Goal: Task Accomplishment & Management: Manage account settings

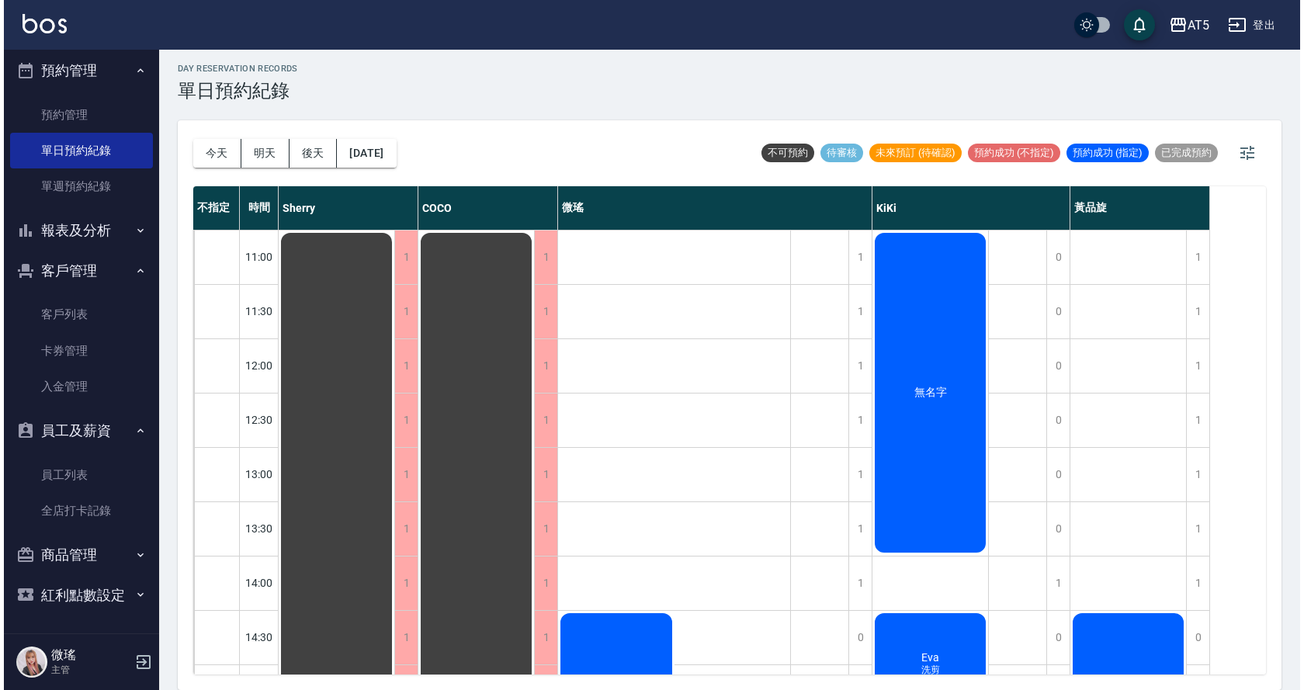
scroll to position [388, 0]
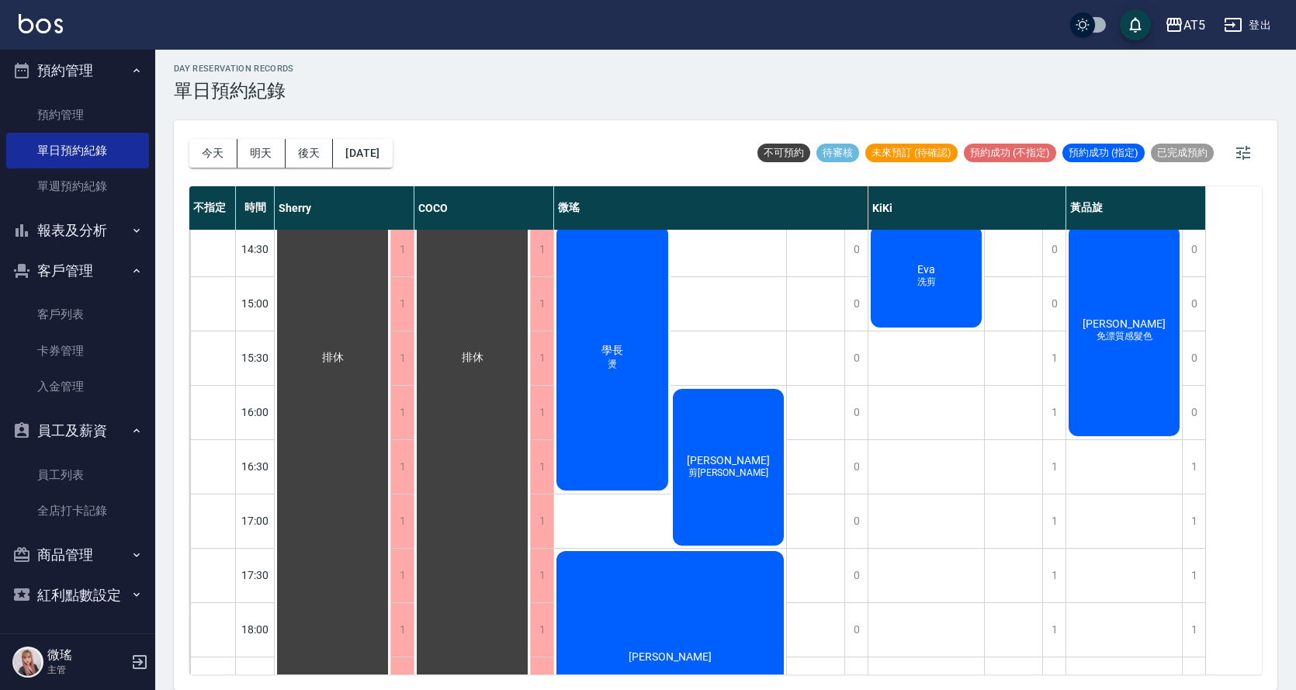
click at [920, 309] on div "Eva 洗剪" at bounding box center [926, 276] width 116 height 107
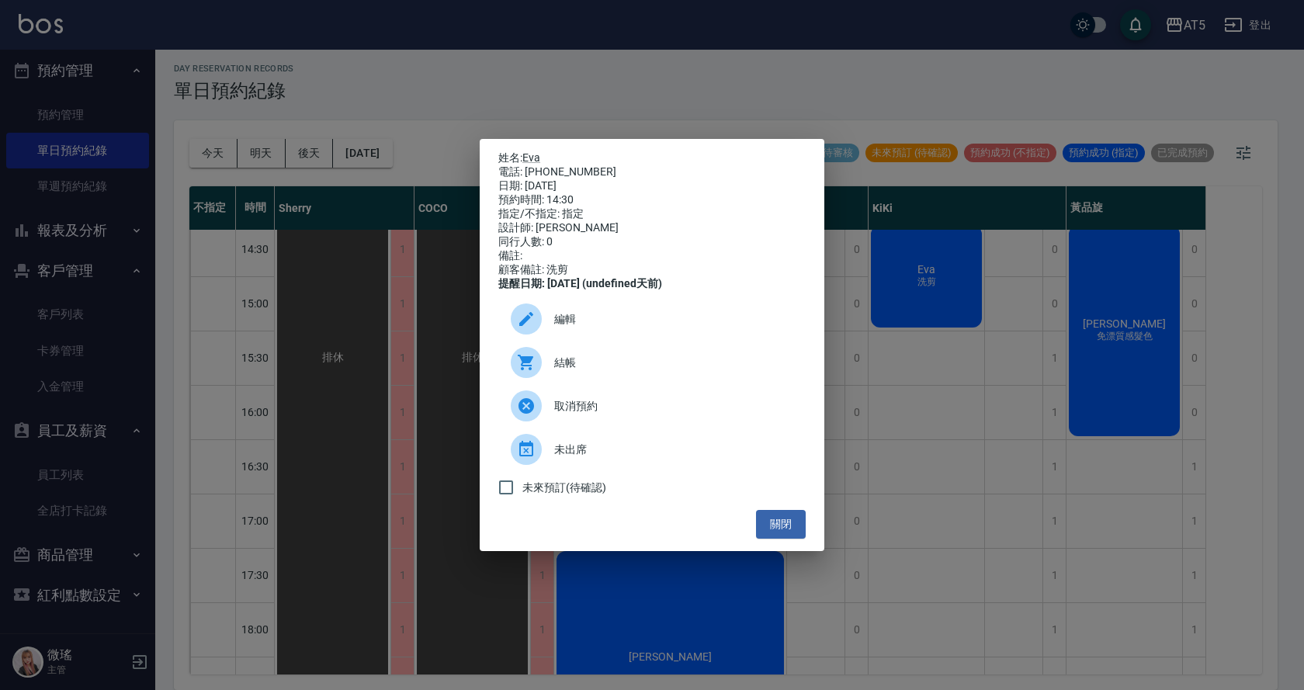
click at [538, 165] on div "電話: 0920776757" at bounding box center [651, 172] width 307 height 14
click at [536, 157] on link "Eva" at bounding box center [531, 157] width 18 height 12
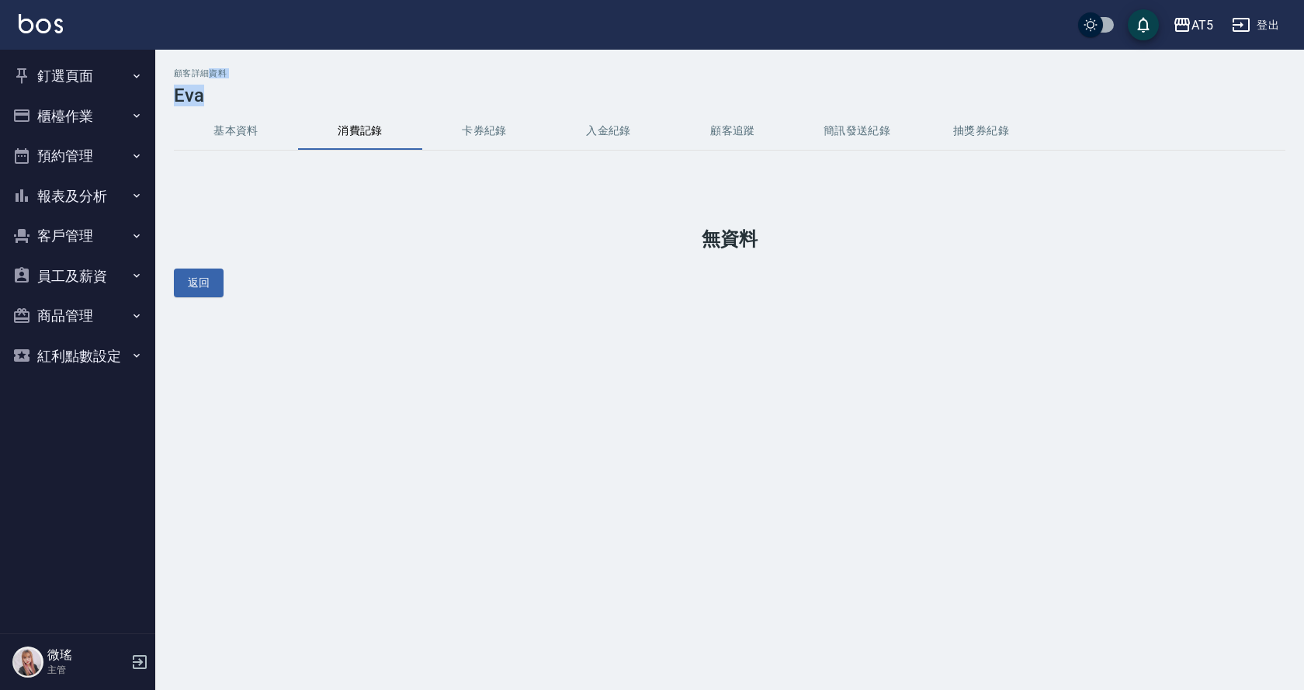
click at [234, 100] on div "顧客詳細資料 Eva" at bounding box center [729, 87] width 1111 height 38
click at [234, 130] on button "基本資料" at bounding box center [236, 131] width 124 height 37
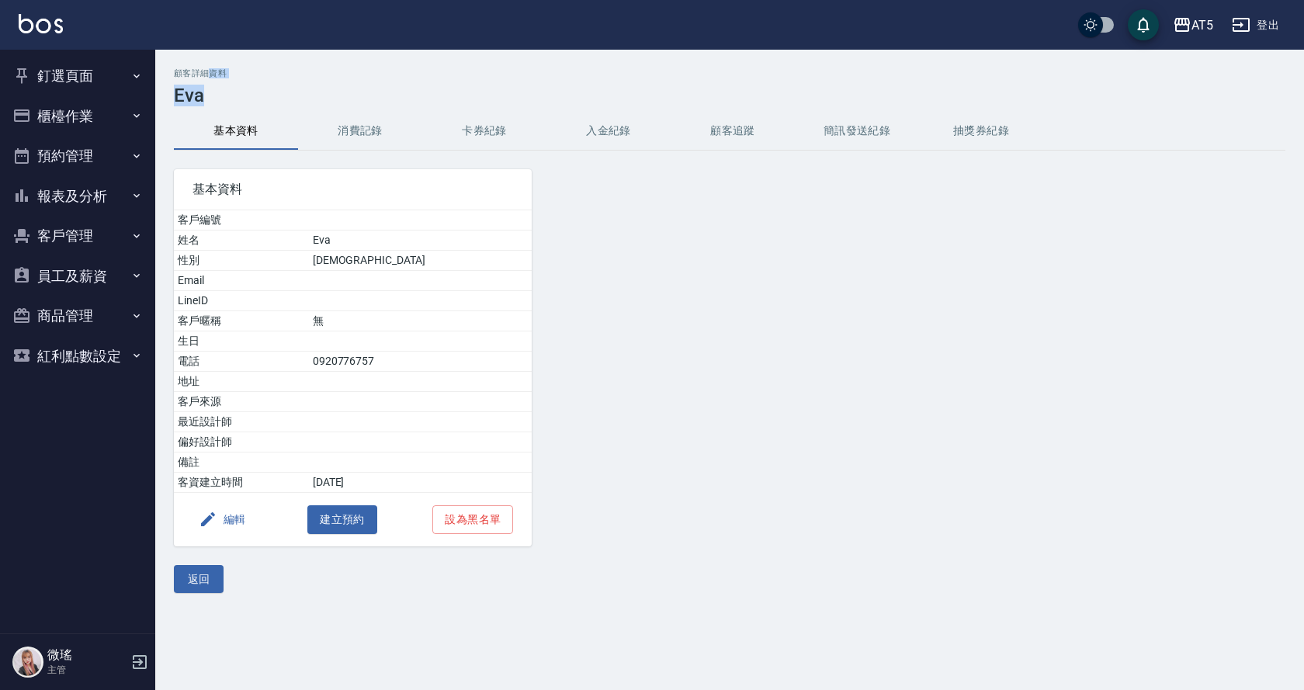
click at [230, 93] on h3 "Eva" at bounding box center [729, 96] width 1111 height 22
click at [97, 63] on button "釘選頁面" at bounding box center [77, 76] width 143 height 40
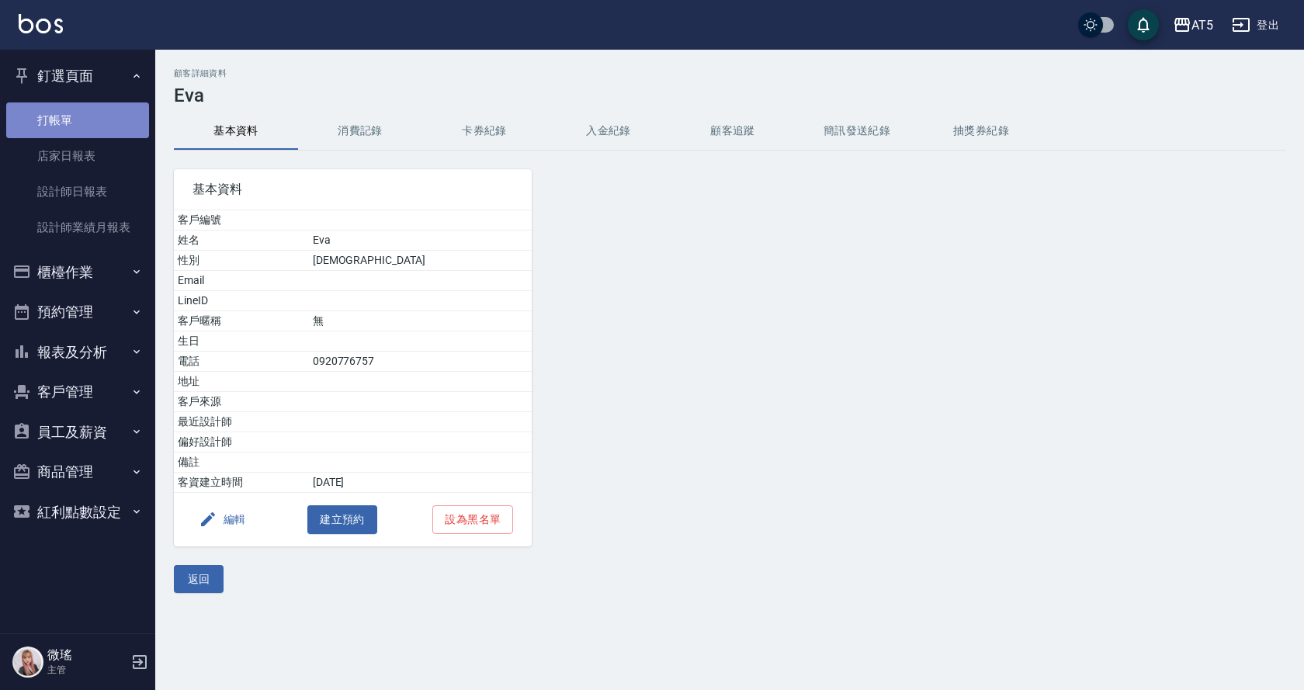
click at [78, 115] on link "打帳單" at bounding box center [77, 120] width 143 height 36
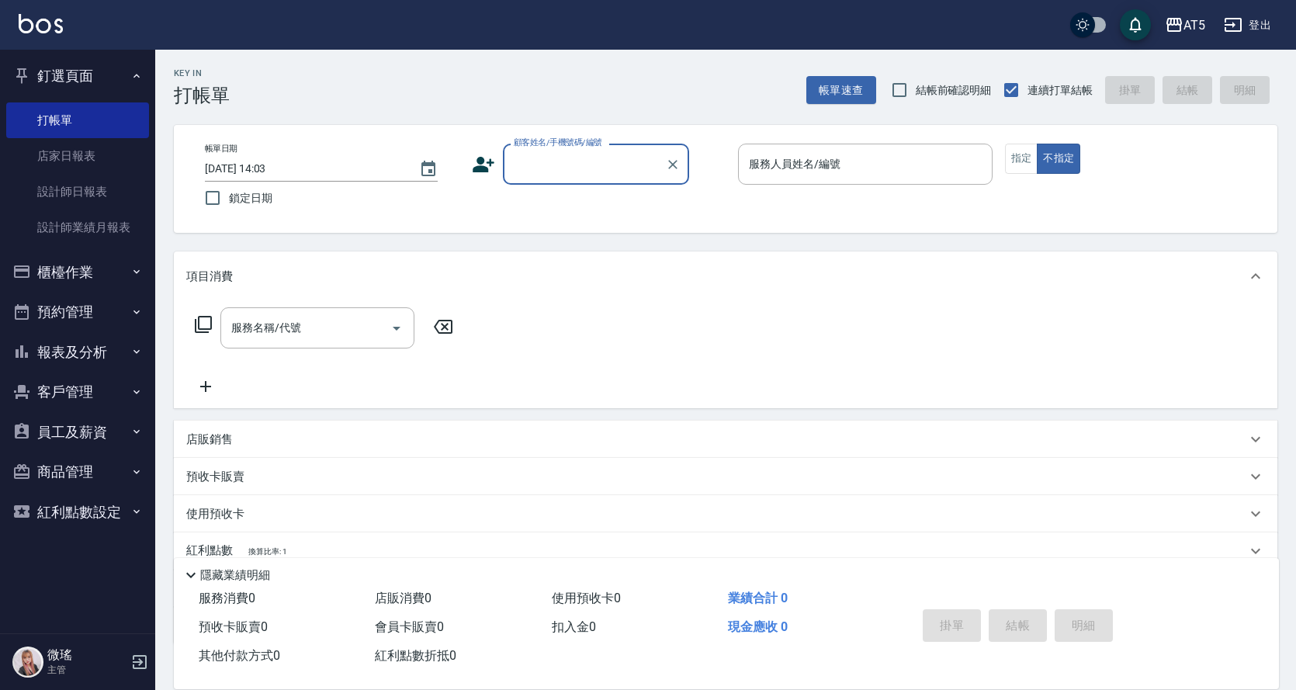
click at [94, 279] on button "櫃檯作業" at bounding box center [77, 272] width 143 height 40
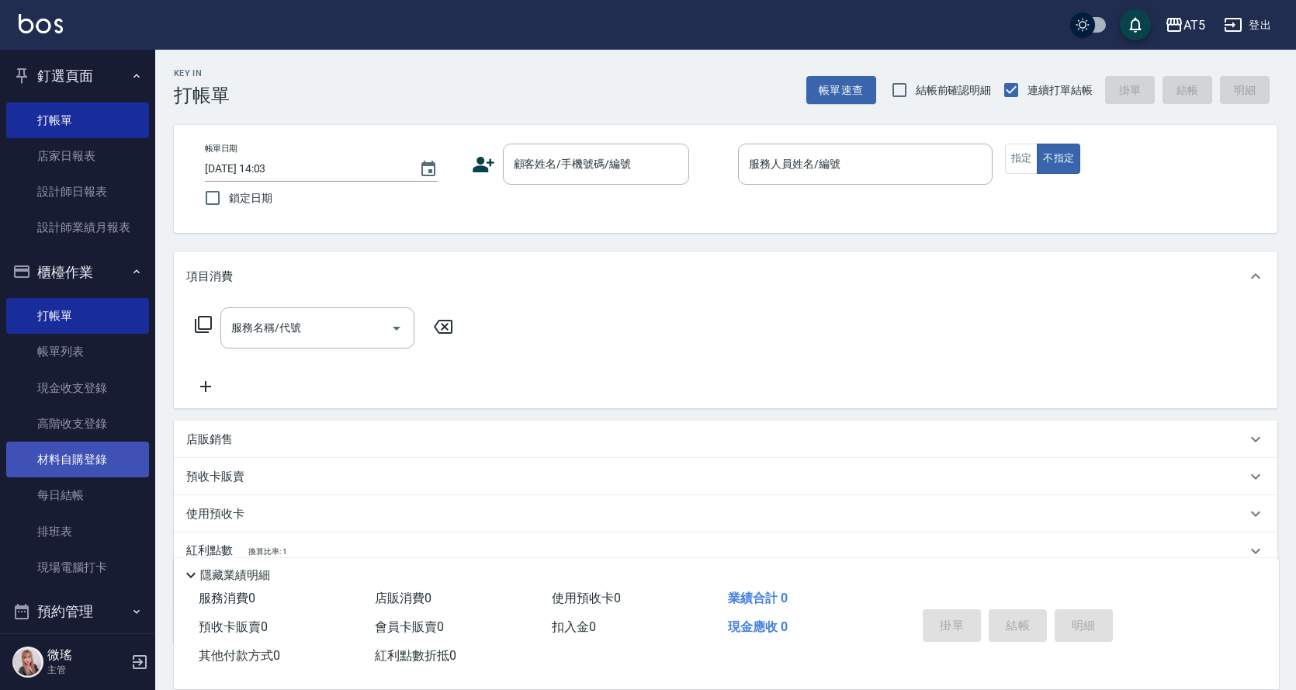
click at [68, 459] on link "材料自購登錄" at bounding box center [77, 460] width 143 height 36
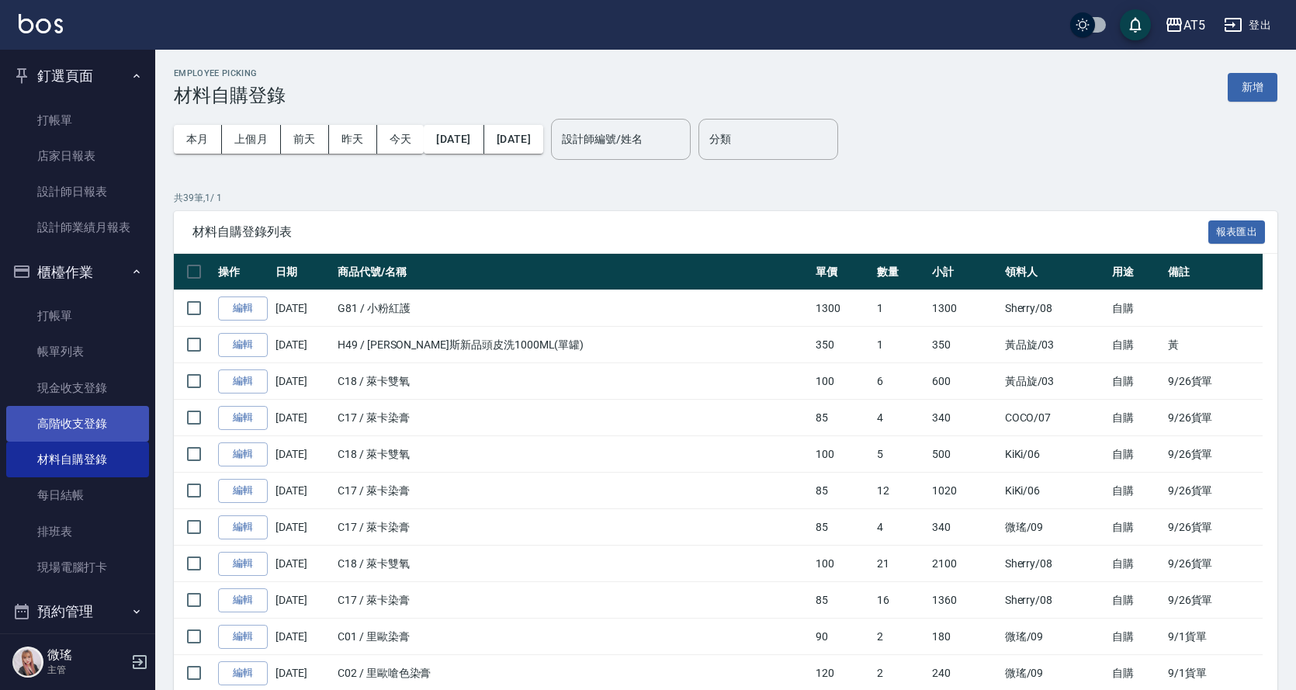
click at [85, 428] on link "高階收支登錄" at bounding box center [77, 424] width 143 height 36
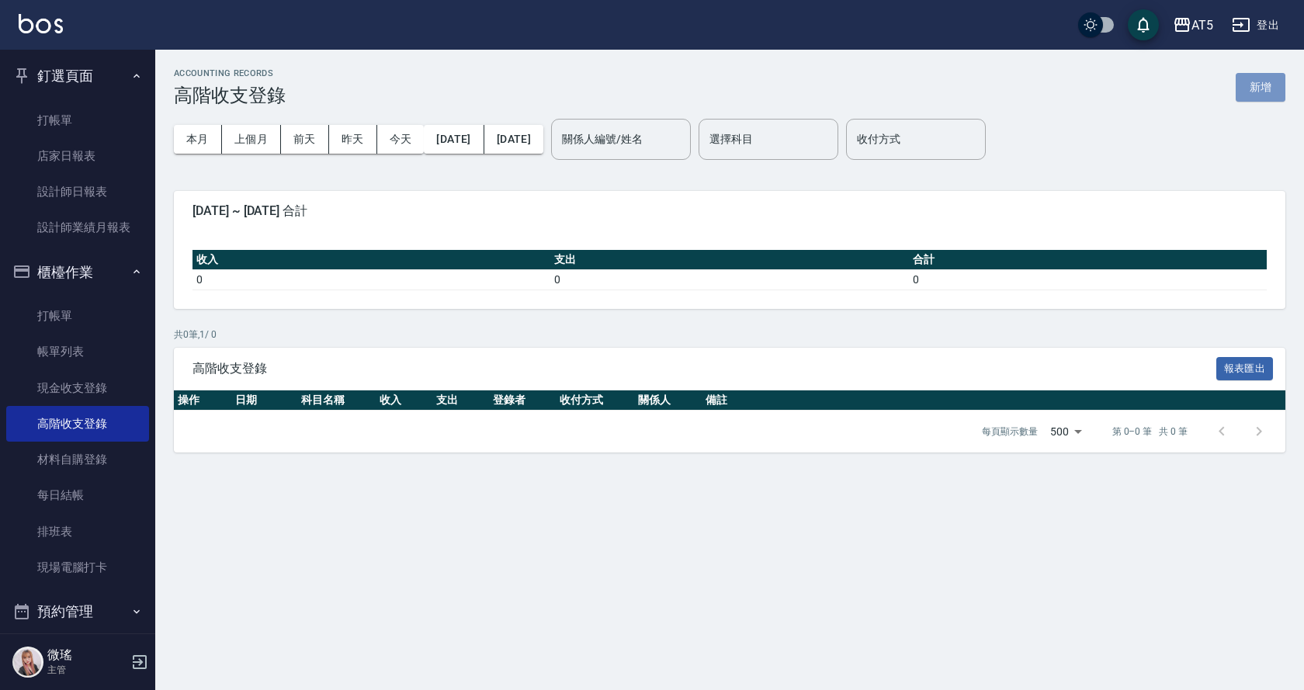
click at [1250, 86] on button "新增" at bounding box center [1261, 87] width 50 height 29
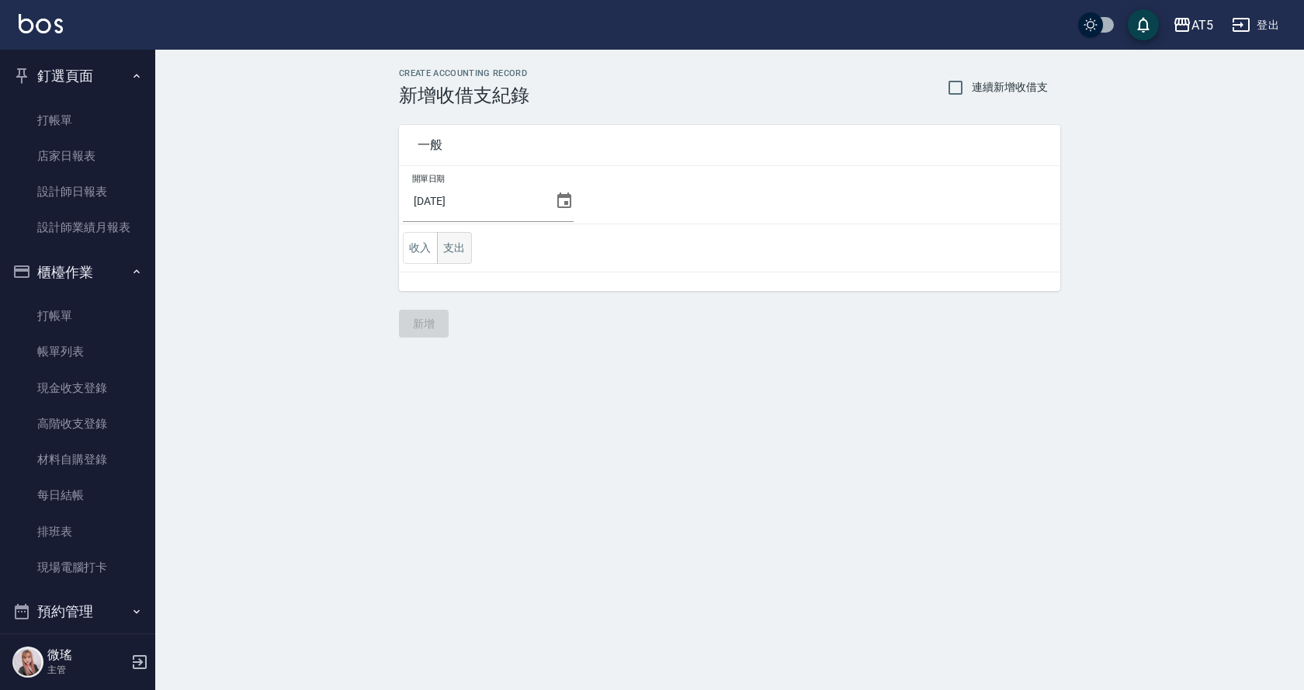
click at [457, 258] on button "支出" at bounding box center [454, 248] width 35 height 32
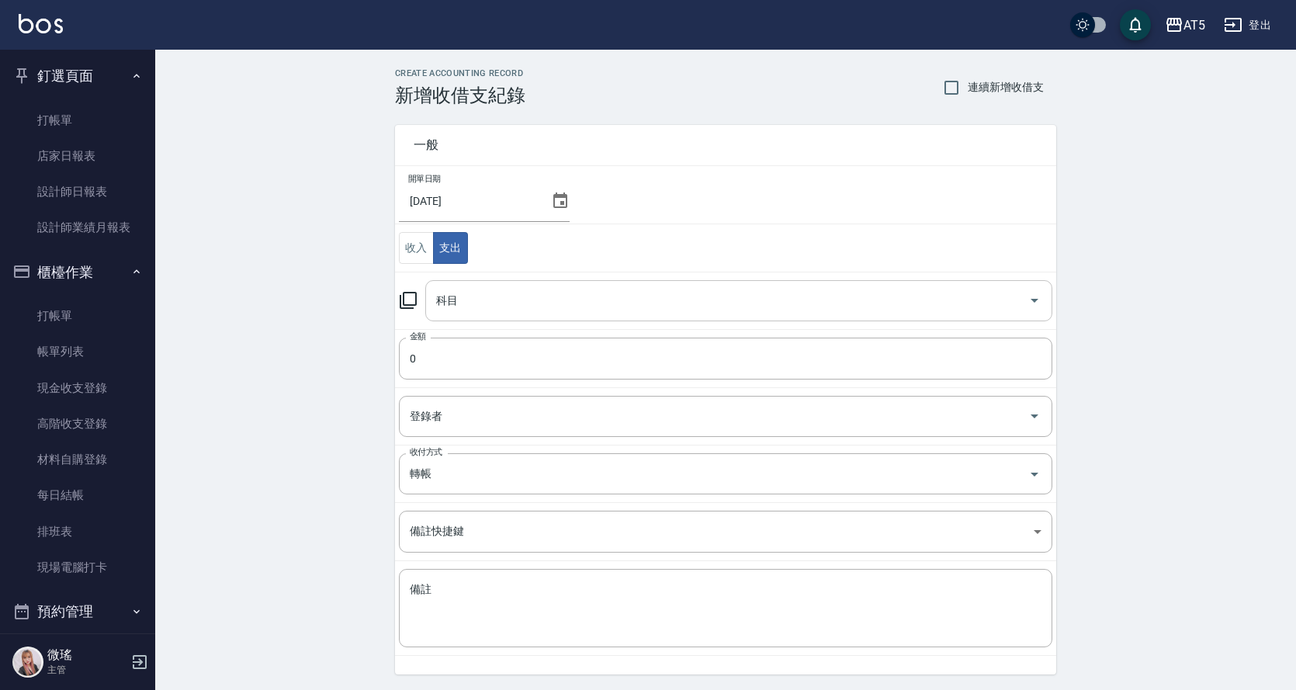
click at [476, 289] on input "科目" at bounding box center [727, 300] width 590 height 27
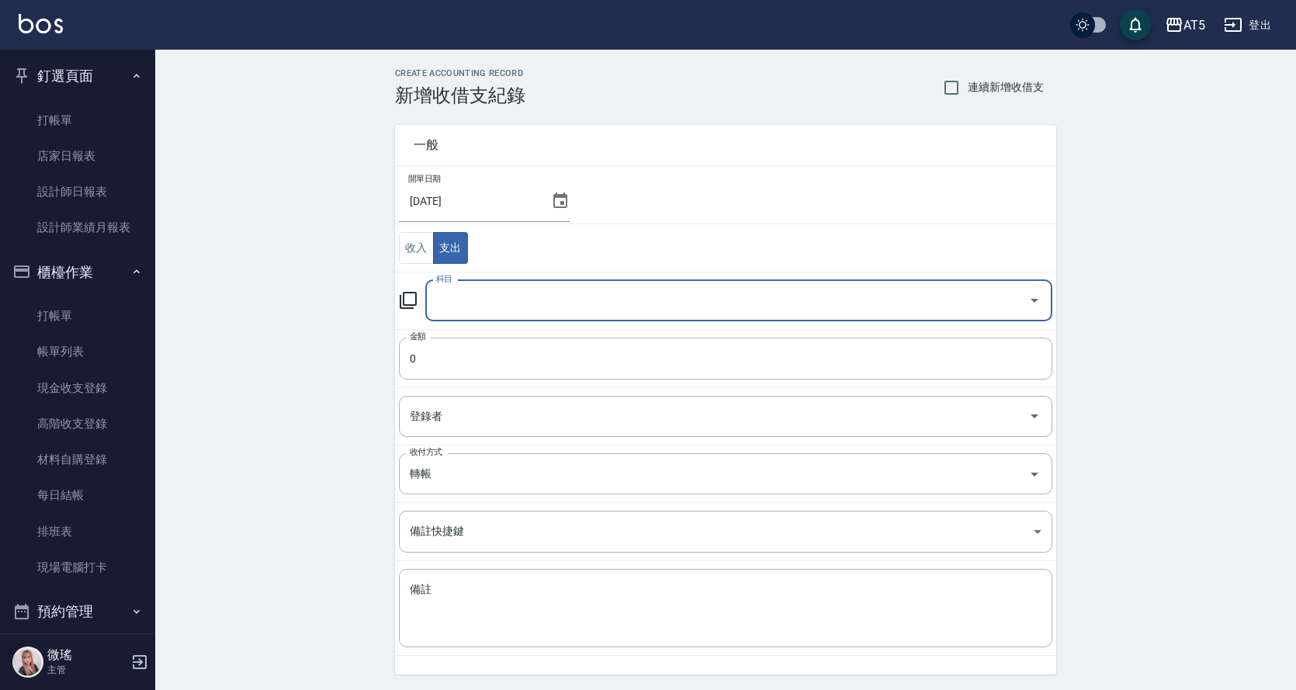
click at [445, 312] on input "科目" at bounding box center [727, 300] width 590 height 27
type input "2"
type input "ㄗ"
type input "地毯"
drag, startPoint x: 382, startPoint y: 388, endPoint x: 383, endPoint y: 380, distance: 7.8
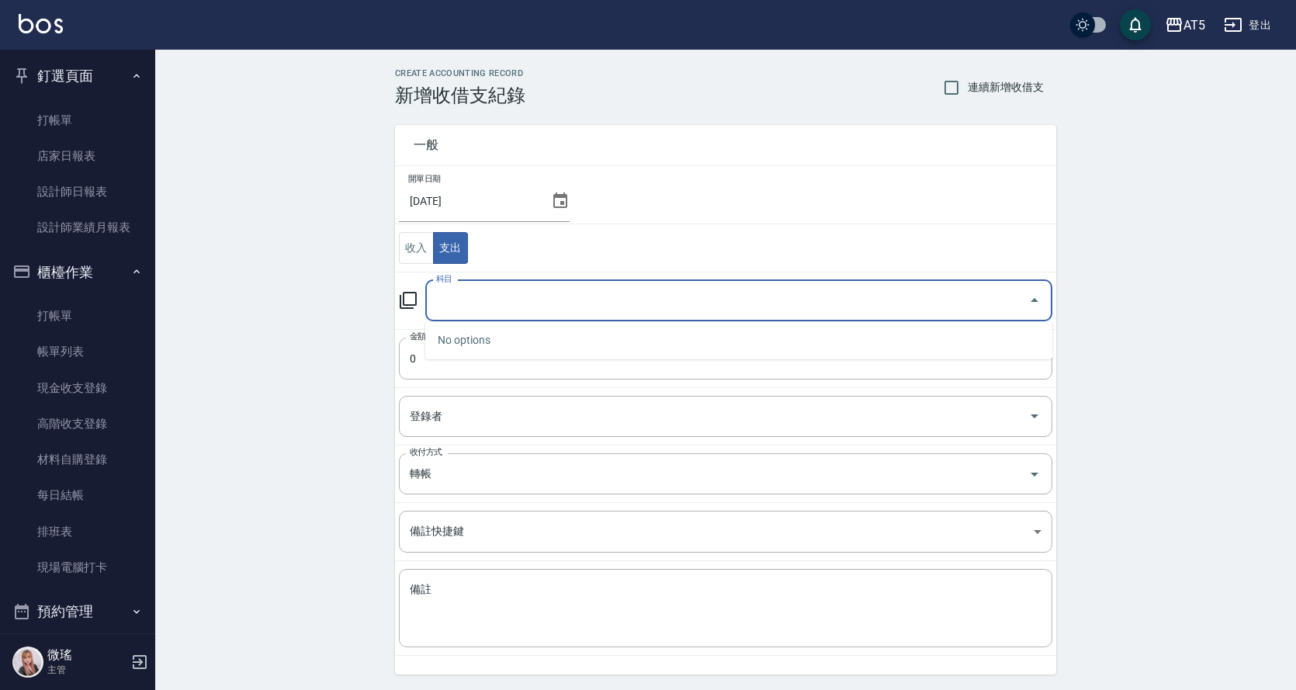
click at [376, 387] on div "一般 開單日期 2025/10/09 收入 支出 科目 科目 金額 0 金額 登錄者 登錄者 收付方式 轉帳 收付方式 備註快捷鍵 ​ 備註快捷鍵 備註 x …" at bounding box center [716, 390] width 680 height 568
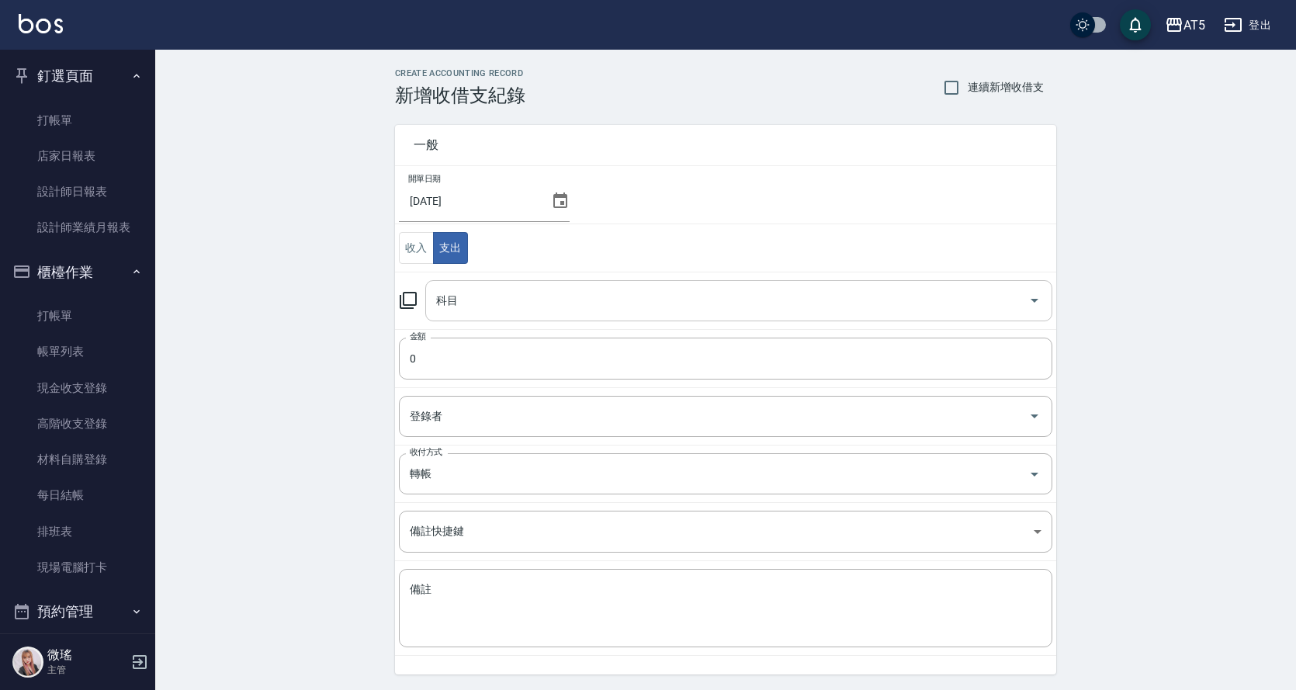
click at [498, 290] on input "科目" at bounding box center [727, 300] width 590 height 27
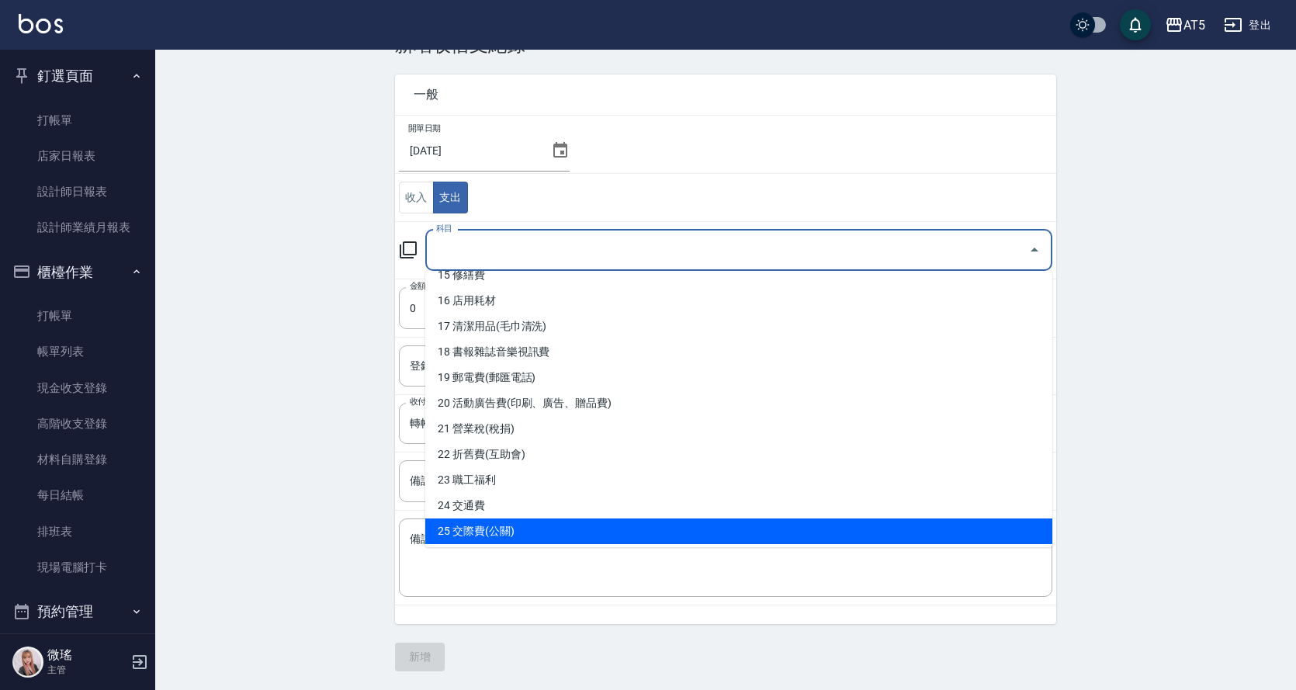
scroll to position [321, 0]
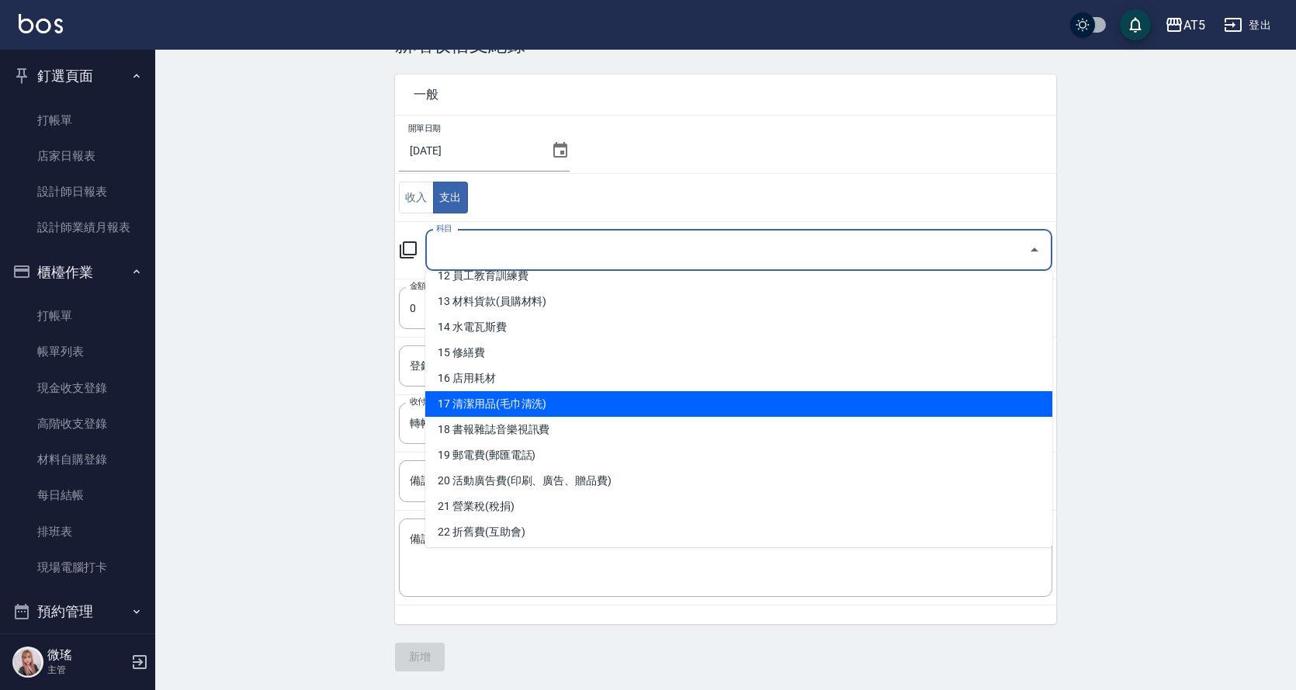
click at [577, 407] on li "17 清潔用品(毛巾清洗)" at bounding box center [738, 404] width 627 height 26
type input "17 清潔用品(毛巾清洗)"
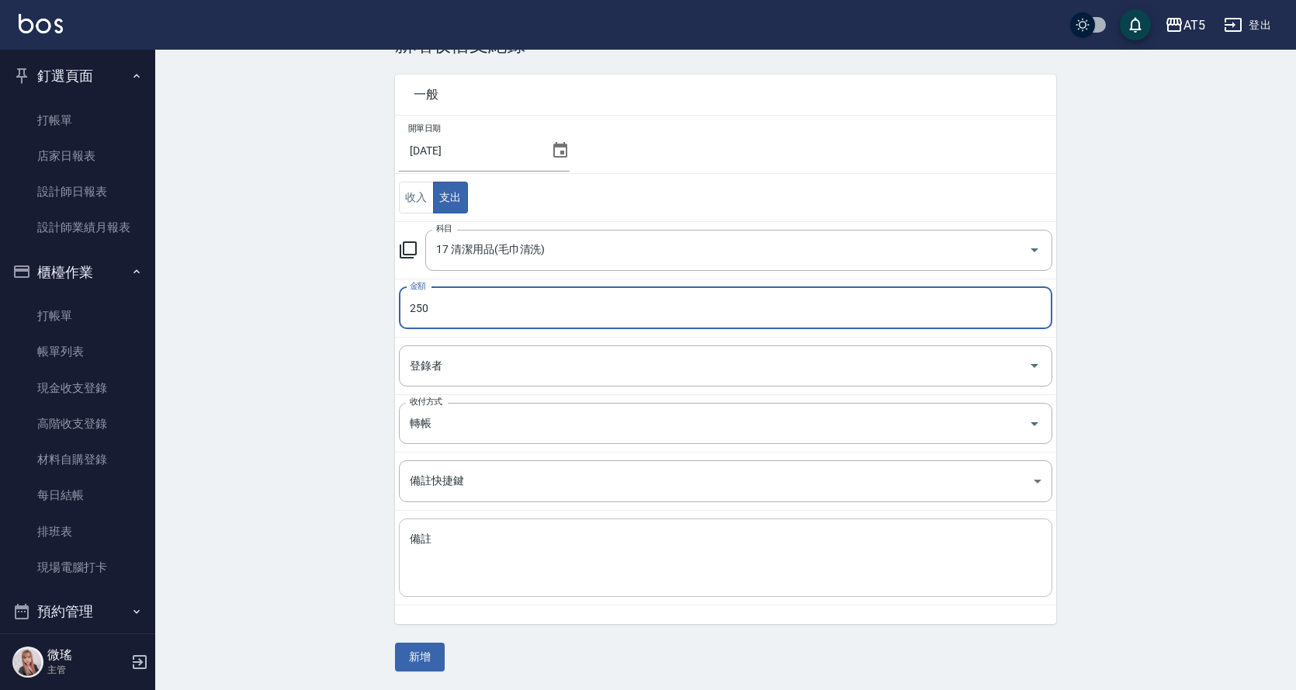
type input "250"
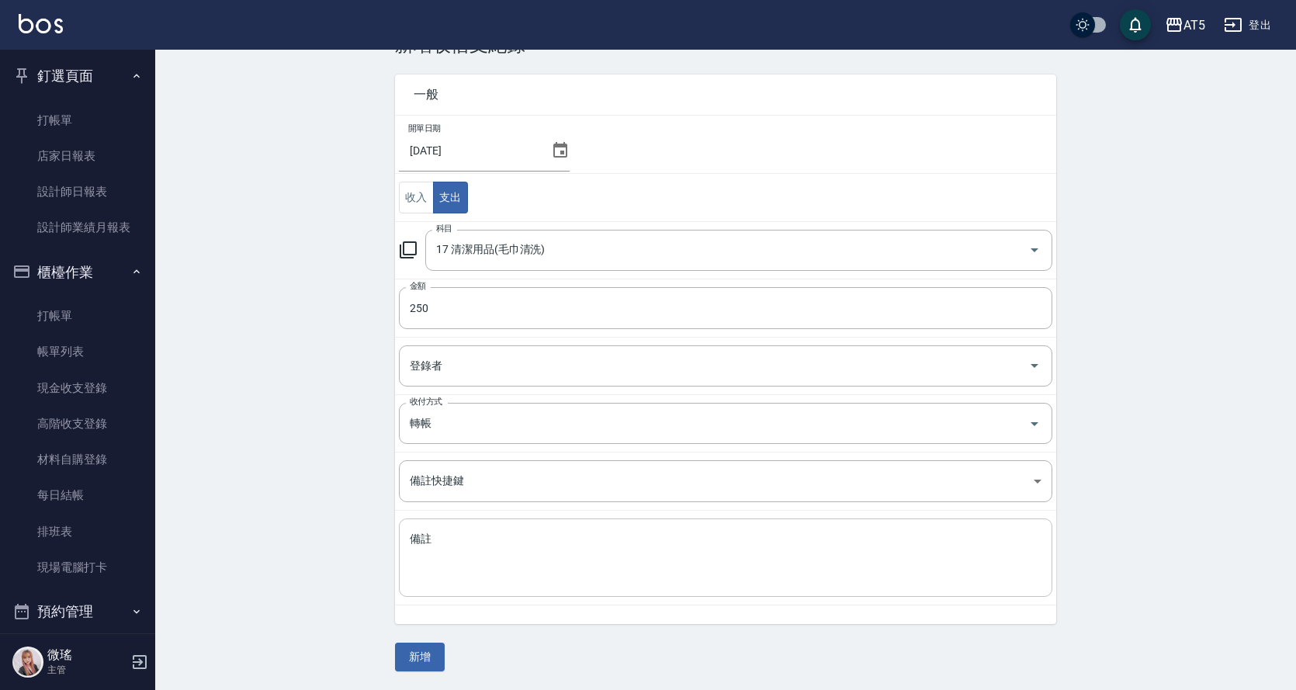
click at [494, 525] on div "x 備註" at bounding box center [725, 557] width 653 height 78
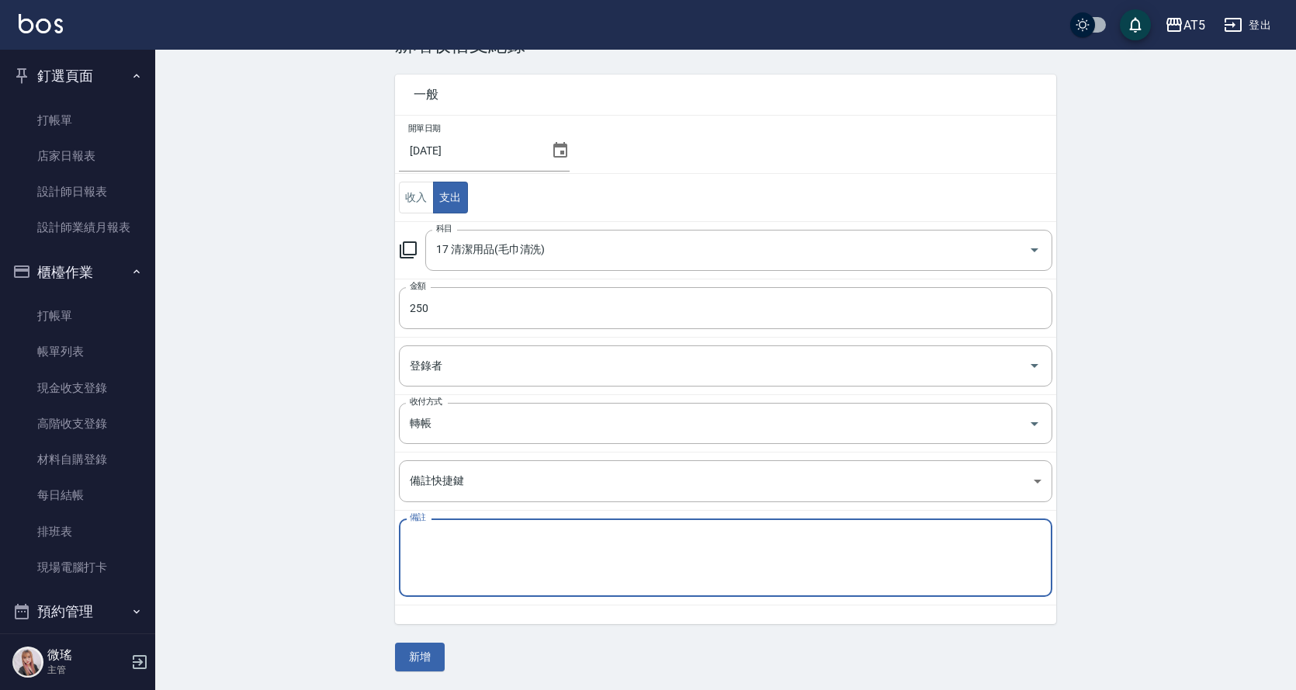
type textarea "2"
type textarea "地毯"
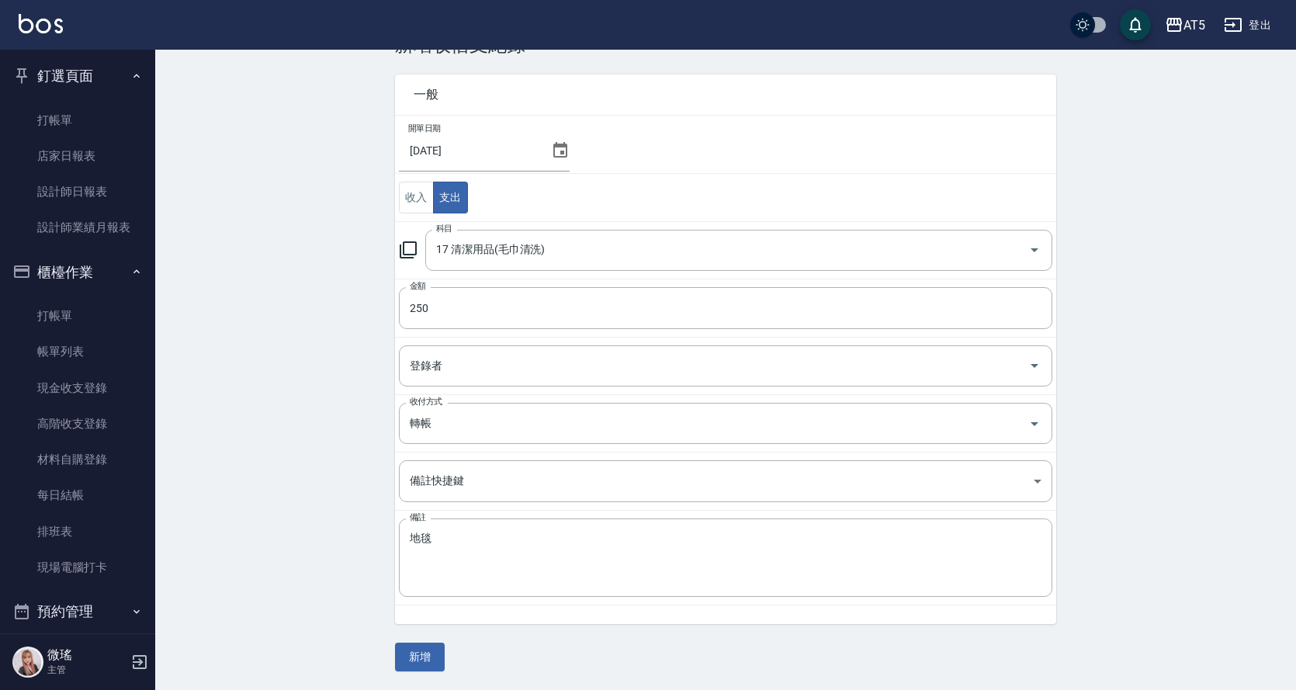
click at [428, 671] on div "CREATE ACCOUNTING RECORD 新增收借支紀錄 連續新增收借支 一般 開單日期 2025/10/09 收入 支出 科目 17 清潔用品(毛巾…" at bounding box center [725, 344] width 1141 height 691
click at [485, 423] on input "轉帳" at bounding box center [704, 423] width 596 height 27
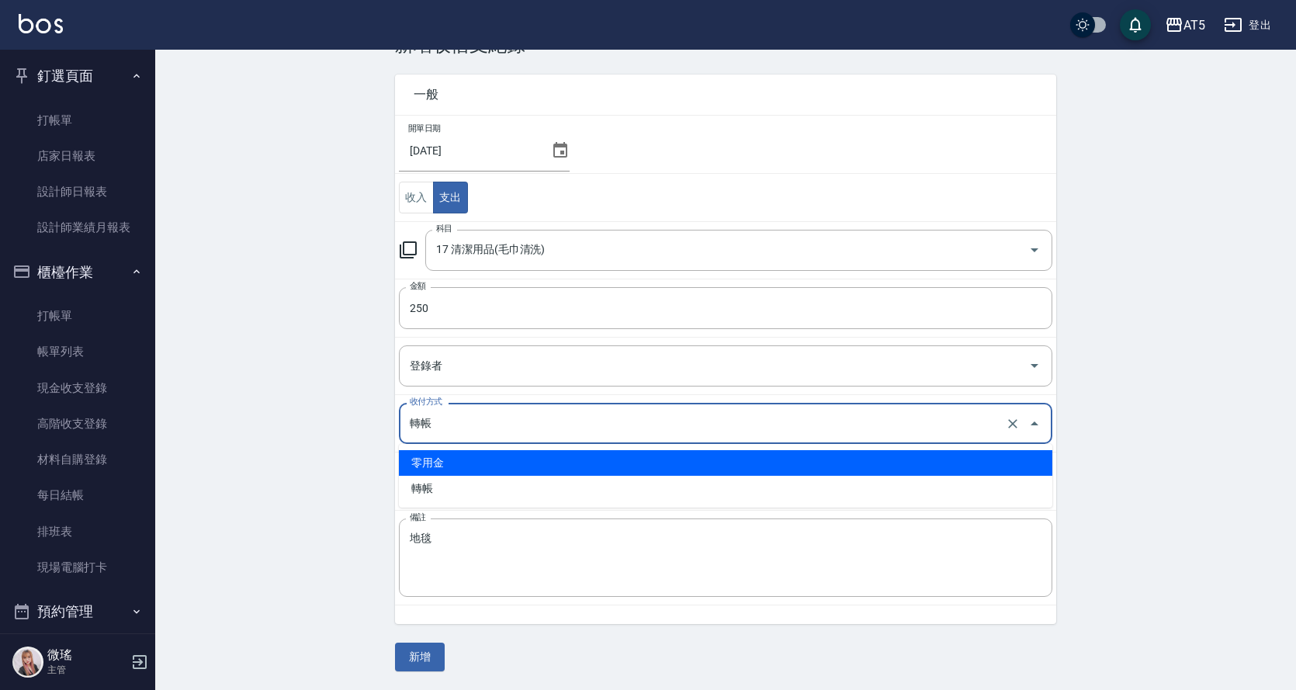
click at [456, 466] on li "零用金" at bounding box center [725, 463] width 653 height 26
type input "零用金"
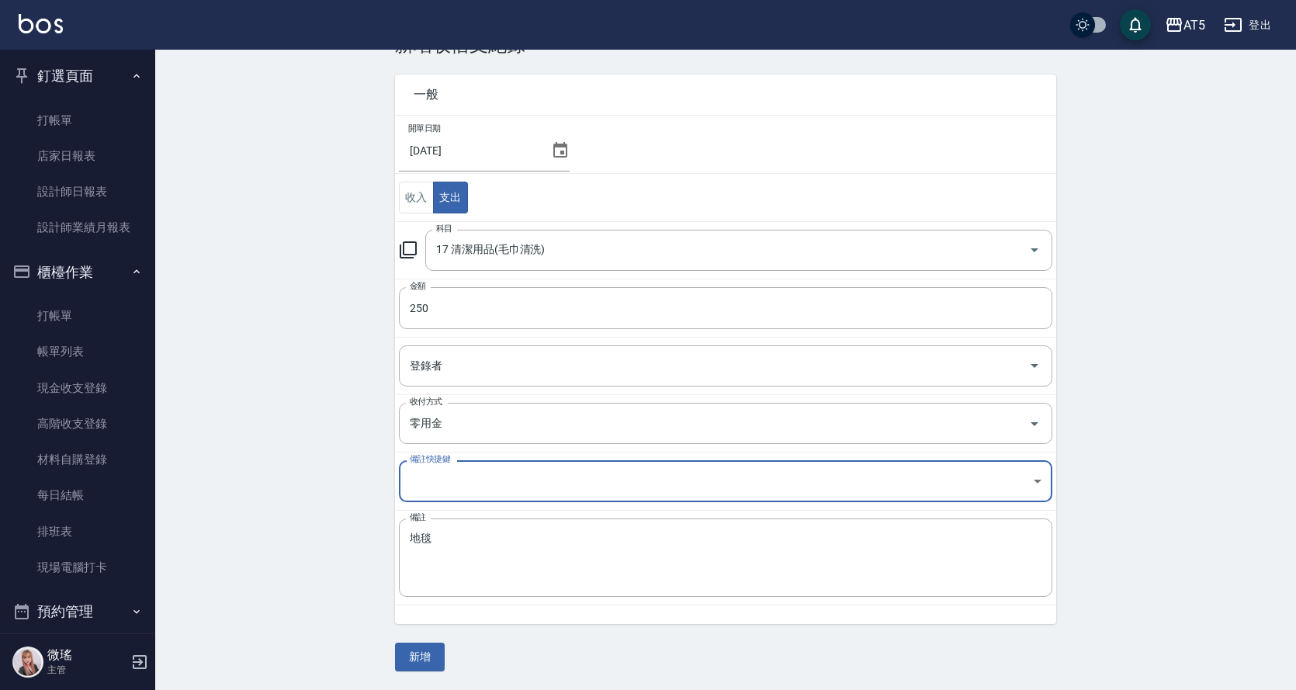
click at [425, 660] on button "新增" at bounding box center [420, 657] width 50 height 29
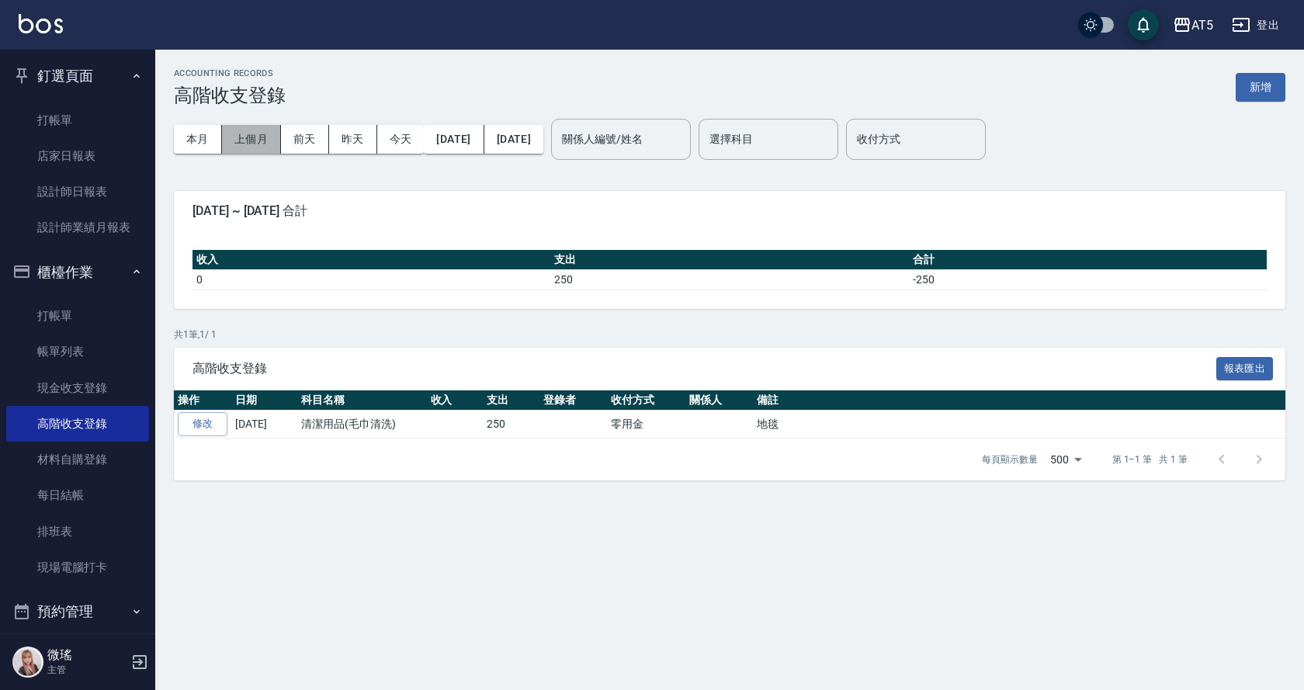
click at [241, 147] on button "上個月" at bounding box center [251, 139] width 59 height 29
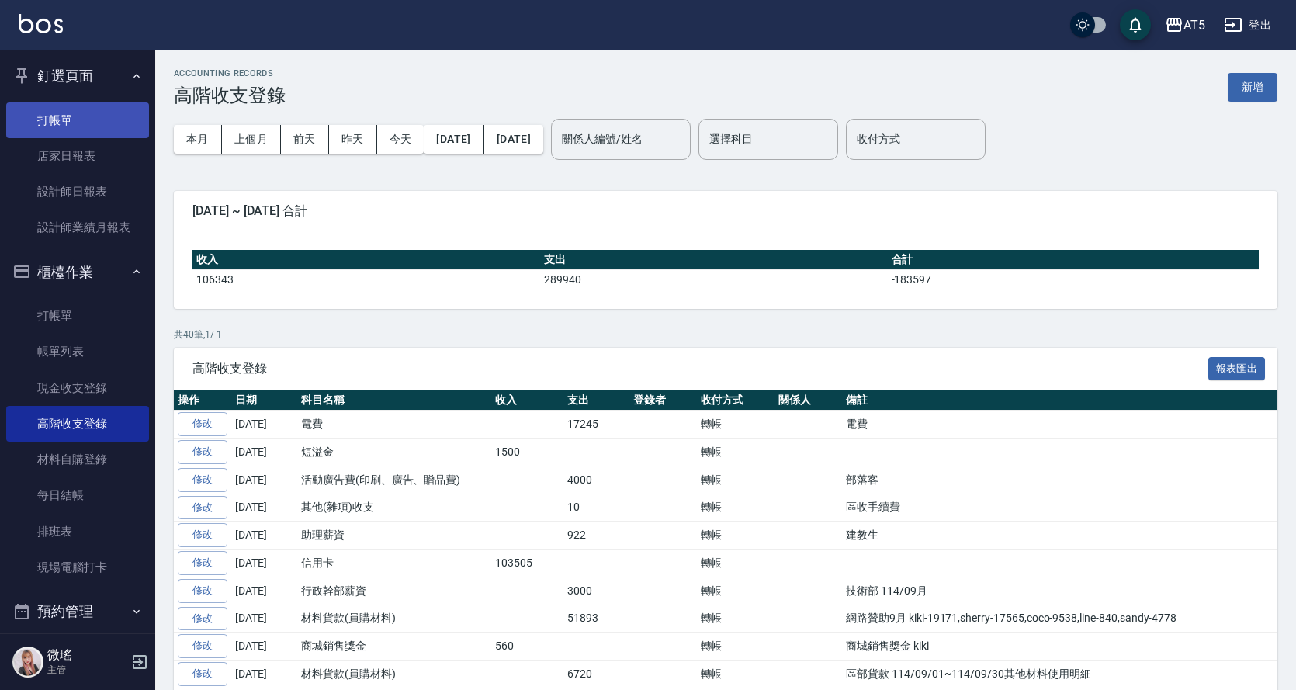
click at [92, 115] on link "打帳單" at bounding box center [77, 120] width 143 height 36
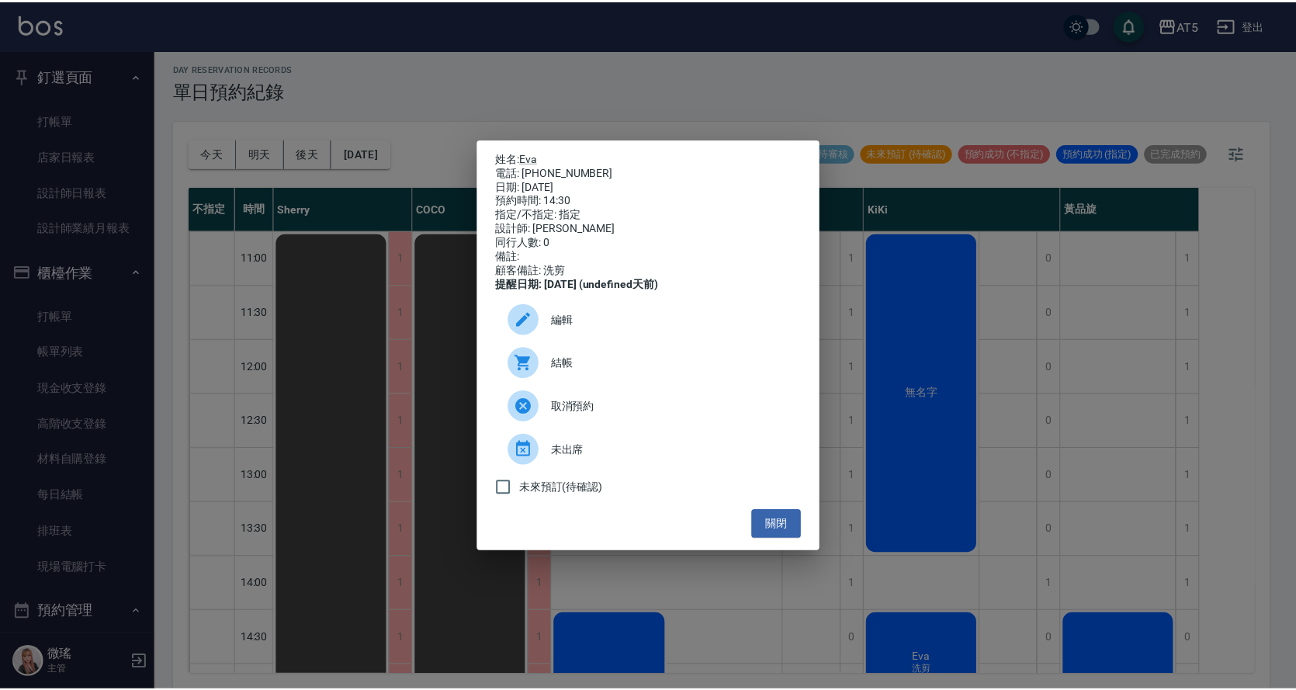
scroll to position [388, 0]
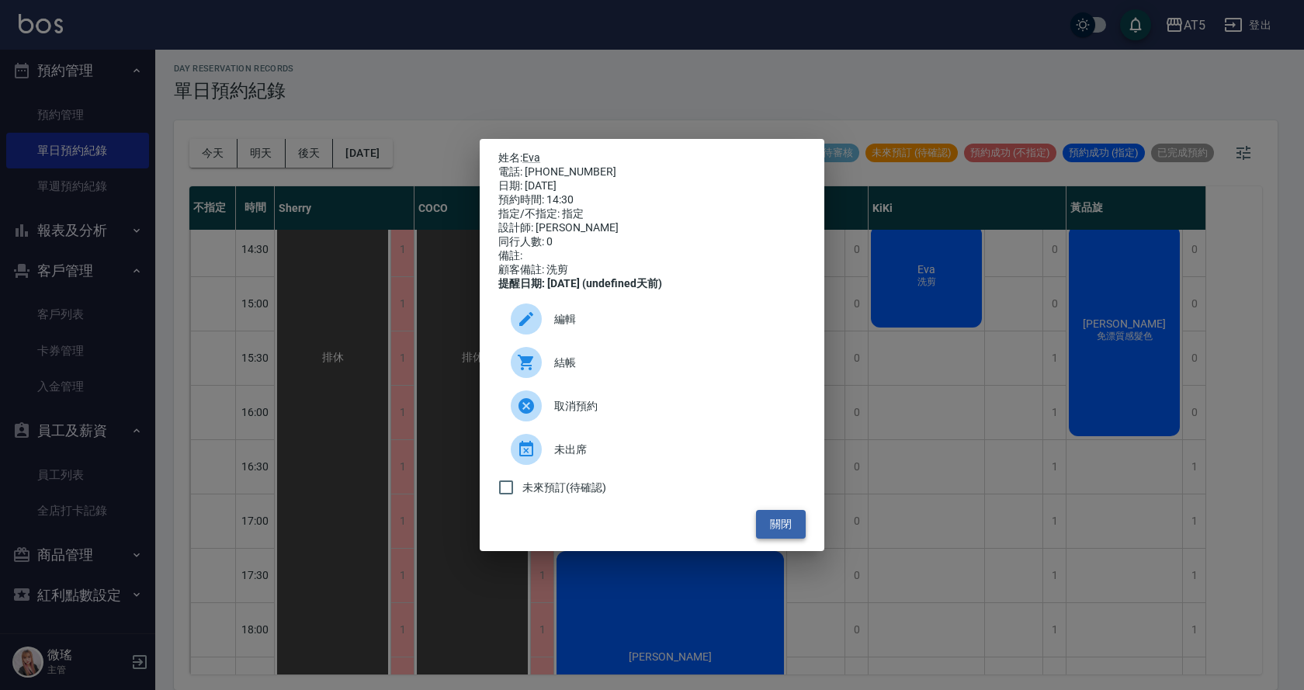
click at [773, 538] on button "關閉" at bounding box center [781, 524] width 50 height 29
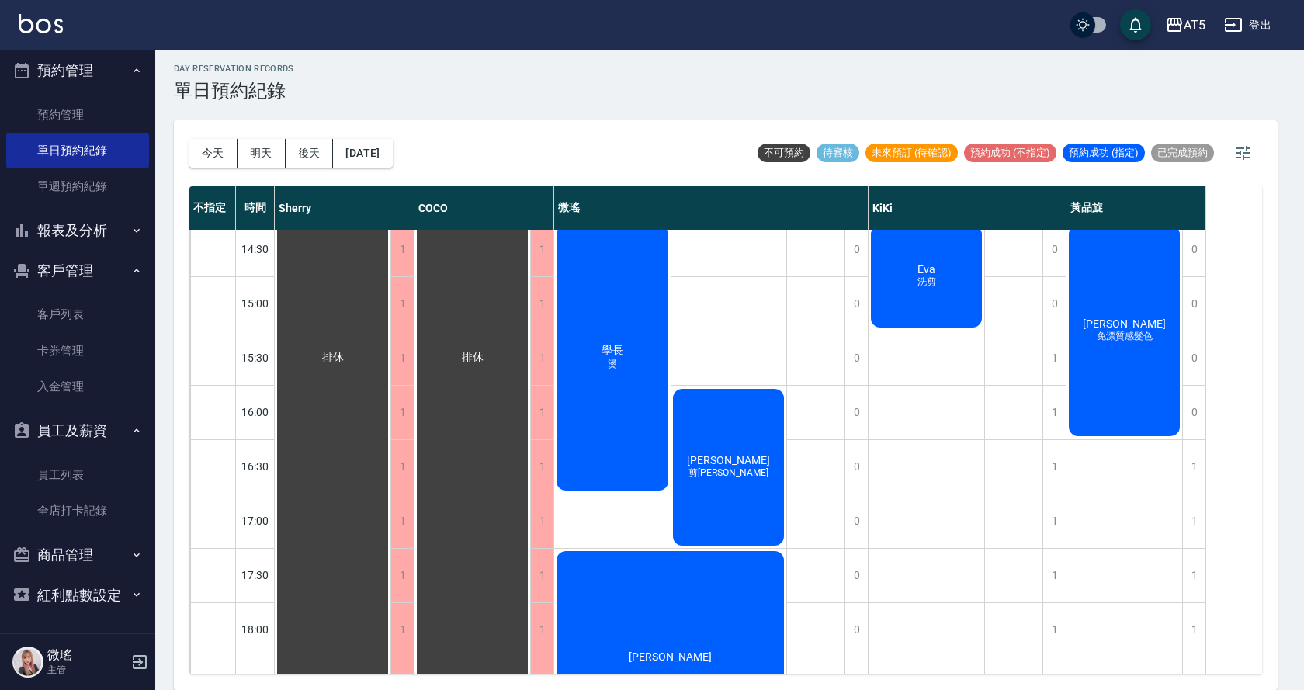
click at [773, 538] on button "關閉" at bounding box center [781, 524] width 50 height 29
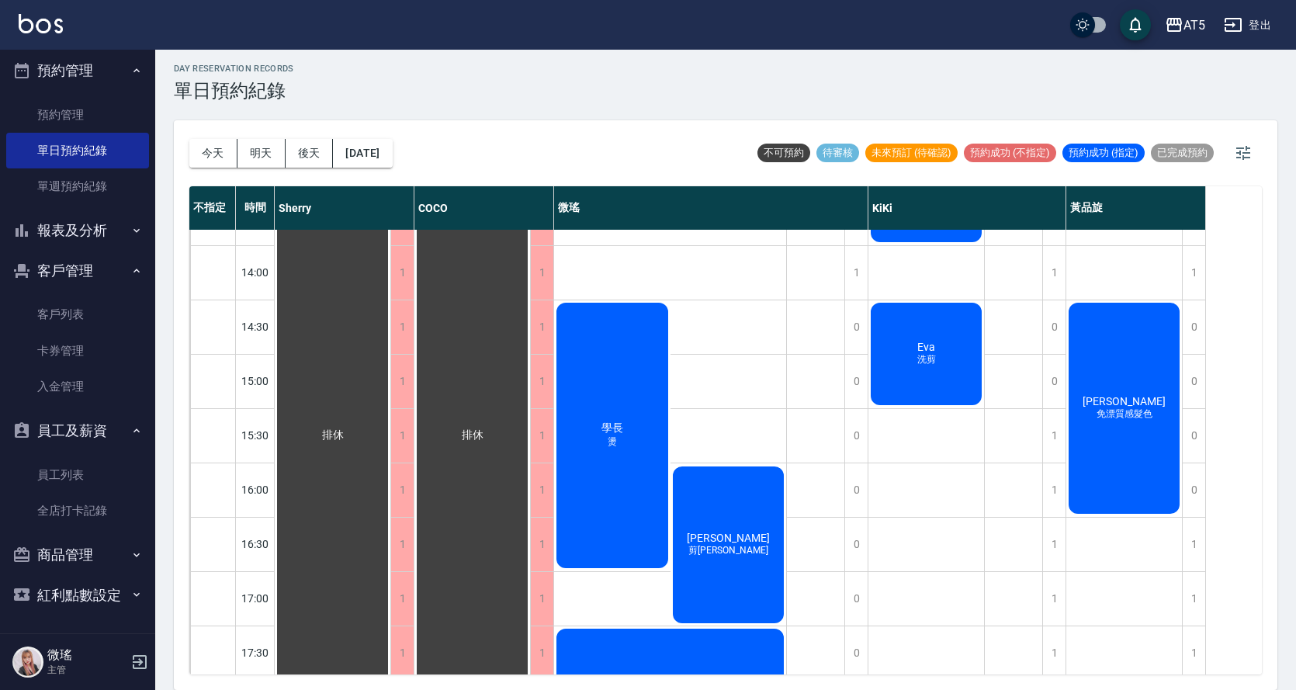
scroll to position [0, 0]
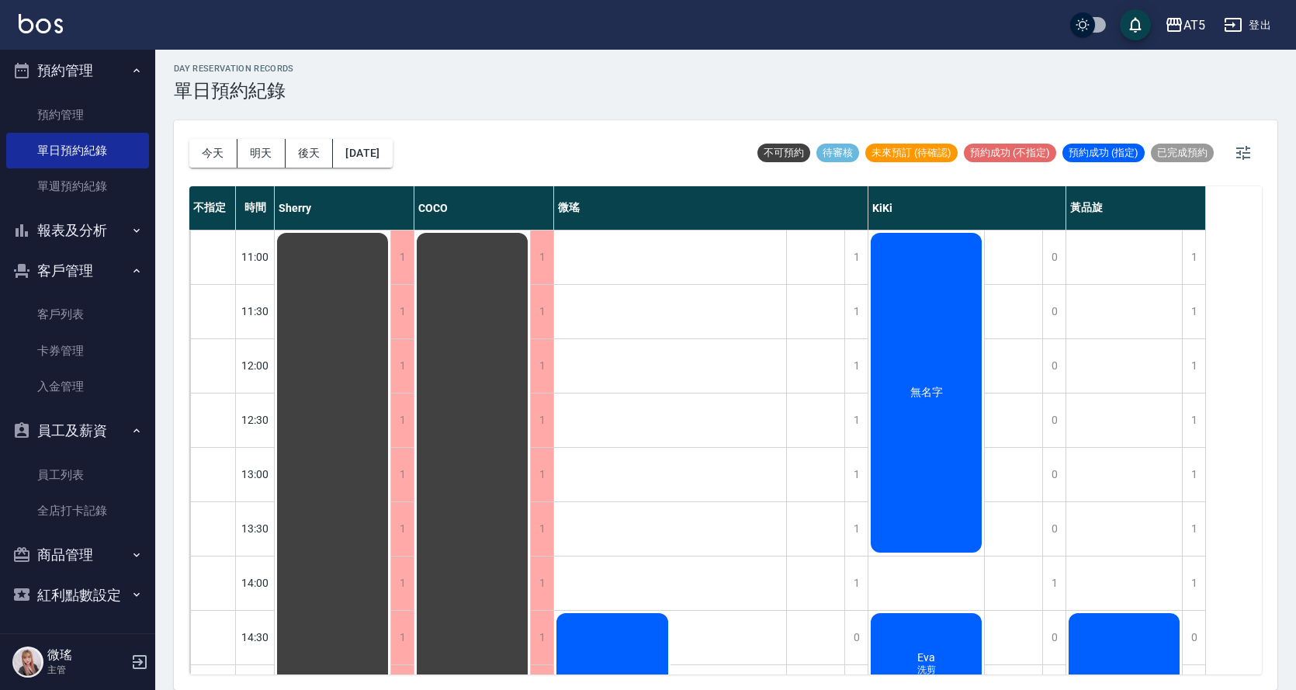
click at [75, 266] on button "客戶管理" at bounding box center [77, 271] width 143 height 40
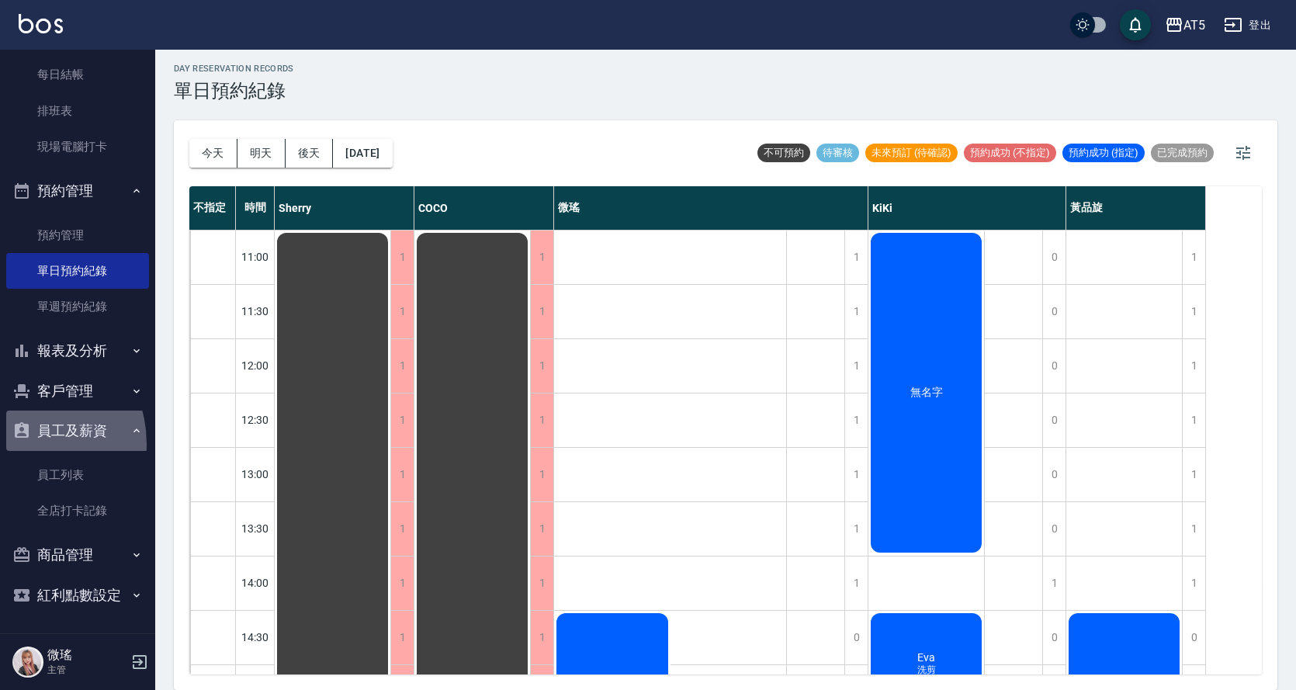
click at [19, 443] on button "員工及薪資" at bounding box center [77, 431] width 143 height 40
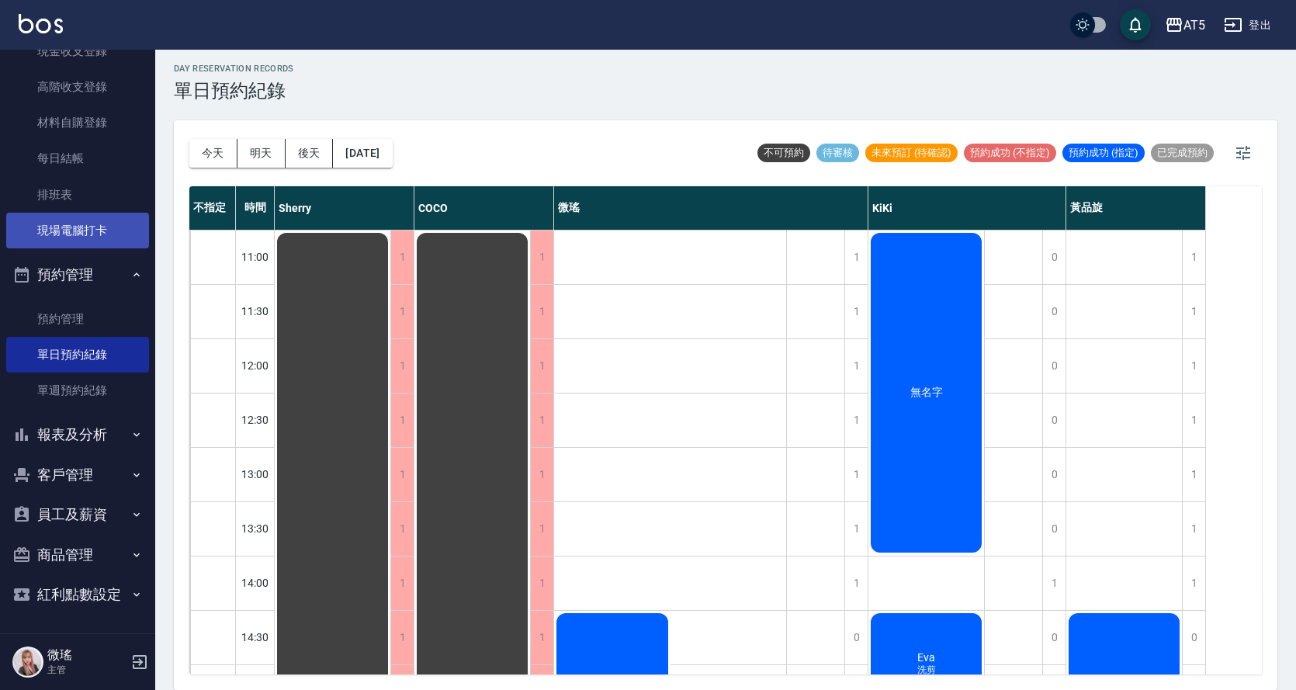
scroll to position [104, 0]
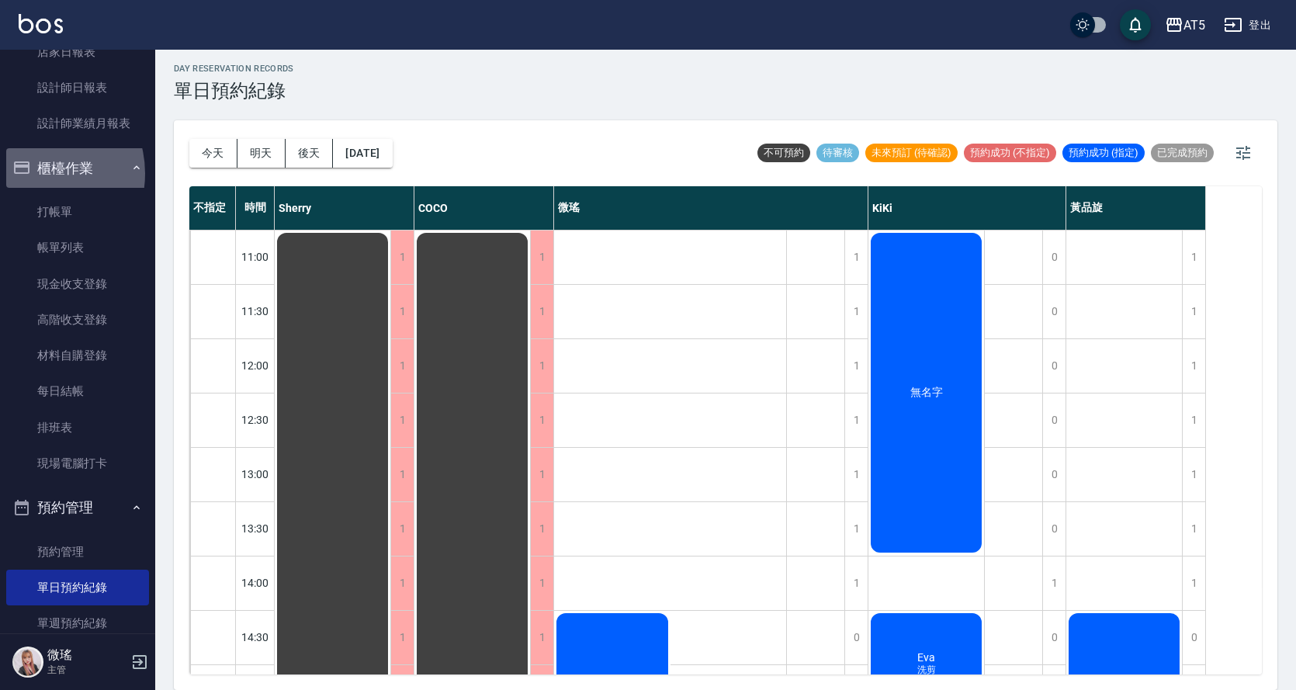
click at [37, 173] on button "櫃檯作業" at bounding box center [77, 168] width 143 height 40
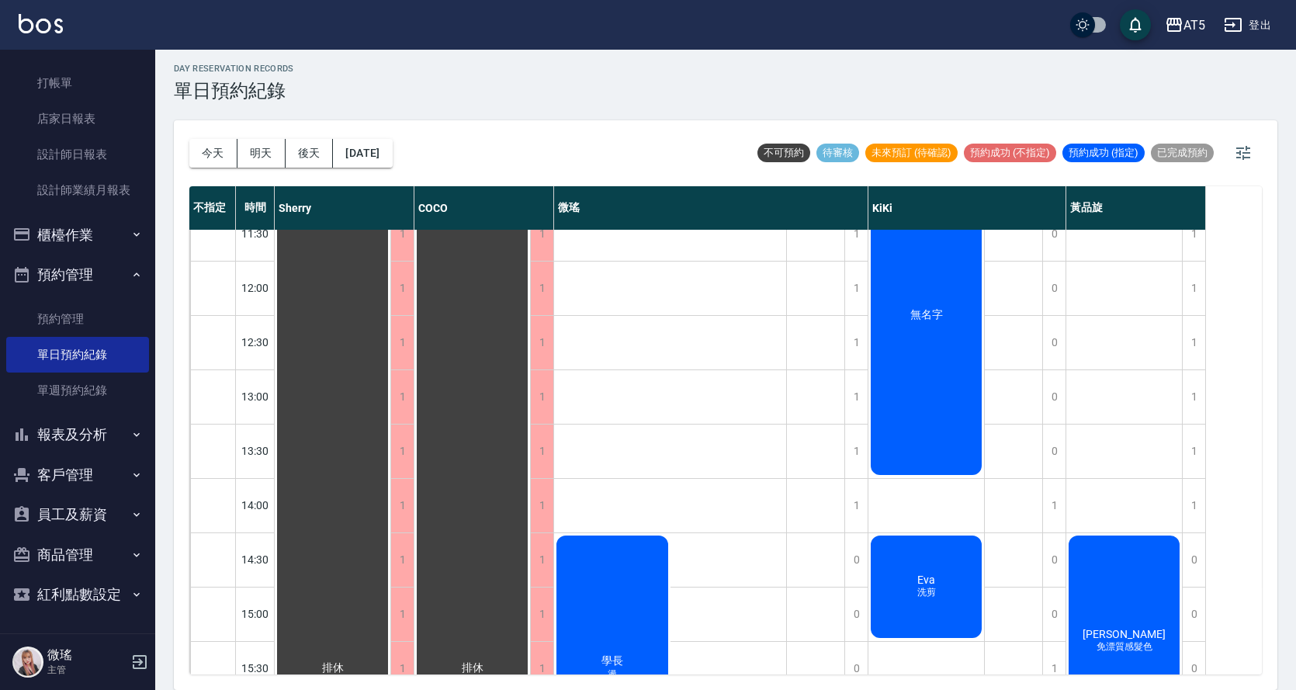
scroll to position [155, 0]
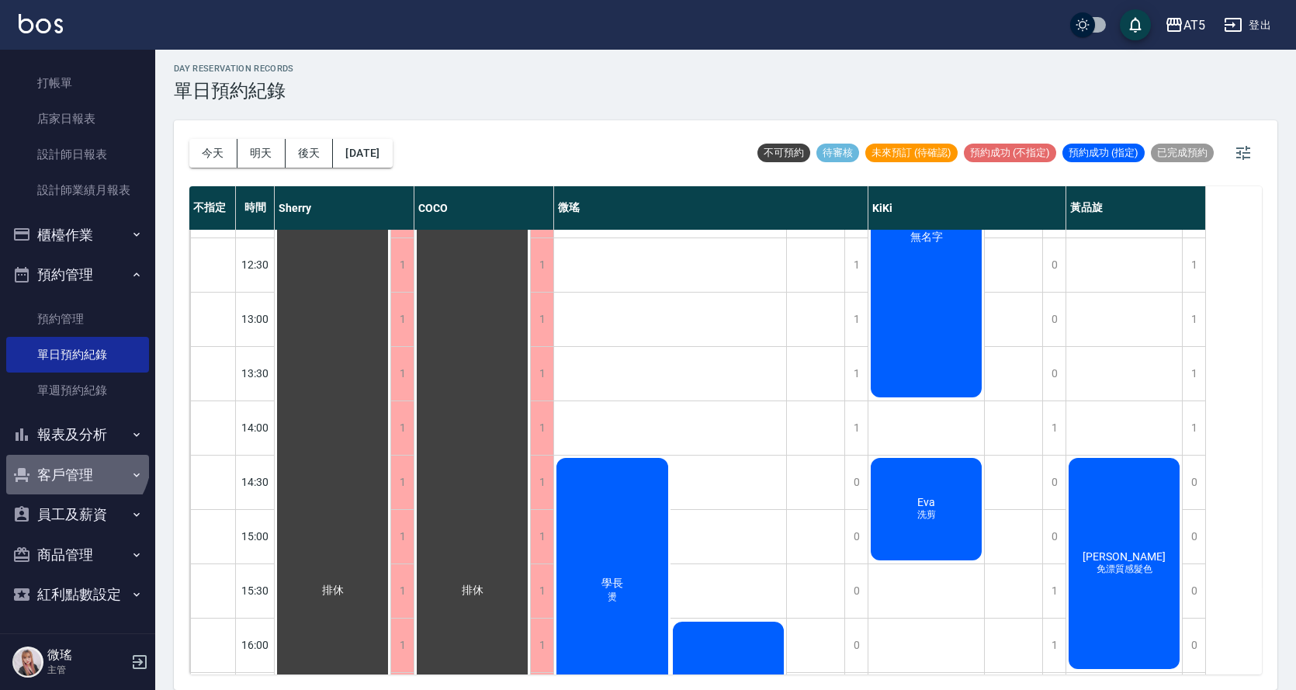
click at [74, 459] on button "客戶管理" at bounding box center [77, 475] width 143 height 40
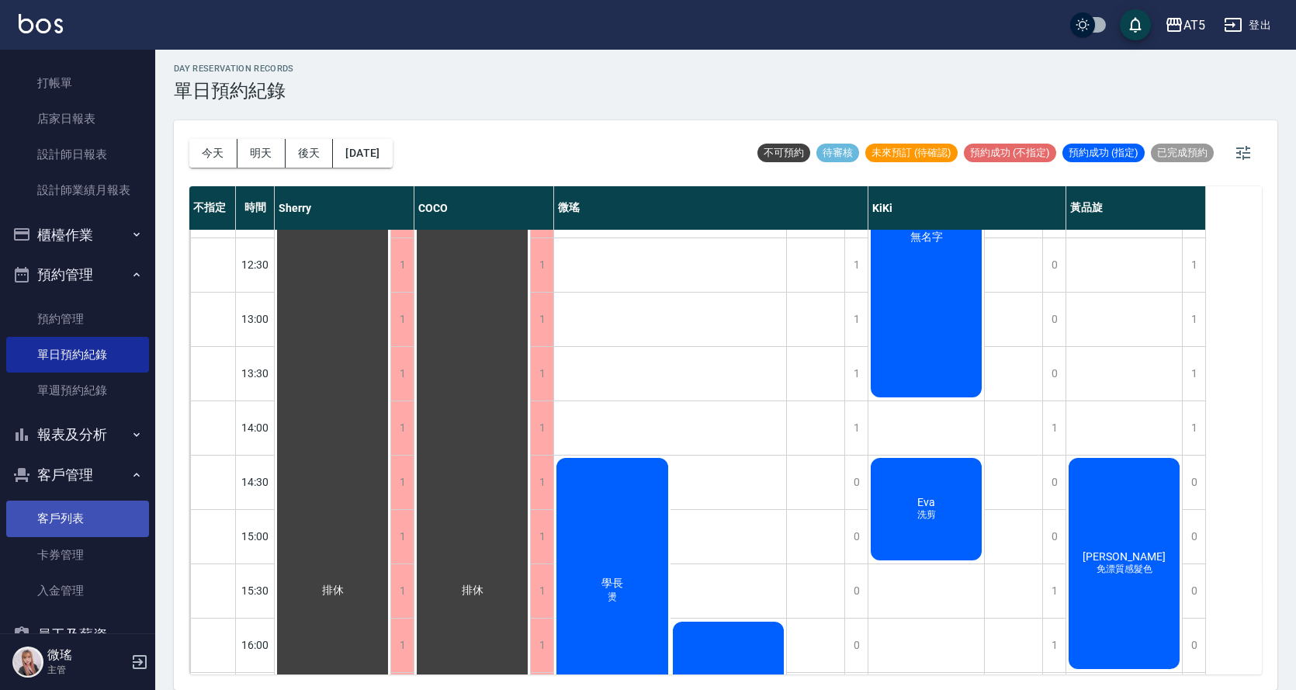
click at [91, 515] on link "客戶列表" at bounding box center [77, 519] width 143 height 36
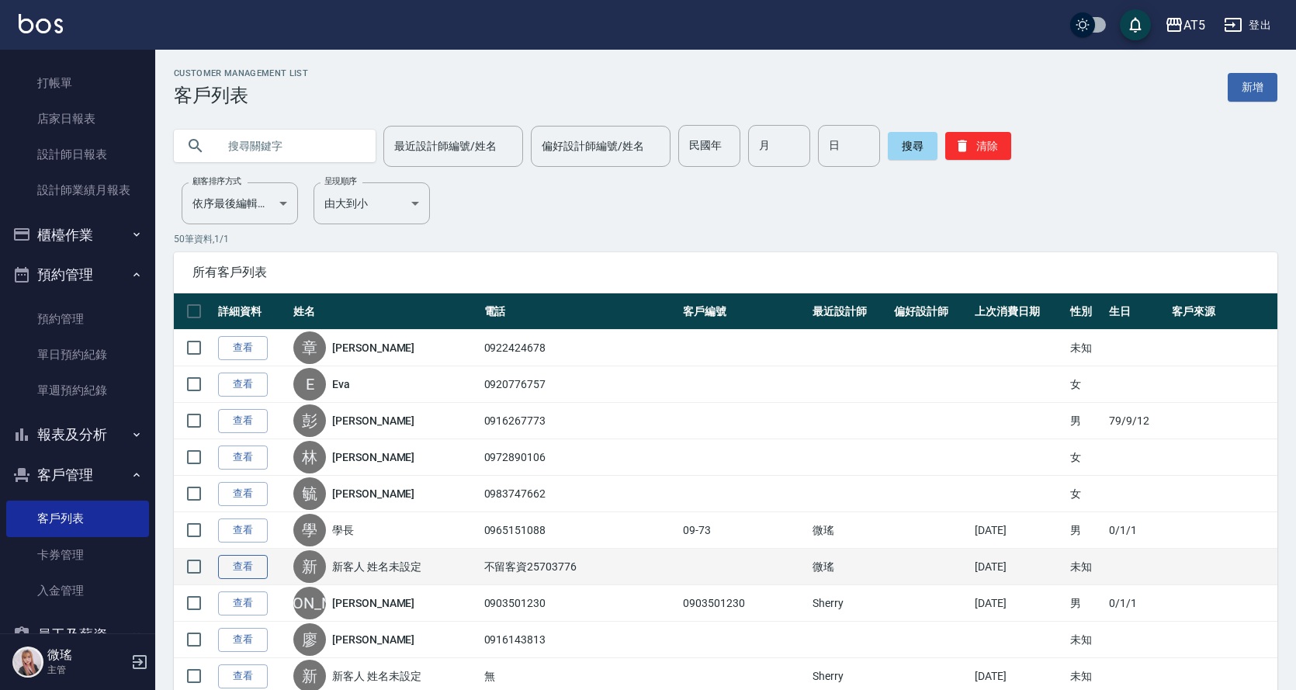
scroll to position [78, 0]
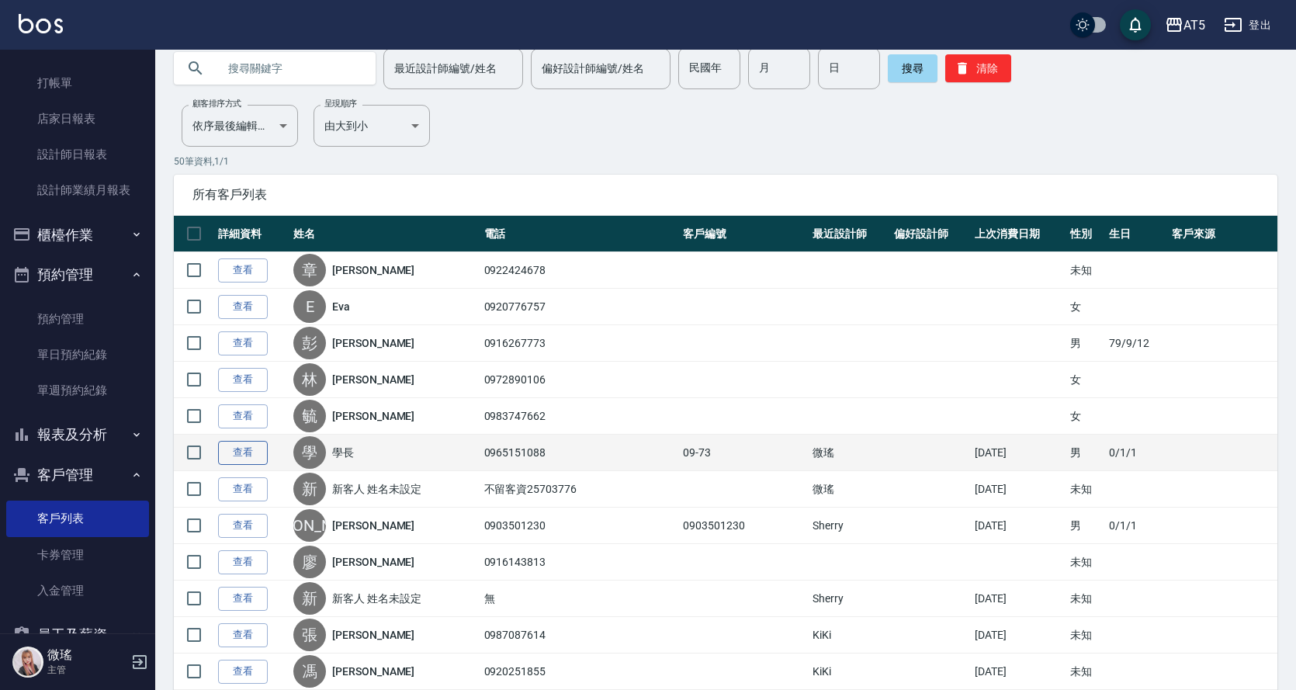
click at [255, 449] on link "查看" at bounding box center [243, 453] width 50 height 24
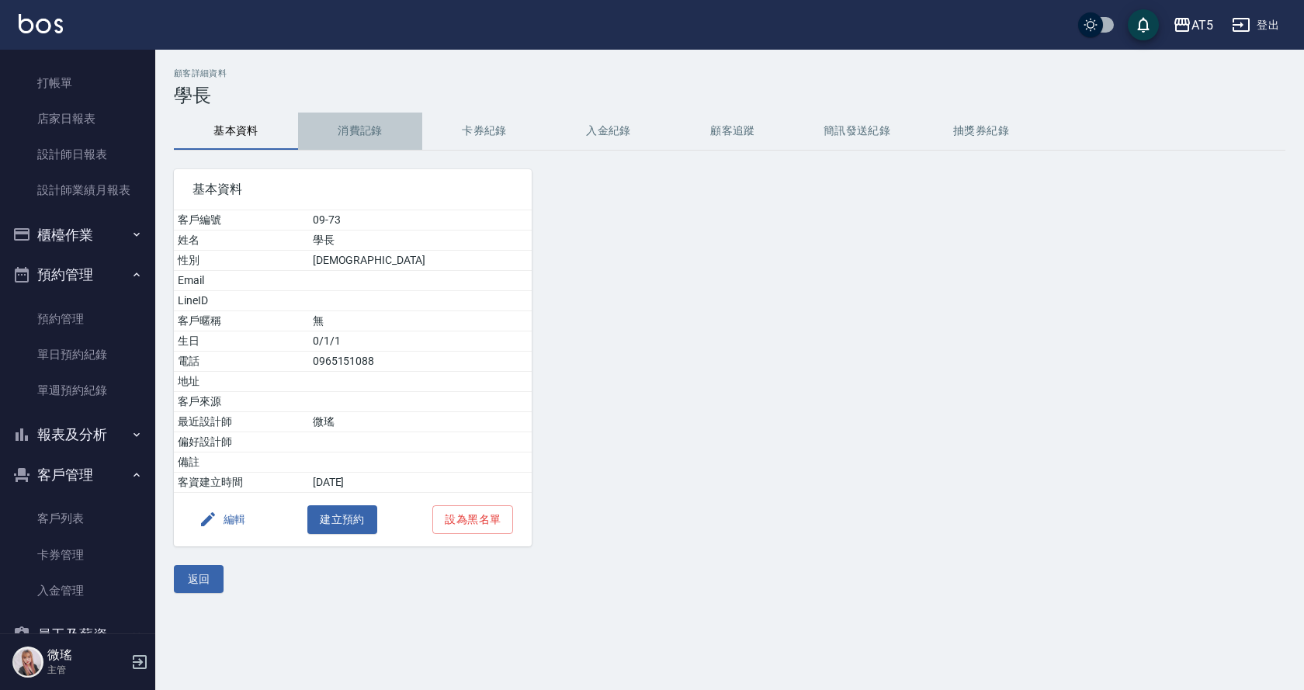
click at [370, 137] on button "消費記錄" at bounding box center [360, 131] width 124 height 37
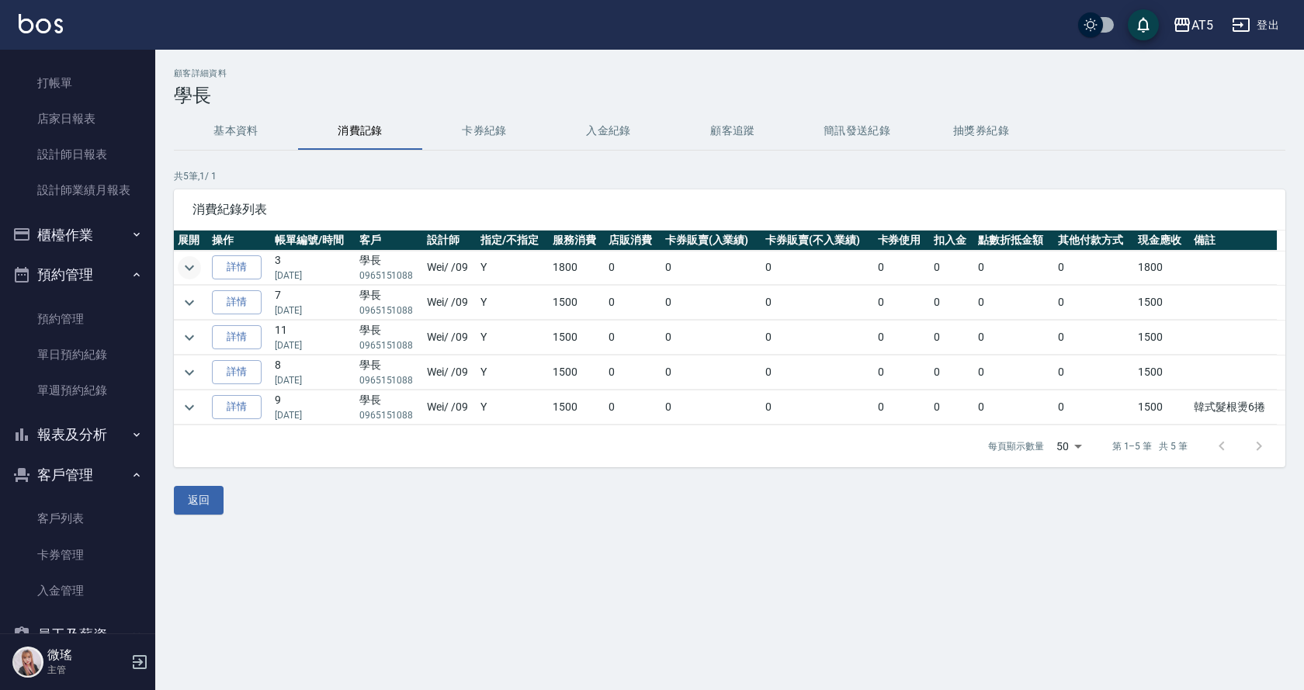
click at [189, 265] on icon "expand row" at bounding box center [189, 267] width 19 height 19
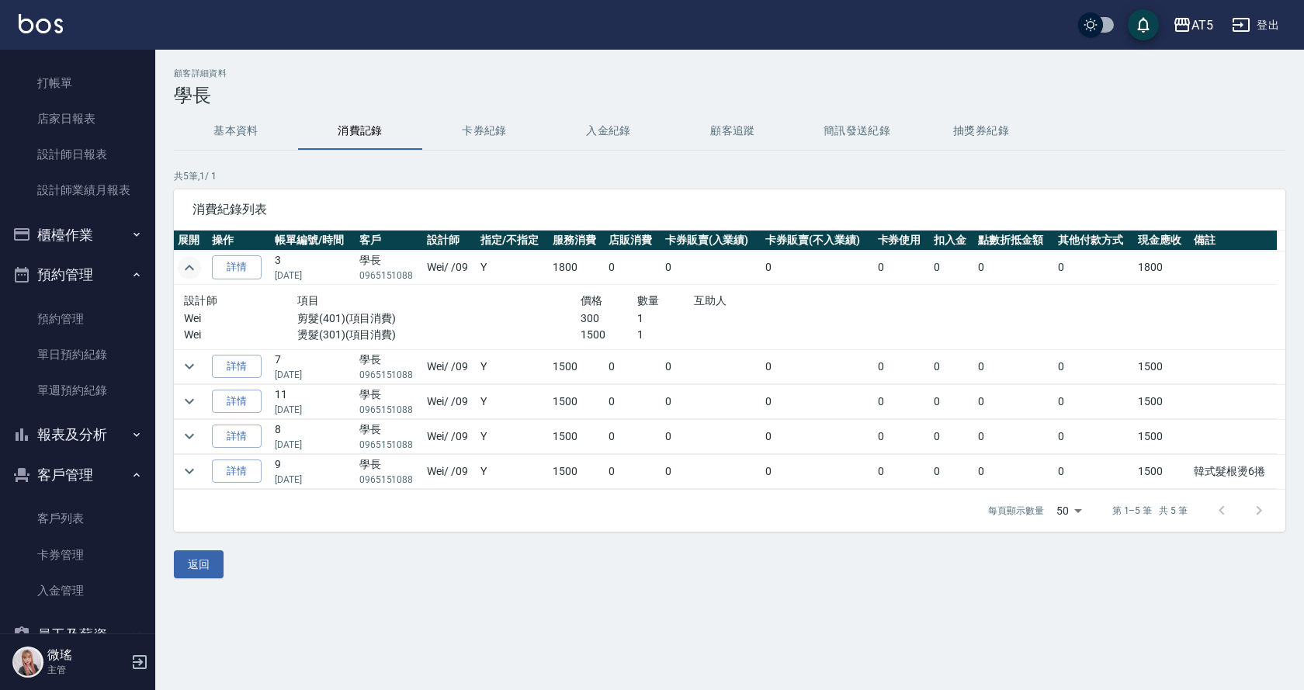
click at [184, 268] on icon "expand row" at bounding box center [189, 267] width 19 height 19
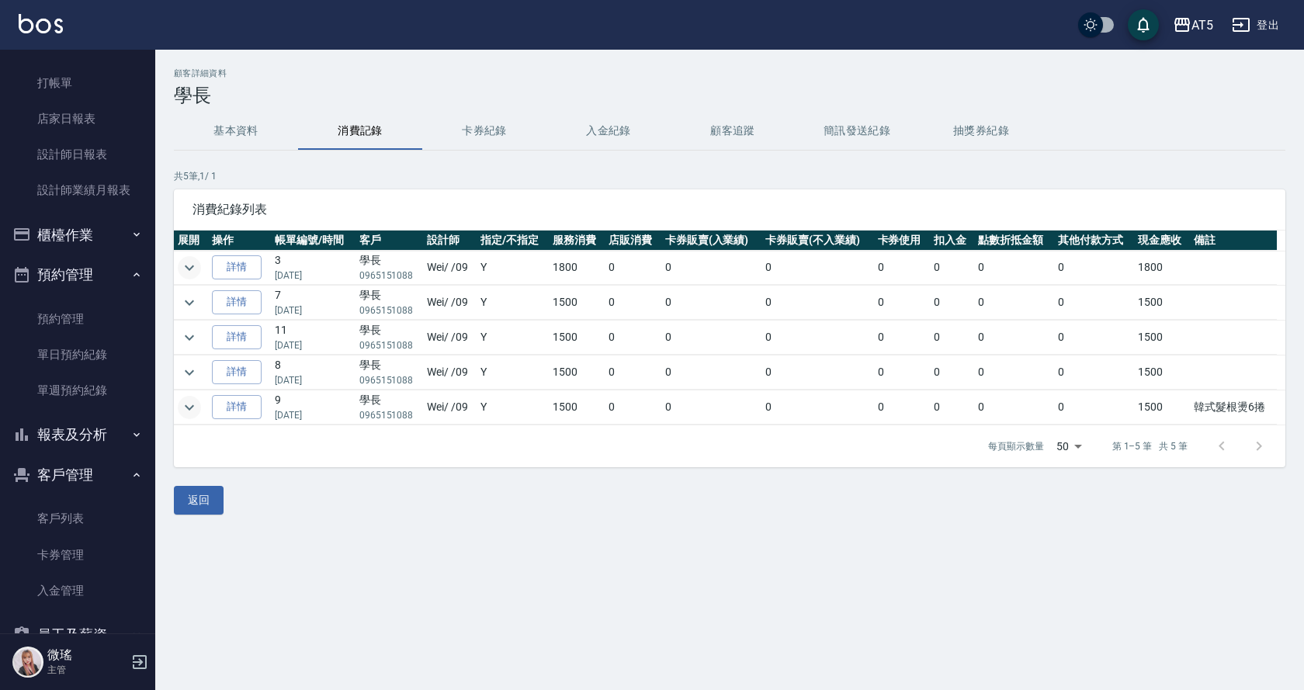
click at [192, 407] on icon "expand row" at bounding box center [189, 406] width 9 height 5
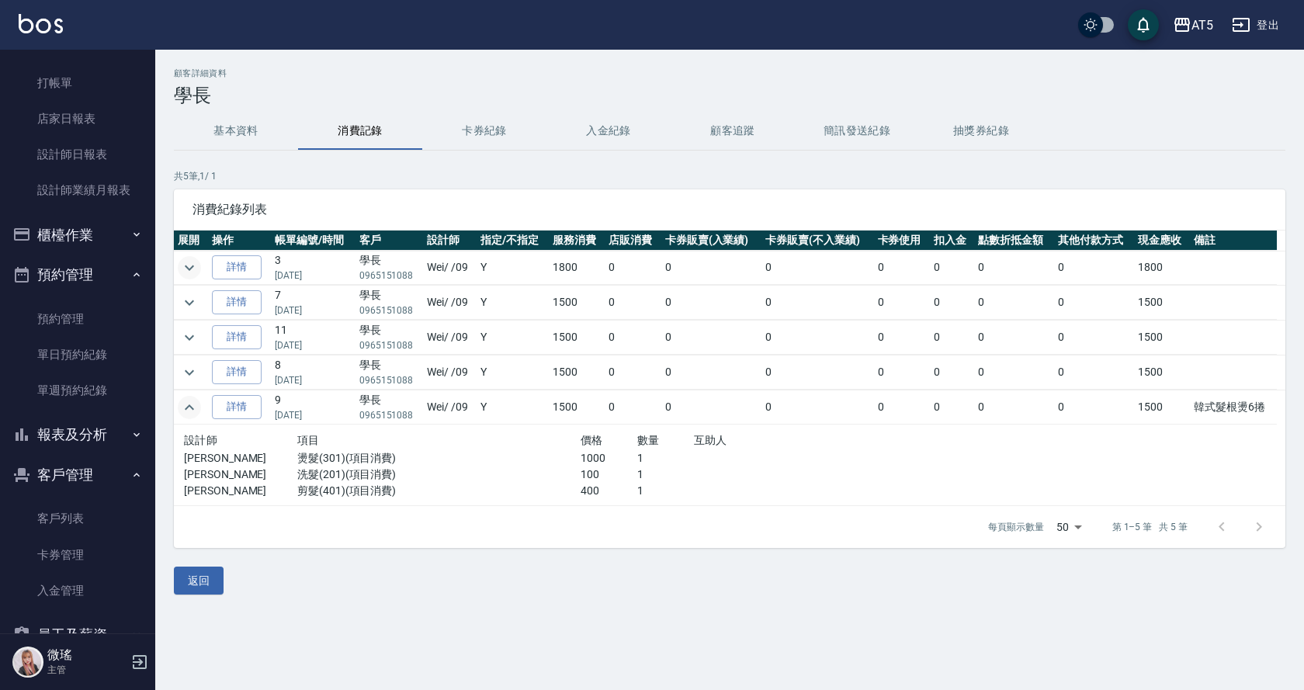
click at [192, 407] on icon "expand row" at bounding box center [189, 406] width 9 height 5
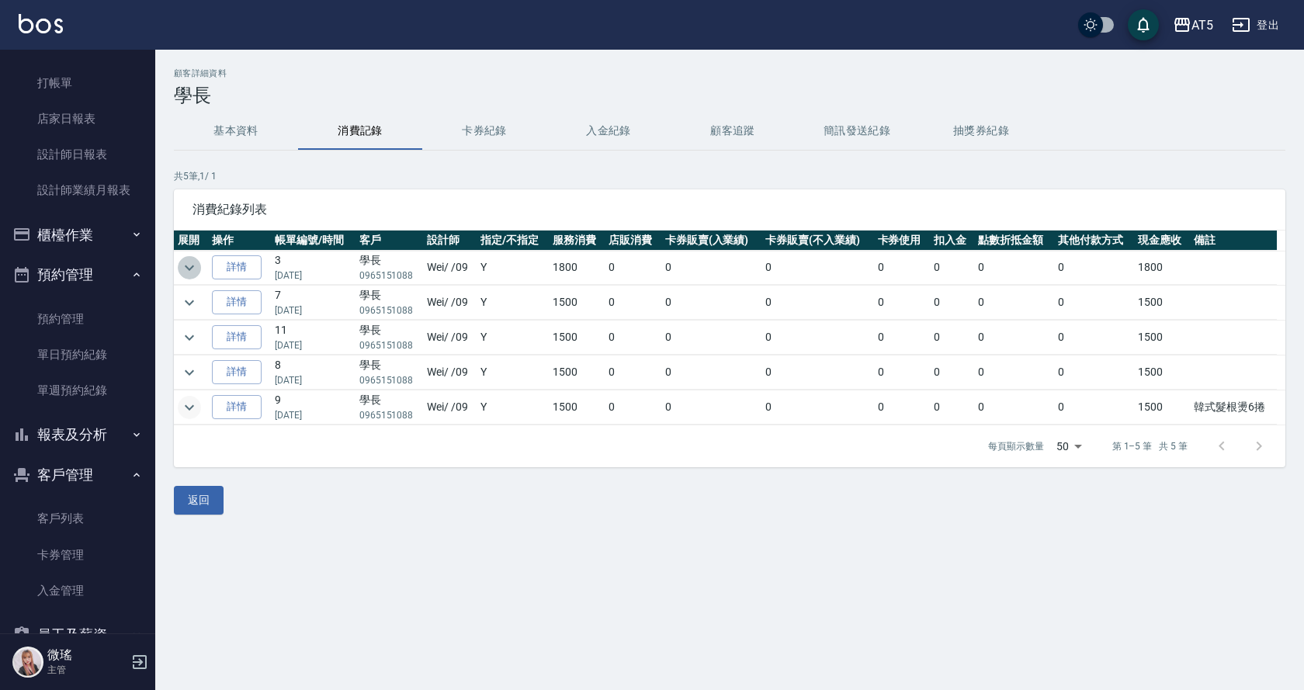
click at [191, 263] on icon "expand row" at bounding box center [189, 267] width 19 height 19
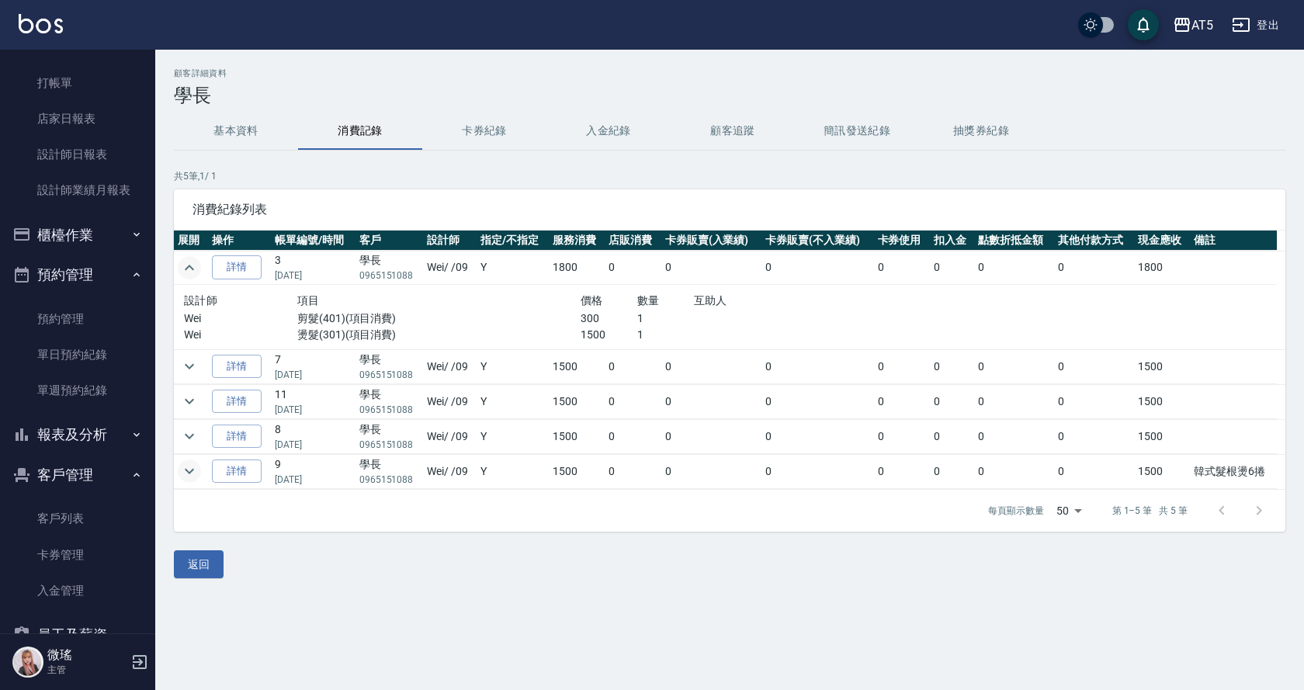
click at [191, 263] on icon "expand row" at bounding box center [189, 267] width 19 height 19
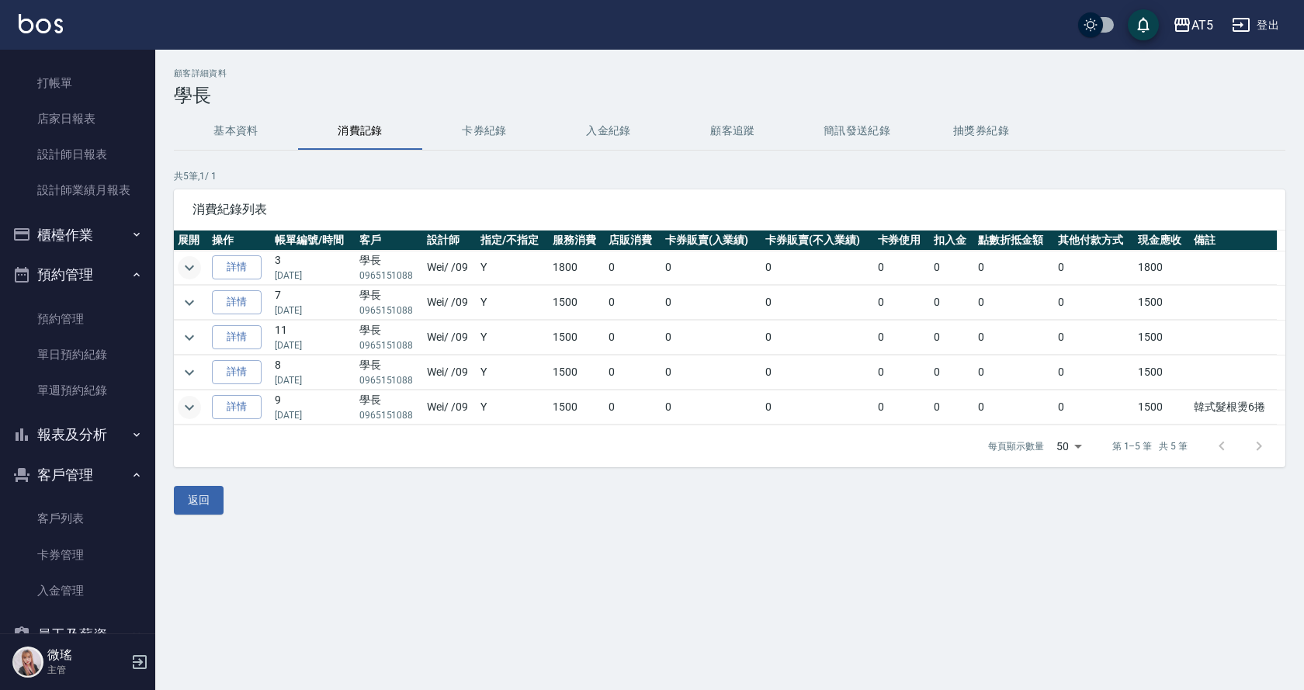
click at [191, 263] on icon "expand row" at bounding box center [189, 267] width 19 height 19
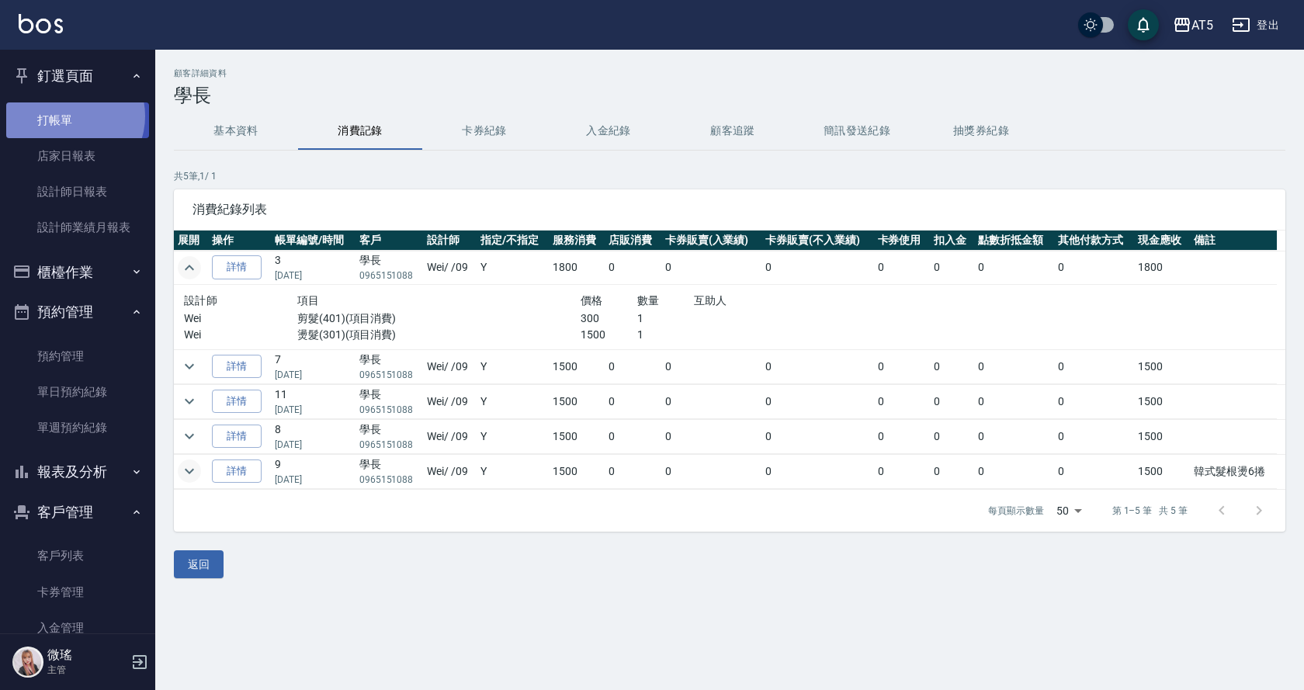
click at [71, 116] on link "打帳單" at bounding box center [77, 120] width 143 height 36
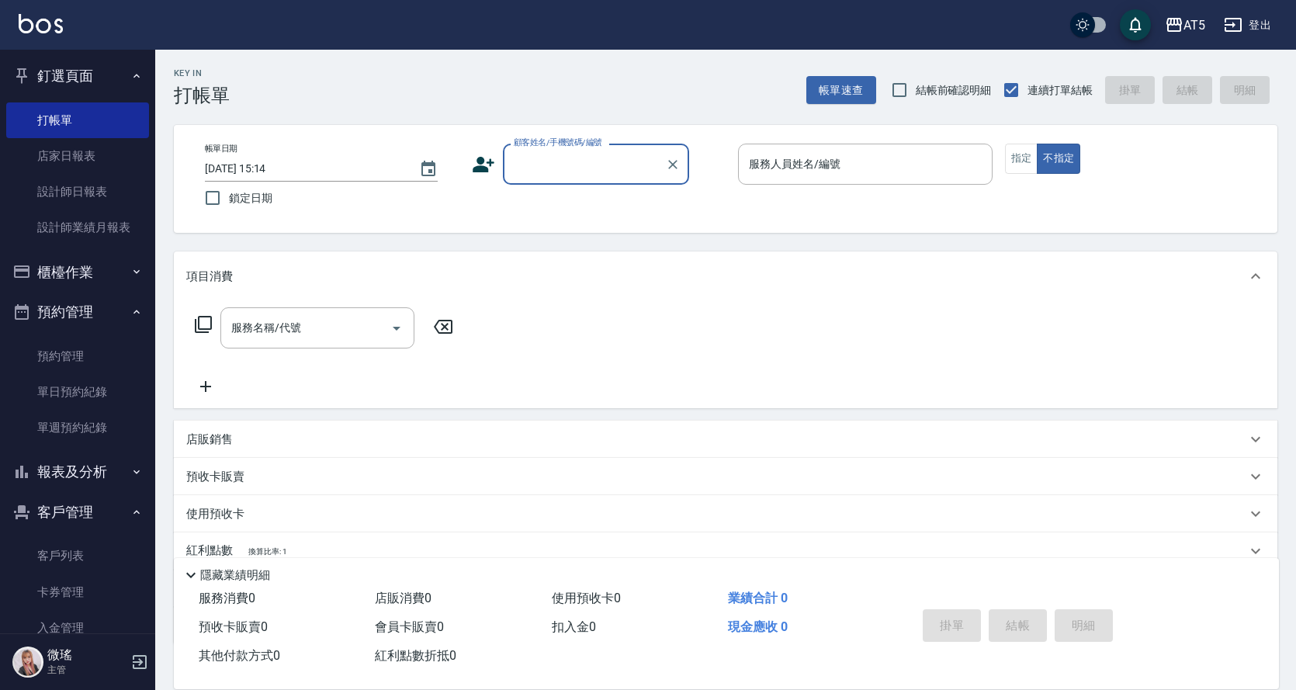
click at [618, 161] on input "顧客姓名/手機號碼/編號" at bounding box center [584, 164] width 149 height 27
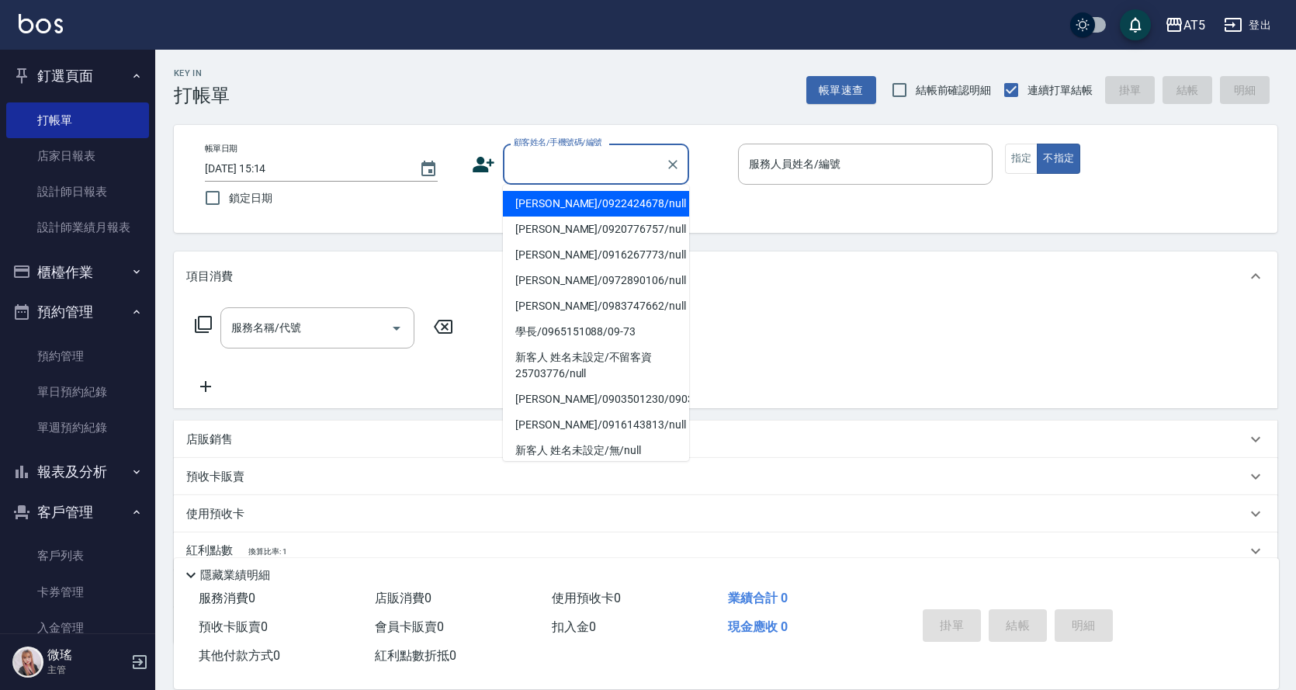
click at [596, 144] on label "顧客姓名/手機號碼/編號" at bounding box center [558, 143] width 88 height 12
click at [596, 151] on input "顧客姓名/手機號碼/編號" at bounding box center [584, 164] width 149 height 27
click at [88, 394] on link "單日預約紀錄" at bounding box center [77, 392] width 143 height 36
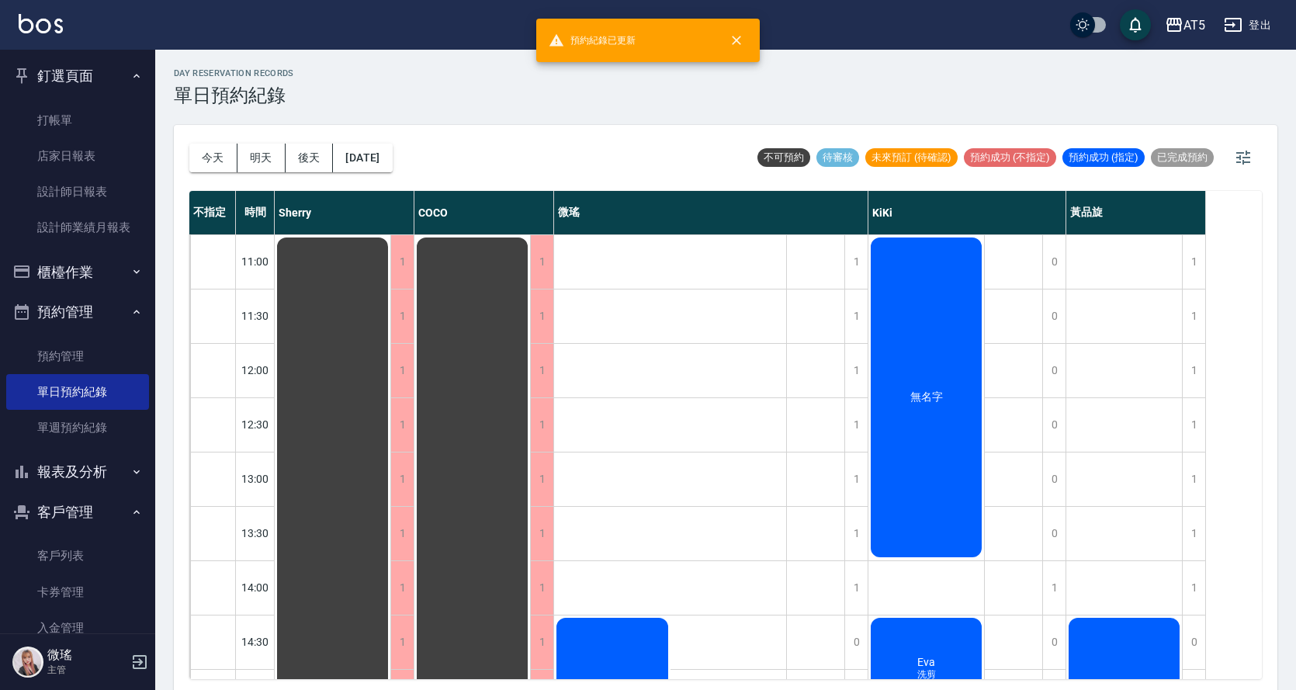
scroll to position [388, 0]
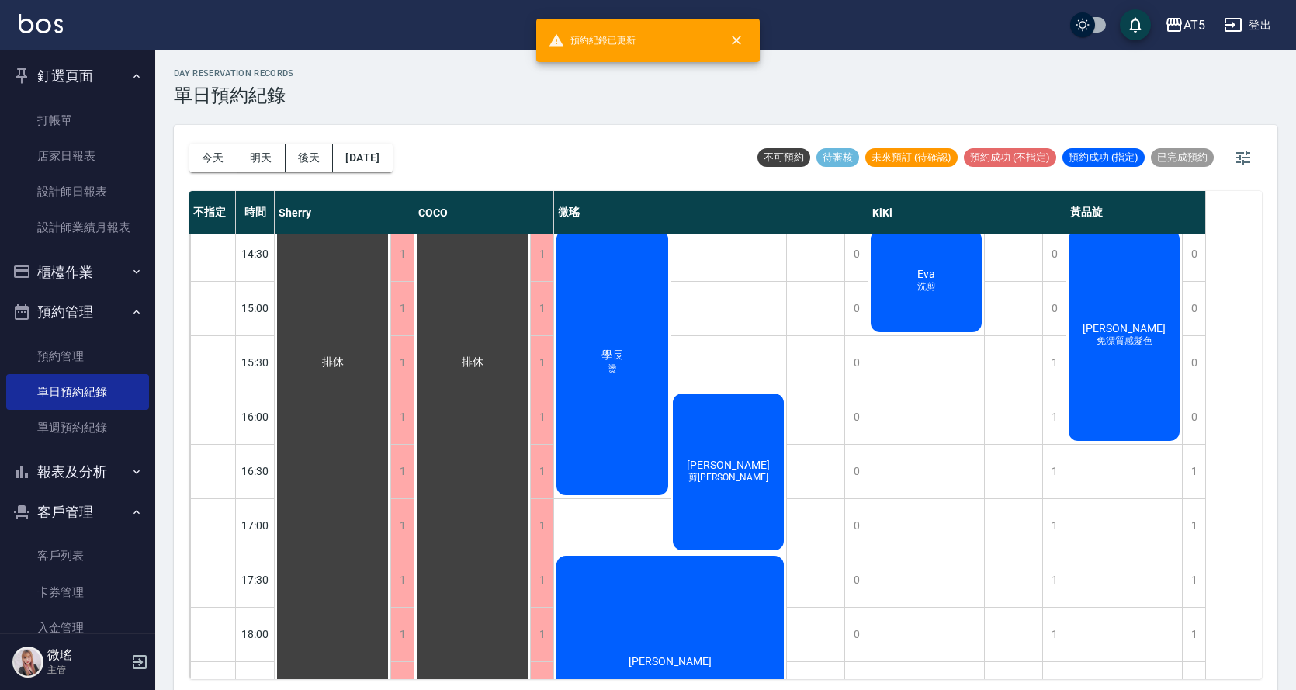
drag, startPoint x: 638, startPoint y: 314, endPoint x: 643, endPoint y: 297, distance: 17.9
click at [643, 297] on div "學長 燙" at bounding box center [612, 362] width 116 height 270
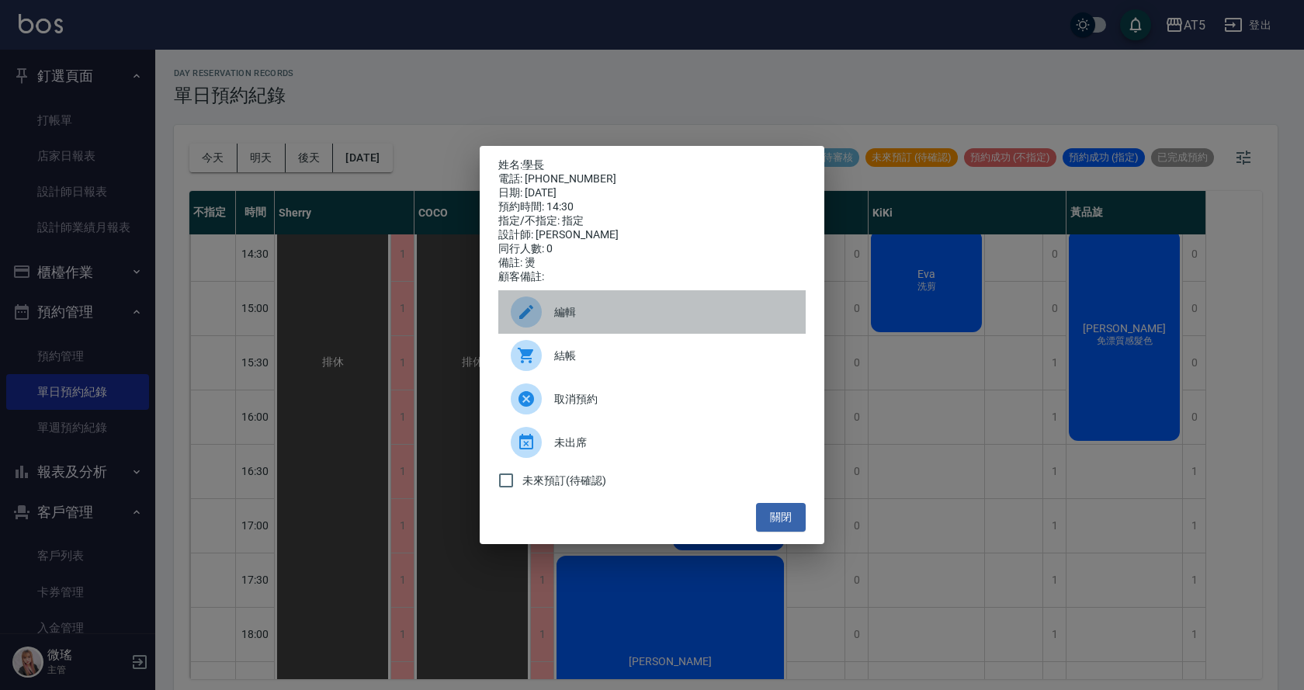
click at [599, 310] on span "編輯" at bounding box center [673, 312] width 239 height 16
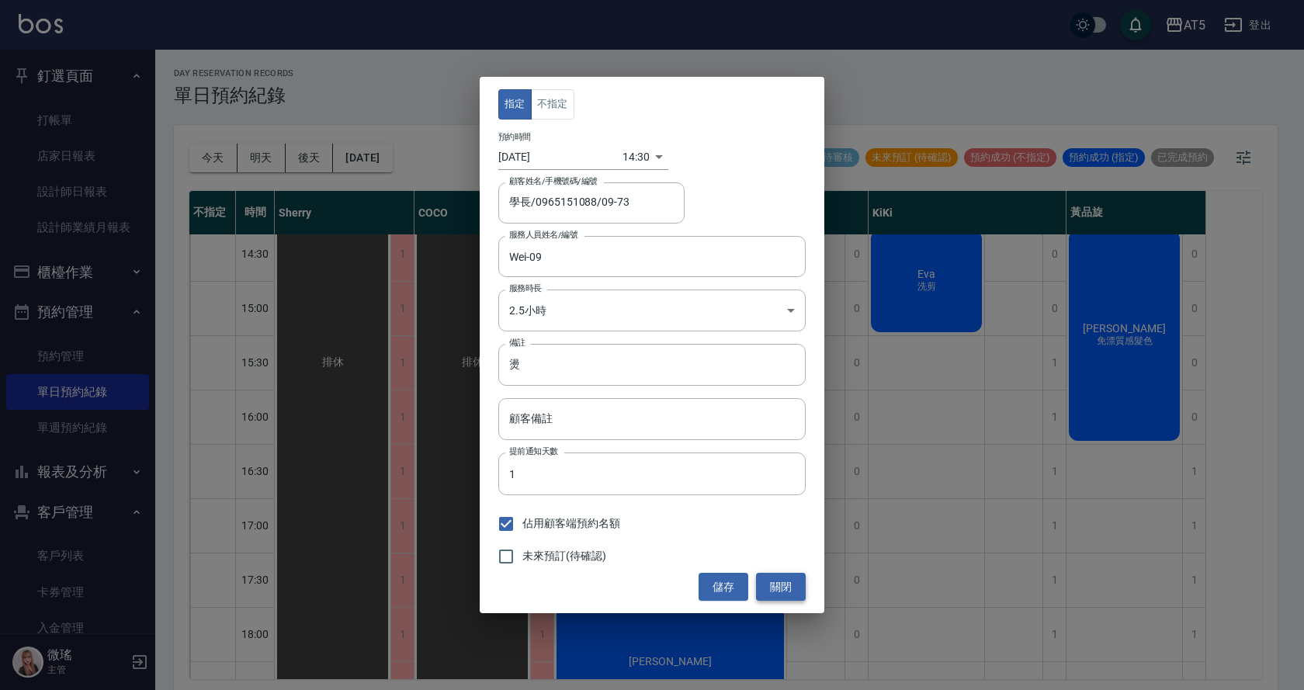
click at [770, 583] on button "關閉" at bounding box center [781, 587] width 50 height 29
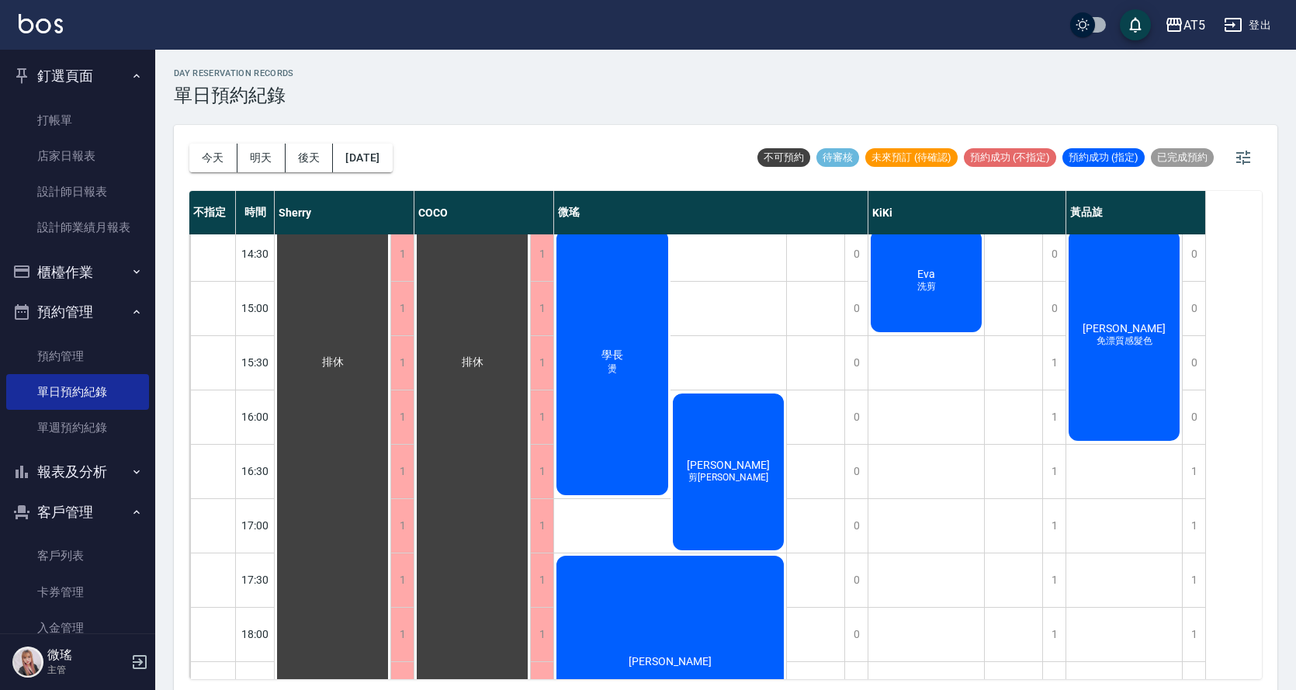
click at [629, 463] on div "學長 燙" at bounding box center [612, 362] width 116 height 270
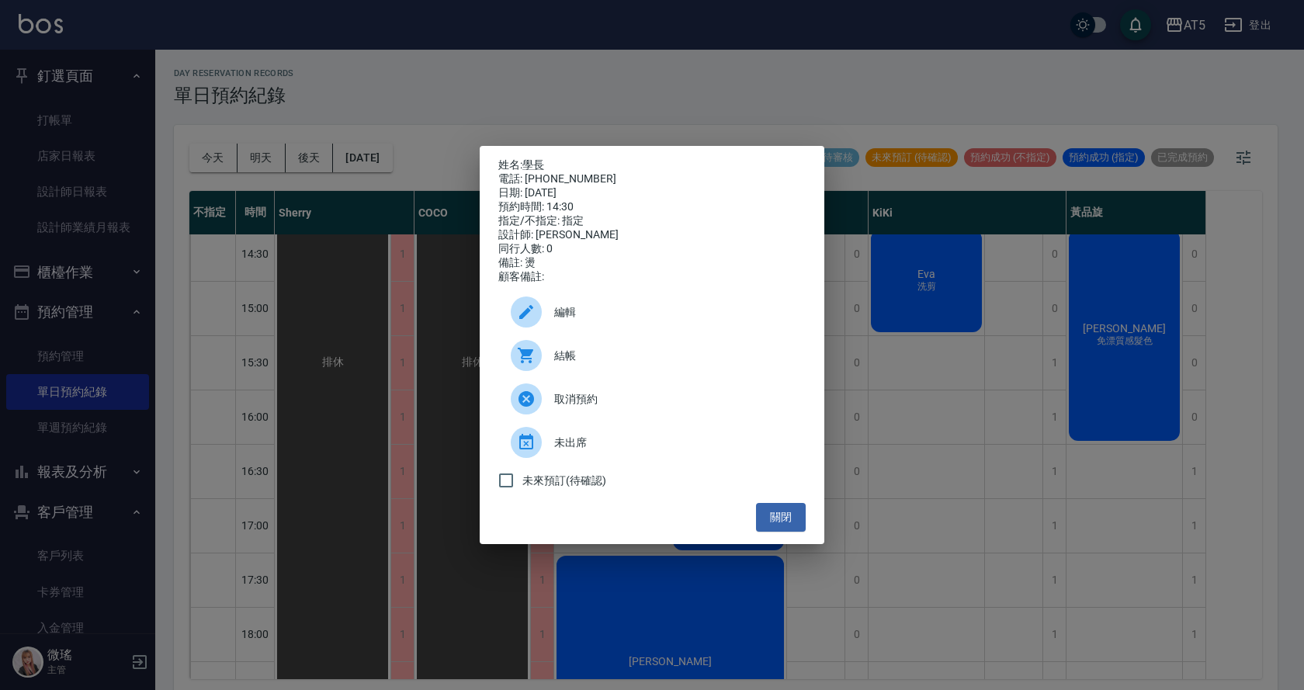
click at [583, 364] on span "結帳" at bounding box center [673, 356] width 239 height 16
click at [805, 516] on button "關閉" at bounding box center [781, 517] width 50 height 29
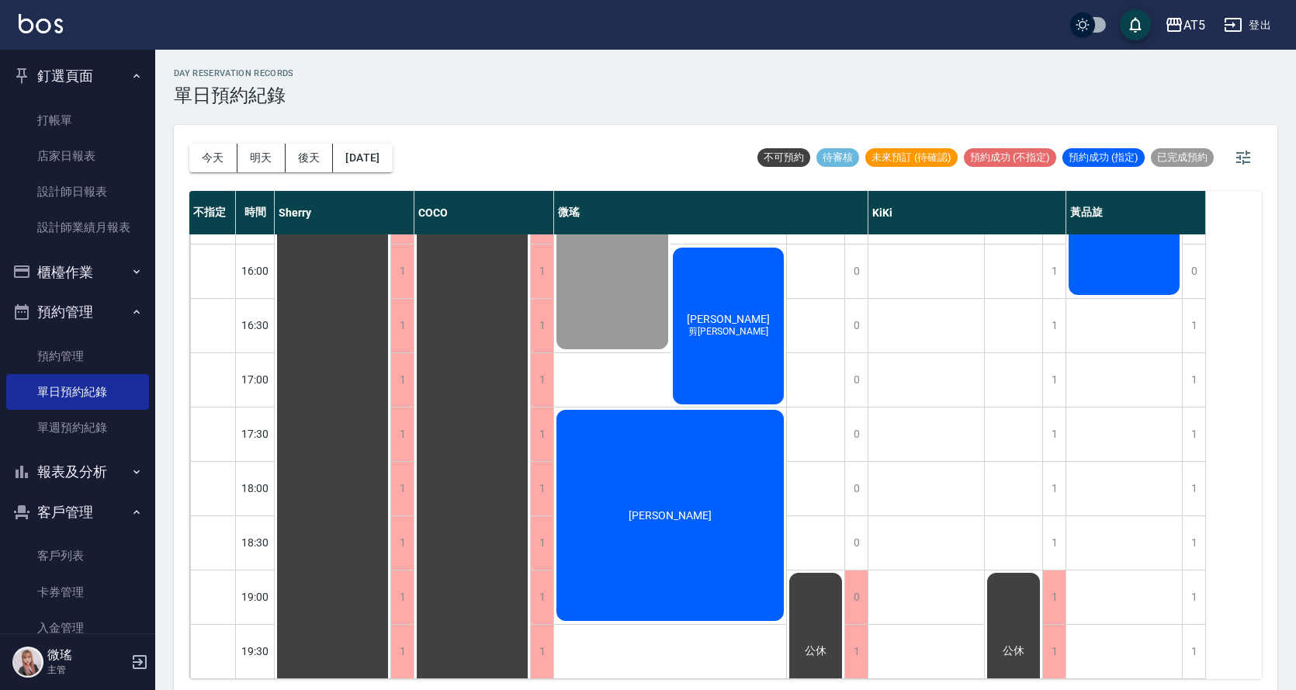
scroll to position [5, 0]
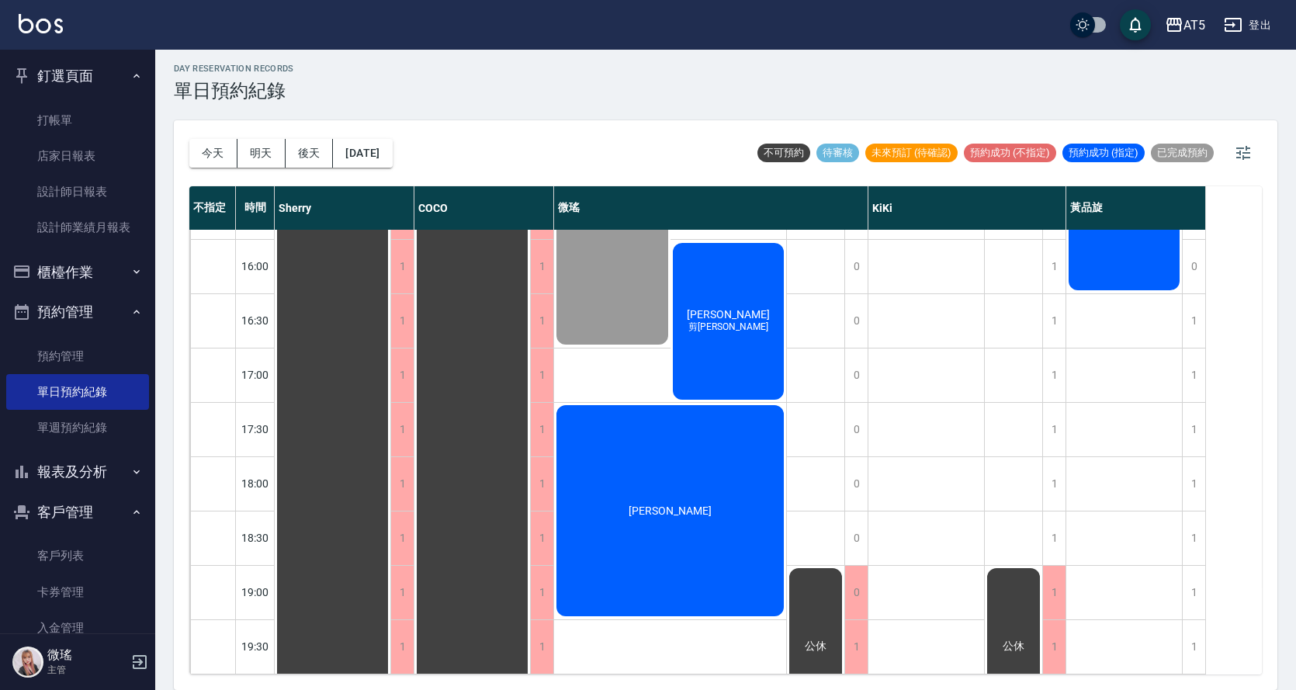
click at [754, 335] on div "莊翡黛 剪劉海護" at bounding box center [729, 321] width 116 height 161
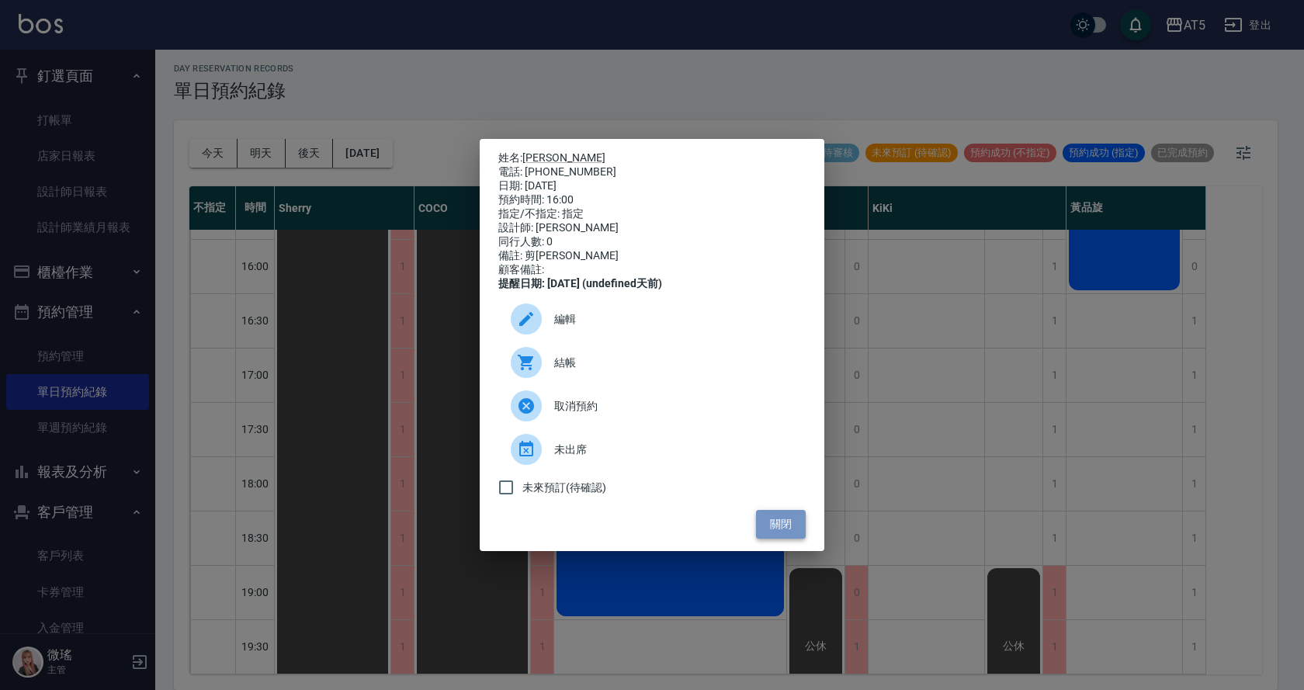
click at [795, 529] on button "關閉" at bounding box center [781, 524] width 50 height 29
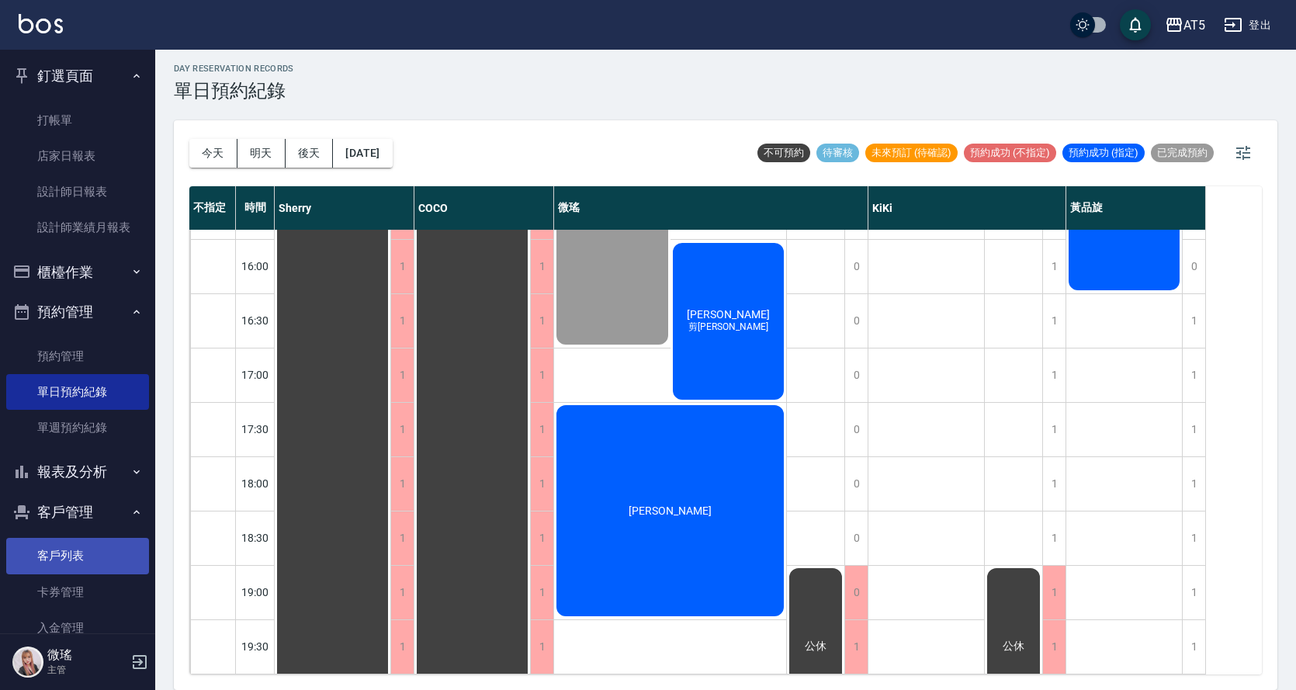
click at [87, 563] on link "客戶列表" at bounding box center [77, 556] width 143 height 36
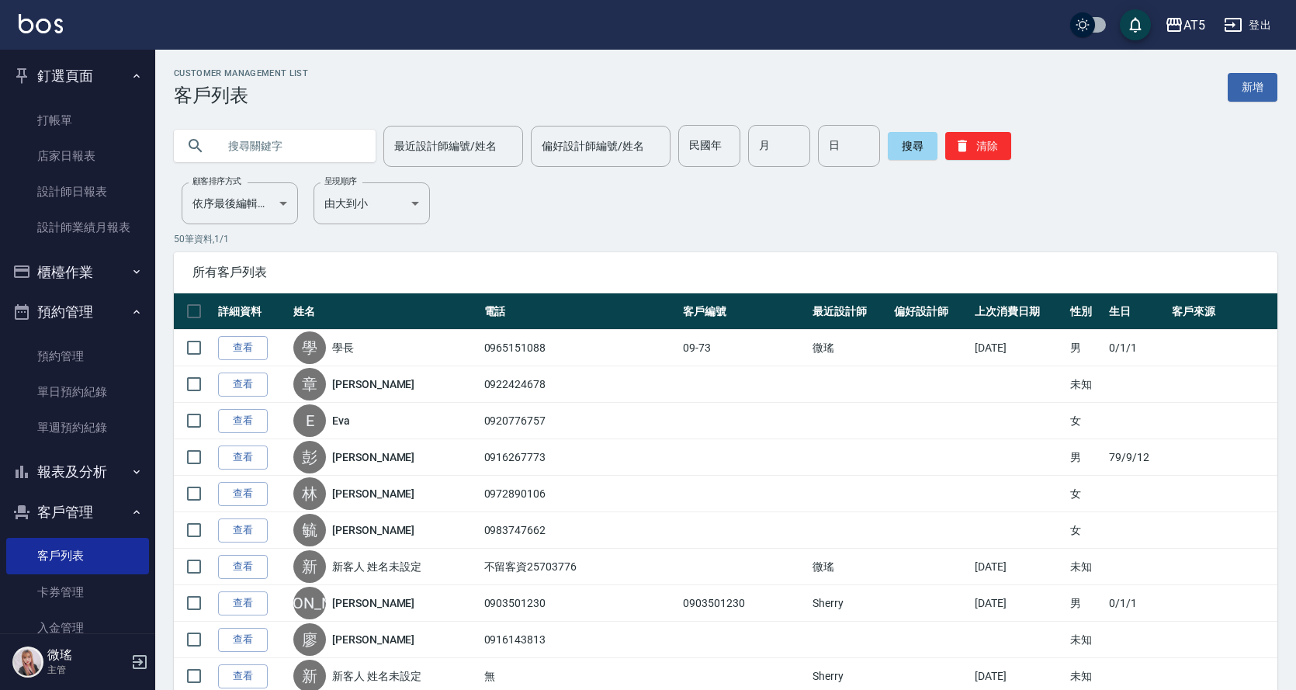
click at [281, 144] on input "text" at bounding box center [290, 146] width 146 height 42
type input "莊"
click at [922, 147] on button "搜尋" at bounding box center [913, 146] width 50 height 28
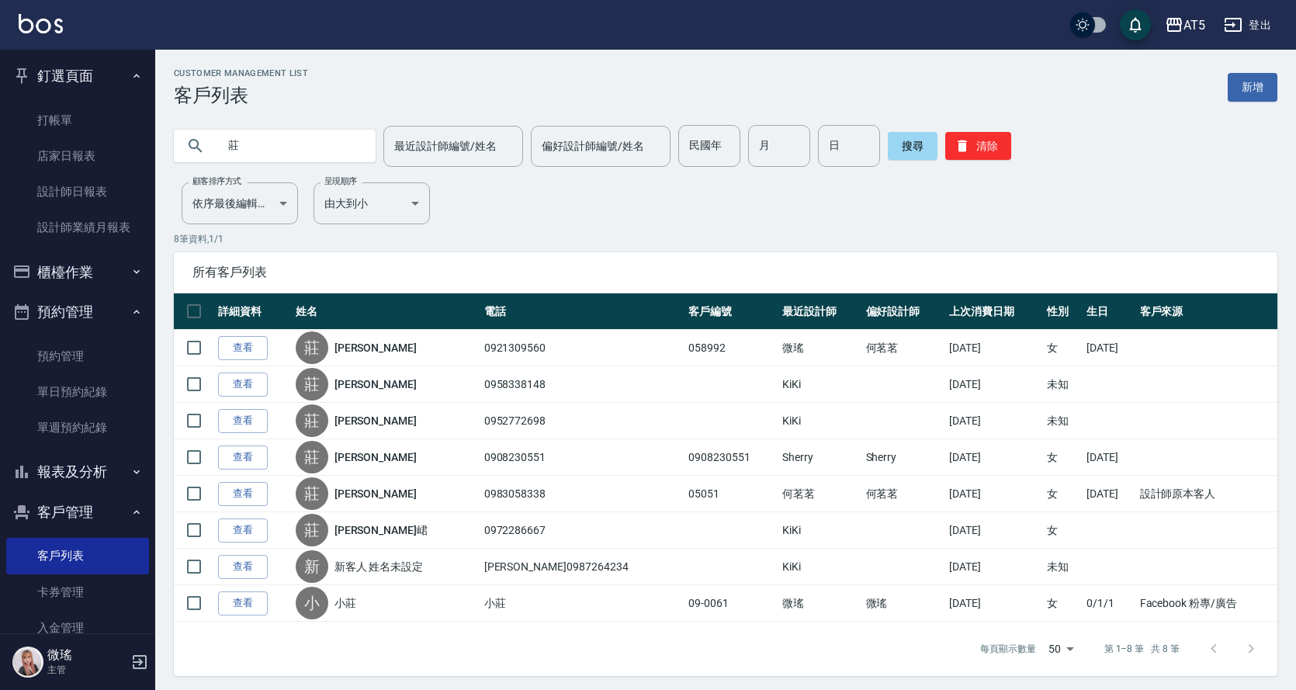
click at [237, 338] on link "查看" at bounding box center [243, 348] width 50 height 24
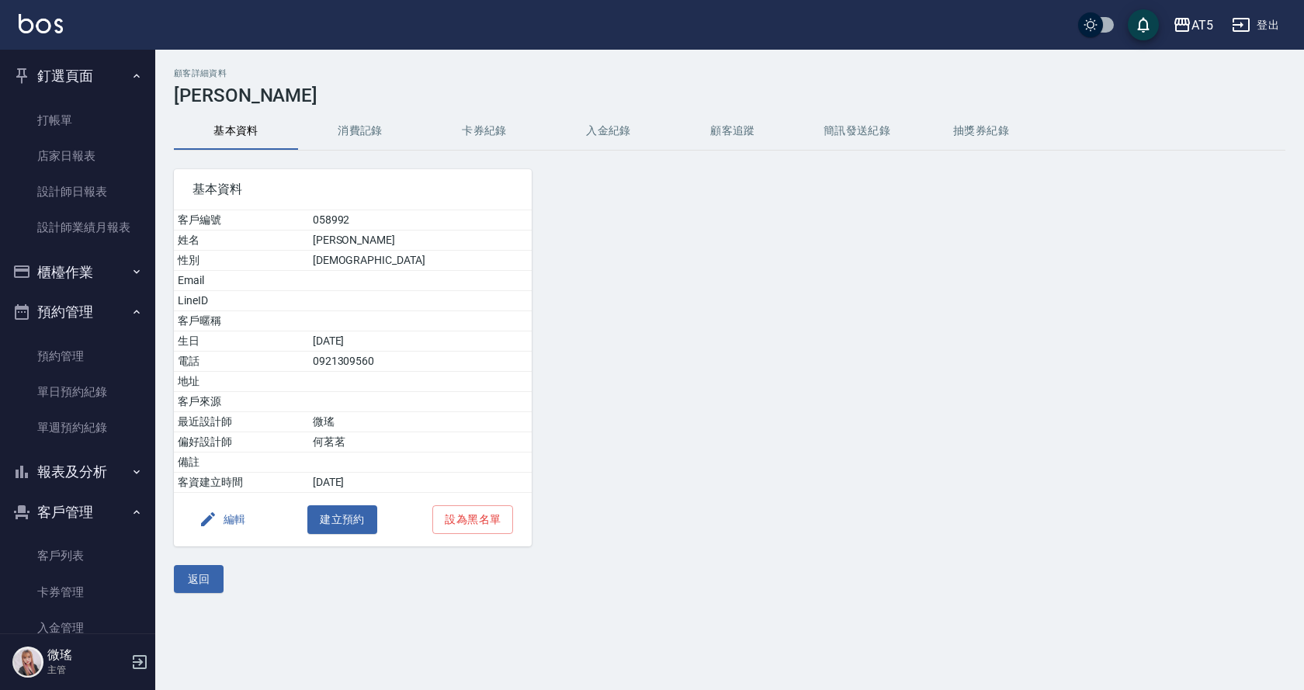
click at [361, 130] on button "消費記錄" at bounding box center [360, 131] width 124 height 37
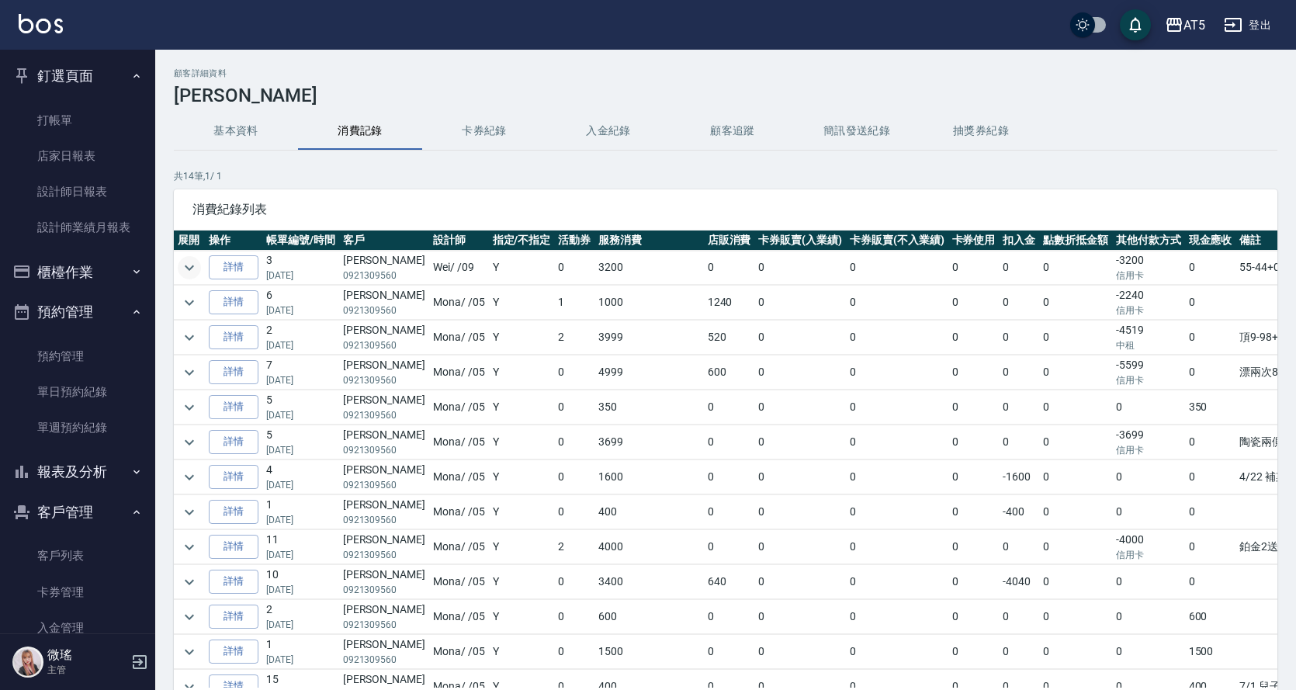
click at [185, 264] on icon "expand row" at bounding box center [189, 267] width 19 height 19
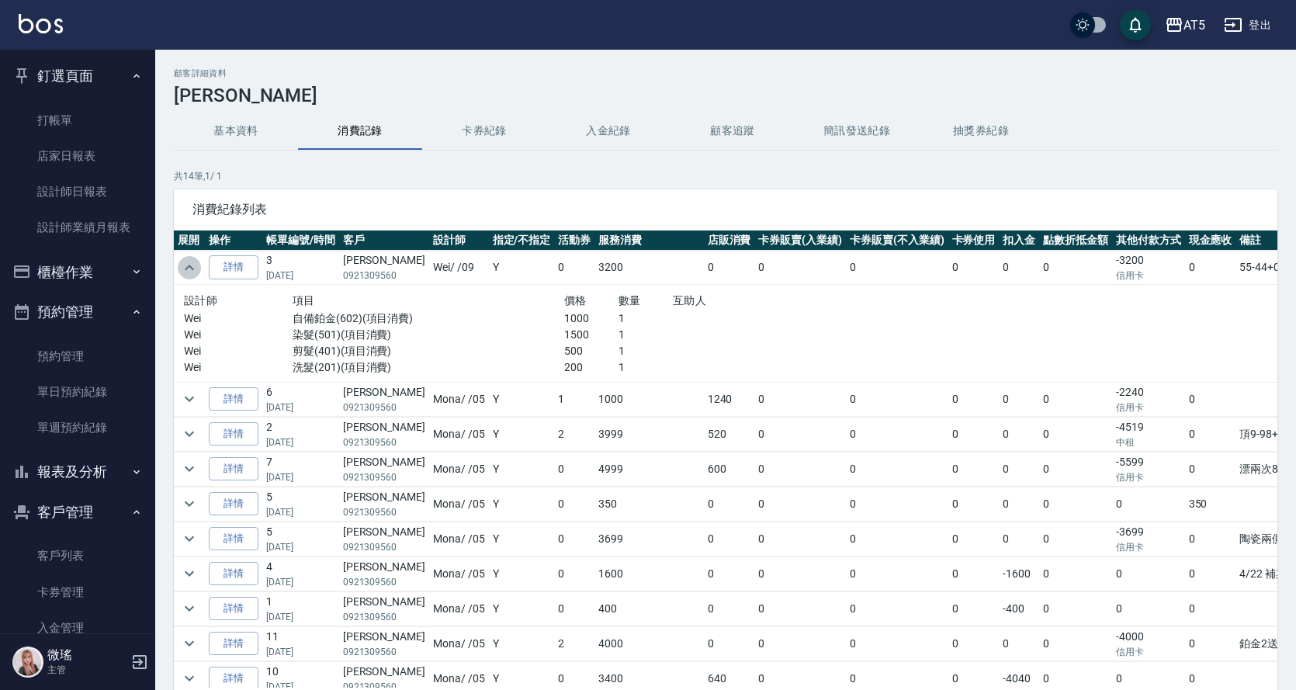
click at [189, 265] on icon "expand row" at bounding box center [189, 267] width 19 height 19
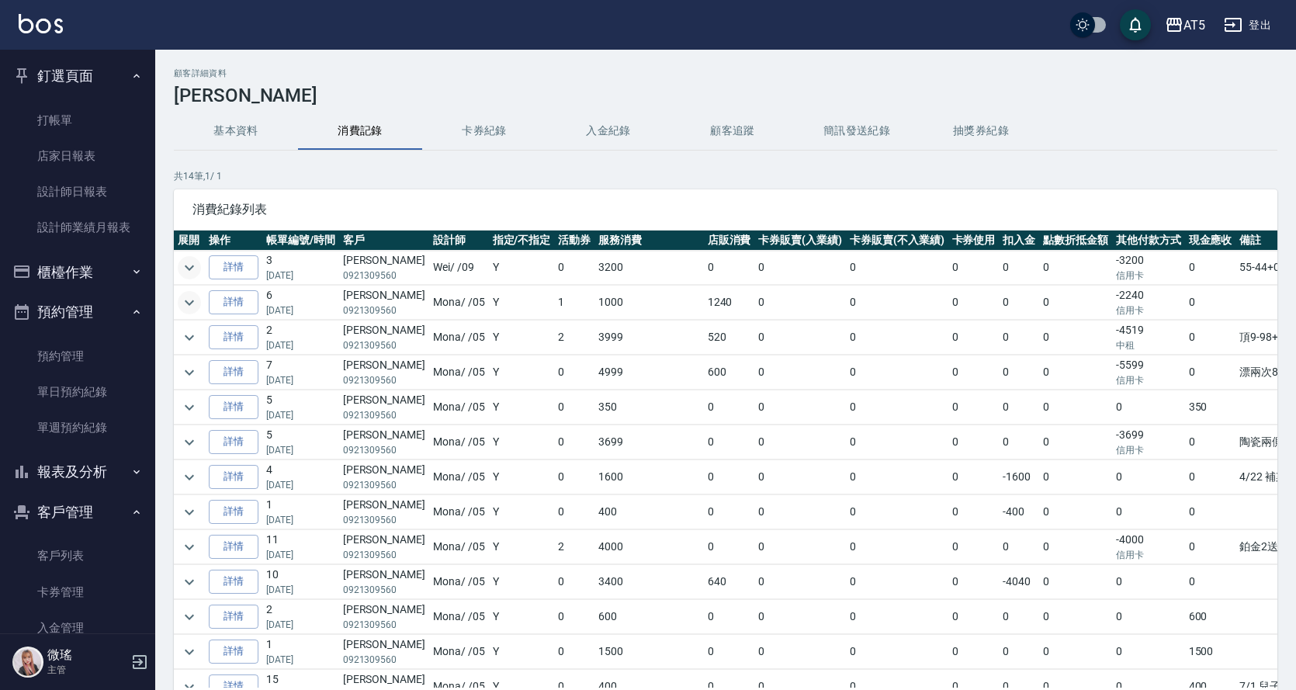
click at [185, 302] on icon "expand row" at bounding box center [189, 302] width 19 height 19
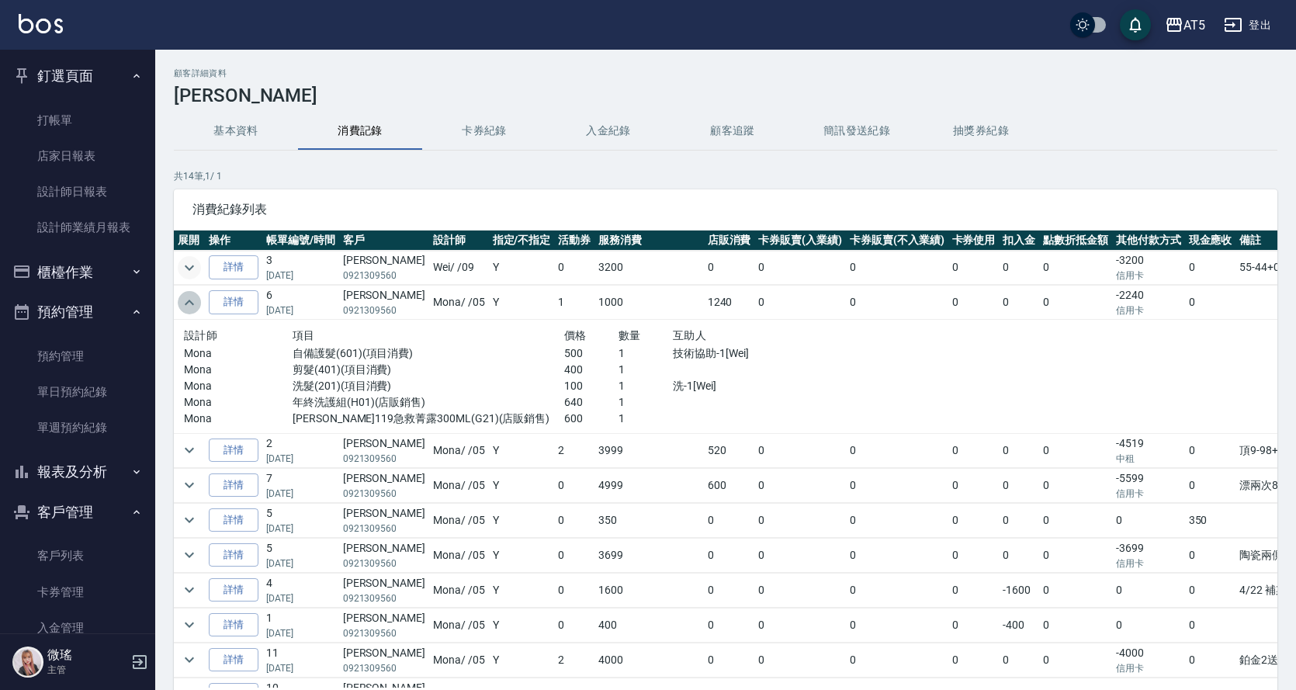
click at [196, 302] on icon "expand row" at bounding box center [189, 302] width 19 height 19
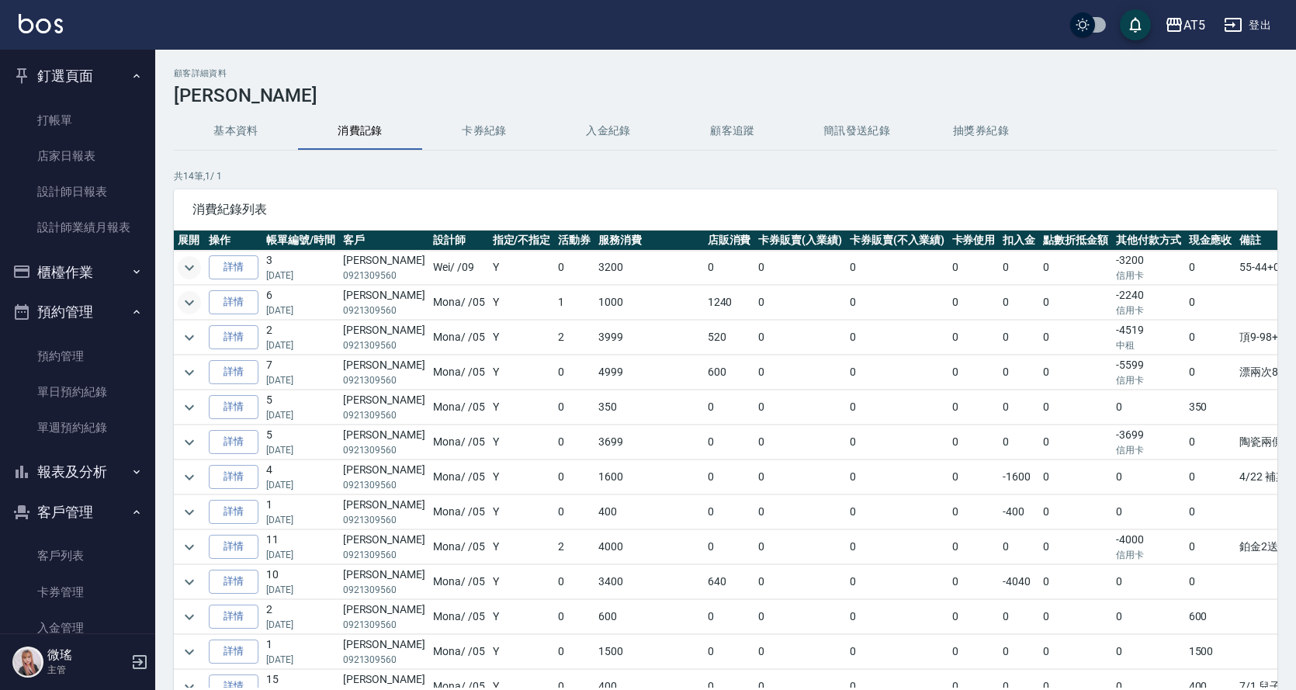
click at [217, 254] on td "詳情" at bounding box center [233, 268] width 57 height 34
click at [183, 273] on icon "expand row" at bounding box center [189, 267] width 19 height 19
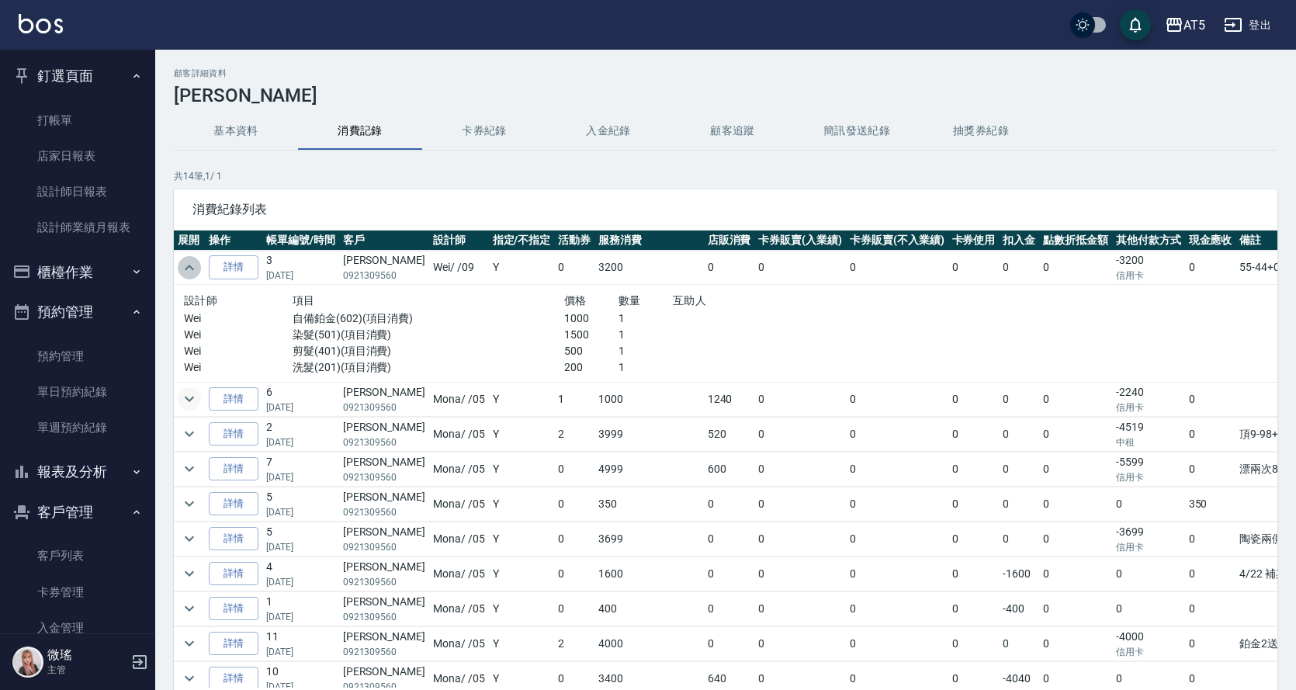
click at [196, 269] on icon "expand row" at bounding box center [189, 267] width 19 height 19
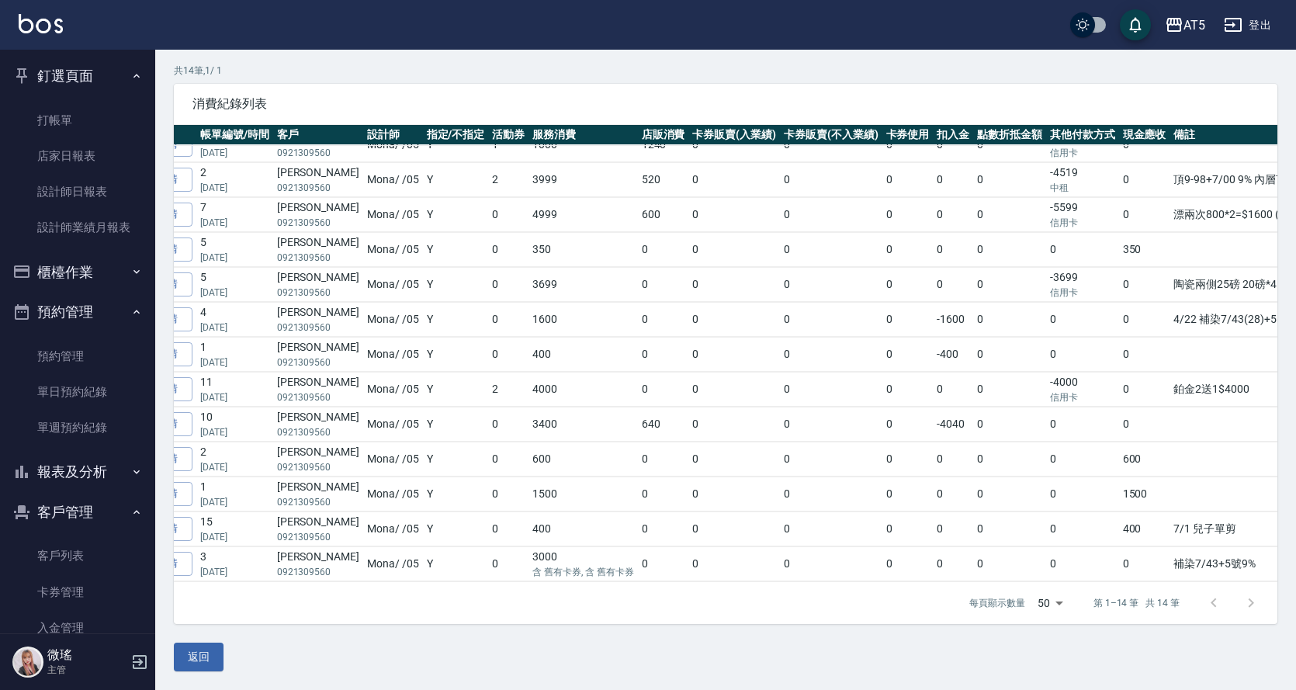
scroll to position [64, 0]
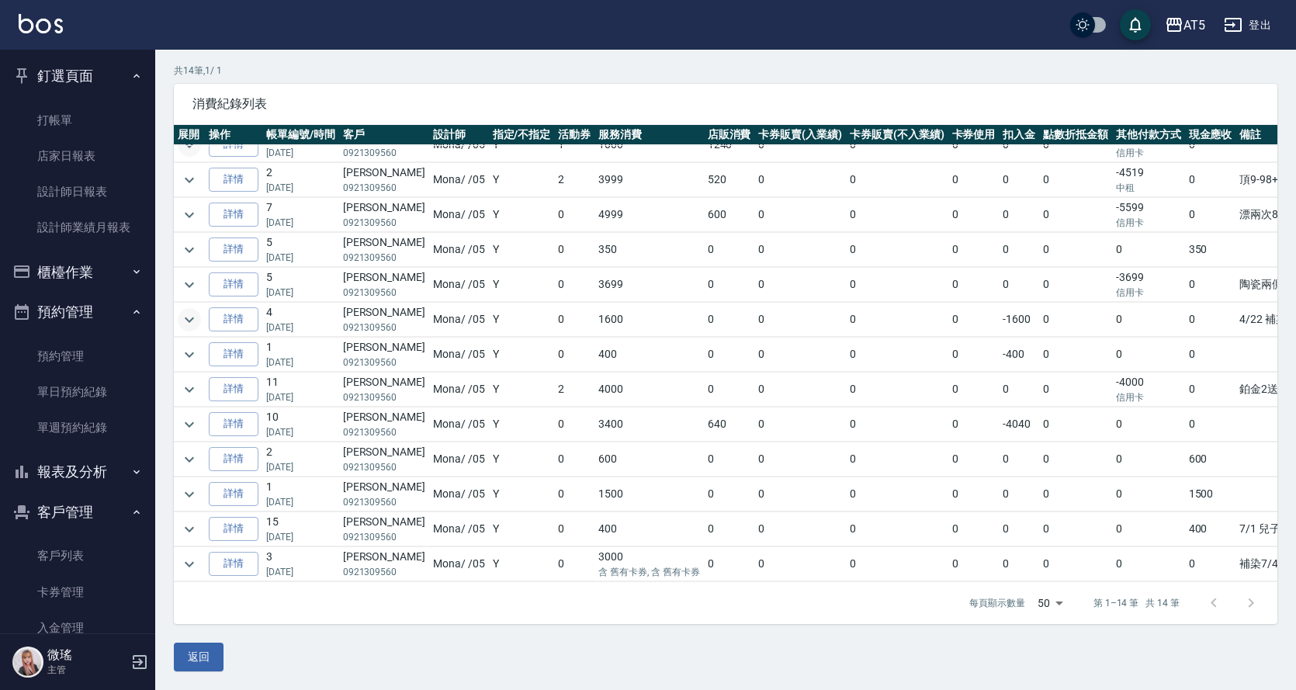
click at [182, 310] on icon "expand row" at bounding box center [189, 319] width 19 height 19
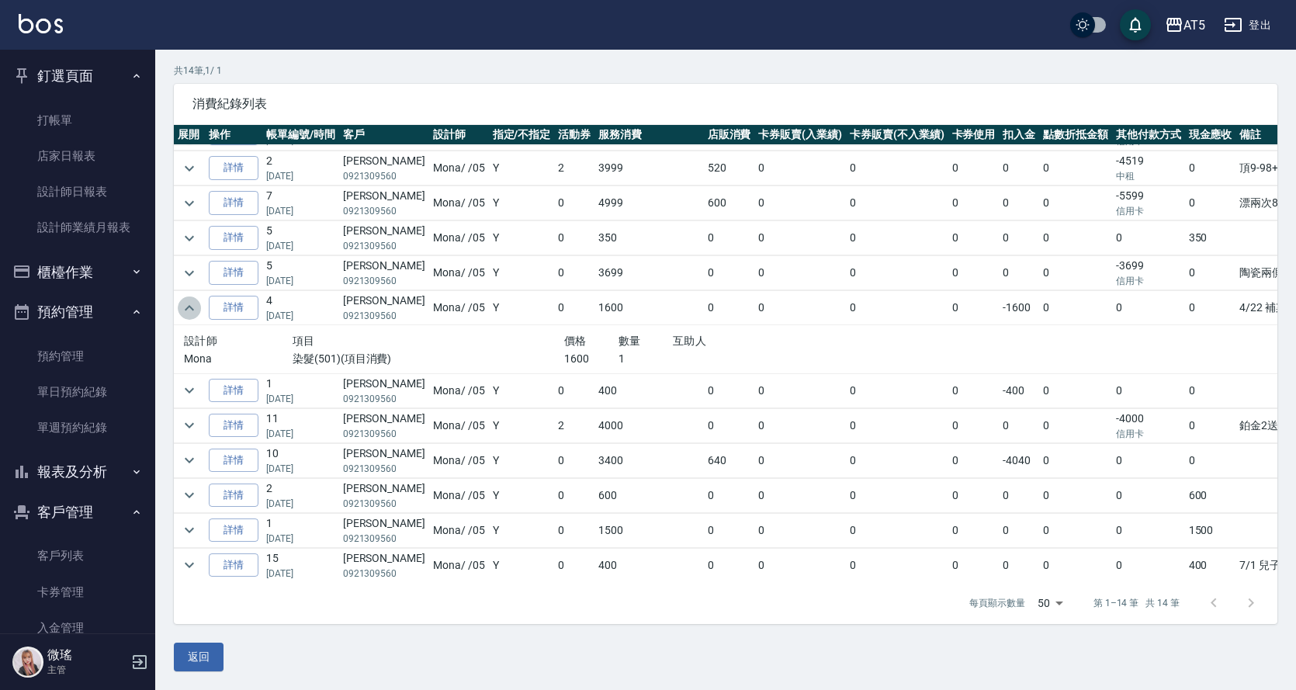
click at [182, 306] on icon "expand row" at bounding box center [189, 308] width 19 height 19
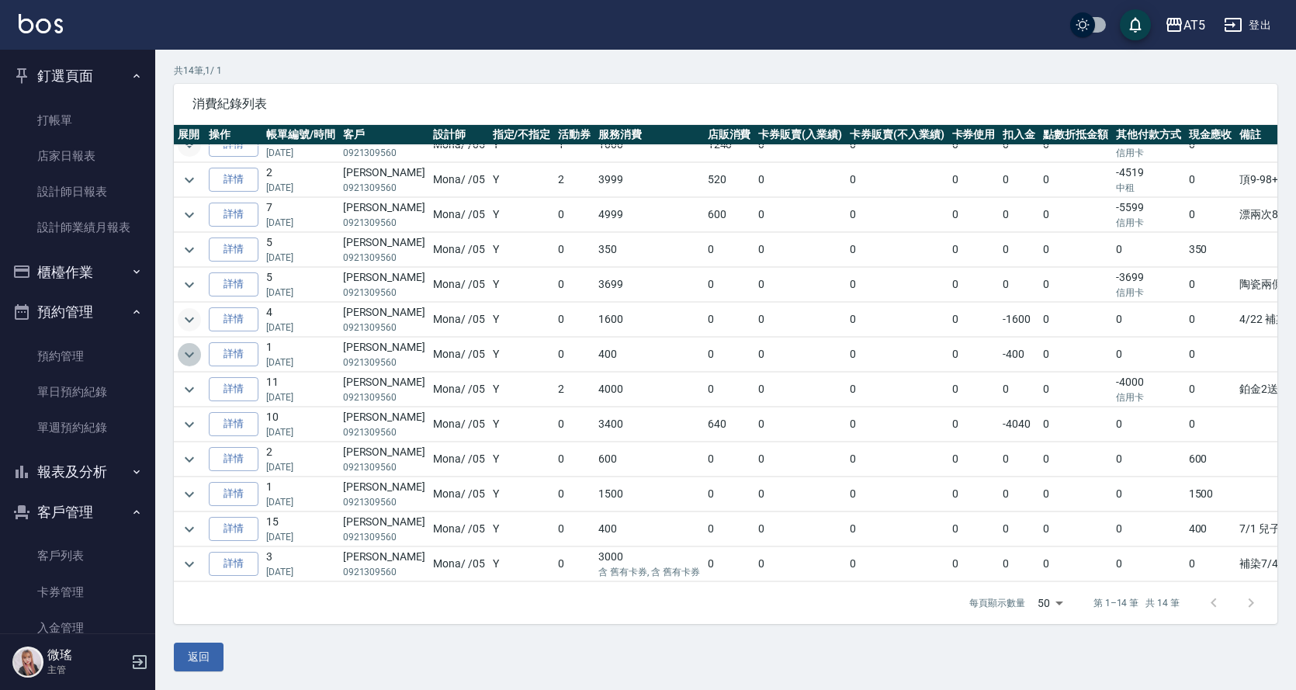
click at [195, 345] on icon "expand row" at bounding box center [189, 354] width 19 height 19
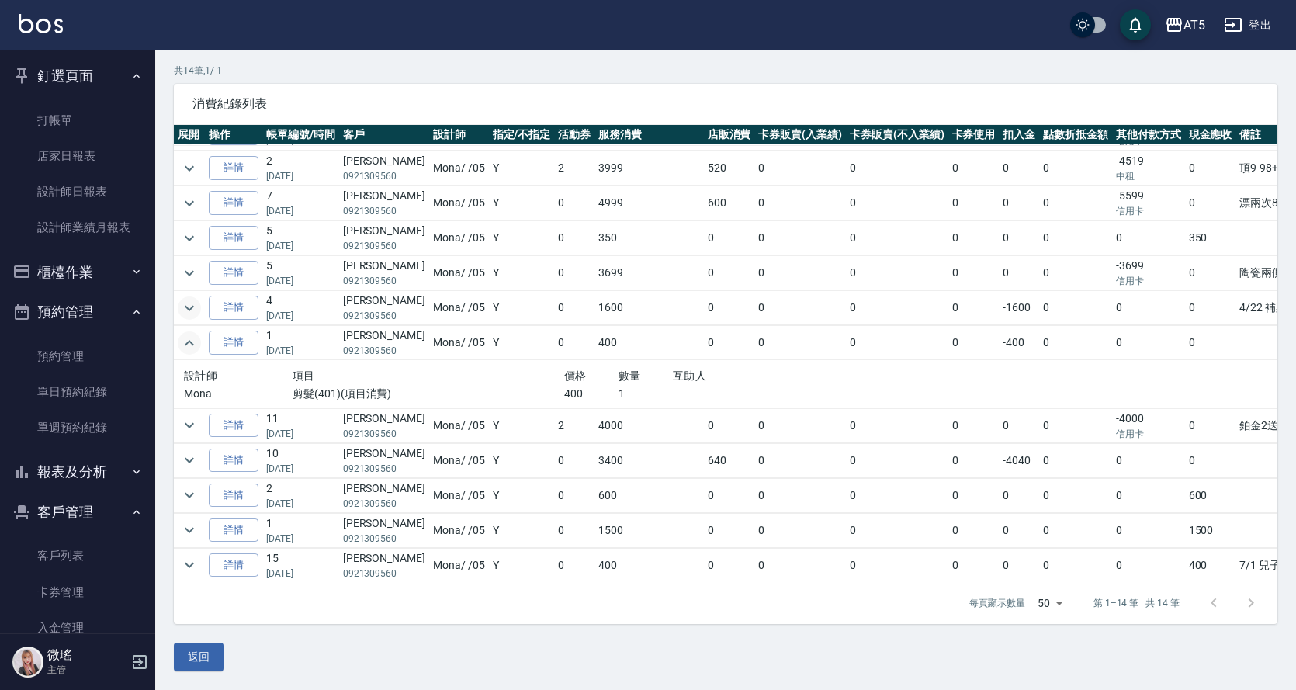
click at [194, 341] on icon "expand row" at bounding box center [189, 343] width 19 height 19
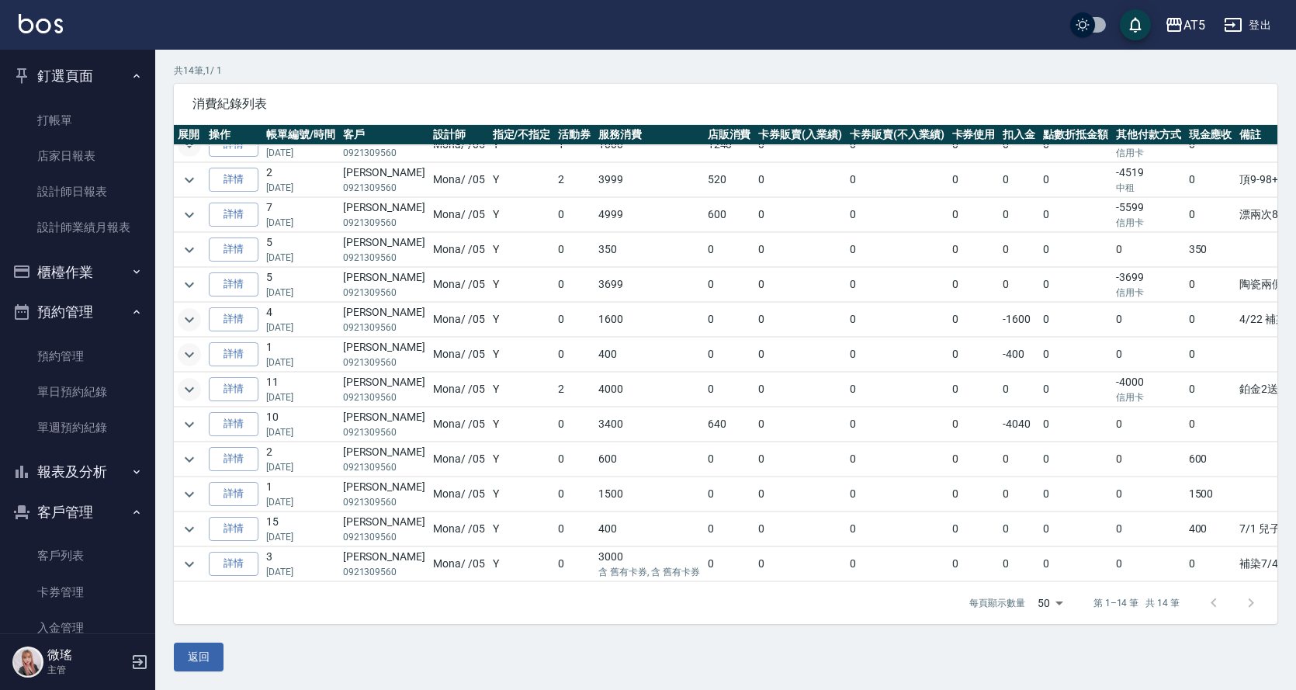
click at [191, 383] on icon "expand row" at bounding box center [189, 389] width 19 height 19
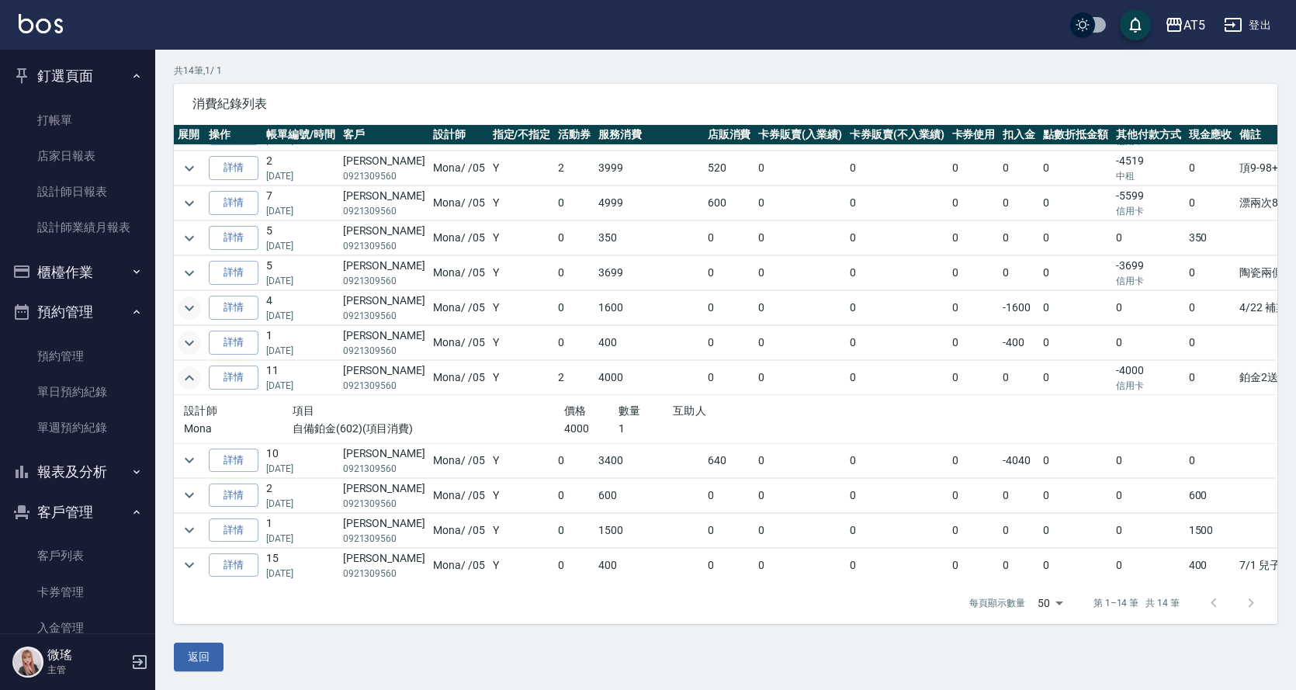
click at [191, 383] on icon "expand row" at bounding box center [189, 378] width 19 height 19
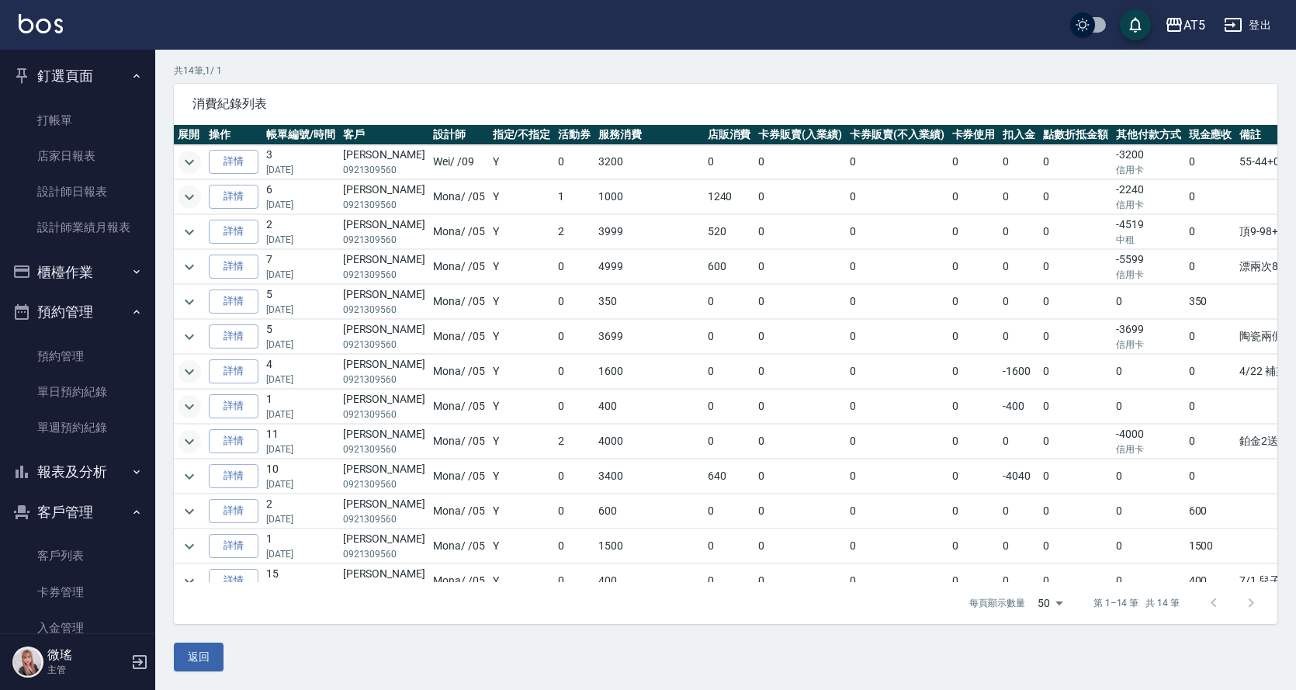
scroll to position [0, 0]
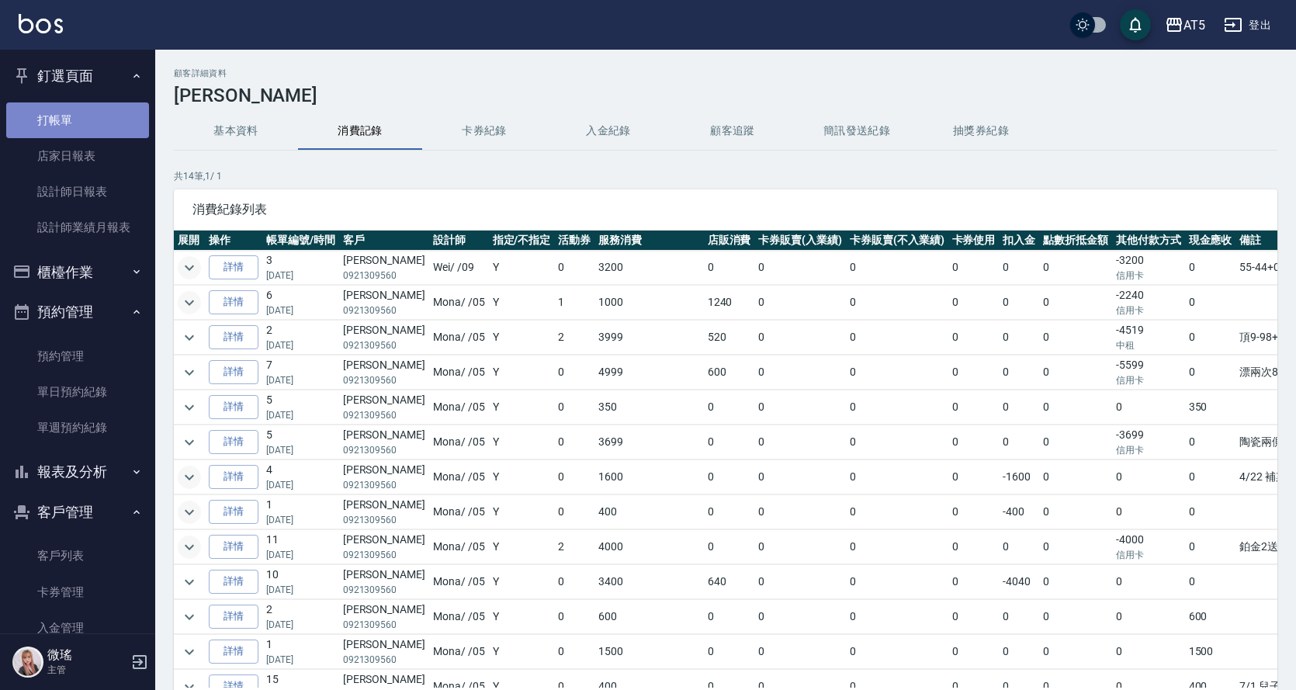
click at [79, 116] on link "打帳單" at bounding box center [77, 120] width 143 height 36
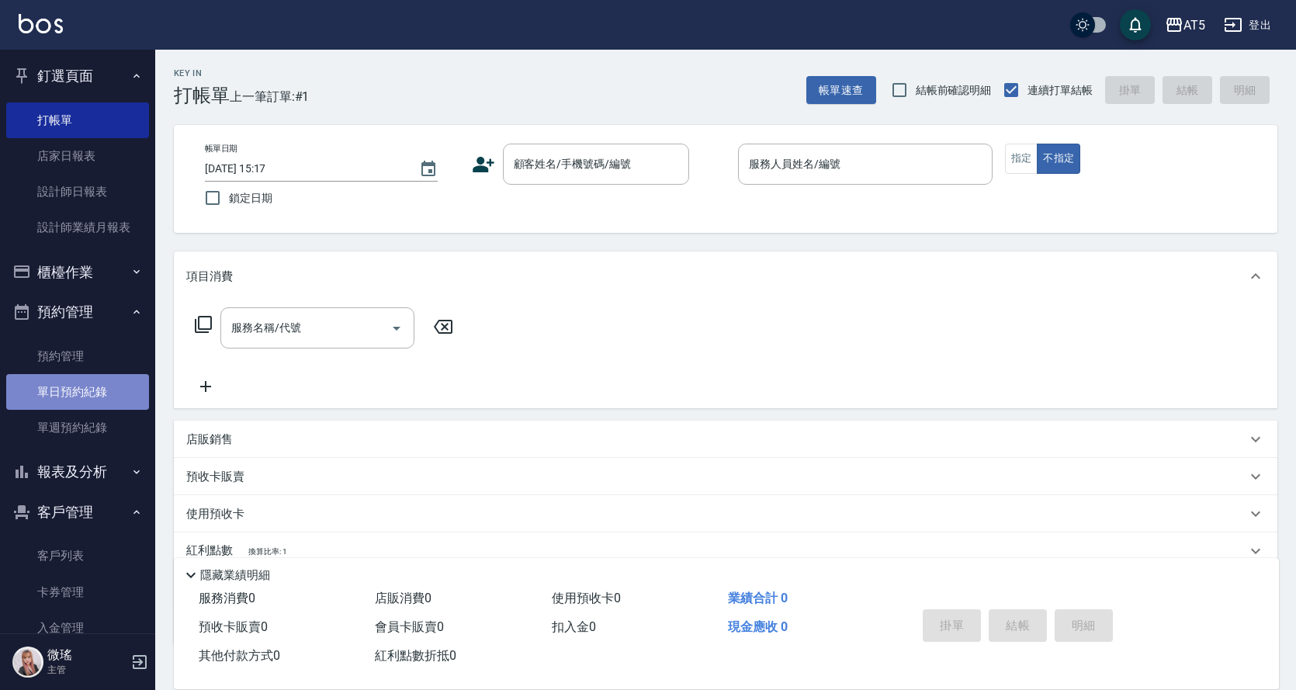
click at [94, 398] on link "單日預約紀錄" at bounding box center [77, 392] width 143 height 36
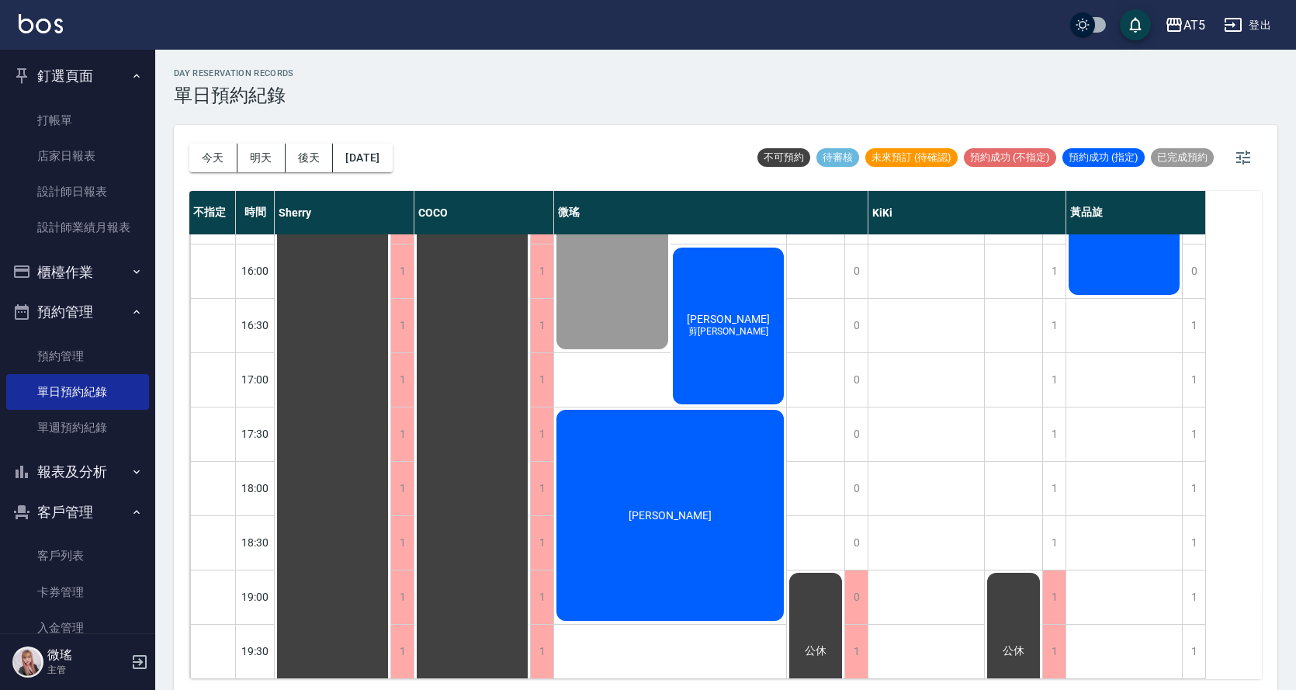
scroll to position [5, 0]
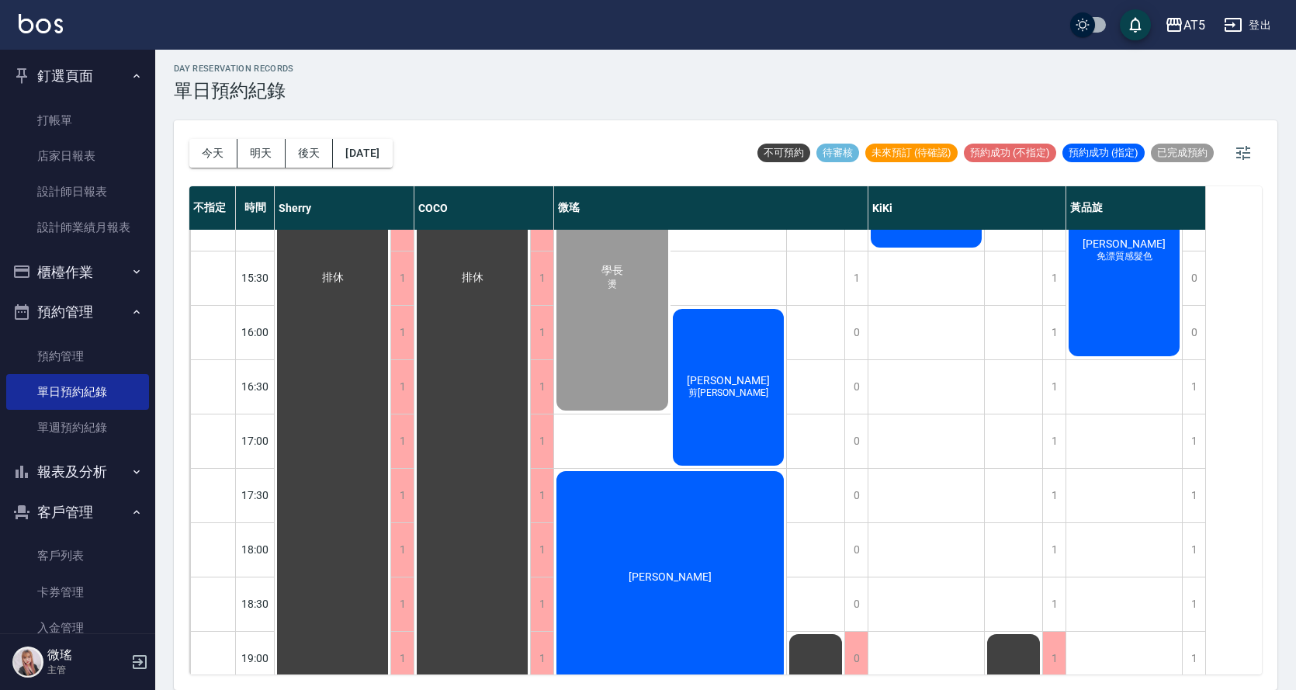
click at [509, 393] on div "排休" at bounding box center [472, 278] width 116 height 1031
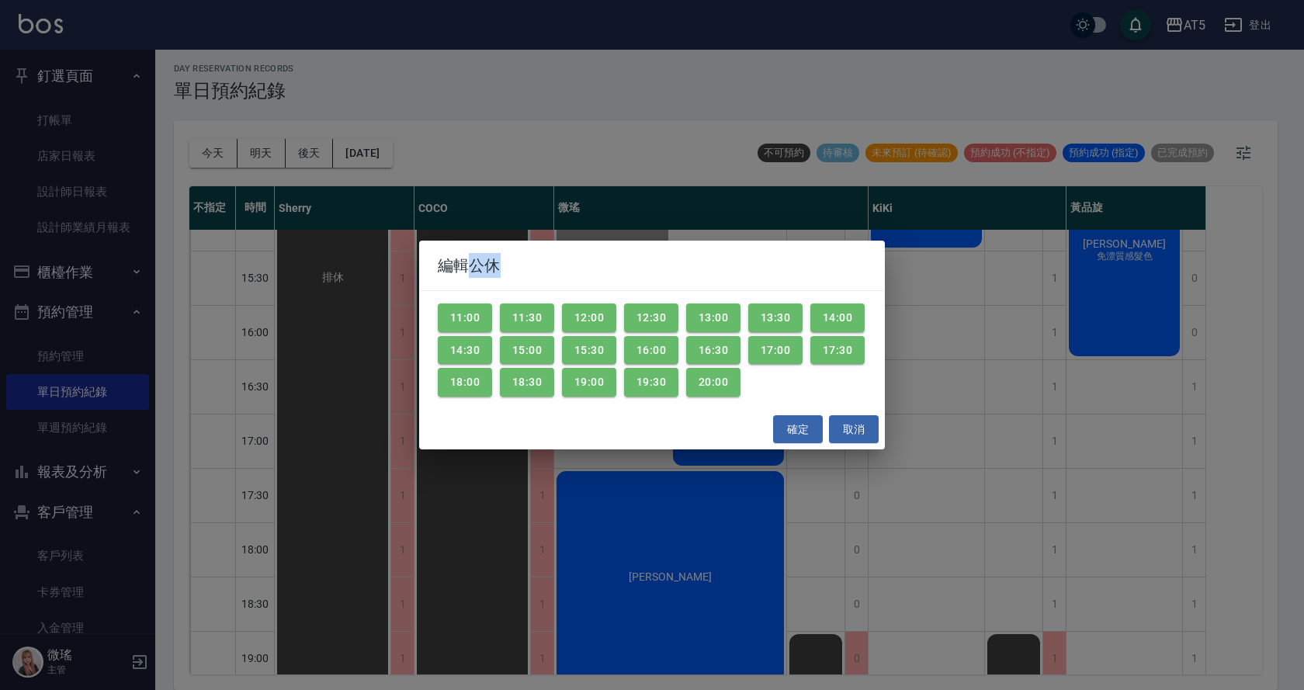
drag, startPoint x: 531, startPoint y: 416, endPoint x: 339, endPoint y: 292, distance: 228.4
click at [335, 297] on div "編輯公休 11:00 11:30 12:00 12:30 13:00 13:30 14:00 14:30 15:00 15:30 16:00 16:30 17…" at bounding box center [652, 345] width 1304 height 690
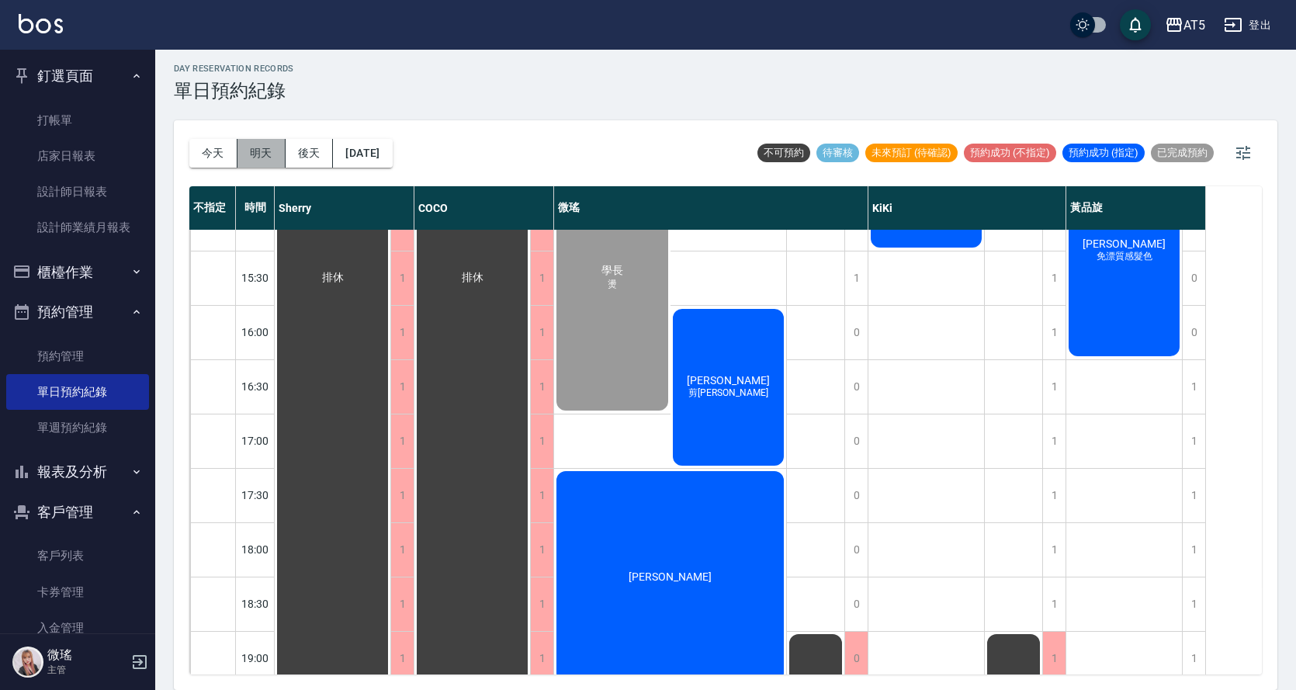
click at [250, 144] on button "明天" at bounding box center [261, 153] width 48 height 29
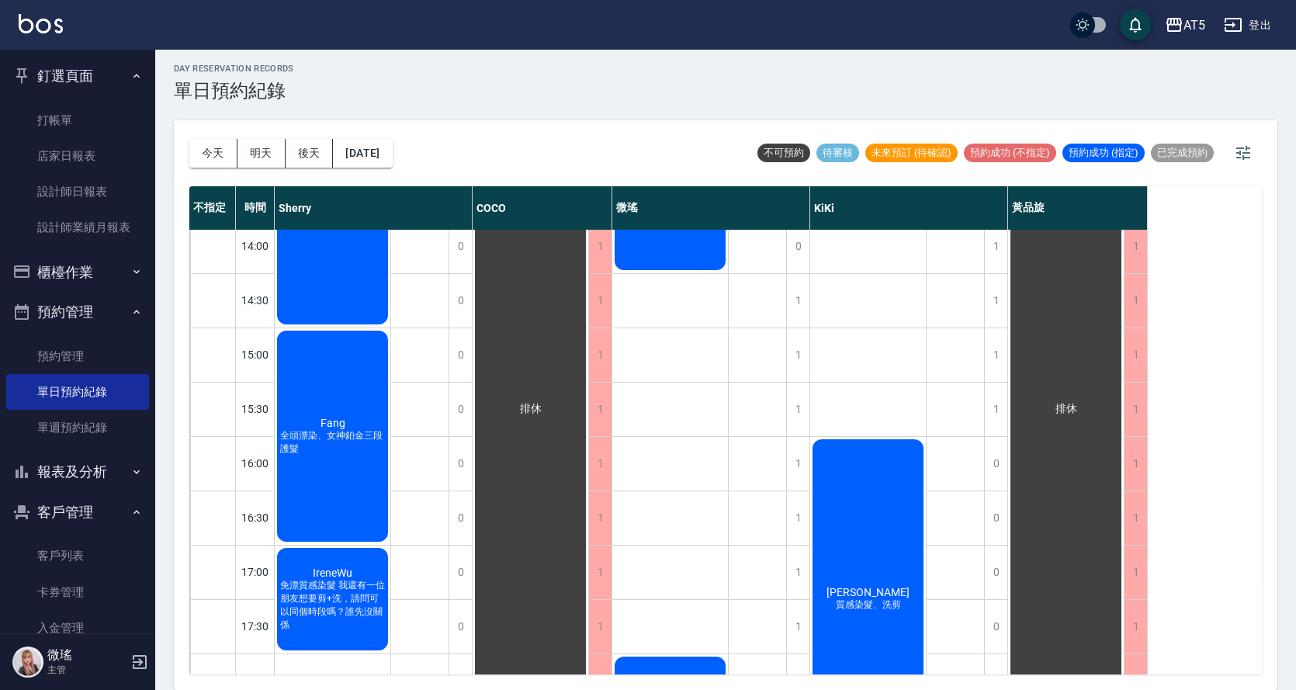
scroll to position [414, 0]
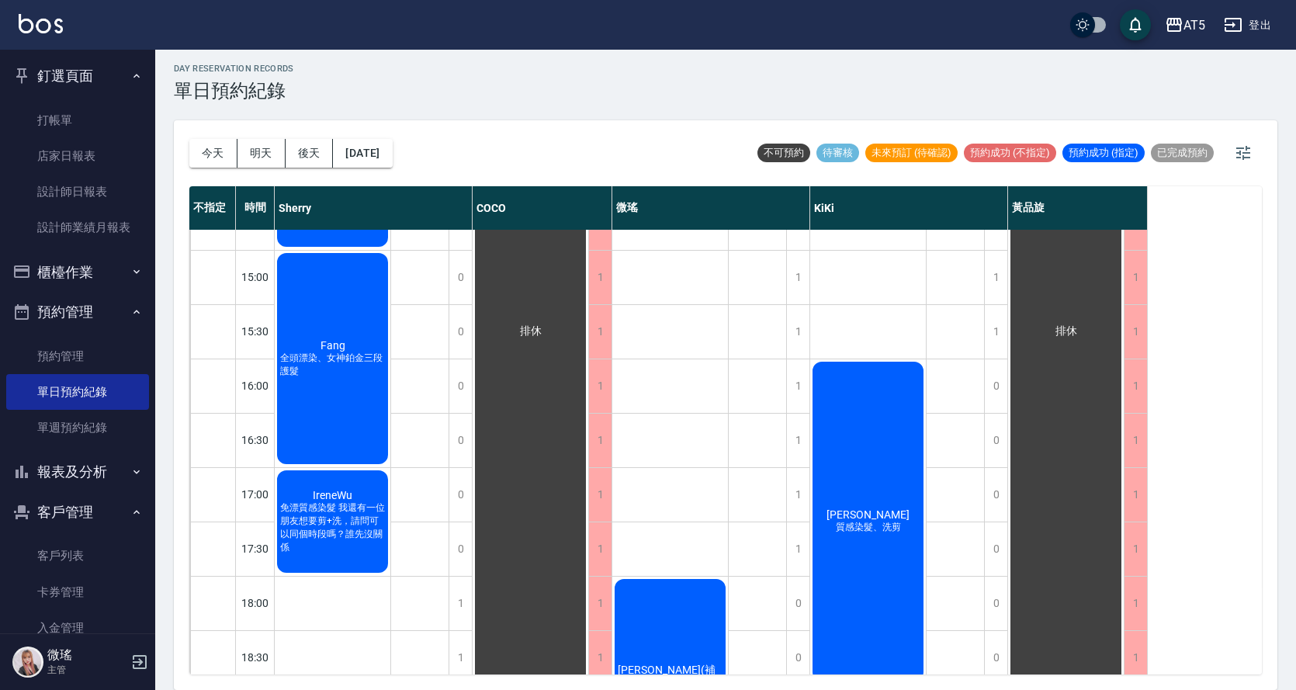
drag, startPoint x: 664, startPoint y: 539, endPoint x: 696, endPoint y: 547, distance: 32.8
click at [670, 539] on div "董維靜 設計燙髮 廖小姐(補燙) 先幫她約" at bounding box center [670, 304] width 116 height 978
click at [796, 549] on div "1" at bounding box center [797, 549] width 23 height 54
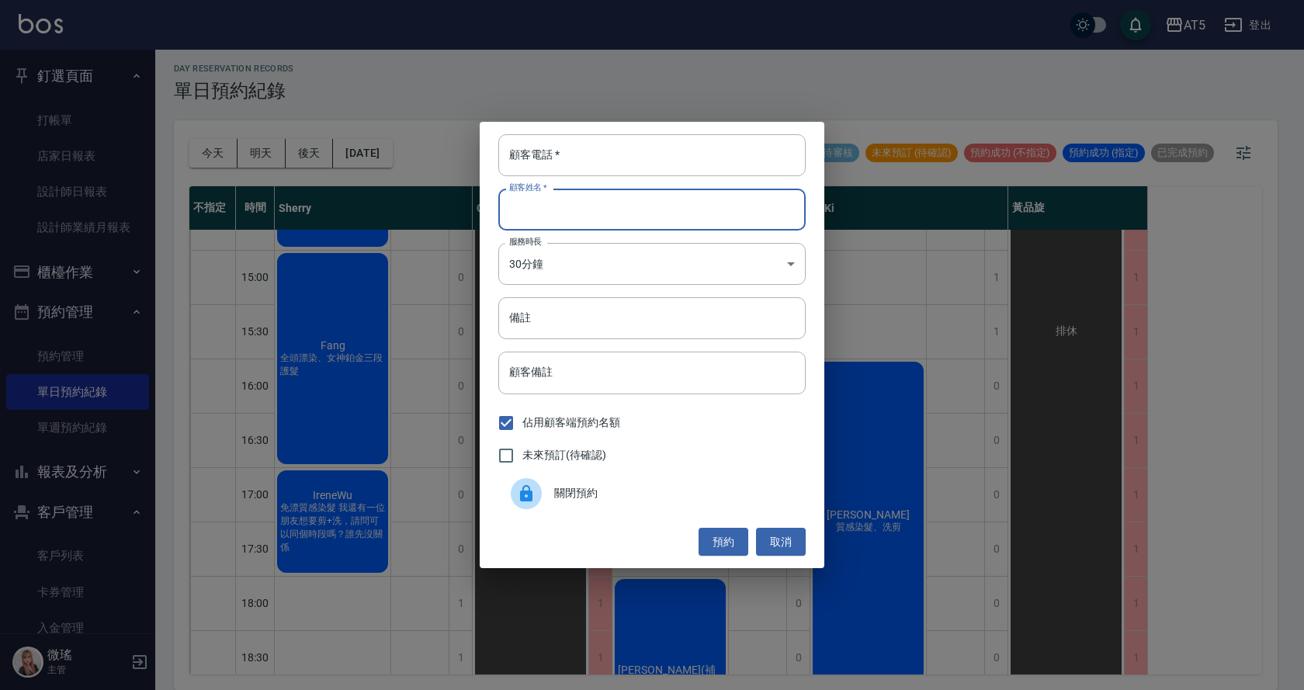
click at [546, 201] on input "顧客姓名   *" at bounding box center [651, 210] width 307 height 42
type input "陳"
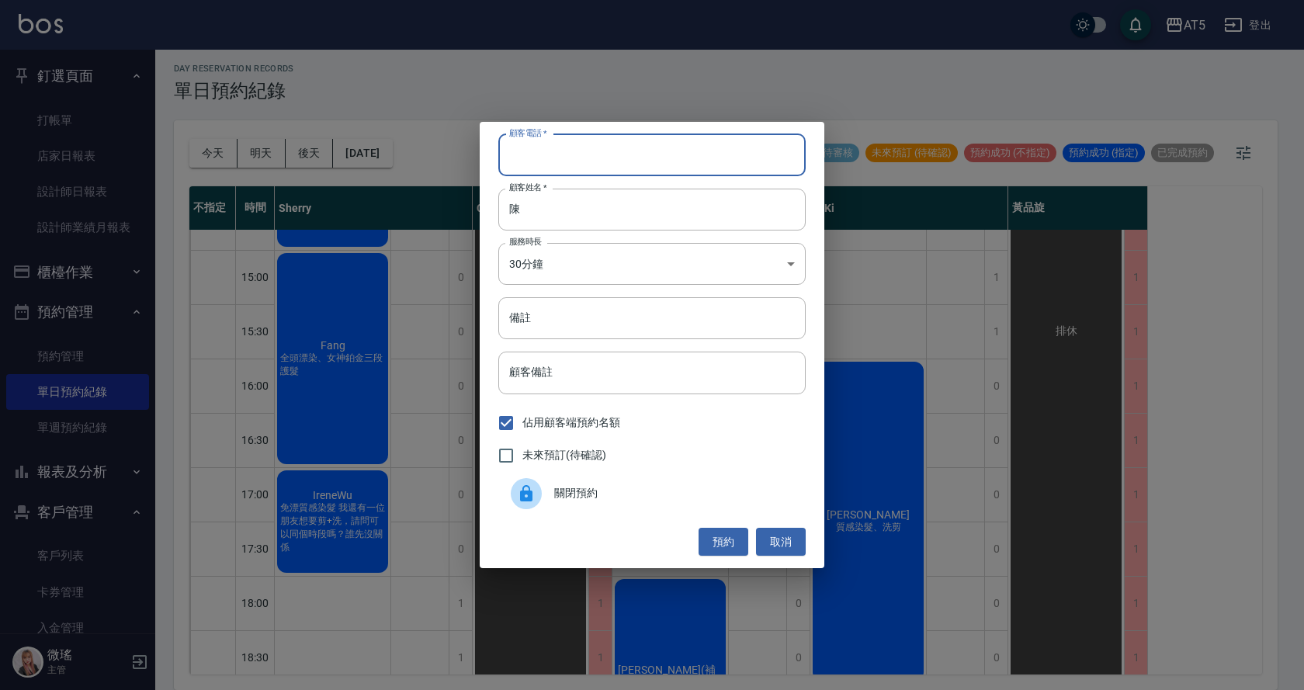
click at [553, 163] on input "顧客電話   *" at bounding box center [651, 155] width 307 height 42
type input "0923672067"
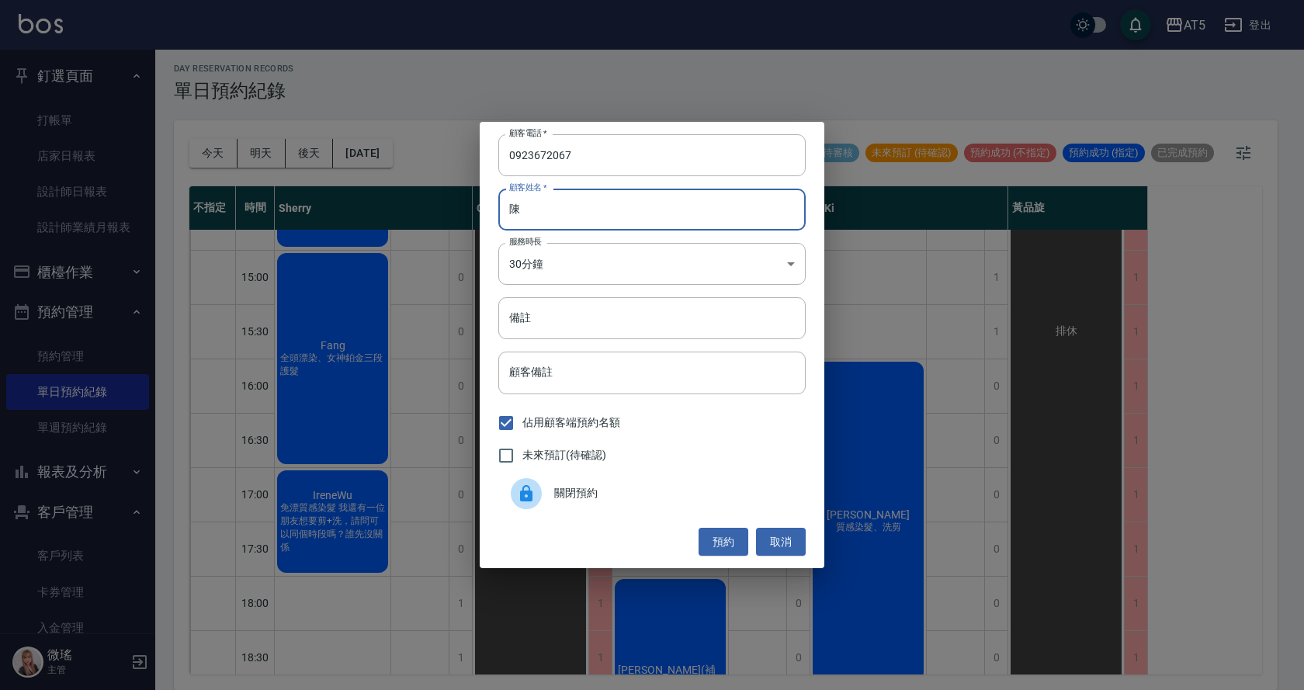
drag, startPoint x: 579, startPoint y: 219, endPoint x: 470, endPoint y: 169, distance: 119.5
click at [574, 216] on input "陳" at bounding box center [651, 210] width 307 height 42
type input "陳S"
click at [574, 329] on input "備註" at bounding box center [651, 318] width 307 height 42
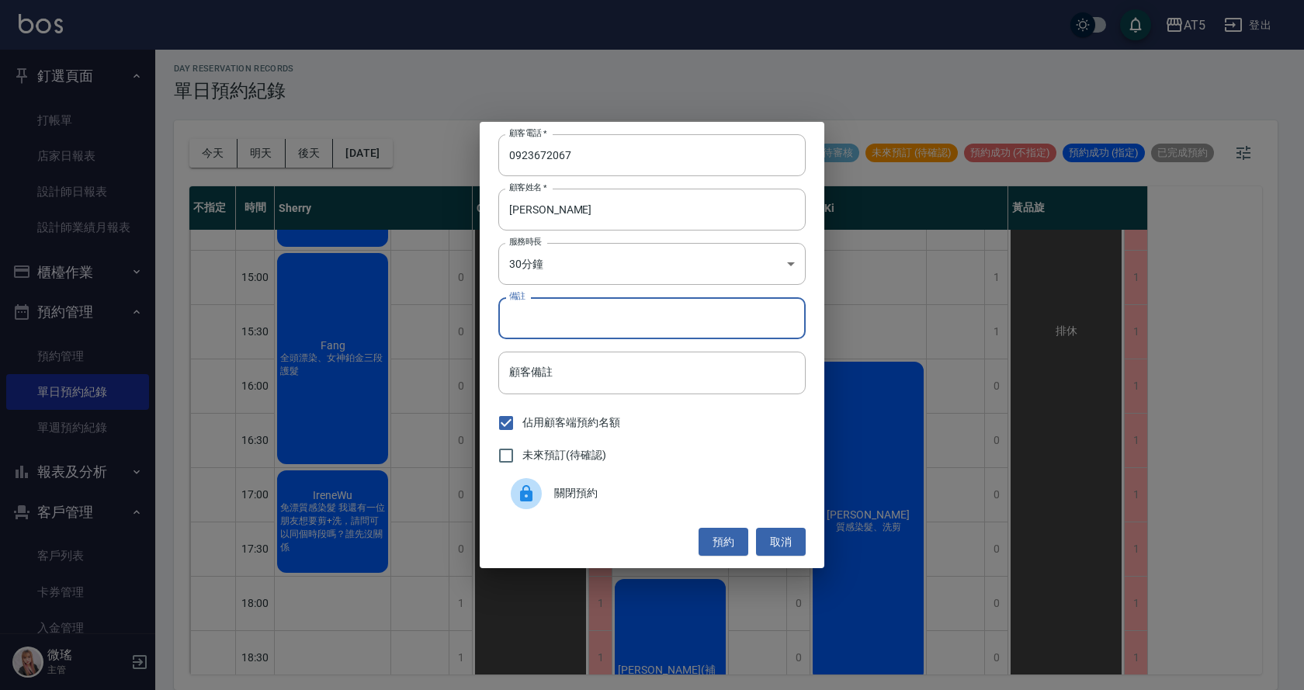
type input "v"
type input "洗剪"
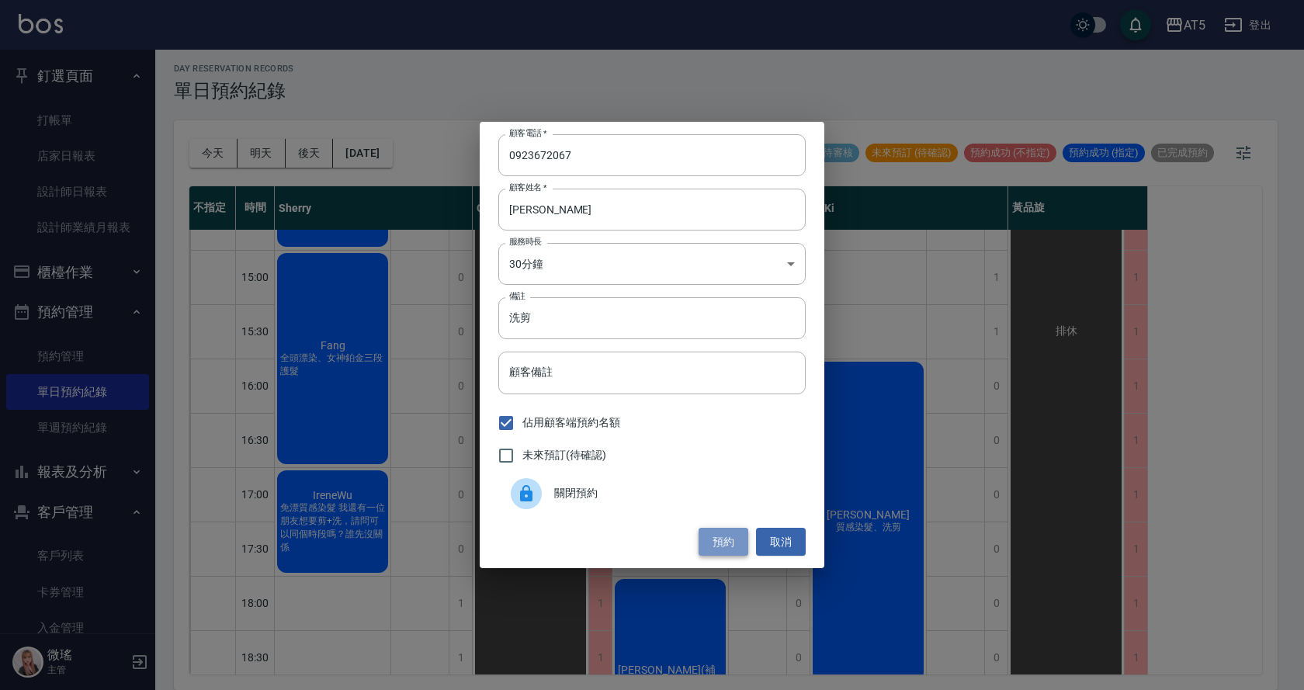
click at [740, 544] on button "預約" at bounding box center [724, 542] width 50 height 29
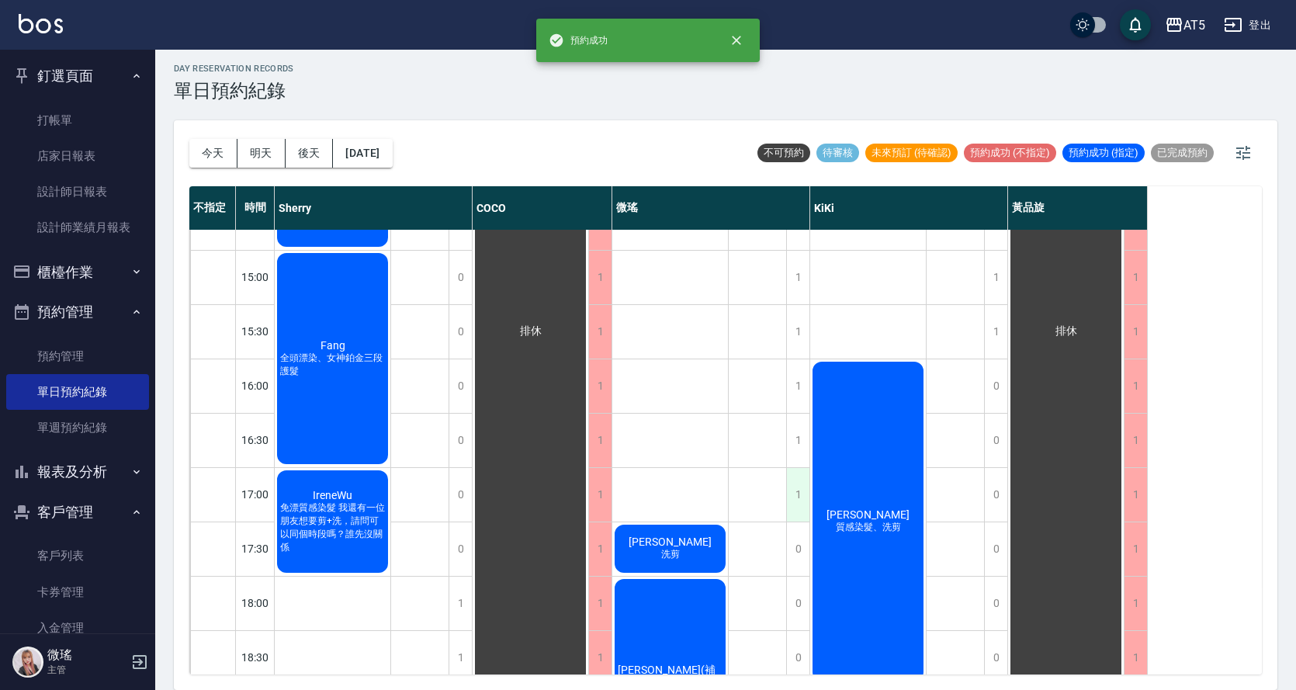
click at [802, 499] on div "1" at bounding box center [797, 495] width 23 height 54
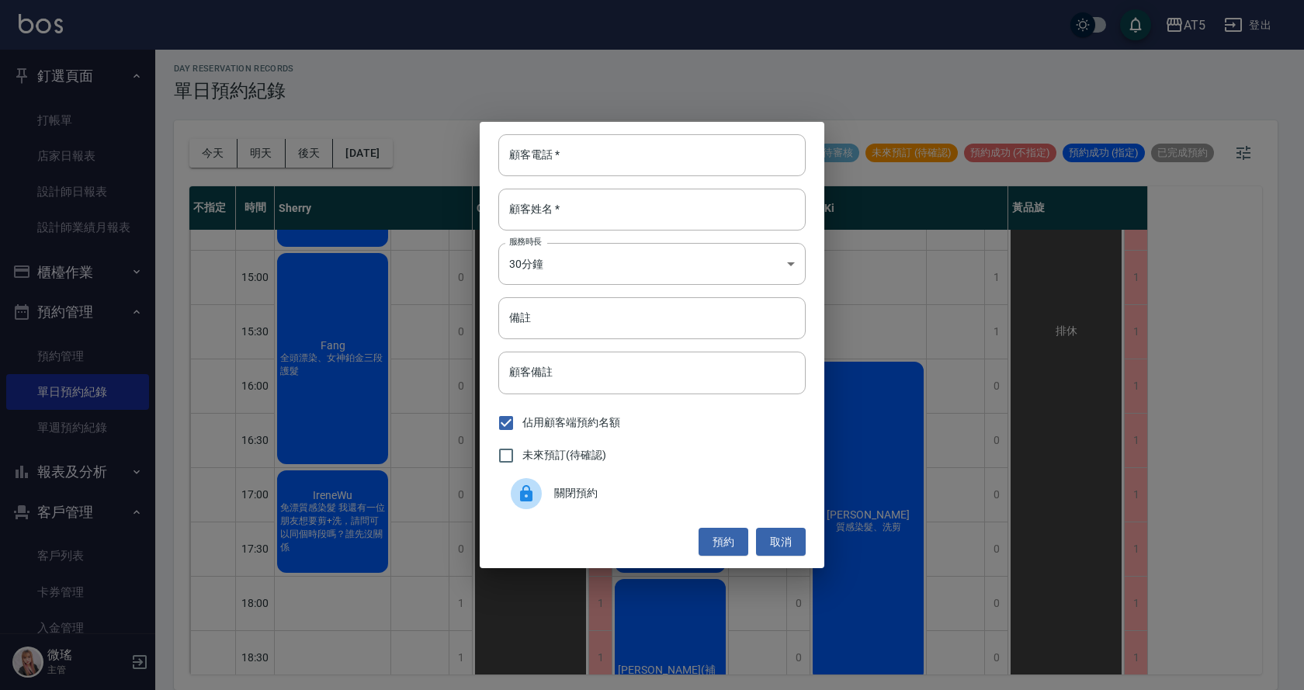
click at [586, 497] on span "關閉預約" at bounding box center [673, 493] width 239 height 16
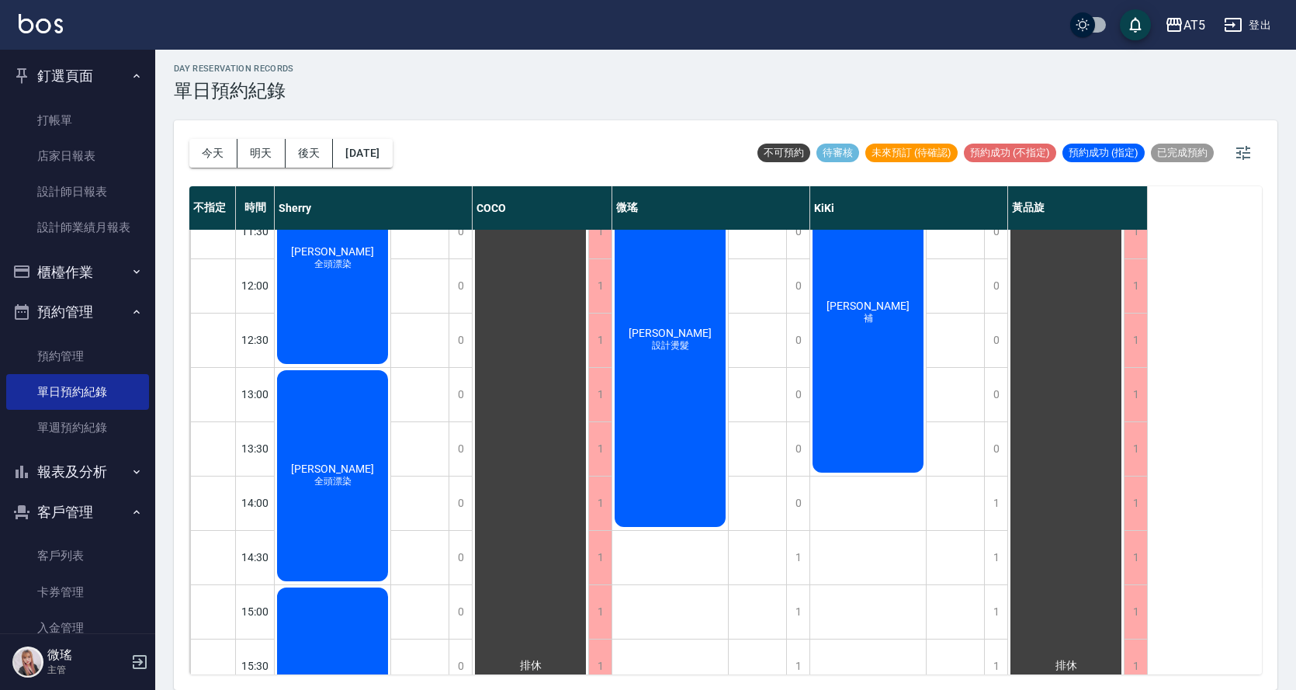
scroll to position [0, 0]
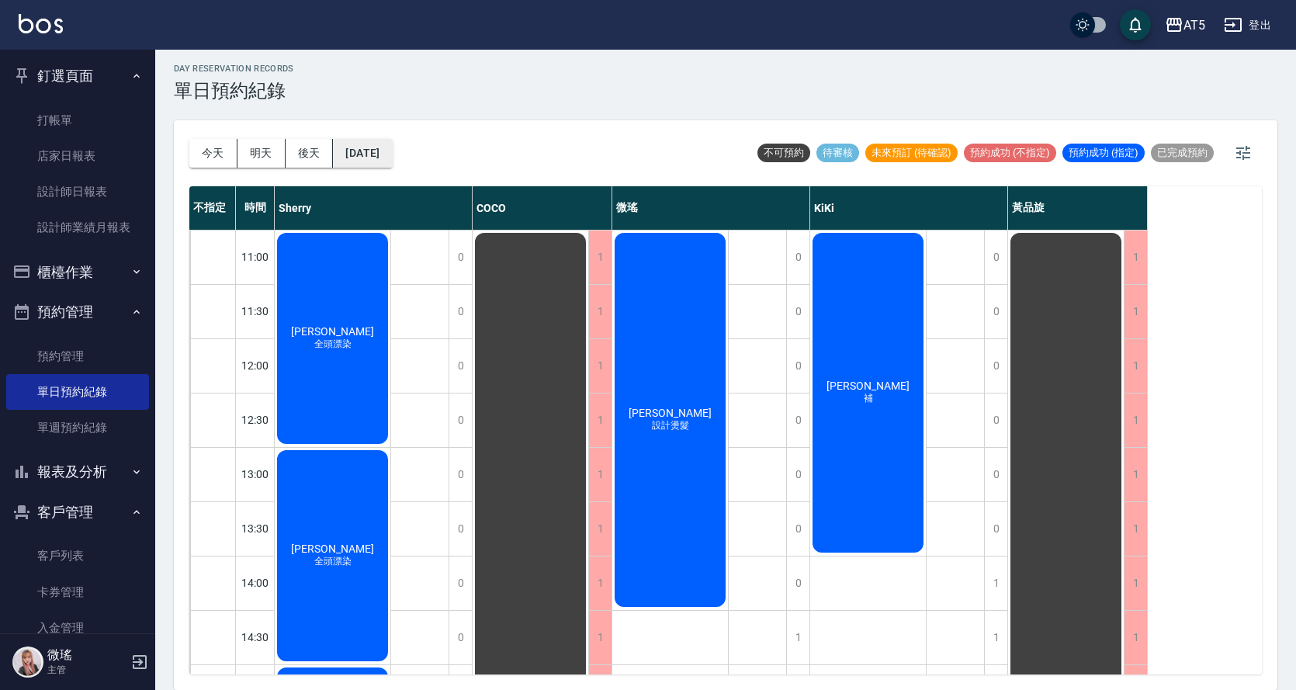
click at [392, 148] on button "2025/10/10" at bounding box center [362, 153] width 59 height 29
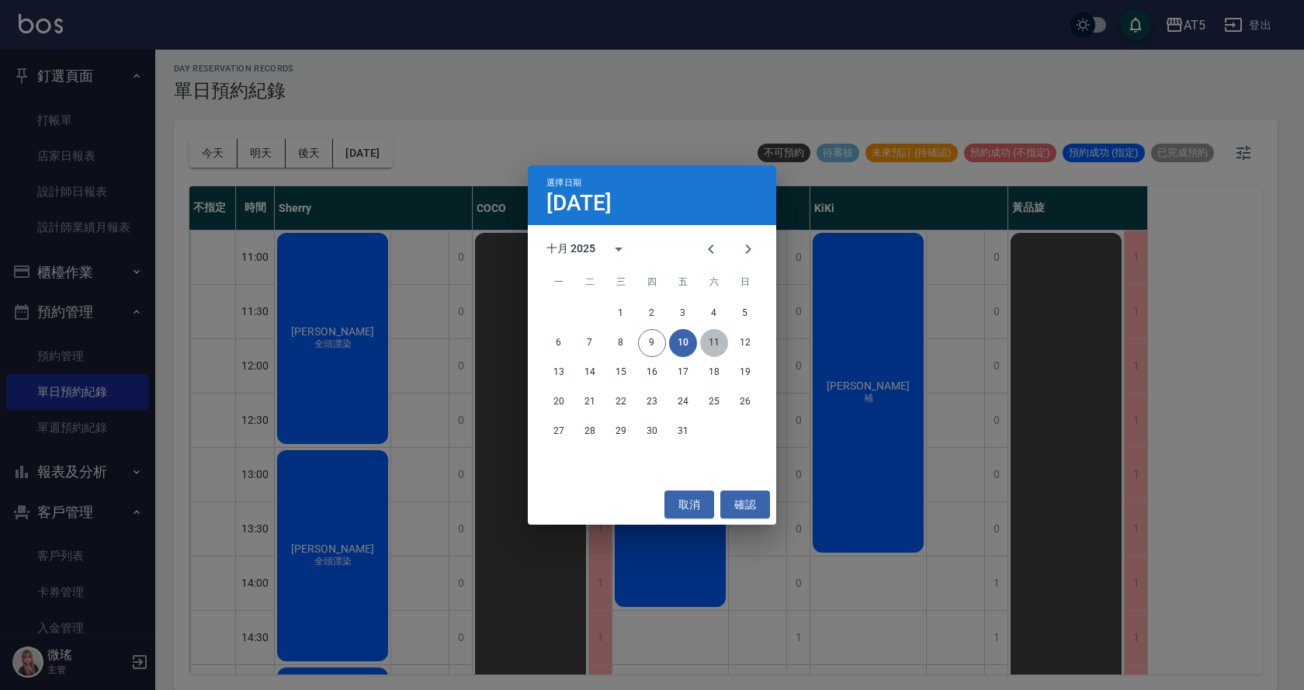
click at [710, 345] on button "11" at bounding box center [714, 343] width 28 height 28
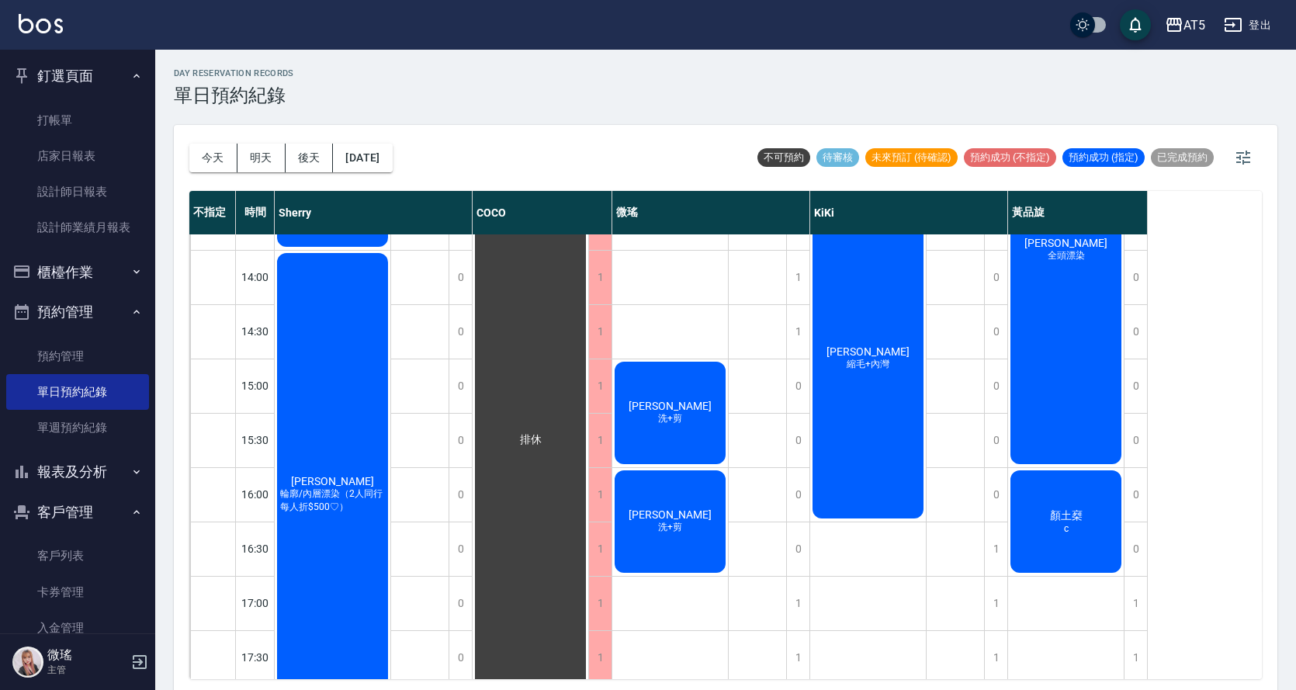
scroll to position [5, 0]
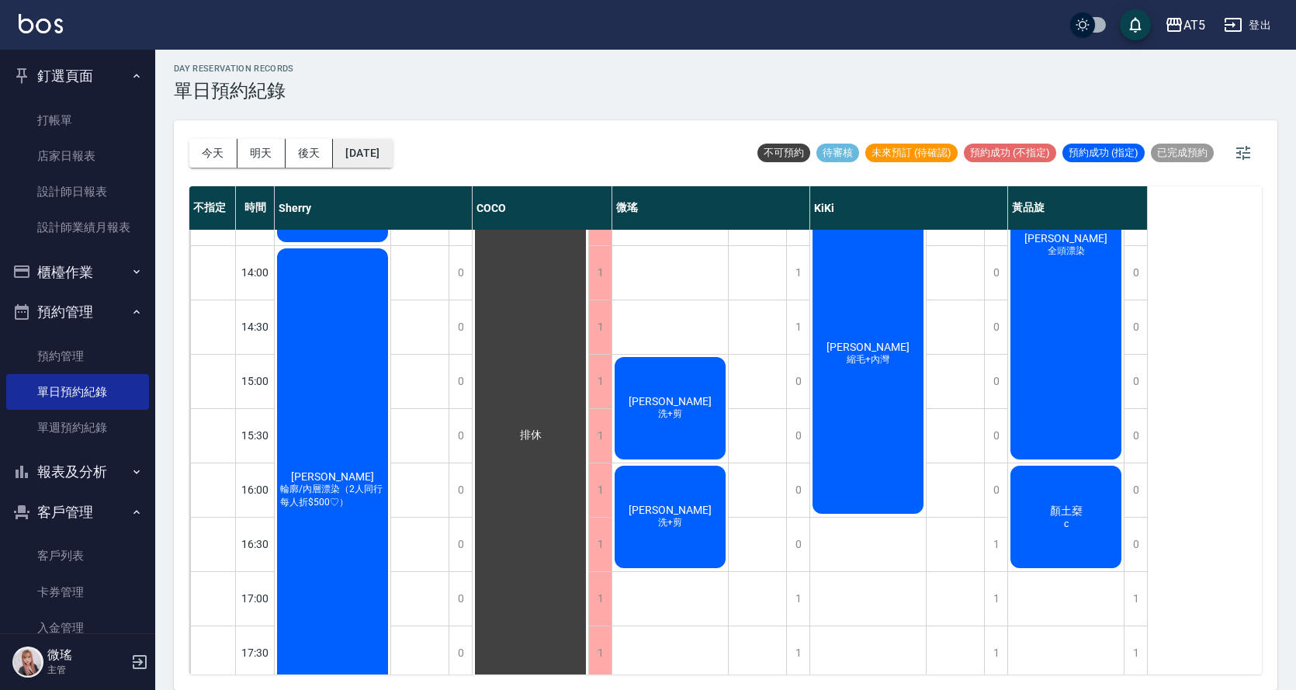
click at [366, 145] on button "2025/10/11" at bounding box center [362, 153] width 59 height 29
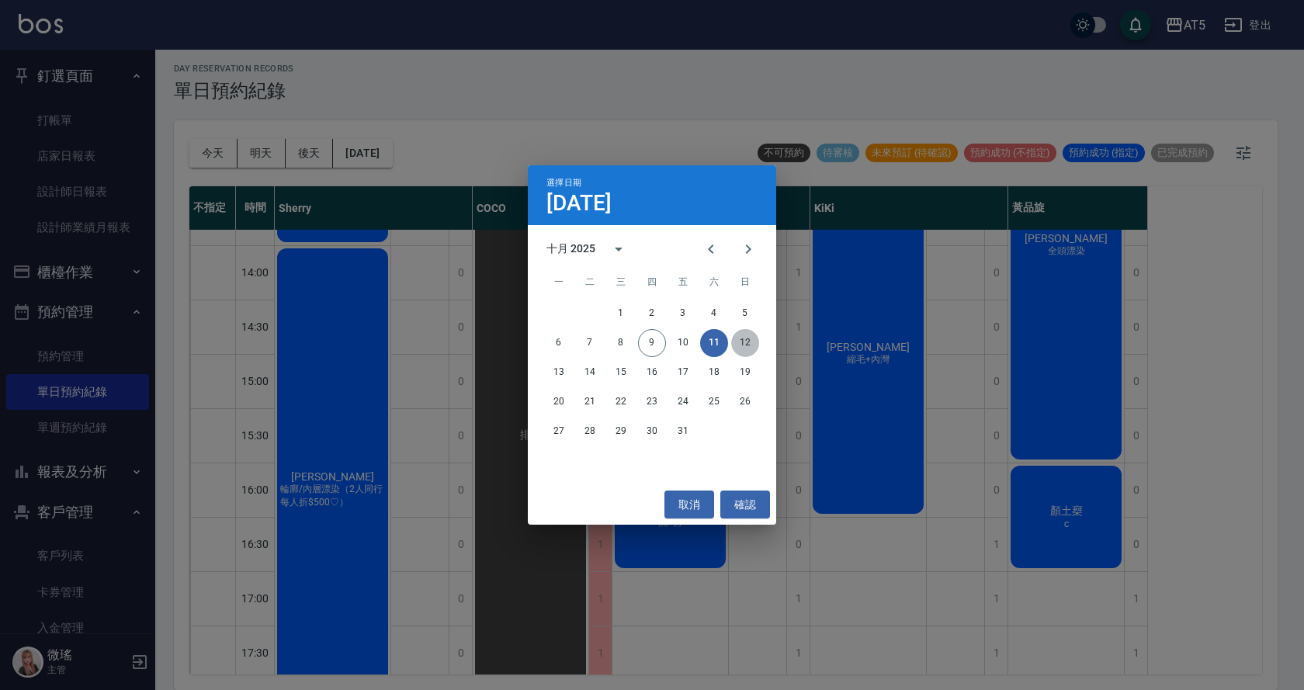
click at [747, 341] on button "12" at bounding box center [745, 343] width 28 height 28
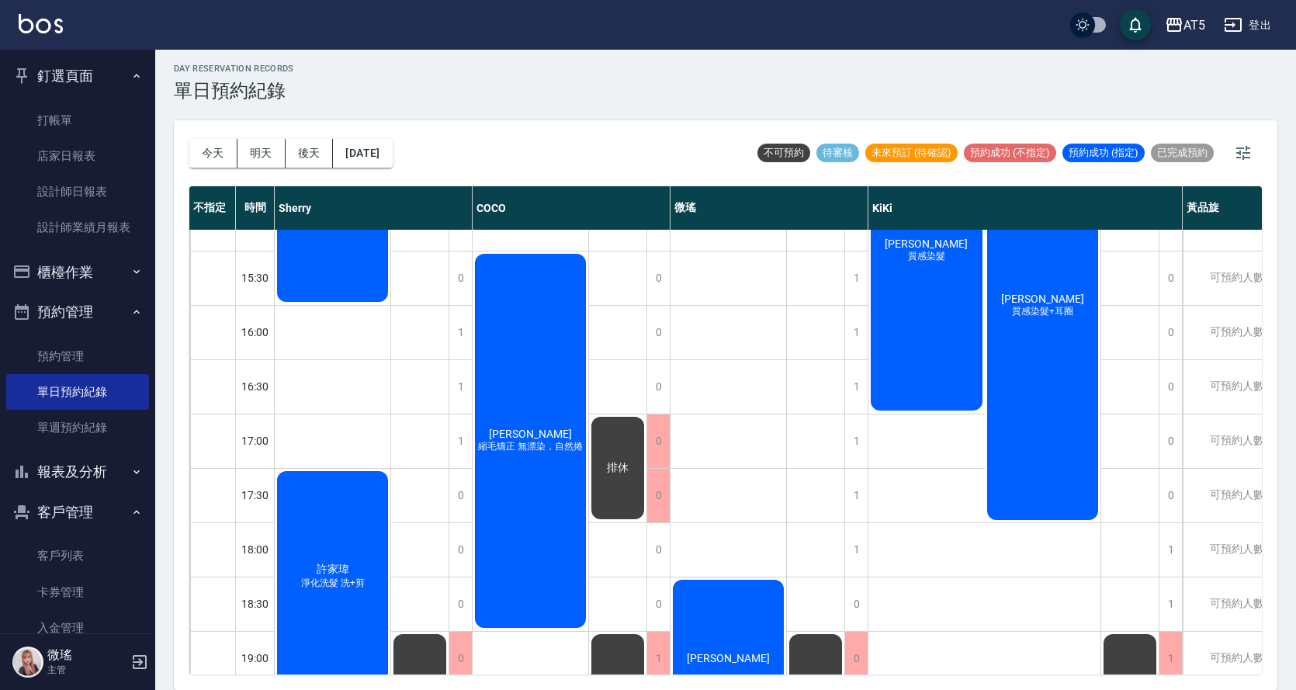
scroll to position [546, 0]
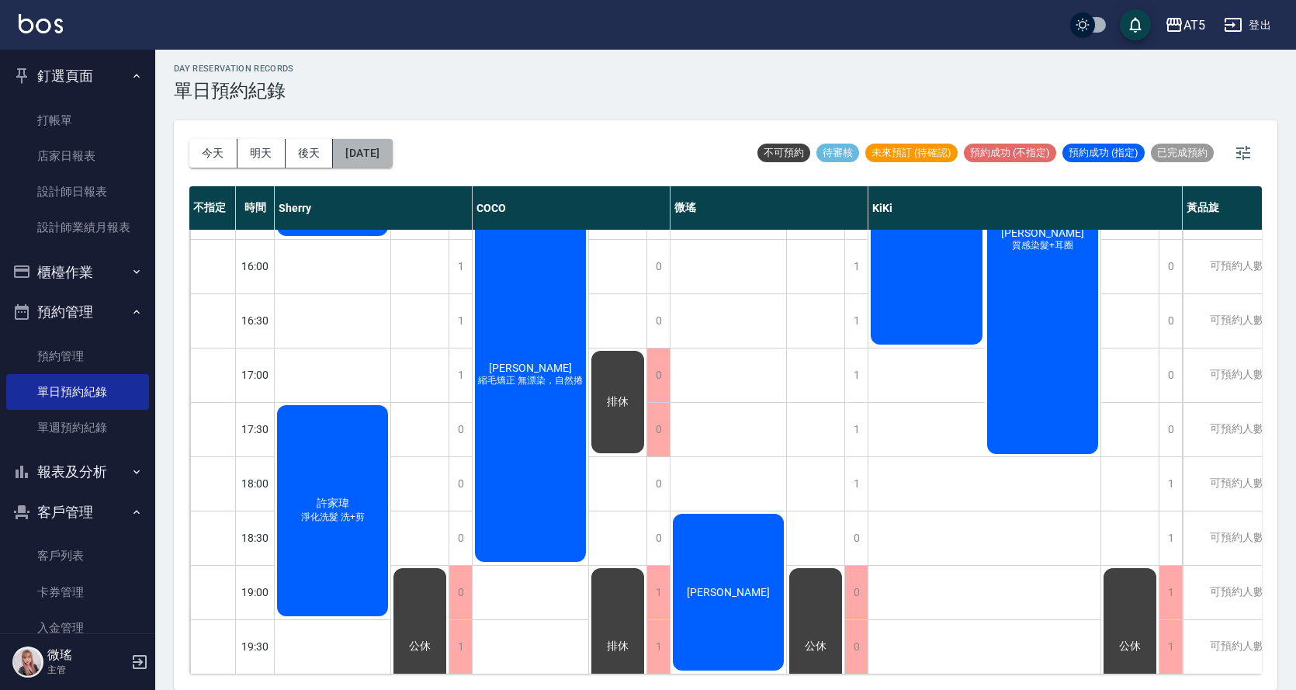
click at [364, 144] on button "2025/10/12" at bounding box center [362, 153] width 59 height 29
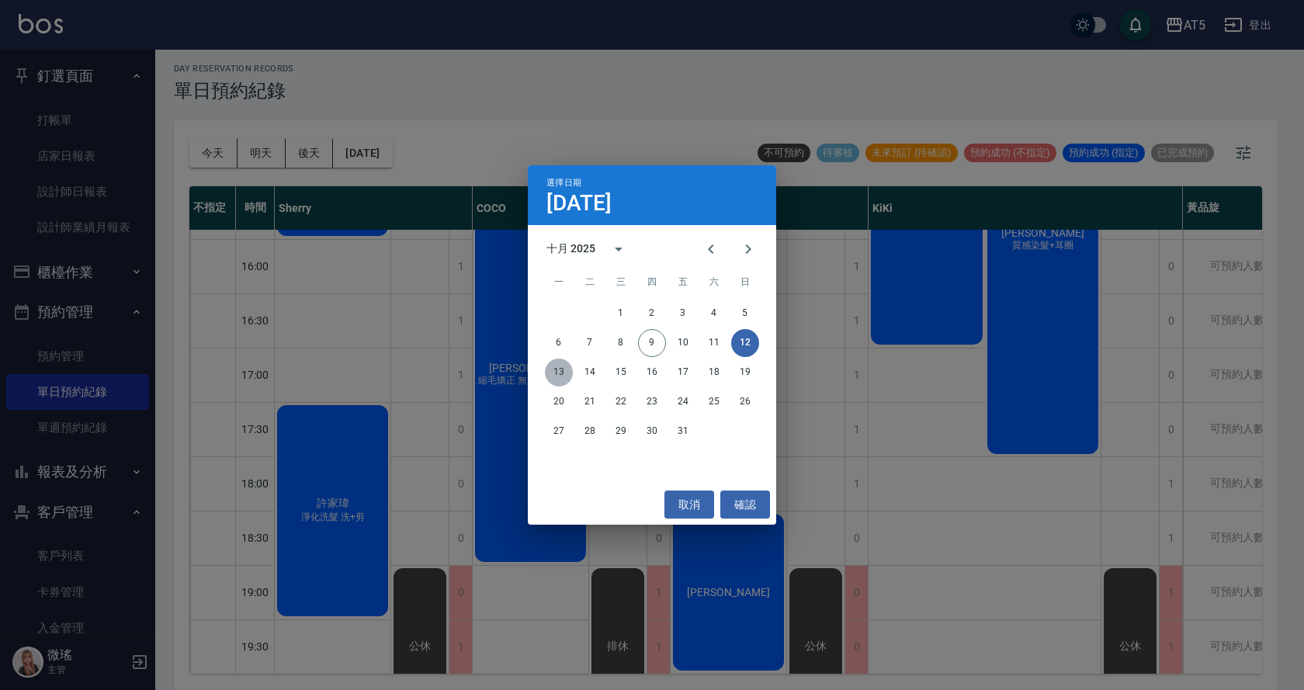
click at [556, 375] on button "13" at bounding box center [559, 373] width 28 height 28
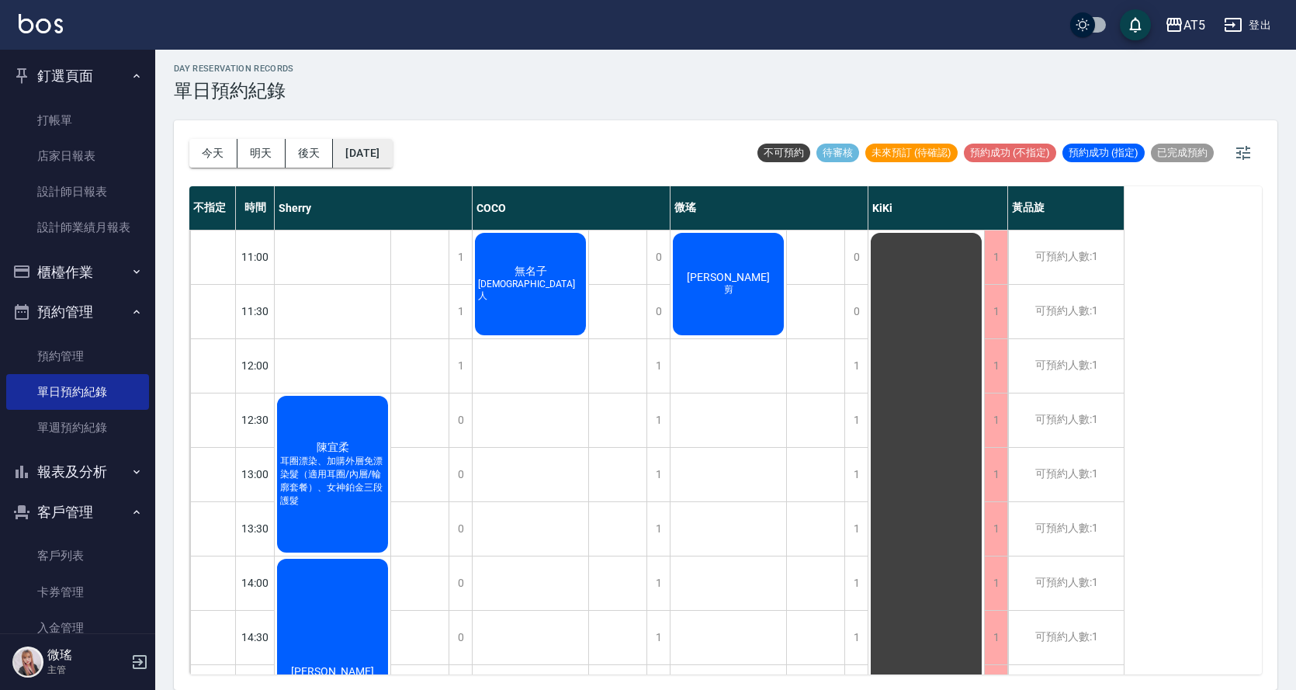
click at [385, 148] on button "2025/10/13" at bounding box center [362, 153] width 59 height 29
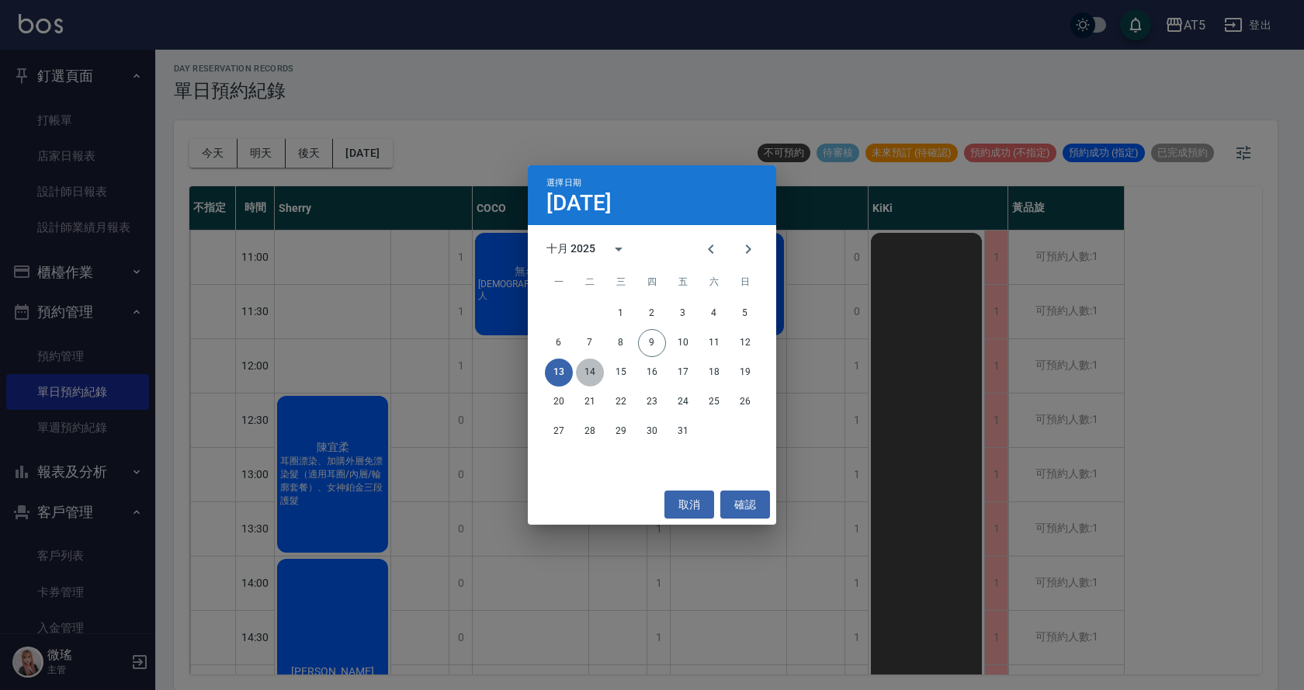
click at [593, 366] on button "14" at bounding box center [590, 373] width 28 height 28
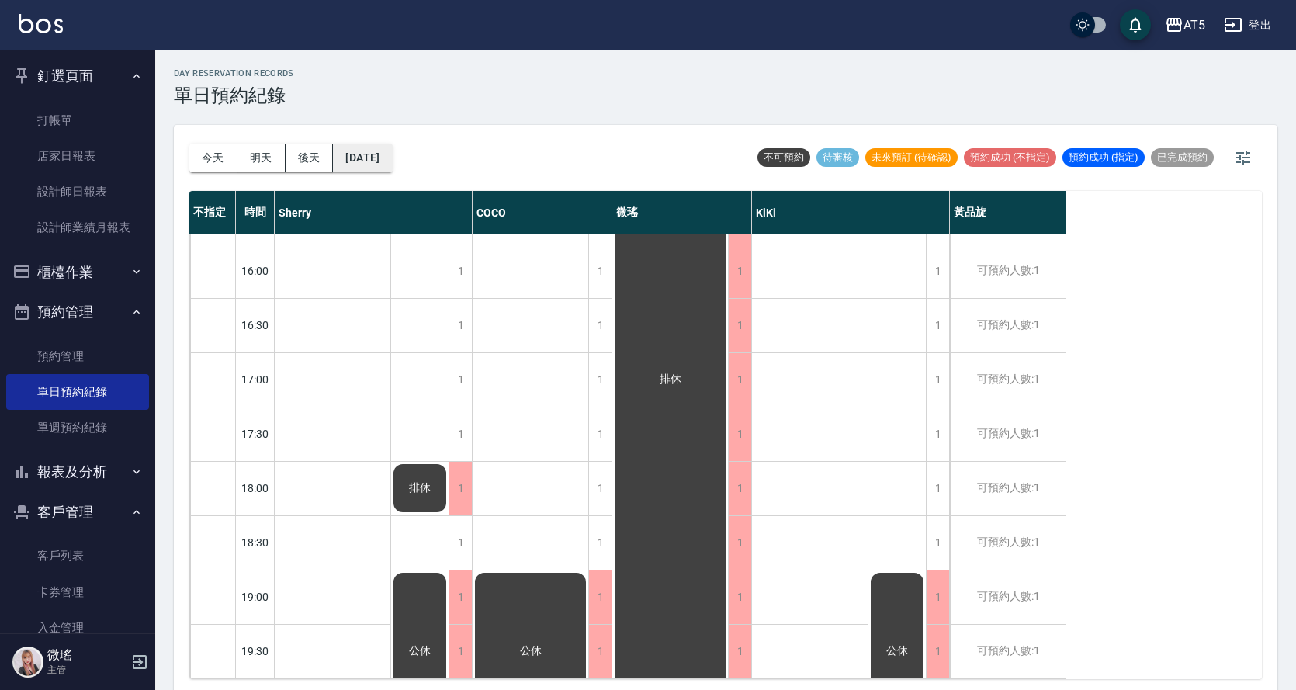
click at [392, 158] on button "2025/10/14" at bounding box center [362, 158] width 59 height 29
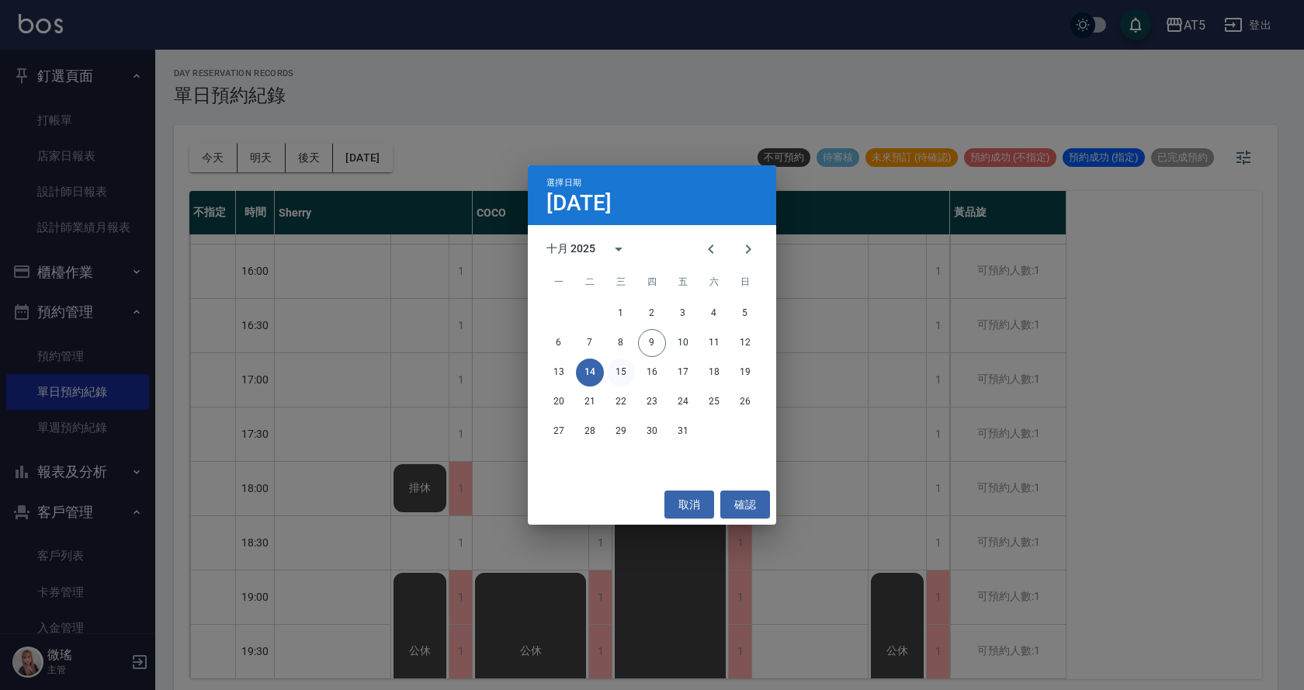
click at [623, 373] on button "15" at bounding box center [621, 373] width 28 height 28
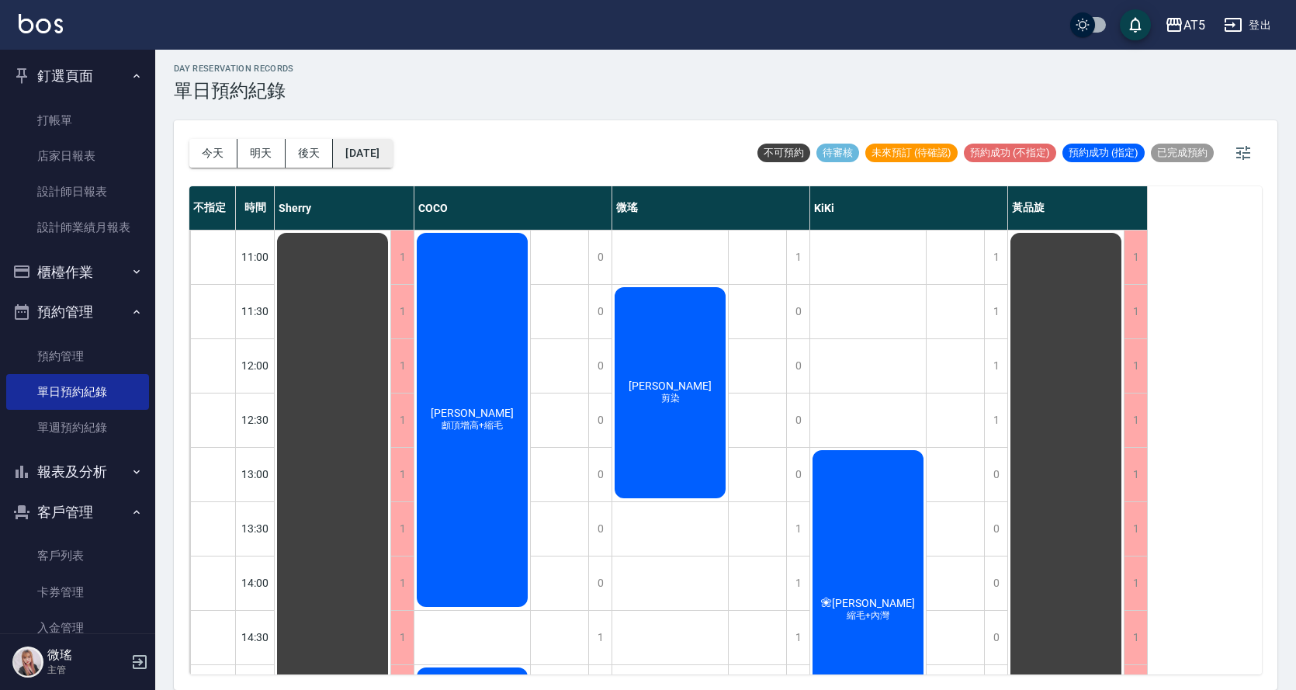
click at [350, 154] on button "2025/10/15" at bounding box center [362, 153] width 59 height 29
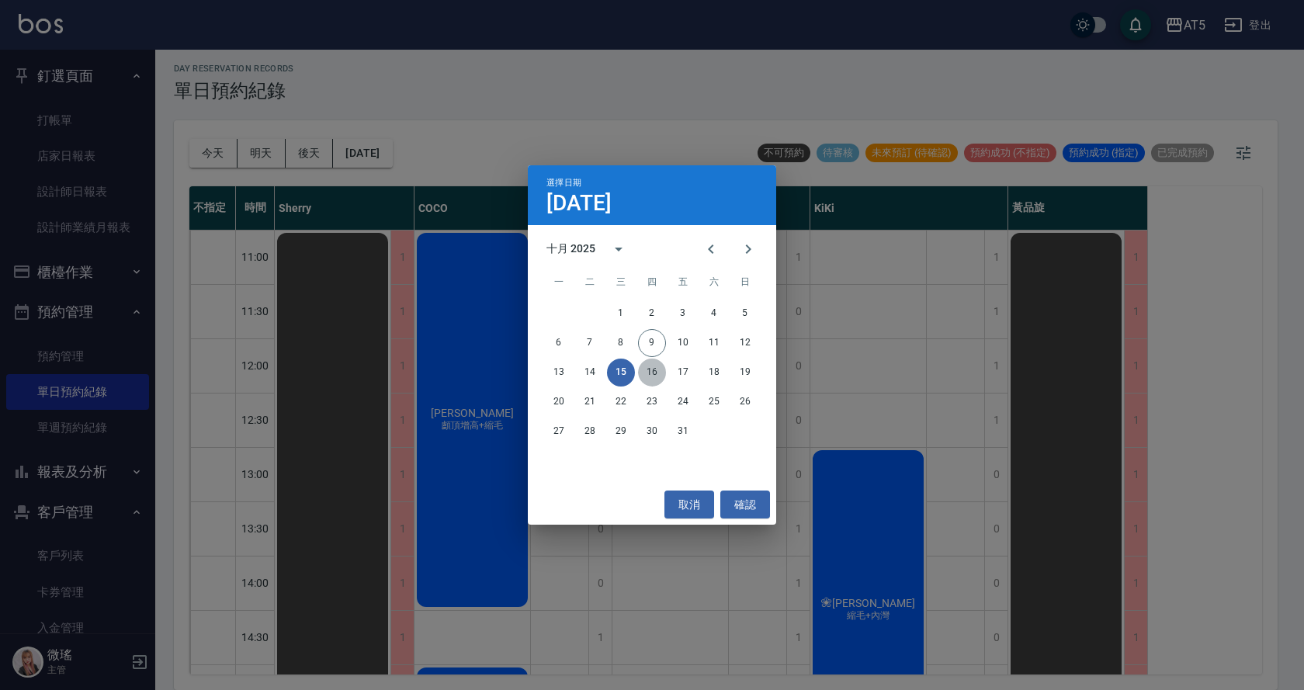
click at [664, 376] on button "16" at bounding box center [652, 373] width 28 height 28
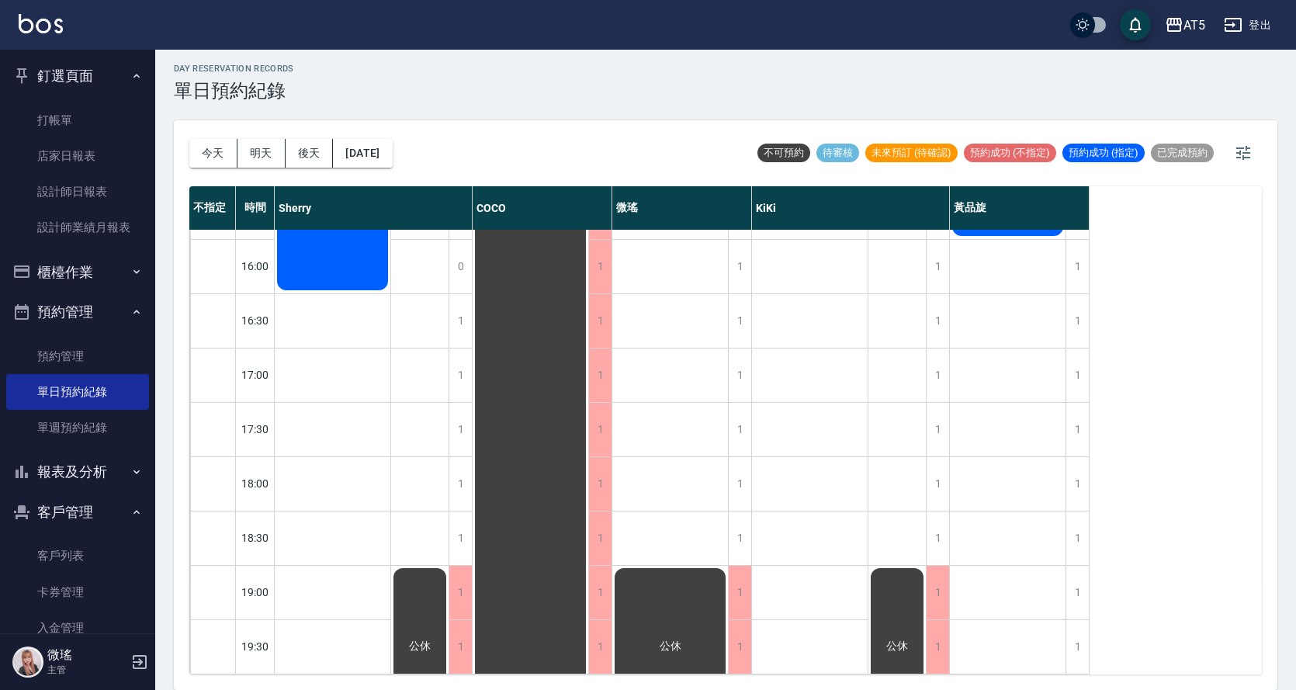
scroll to position [2, 0]
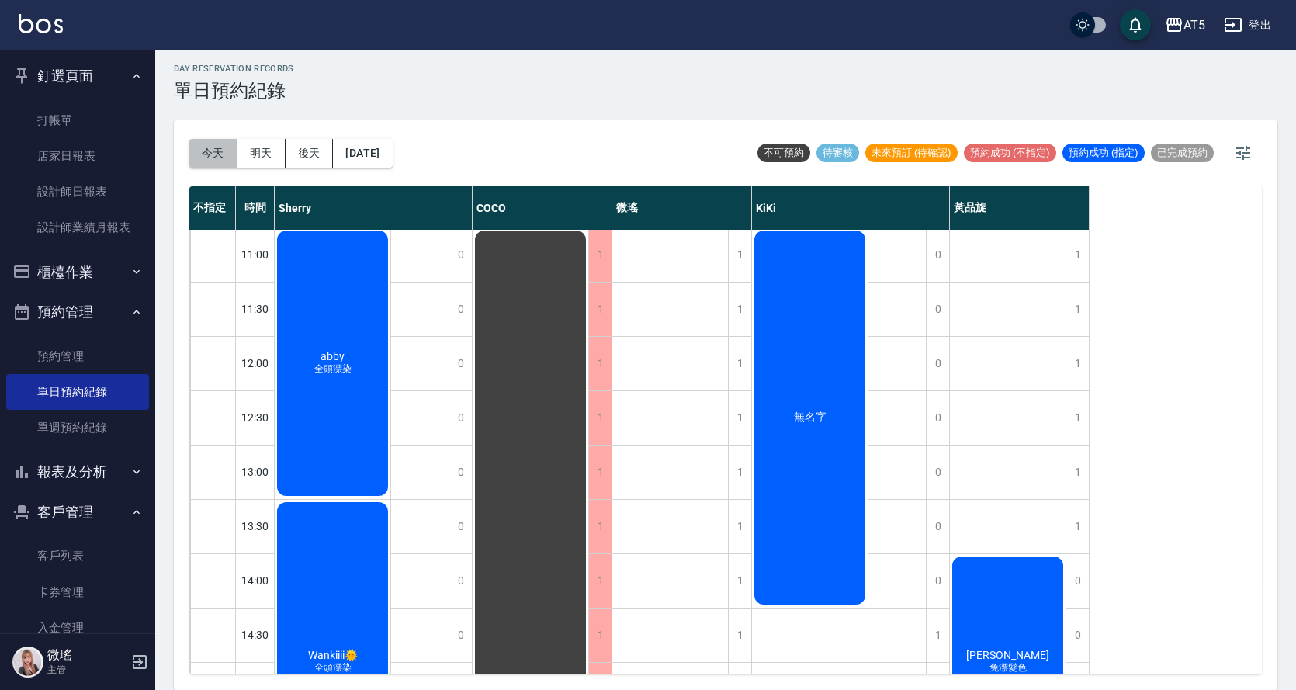
click at [212, 166] on button "今天" at bounding box center [213, 153] width 48 height 29
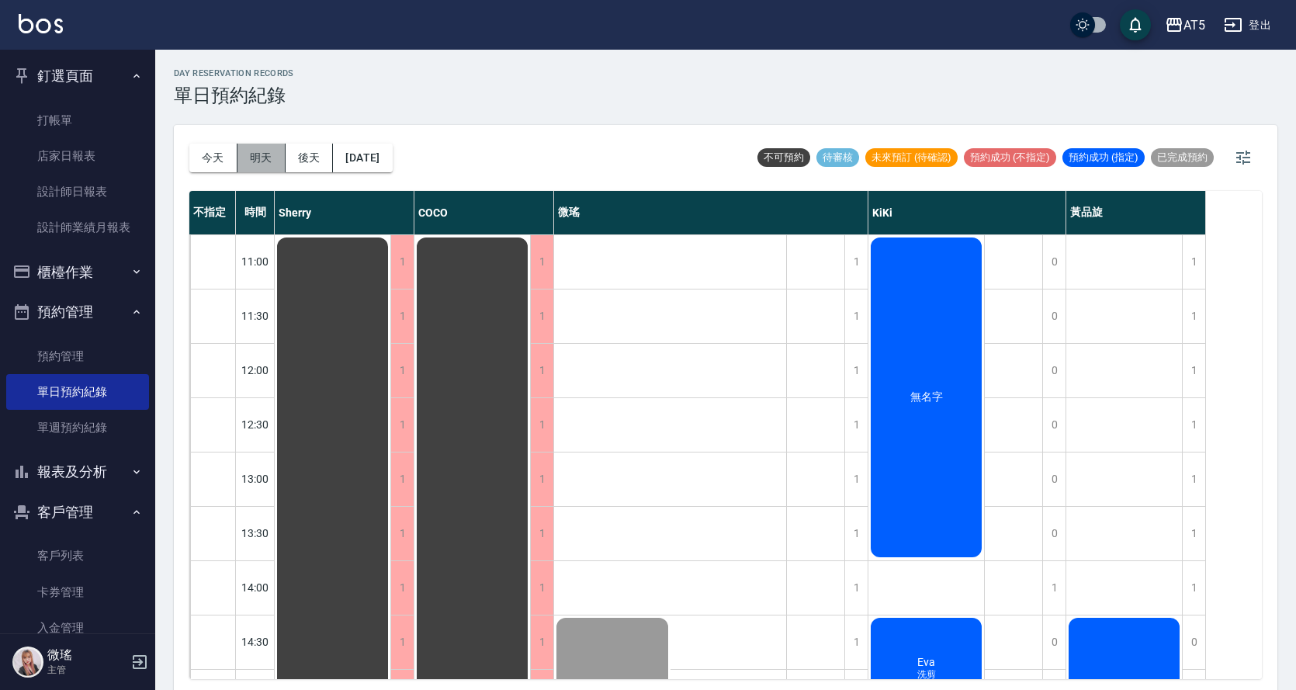
click at [262, 166] on button "明天" at bounding box center [261, 158] width 48 height 29
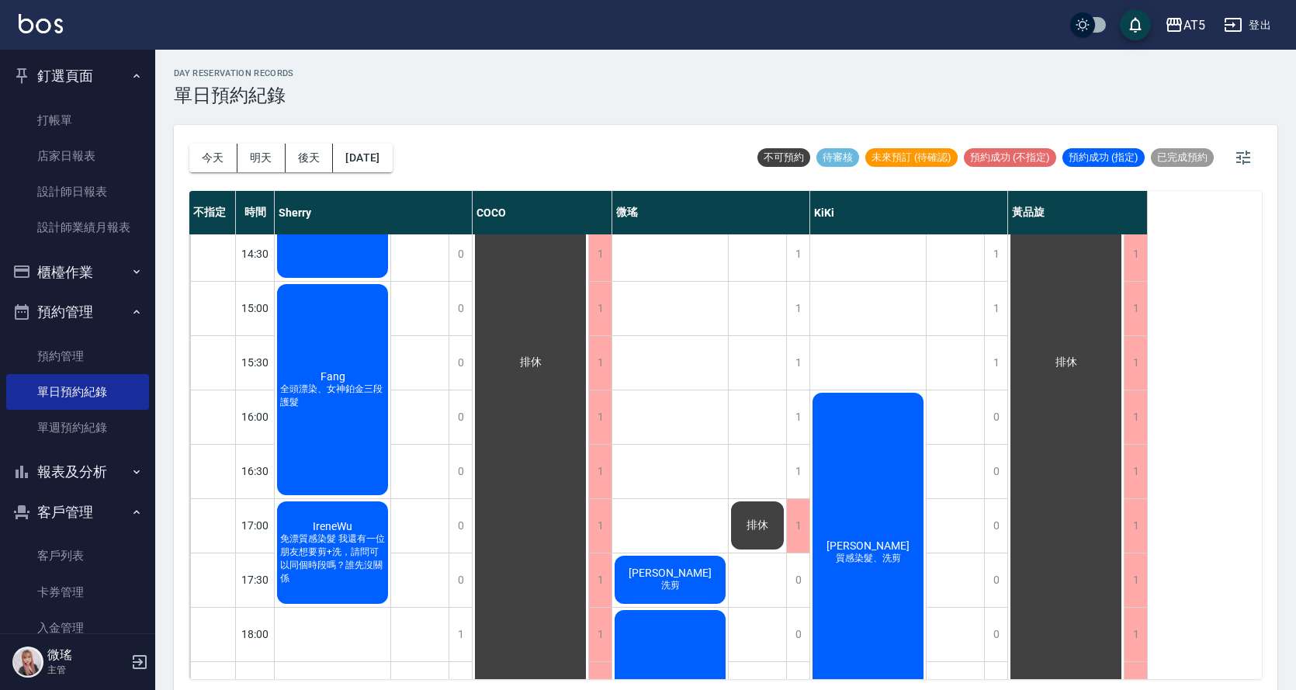
scroll to position [155, 0]
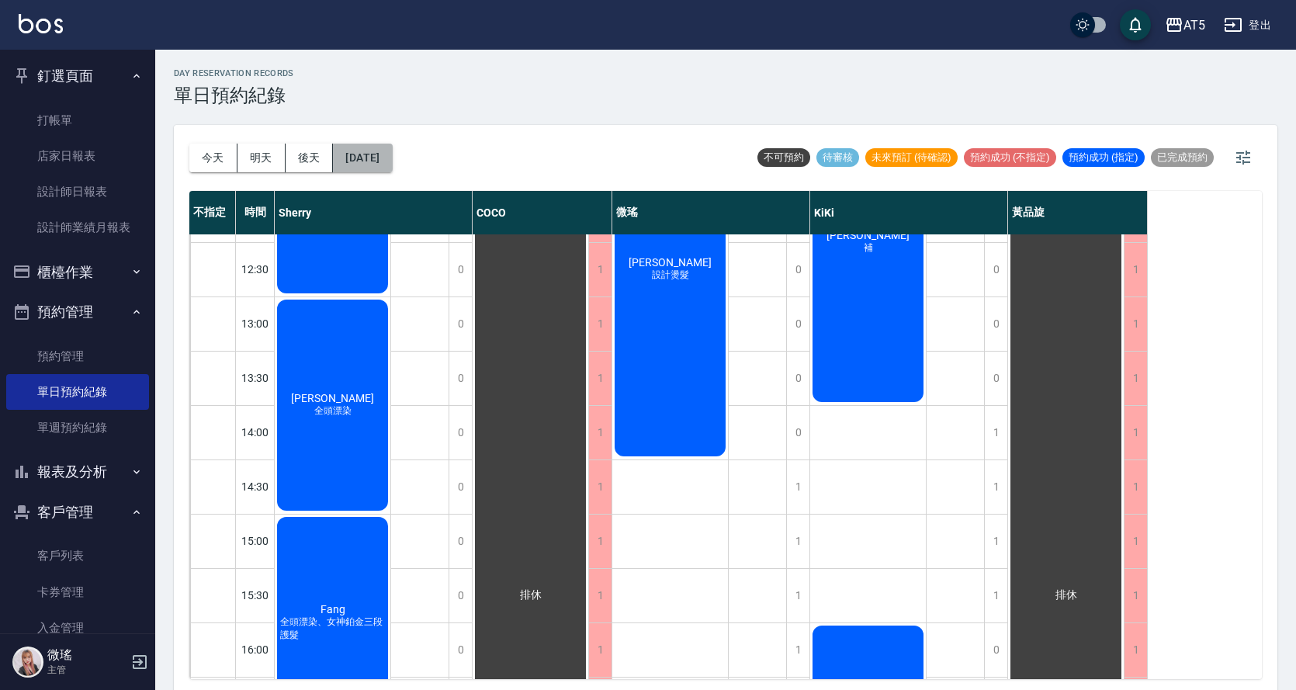
click at [392, 159] on button "2025/10/10" at bounding box center [362, 158] width 59 height 29
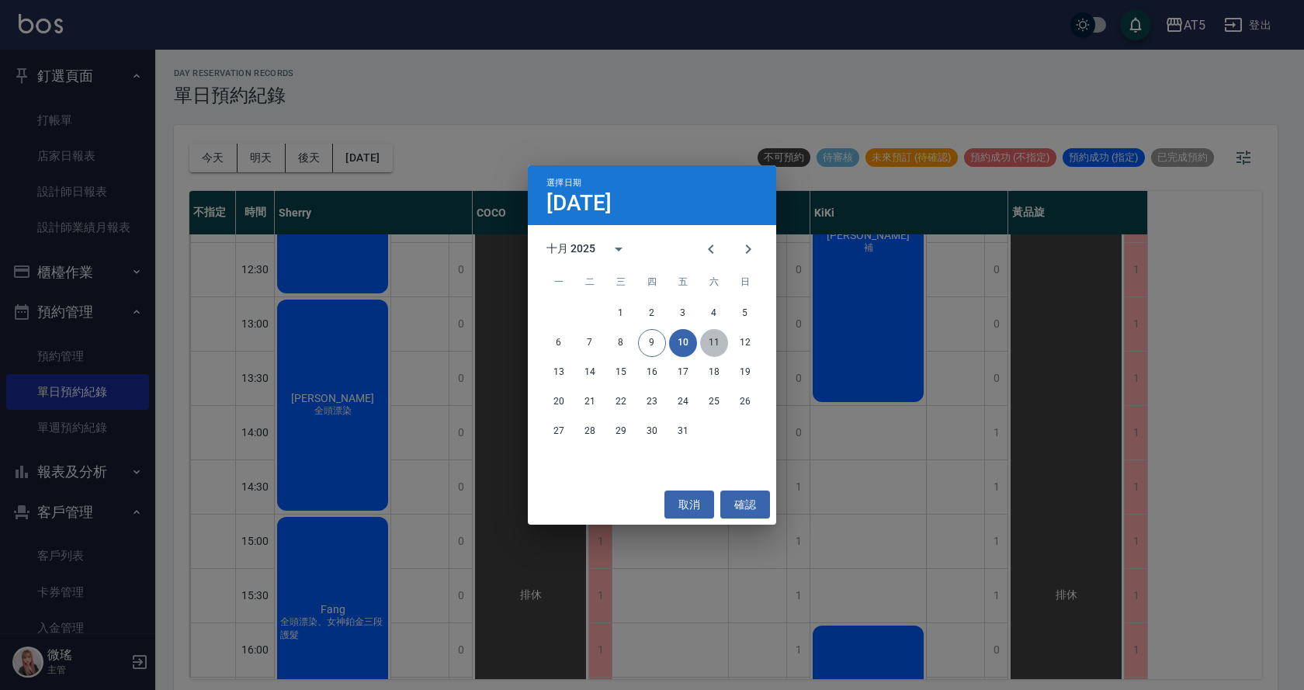
click at [710, 339] on button "11" at bounding box center [714, 343] width 28 height 28
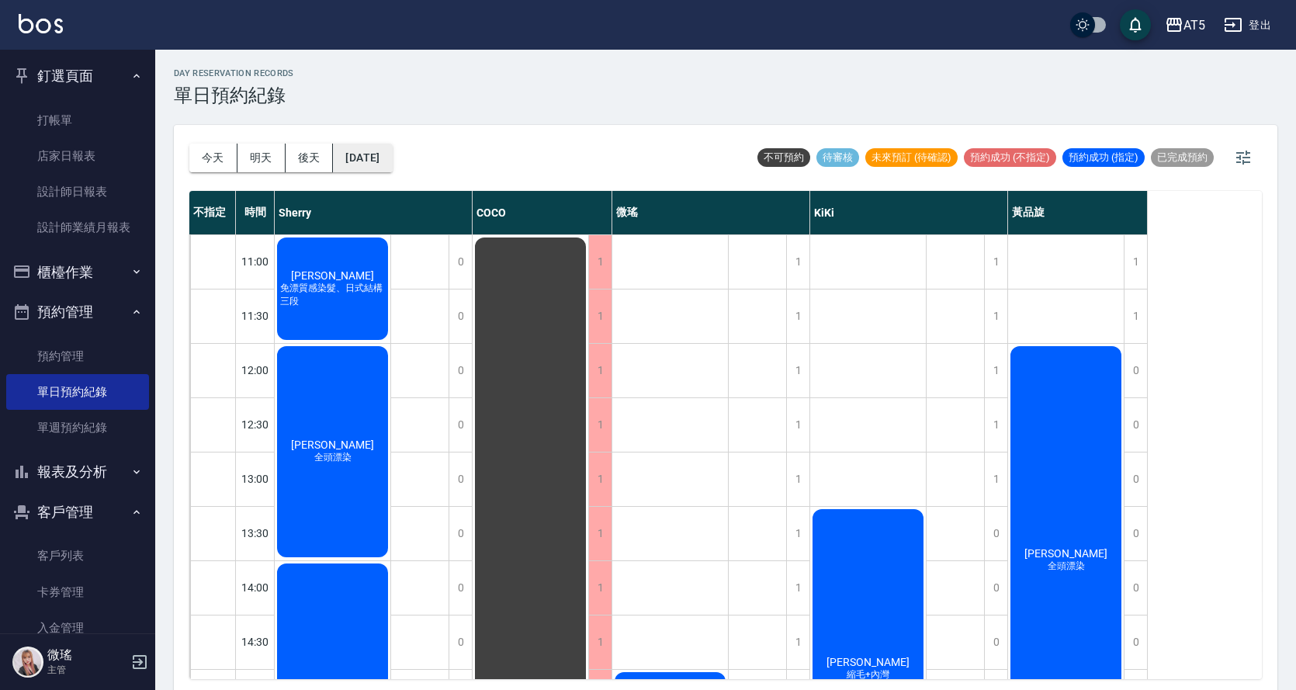
click at [392, 171] on button "2025/10/11" at bounding box center [362, 158] width 59 height 29
click at [392, 168] on button "2025/10/11" at bounding box center [362, 158] width 59 height 29
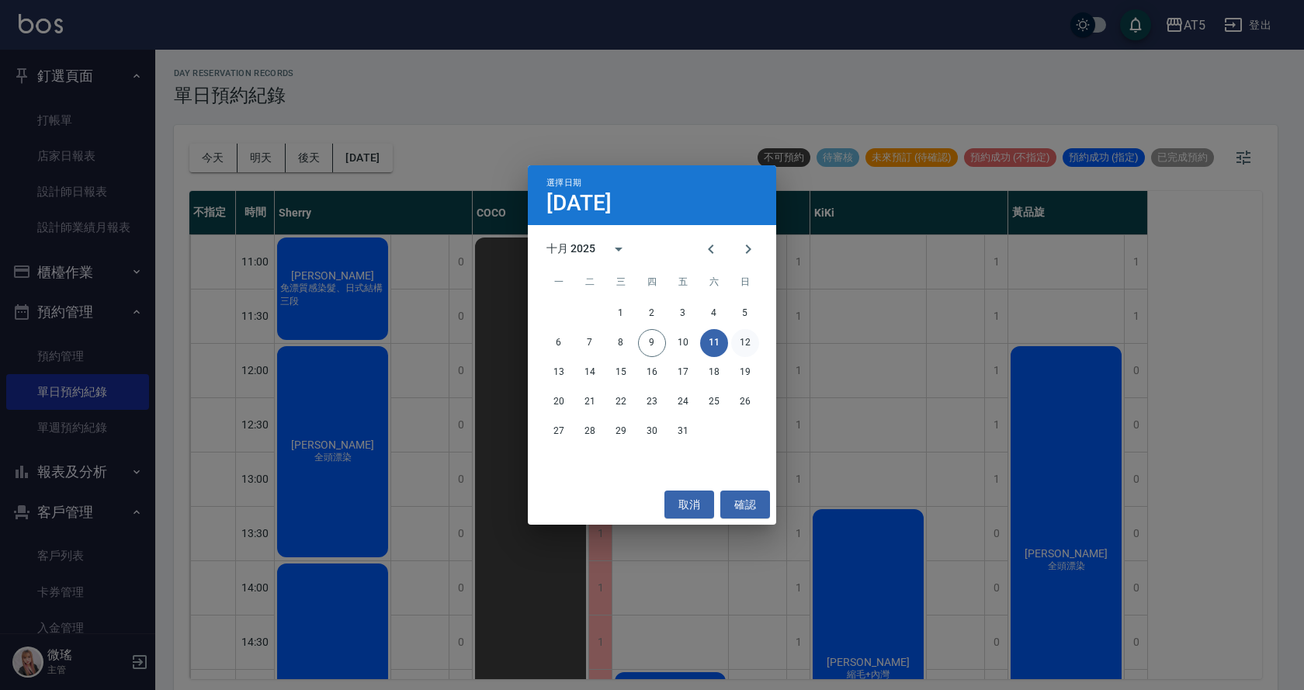
click at [745, 340] on button "12" at bounding box center [745, 343] width 28 height 28
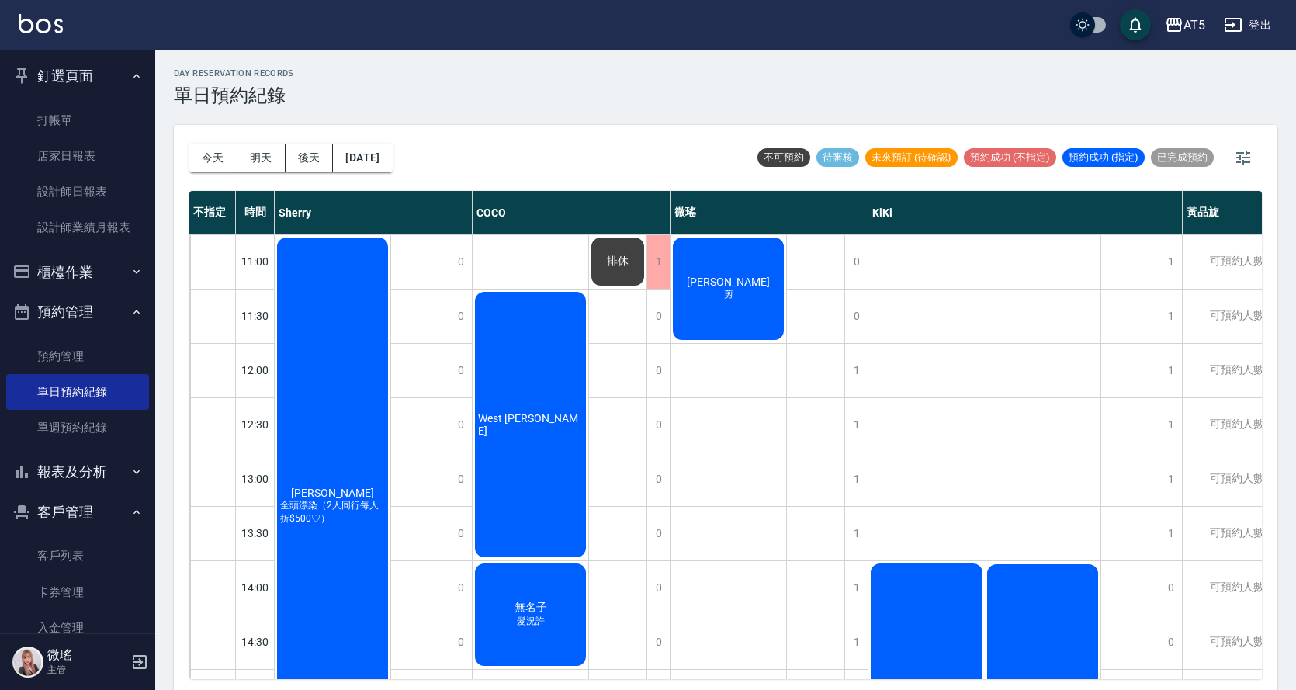
click at [389, 174] on div "今天 明天 後天 2025/10/12" at bounding box center [290, 158] width 203 height 66
drag, startPoint x: 393, startPoint y: 180, endPoint x: 393, endPoint y: 165, distance: 15.5
click at [393, 167] on div "今天 明天 後天 2025/10/12" at bounding box center [290, 158] width 203 height 66
click at [392, 164] on button "2025/10/12" at bounding box center [362, 158] width 59 height 29
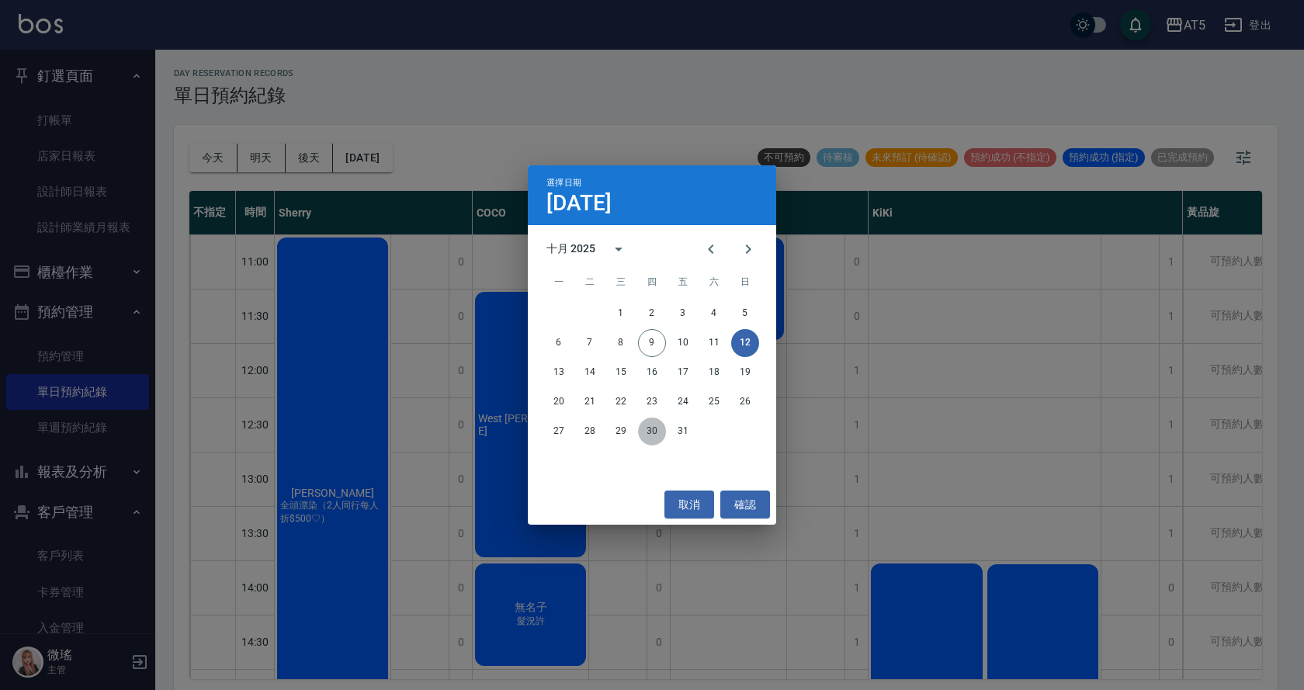
click at [650, 431] on button "30" at bounding box center [652, 432] width 28 height 28
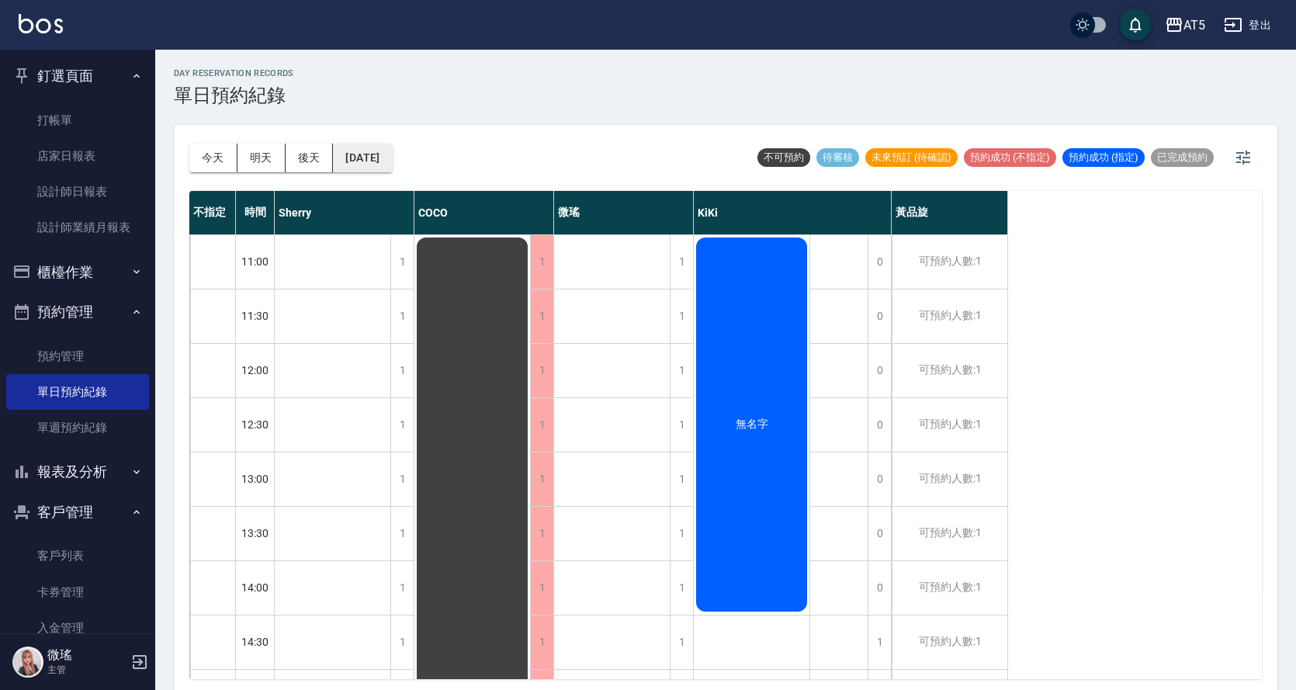
click at [380, 149] on button "2025/10/30" at bounding box center [362, 158] width 59 height 29
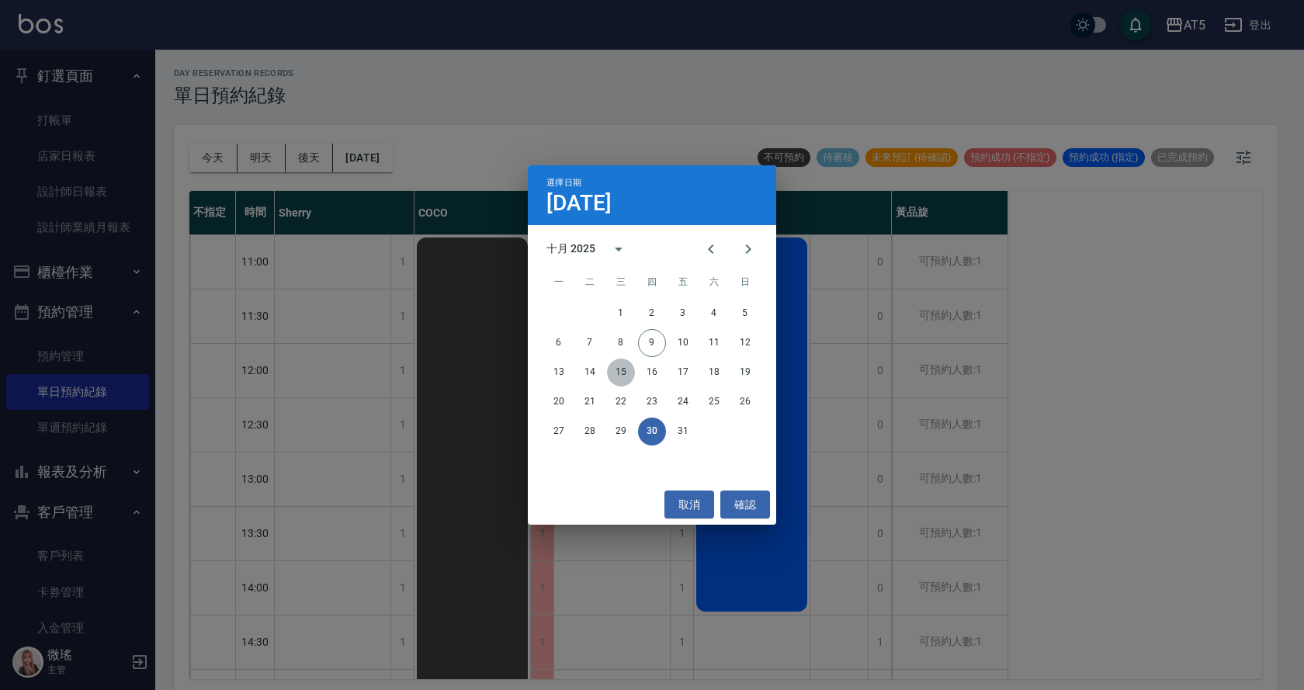
click at [619, 369] on button "15" at bounding box center [621, 373] width 28 height 28
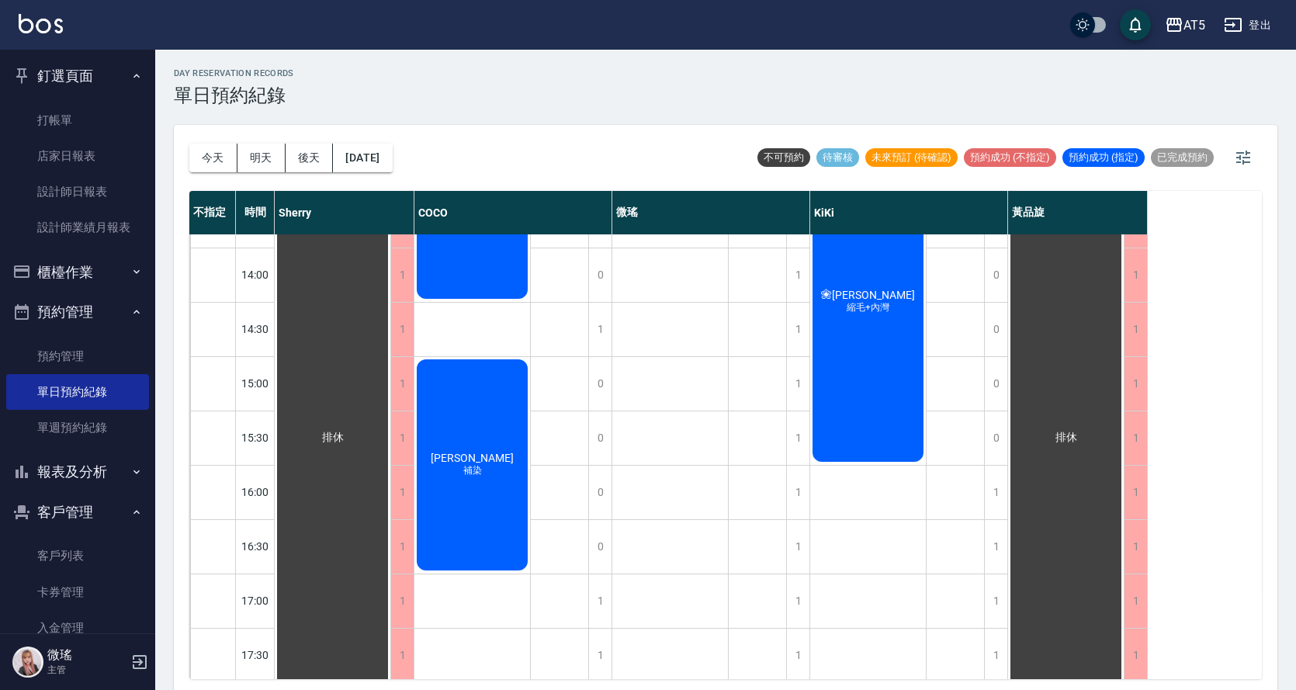
scroll to position [158, 0]
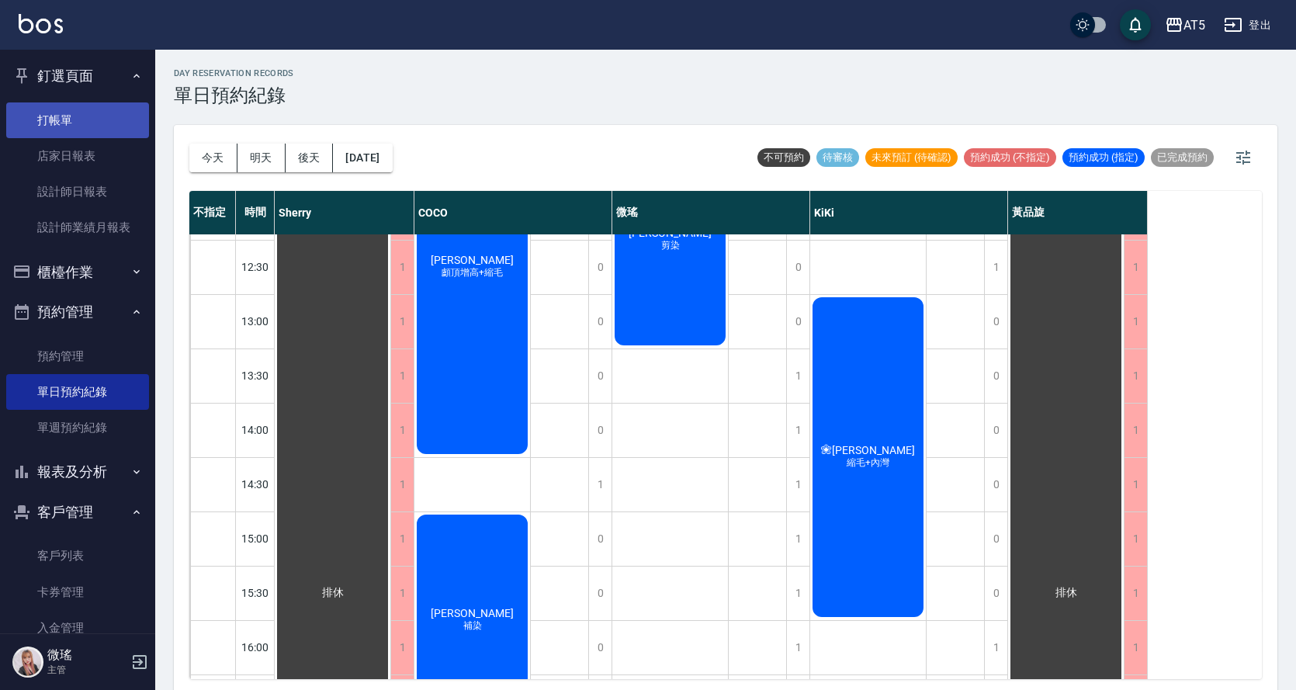
click at [112, 114] on link "打帳單" at bounding box center [77, 120] width 143 height 36
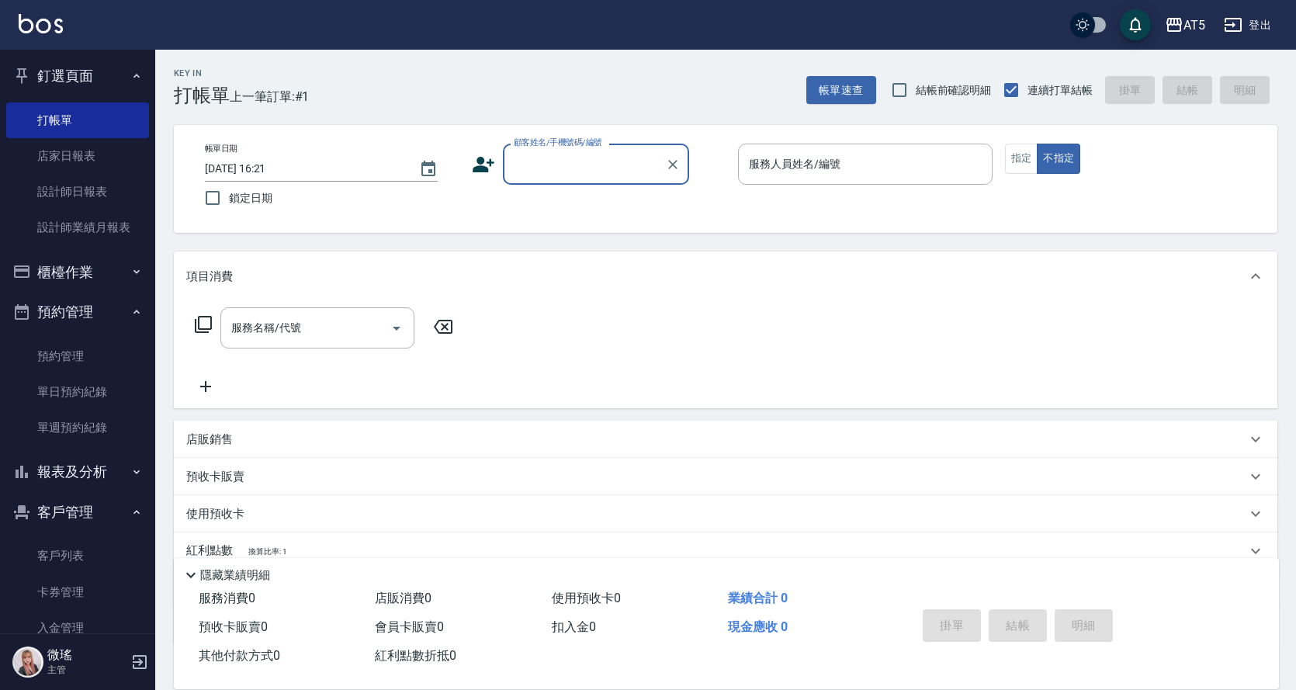
click at [558, 170] on input "顧客姓名/手機號碼/編號" at bounding box center [584, 164] width 149 height 27
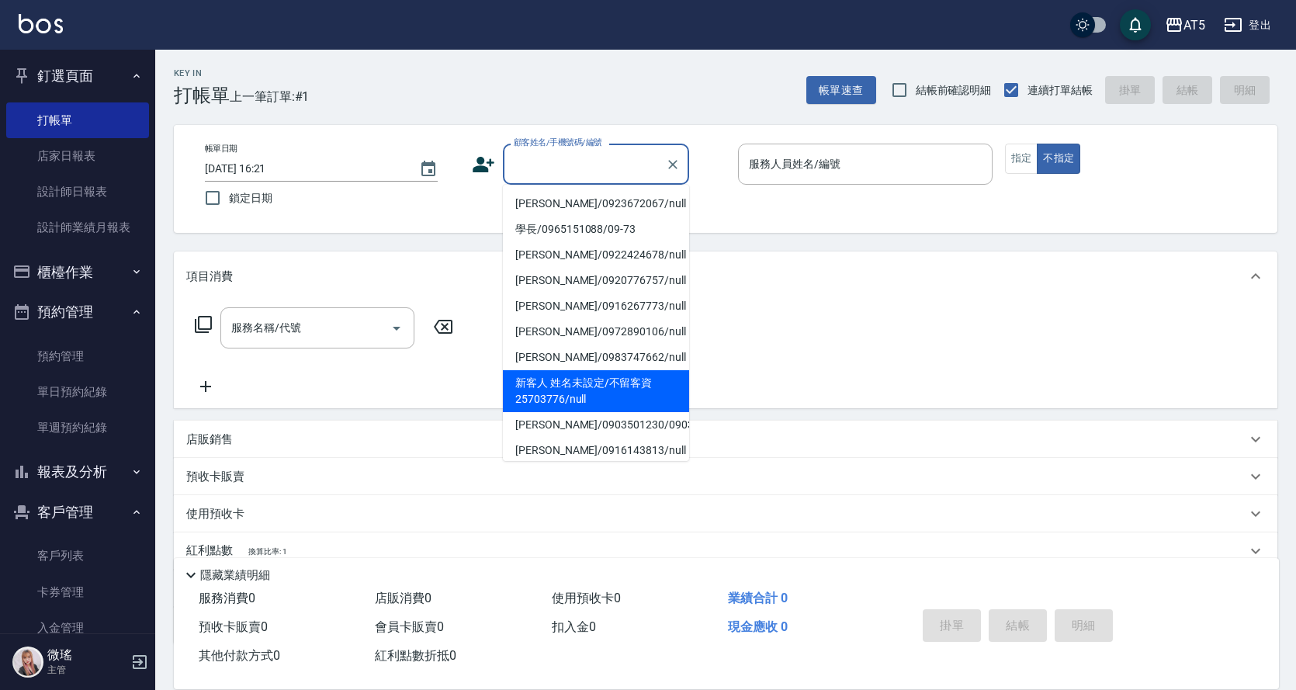
click at [631, 380] on li "新客人 姓名未設定/不留客資25703776/null" at bounding box center [596, 391] width 186 height 42
type input "新客人 姓名未設定/不留客資25703776/null"
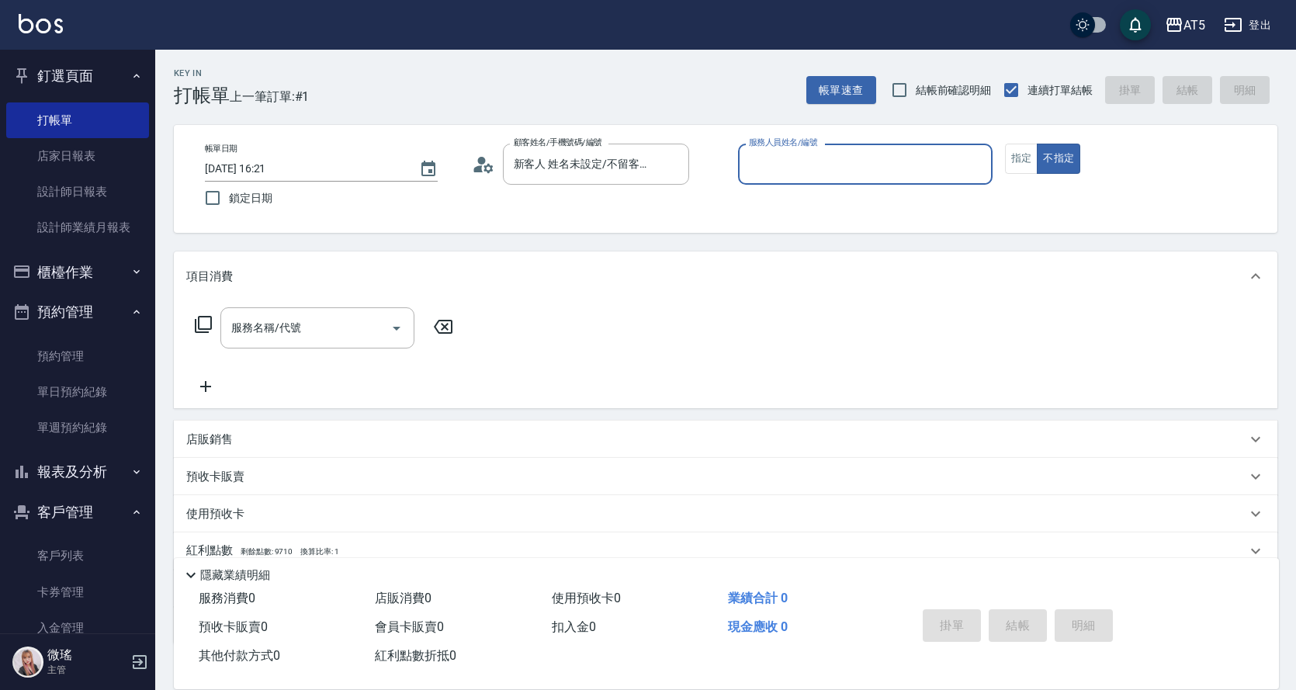
type input "."
type input "0"
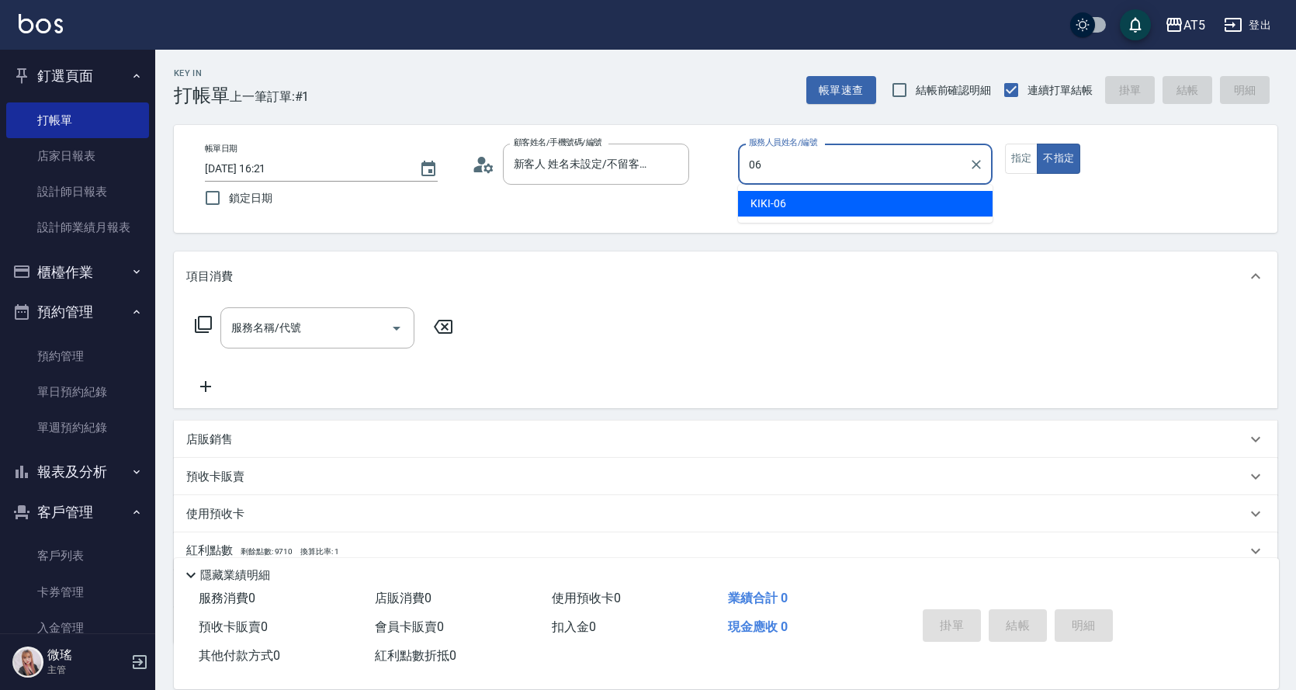
type input "KIKI-06"
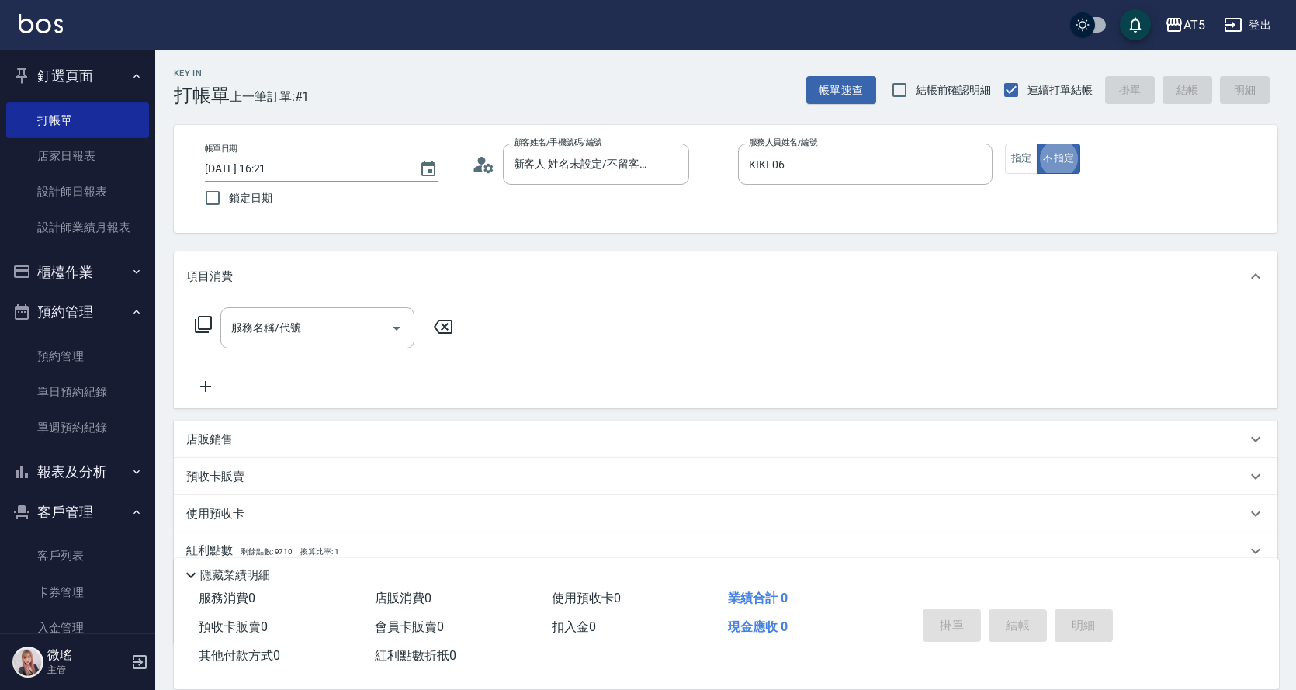
type button "false"
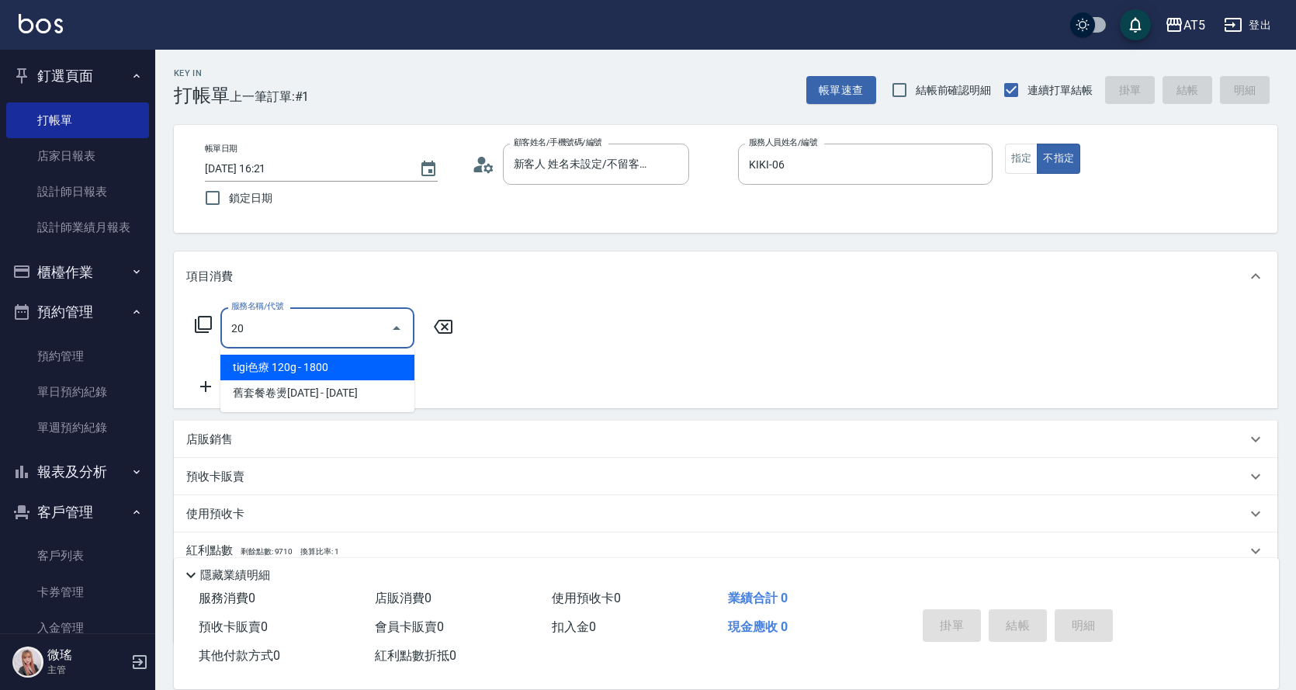
type input "201"
type input "30"
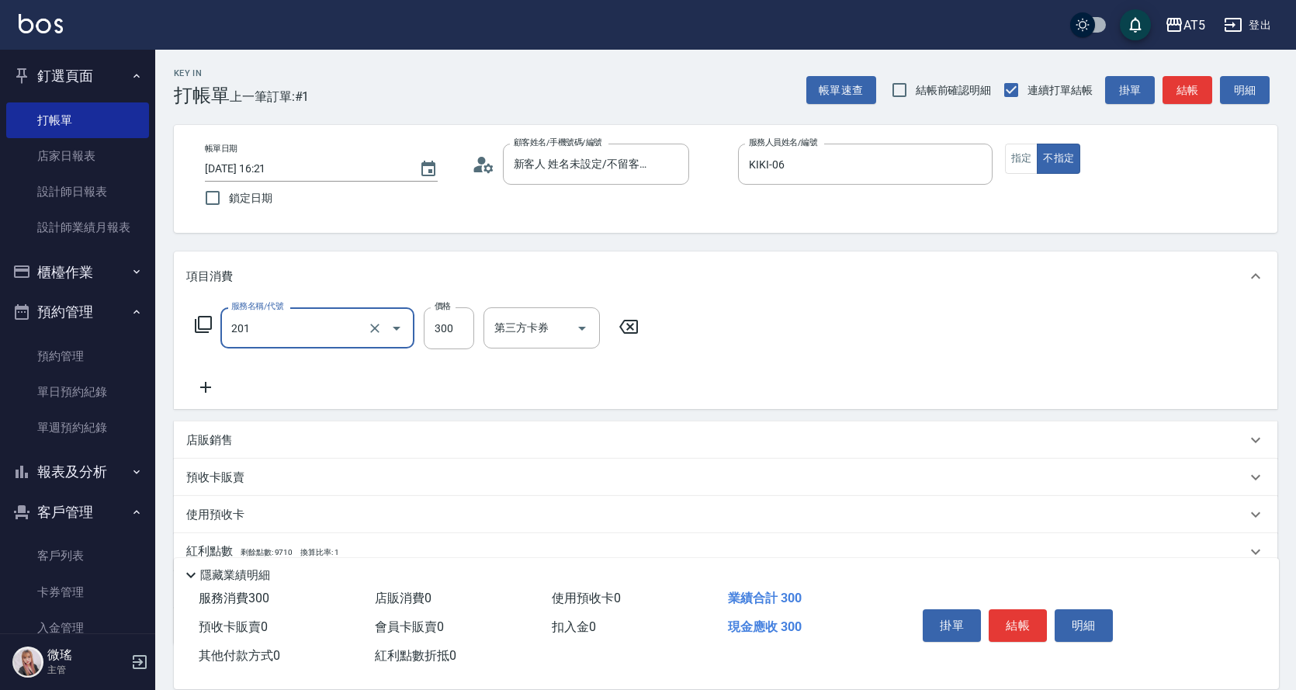
type input "洗髮(201)"
type input "4"
type input "0"
type input "400"
type input "40"
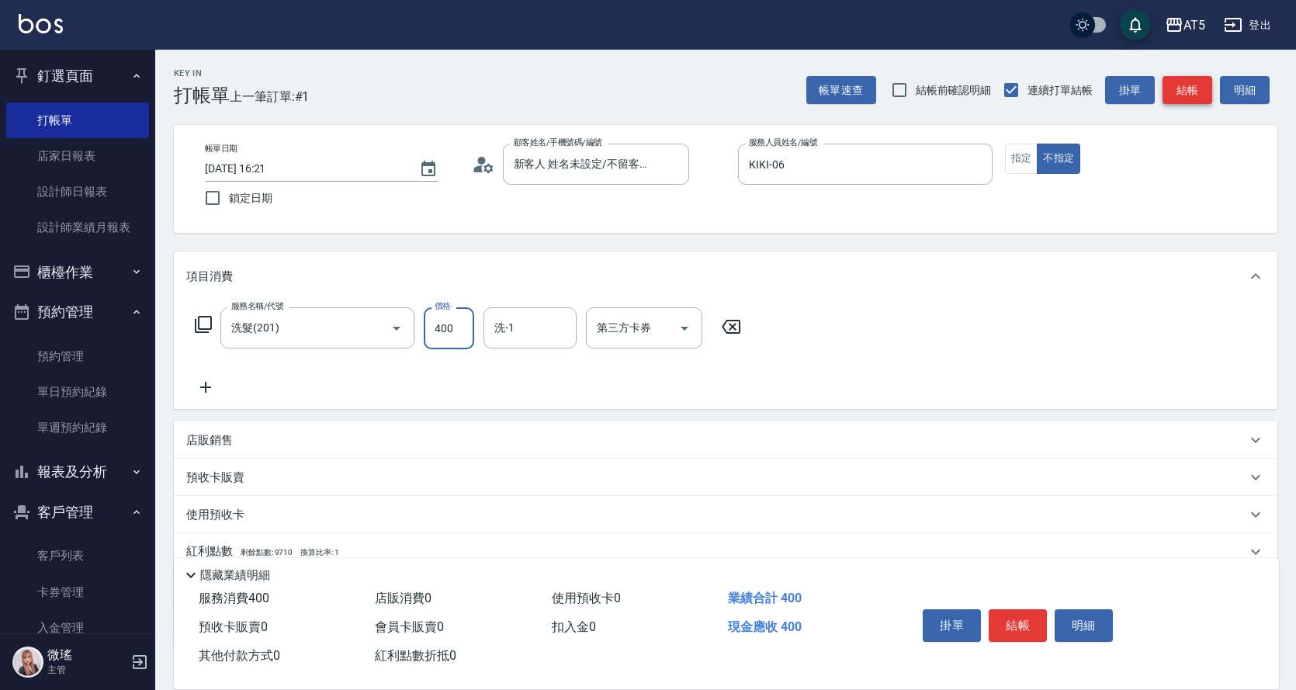
type input "400"
click at [1171, 94] on button "結帳" at bounding box center [1188, 90] width 50 height 29
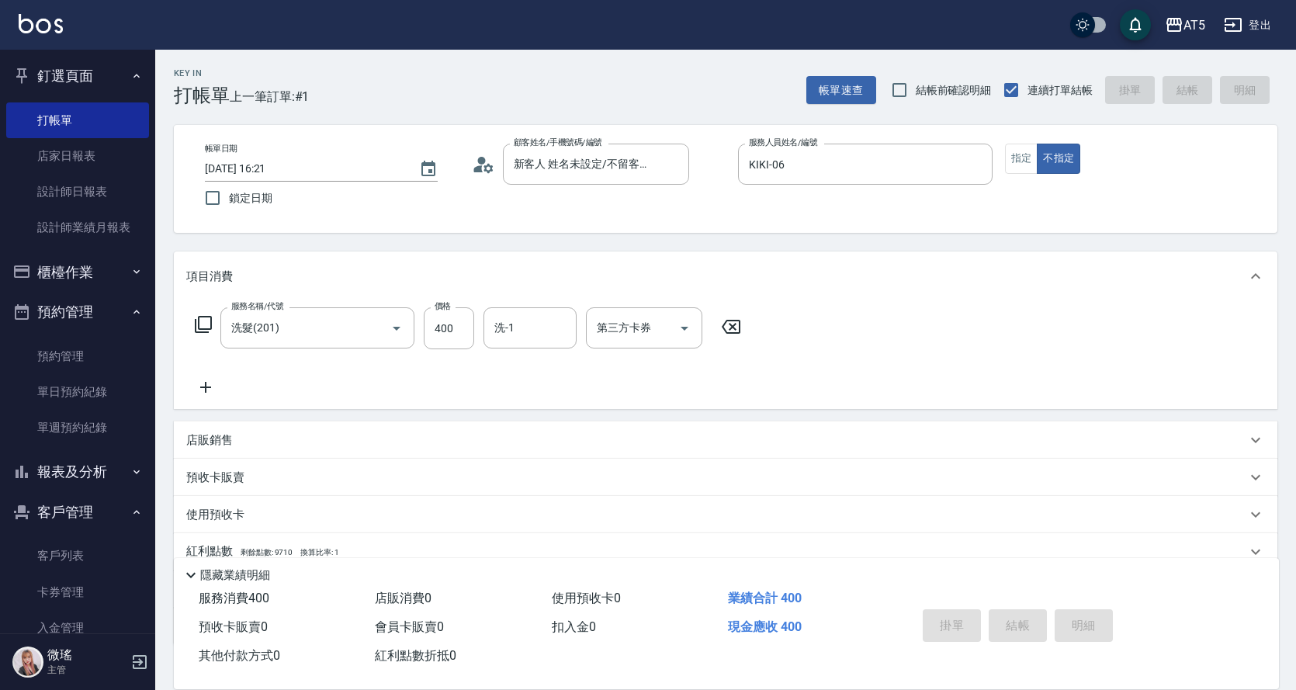
type input "0"
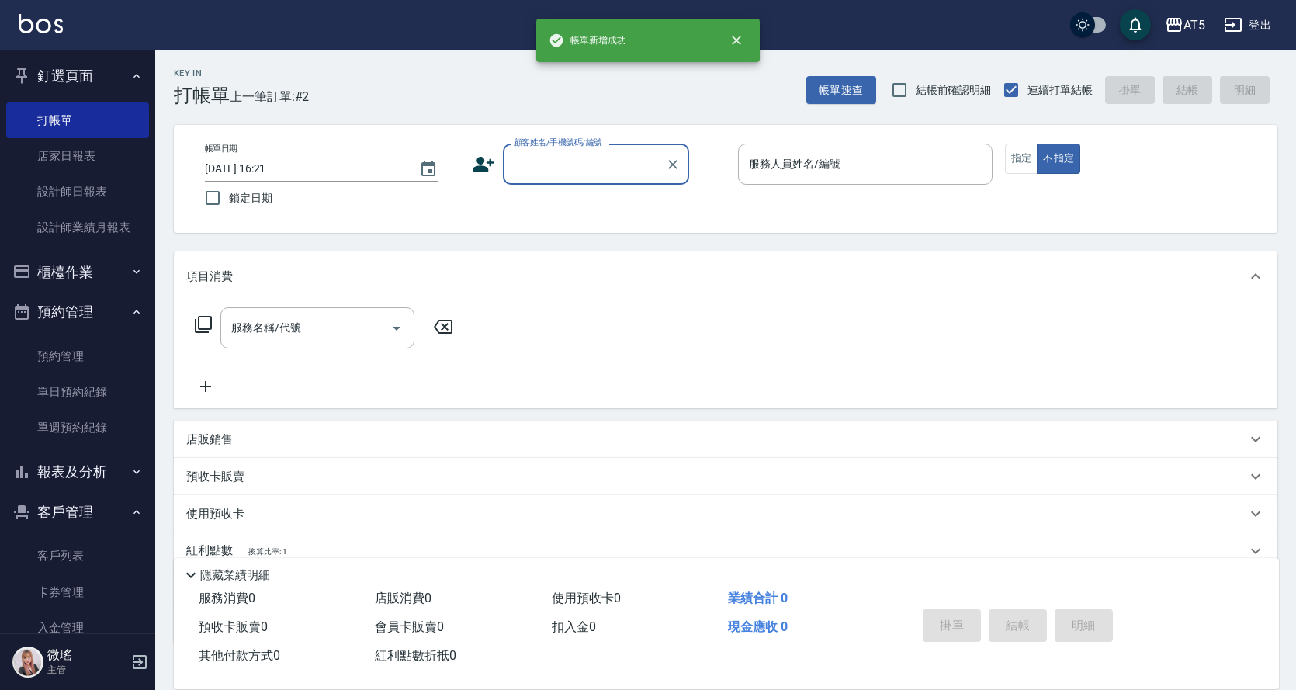
click at [566, 175] on input "顧客姓名/手機號碼/編號" at bounding box center [584, 164] width 149 height 27
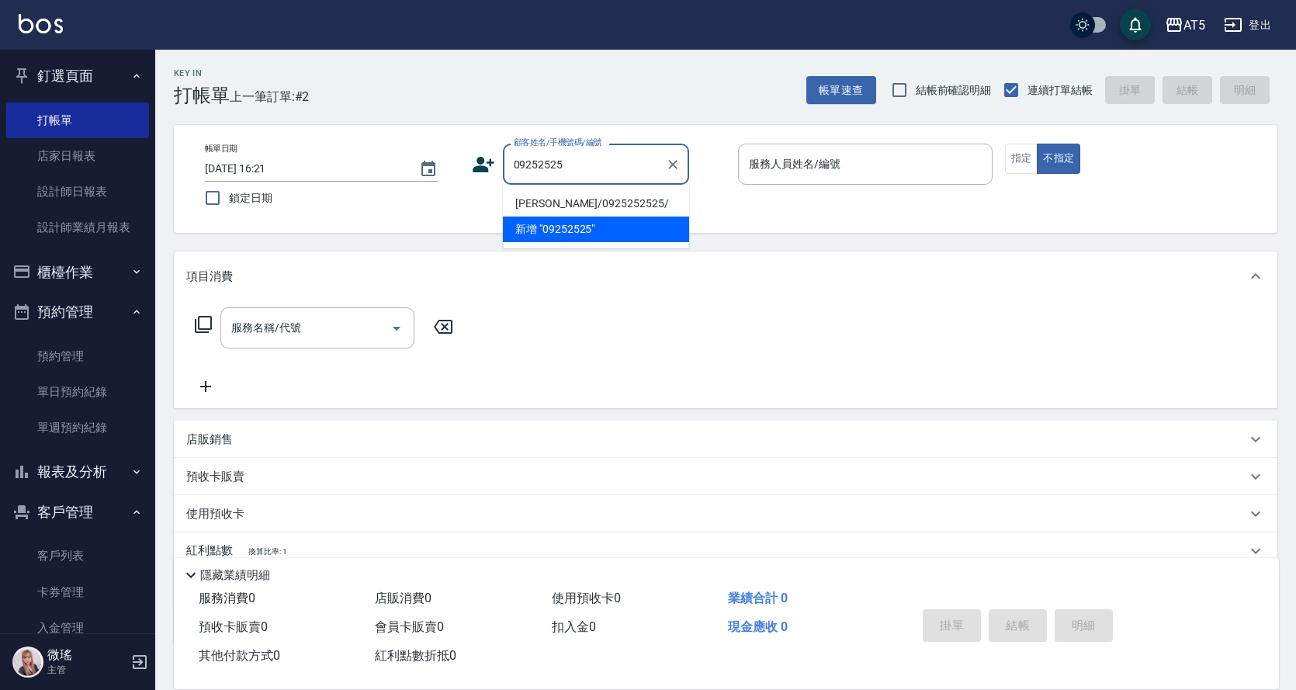
click at [557, 194] on li "陳明道/0925252525/" at bounding box center [596, 204] width 186 height 26
type input "陳明道/0925252525/"
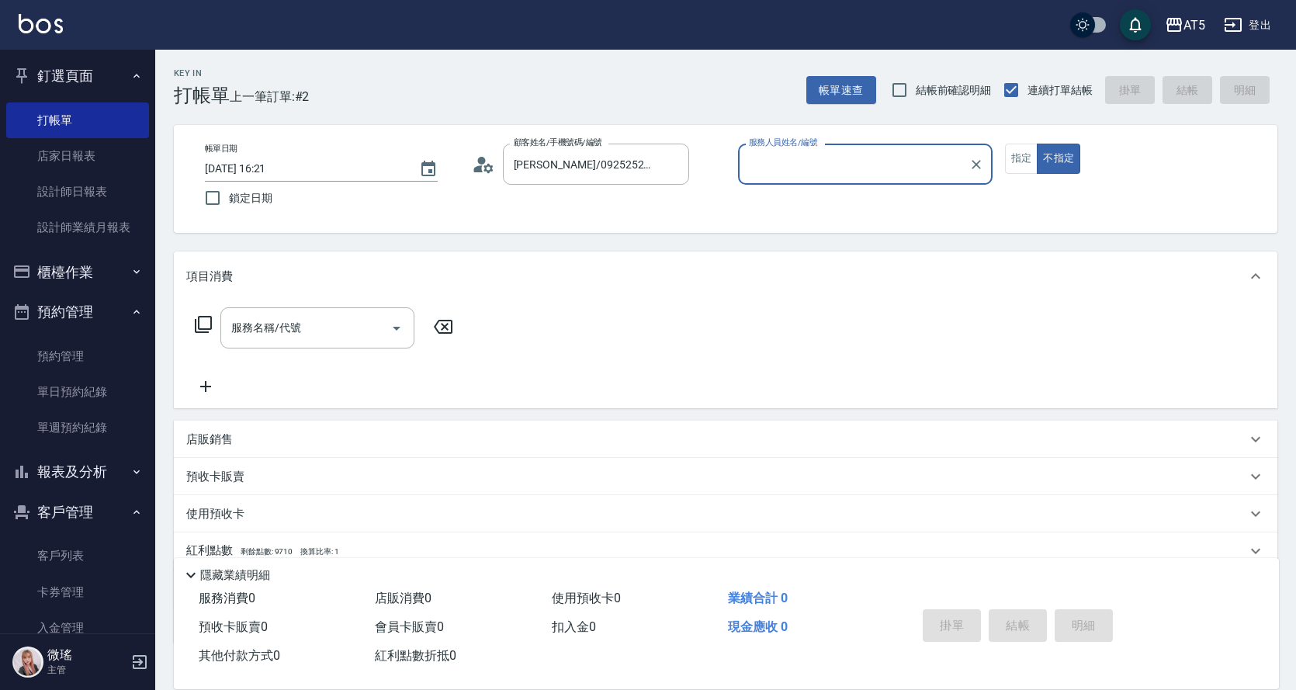
type input "KIKI-06"
click at [825, 179] on div "KIKI-06 服務人員姓名/編號" at bounding box center [865, 164] width 255 height 41
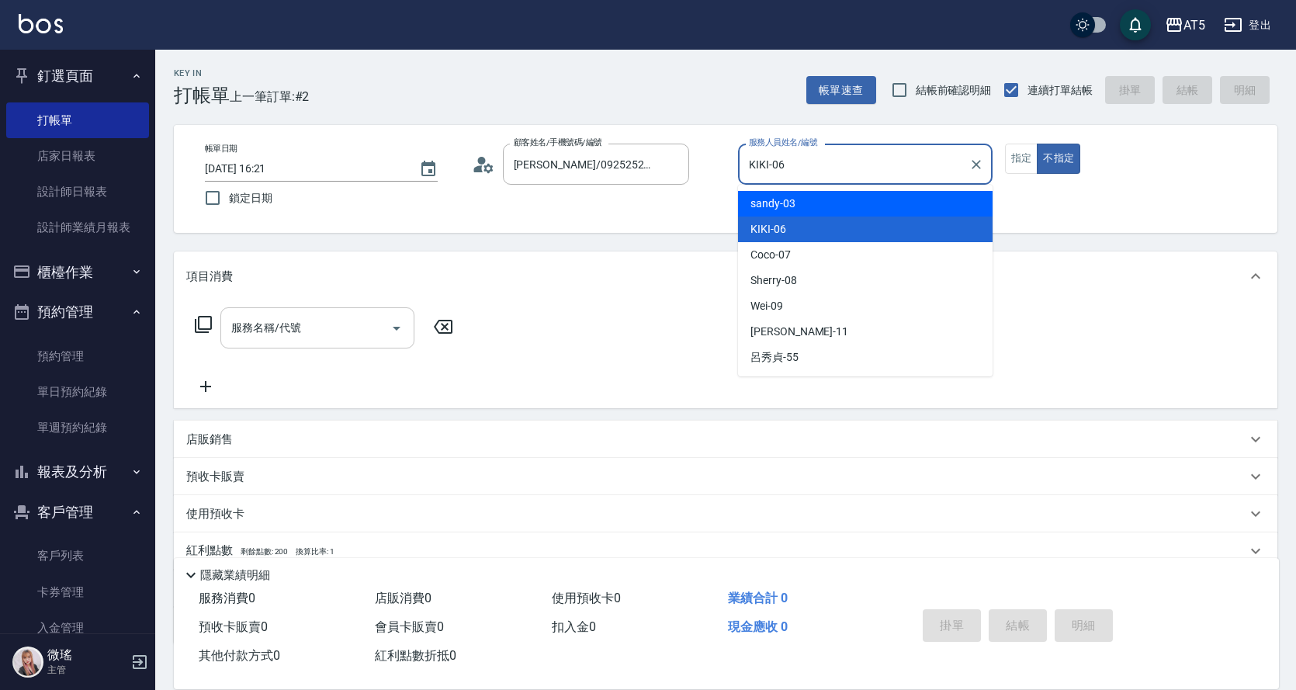
click at [331, 335] on input "服務名稱/代號" at bounding box center [305, 327] width 157 height 27
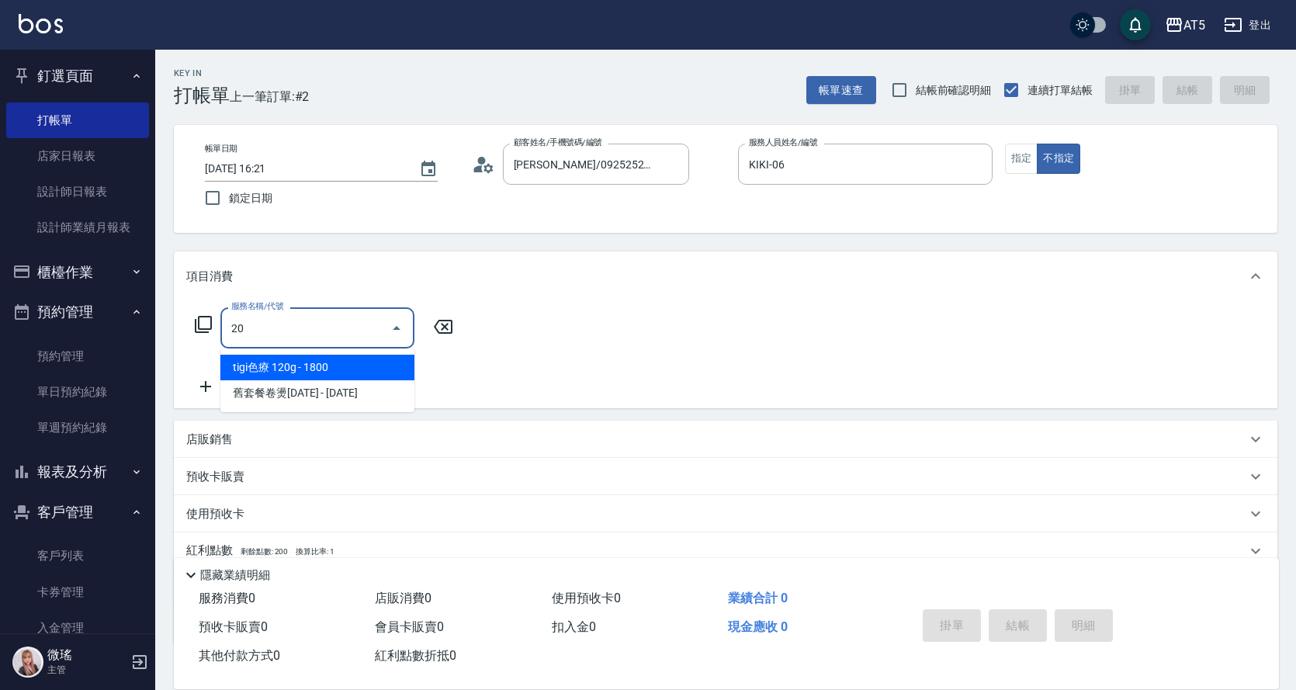
type input "201"
type input "30"
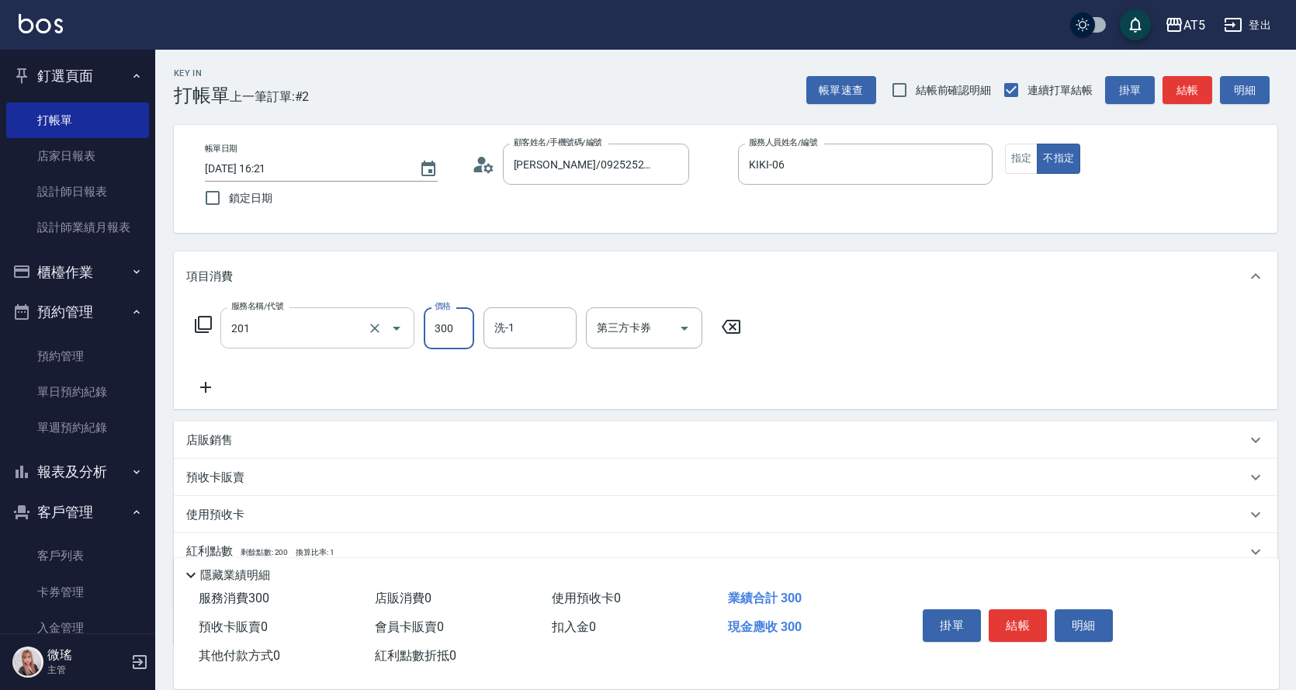
type input "洗髮(201)"
click at [1023, 157] on button "指定" at bounding box center [1021, 159] width 33 height 30
drag, startPoint x: 1205, startPoint y: 77, endPoint x: 1190, endPoint y: 91, distance: 20.9
click at [1205, 77] on button "結帳" at bounding box center [1188, 90] width 50 height 29
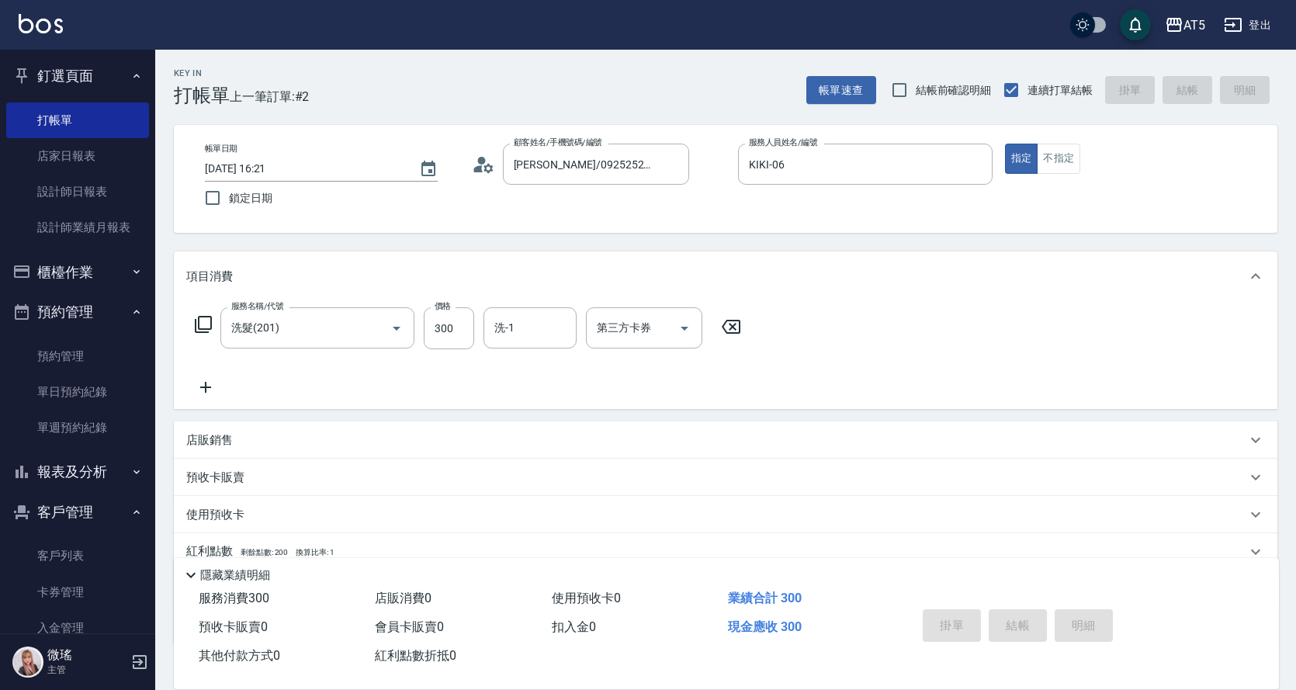
click at [1190, 91] on div "帳單速查 結帳前確認明細 連續打單結帳 掛單 結帳 明細" at bounding box center [1041, 90] width 471 height 33
type input "0"
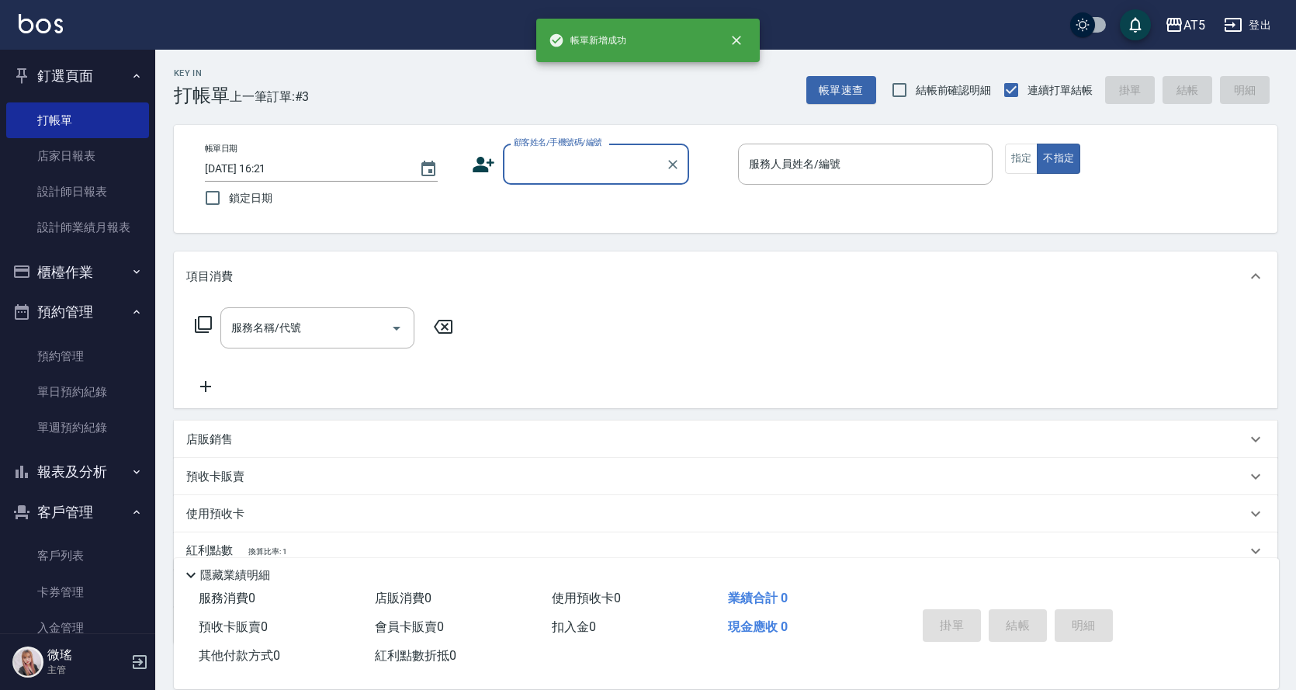
click at [59, 273] on button "櫃檯作業" at bounding box center [77, 272] width 143 height 40
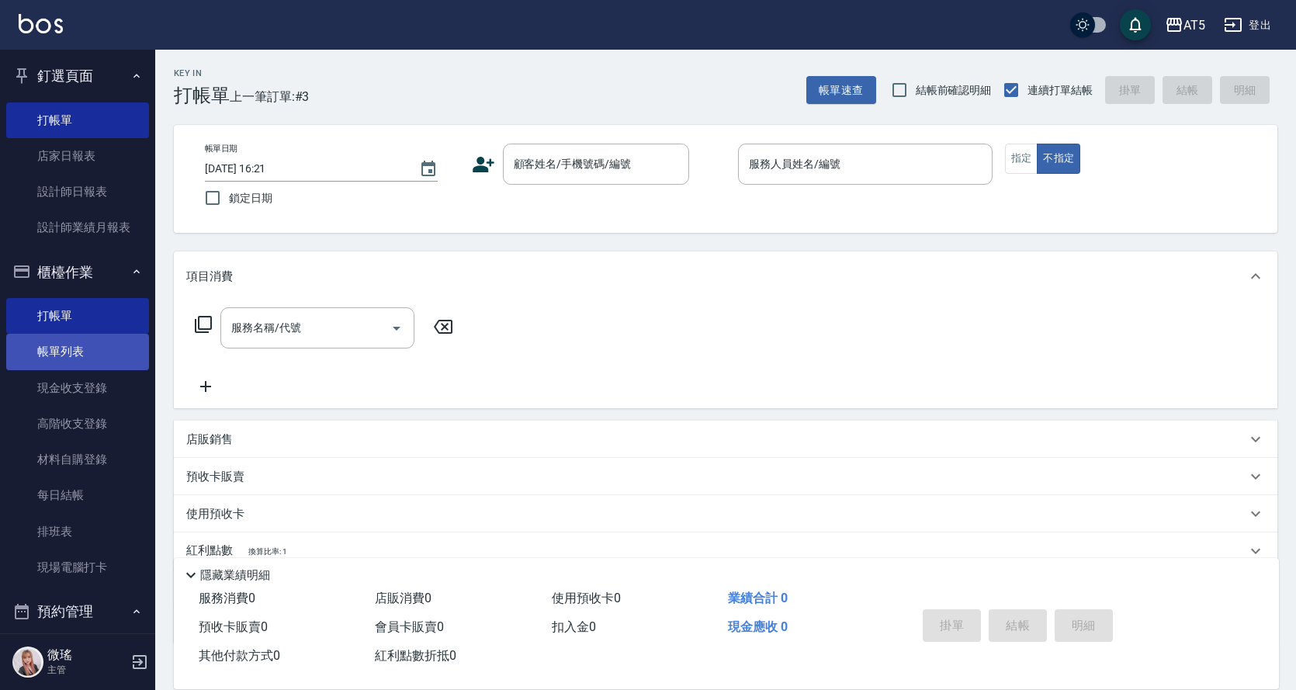
click at [78, 341] on link "帳單列表" at bounding box center [77, 352] width 143 height 36
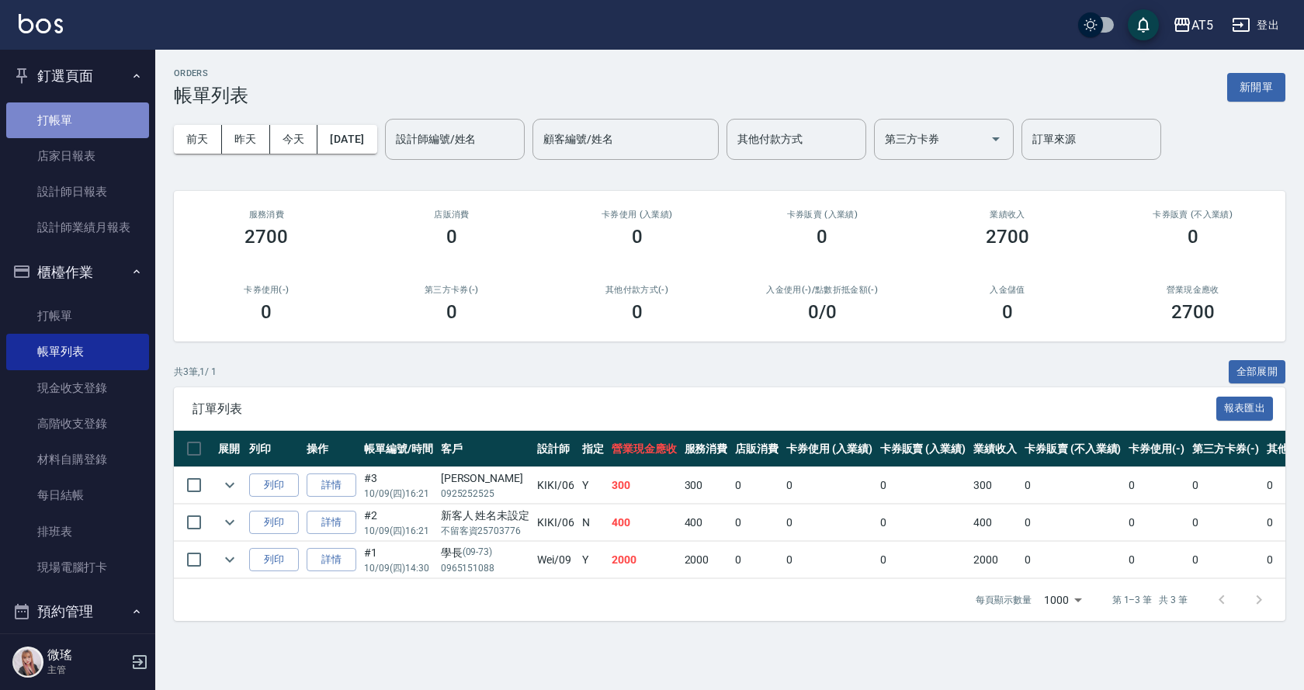
click at [105, 114] on link "打帳單" at bounding box center [77, 120] width 143 height 36
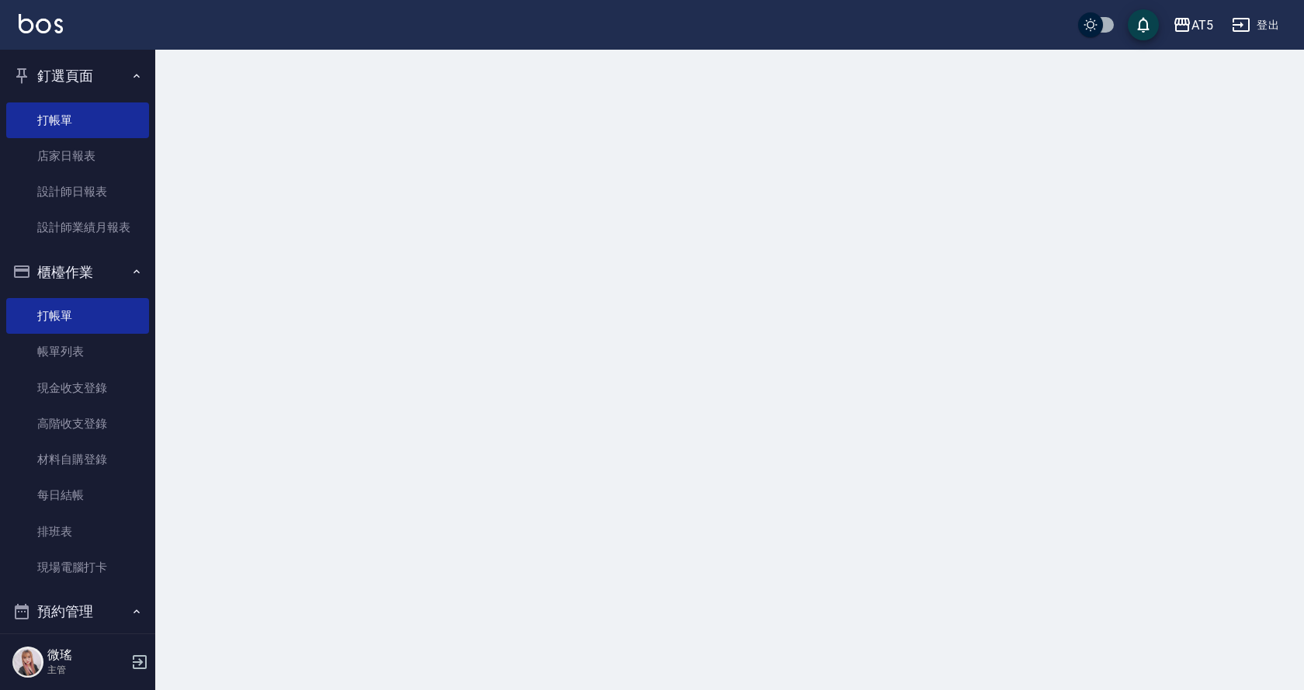
click at [103, 278] on button "櫃檯作業" at bounding box center [77, 272] width 143 height 40
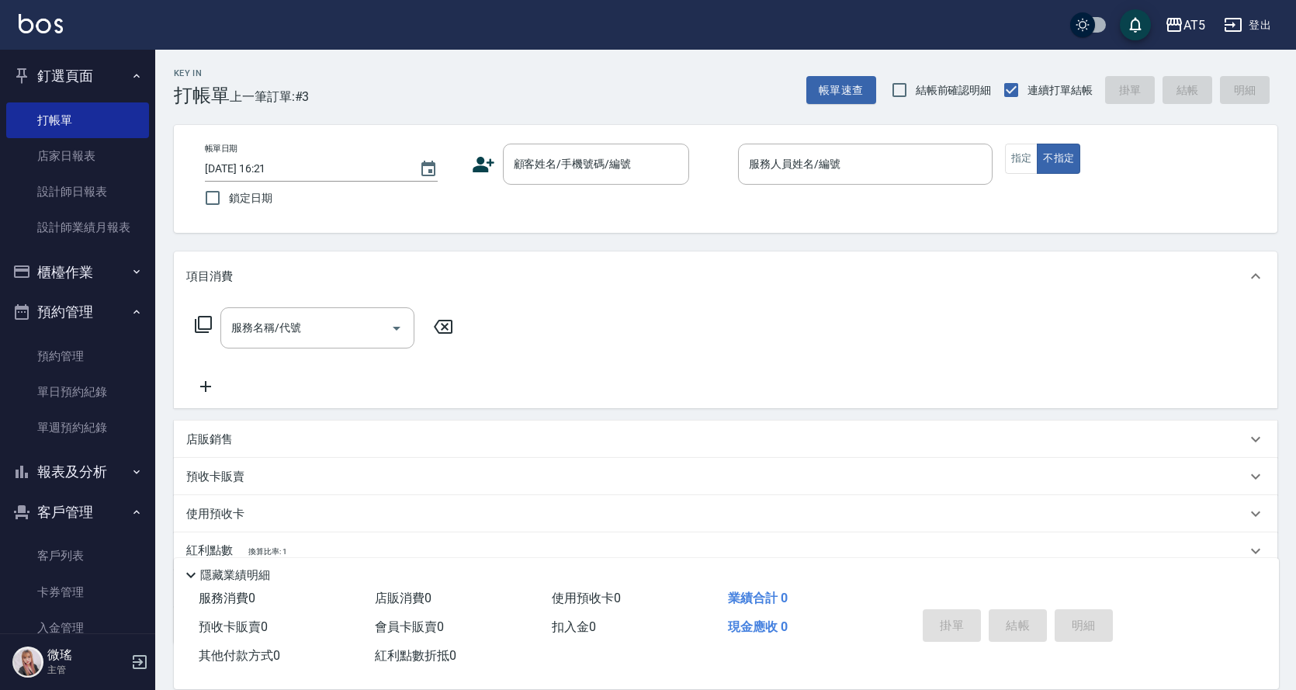
click at [42, 499] on button "客戶管理" at bounding box center [77, 512] width 143 height 40
click at [50, 482] on button "報表及分析" at bounding box center [77, 472] width 143 height 40
click at [95, 487] on button "報表及分析" at bounding box center [77, 472] width 143 height 40
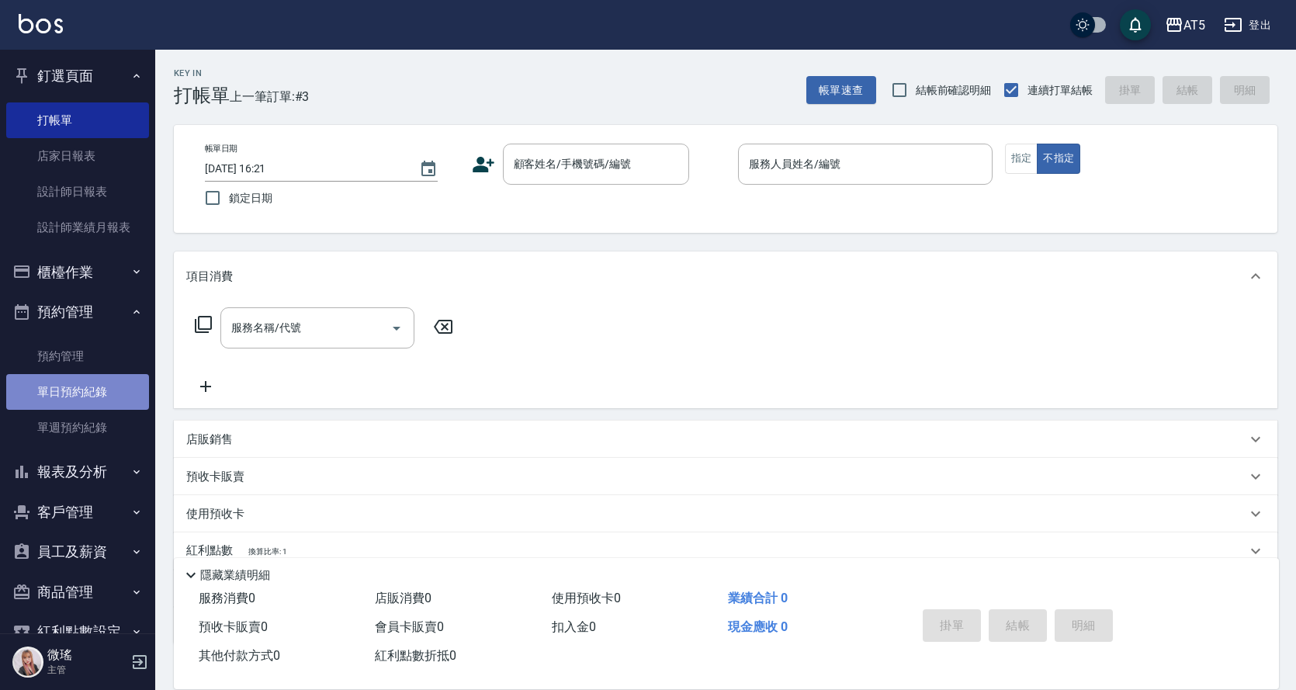
click at [82, 399] on link "單日預約紀錄" at bounding box center [77, 392] width 143 height 36
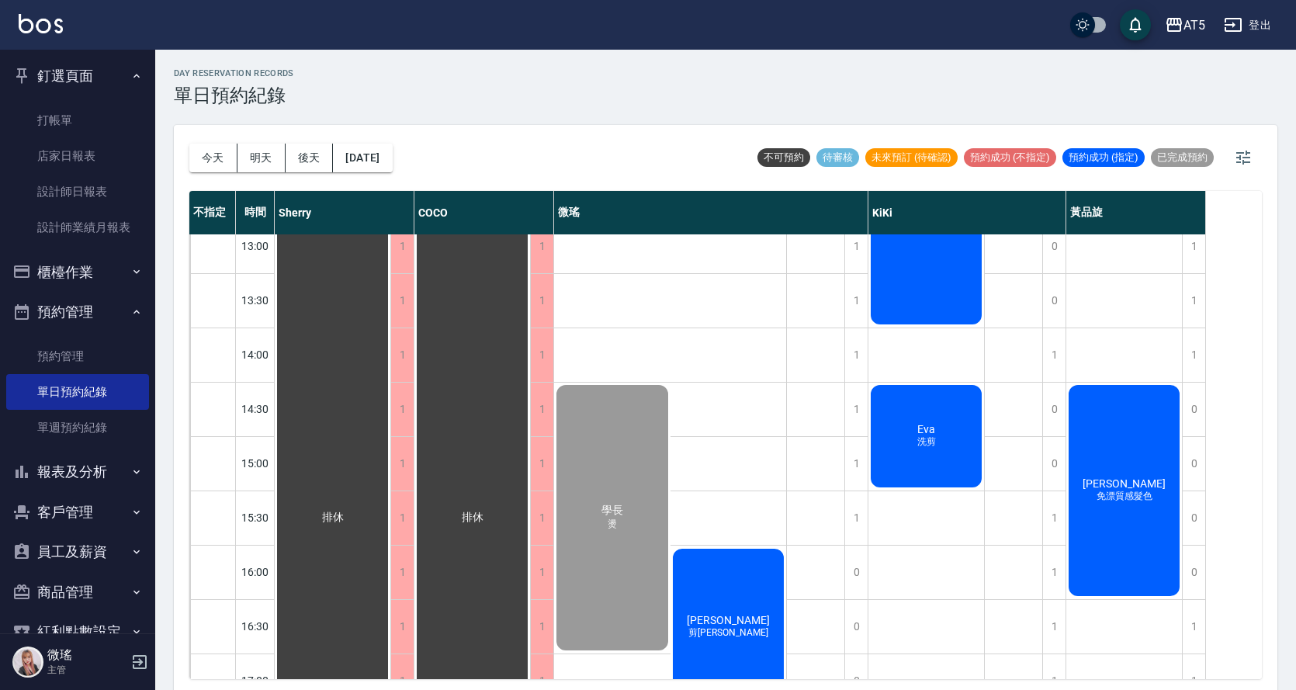
scroll to position [310, 0]
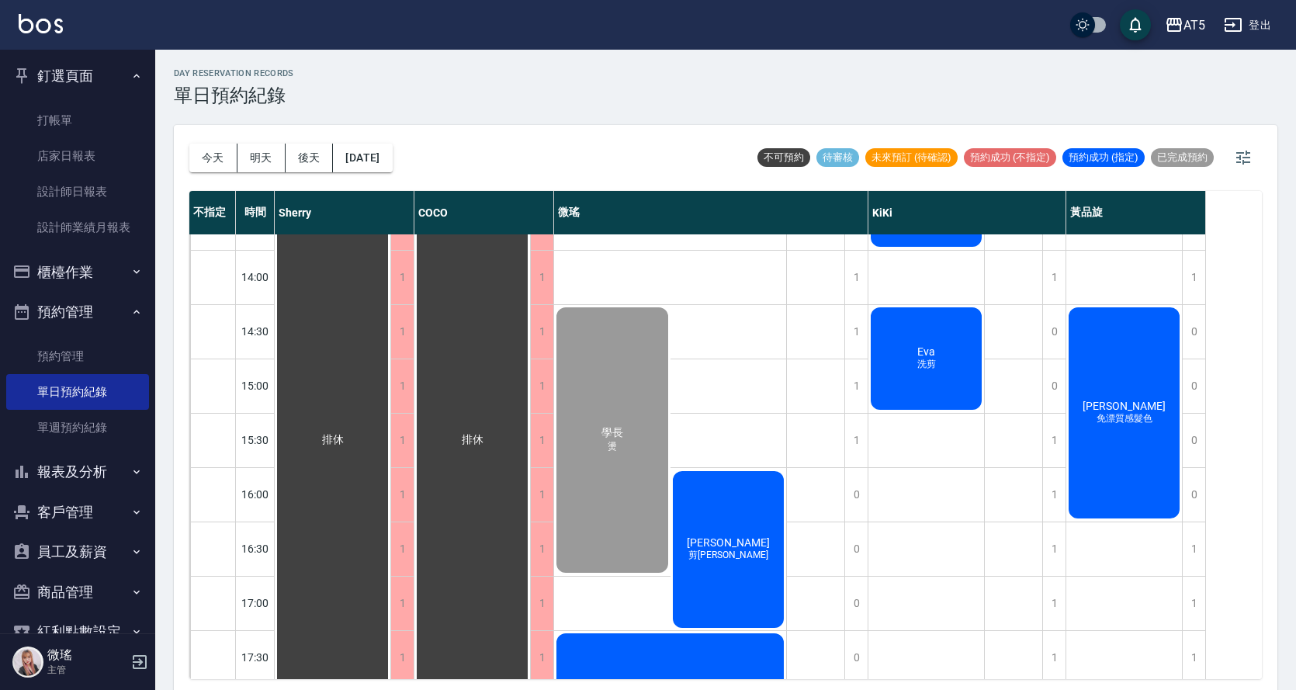
click at [920, 351] on span "Eva" at bounding box center [926, 351] width 24 height 12
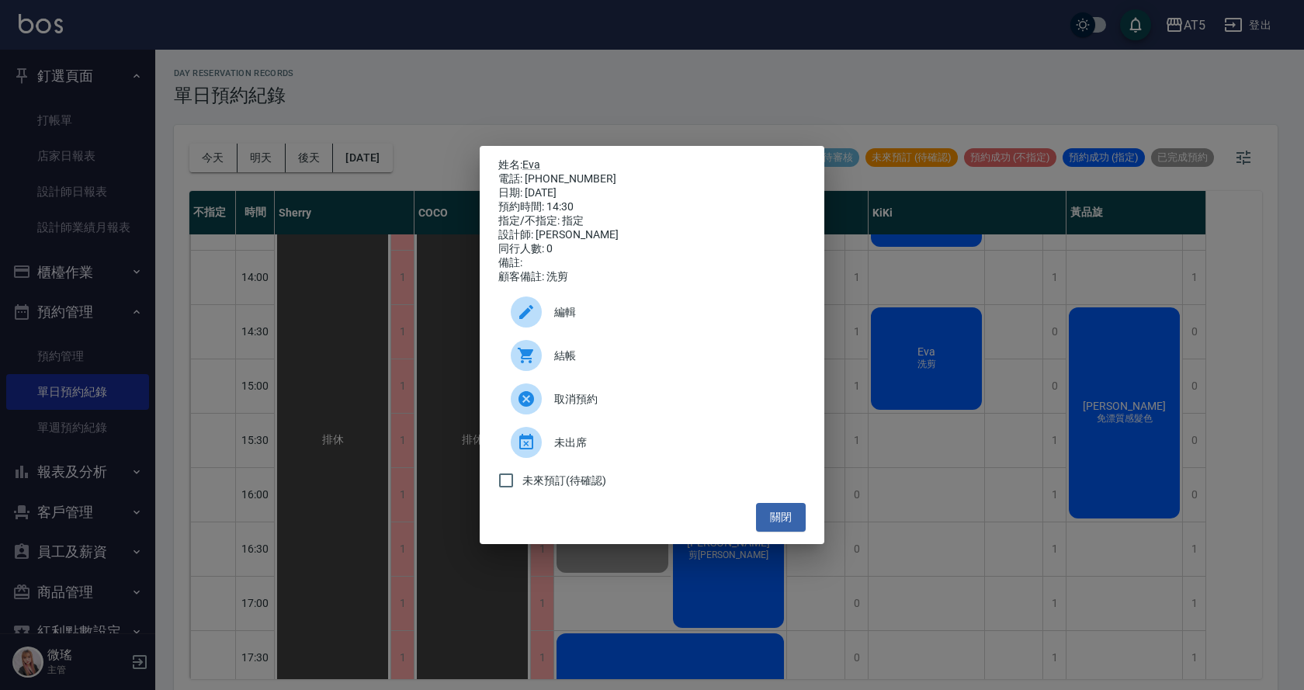
click at [536, 361] on div at bounding box center [526, 355] width 31 height 31
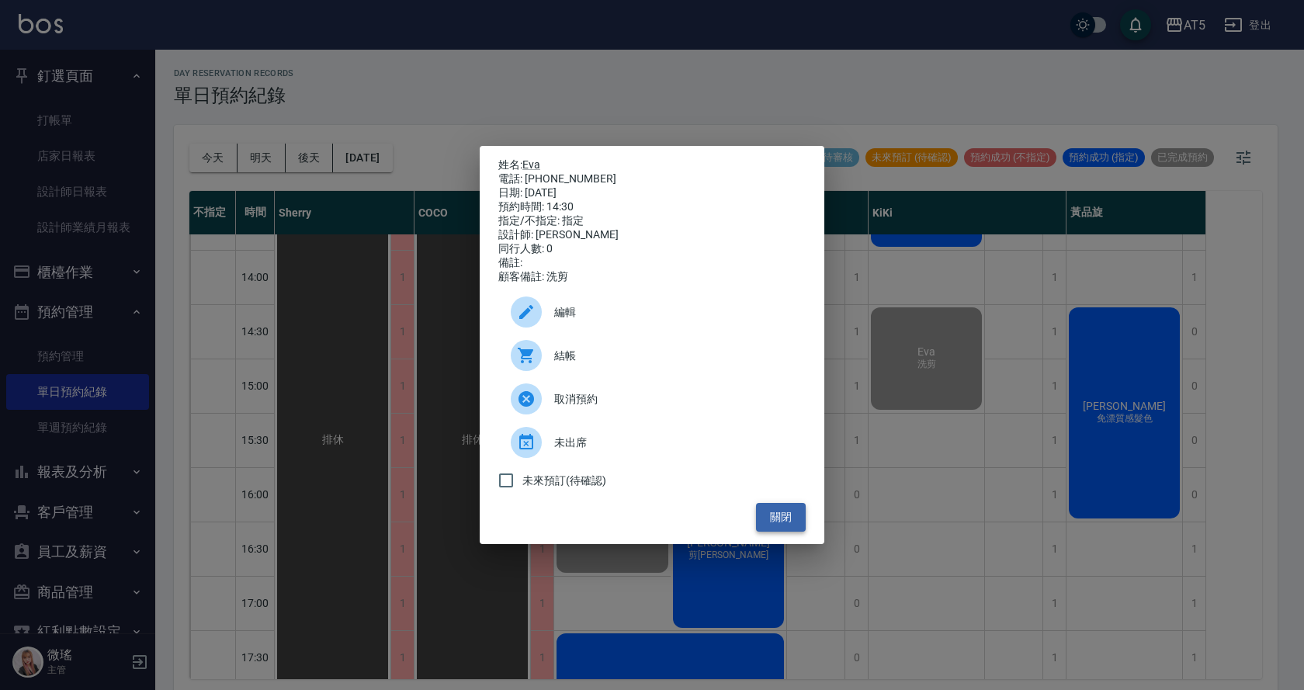
click at [763, 525] on button "關閉" at bounding box center [781, 517] width 50 height 29
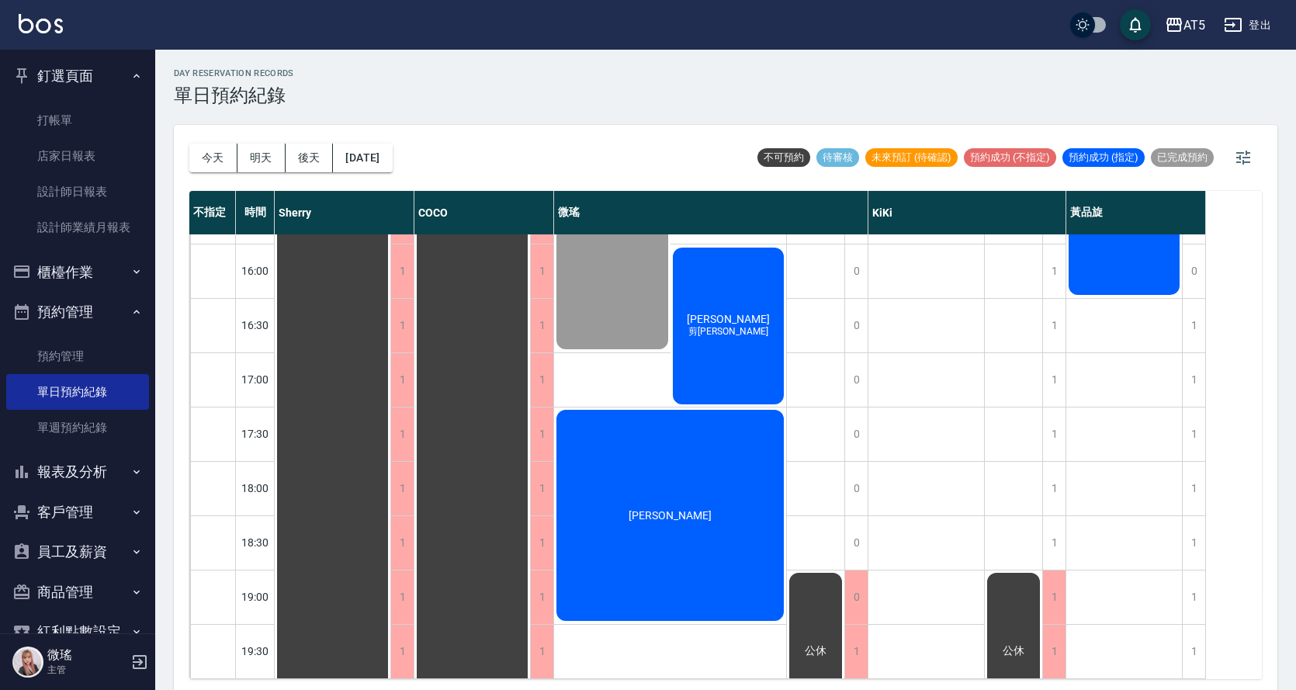
scroll to position [313, 0]
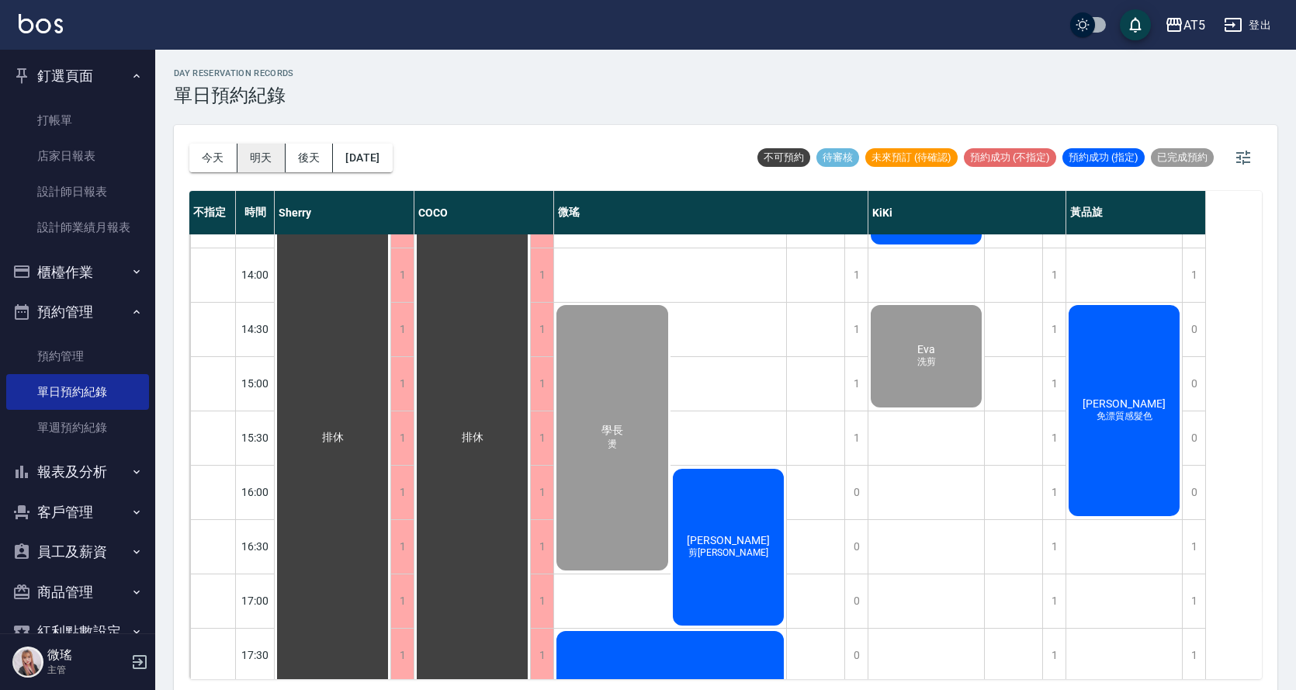
click at [262, 157] on button "明天" at bounding box center [261, 158] width 48 height 29
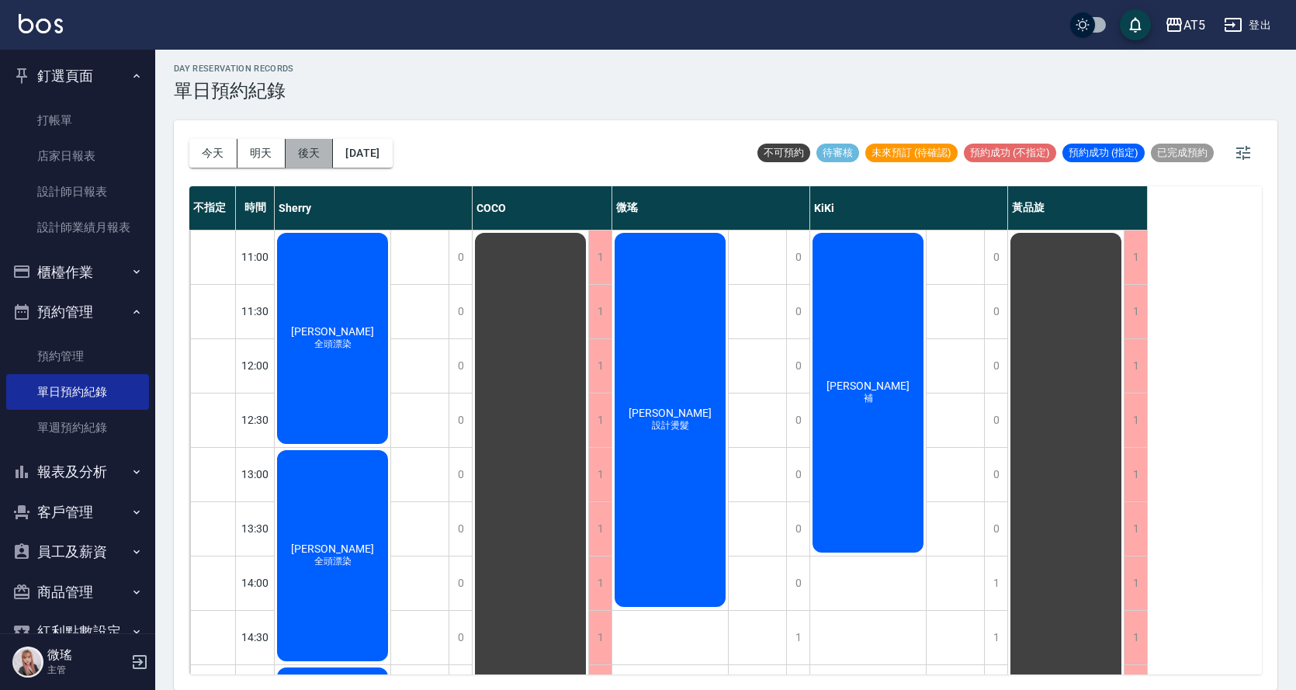
click at [311, 158] on button "後天" at bounding box center [310, 153] width 48 height 29
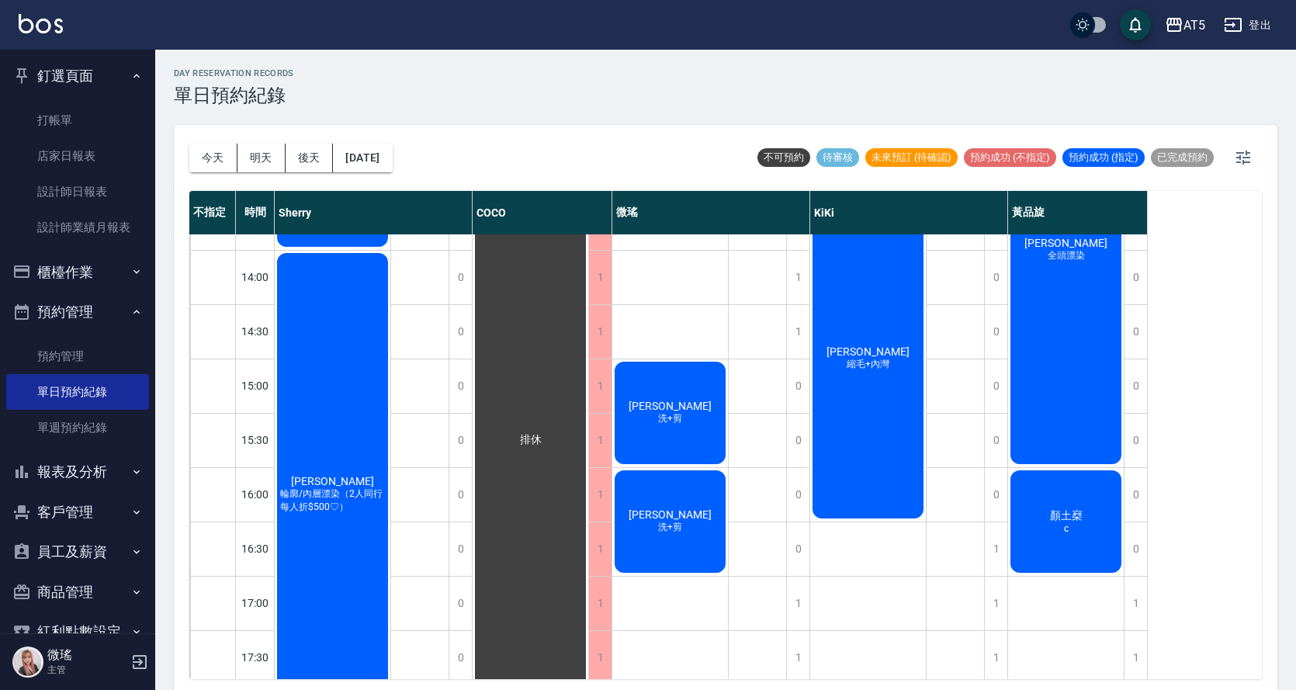
scroll to position [78, 0]
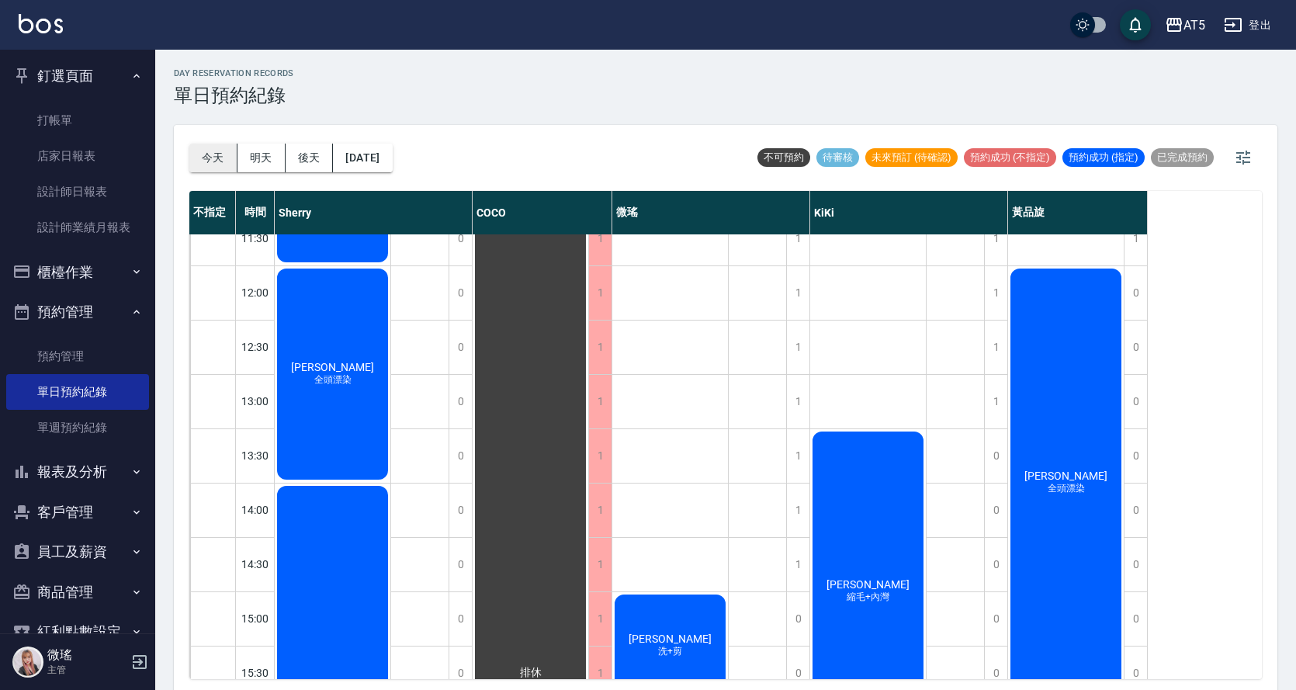
click at [204, 151] on button "今天" at bounding box center [213, 158] width 48 height 29
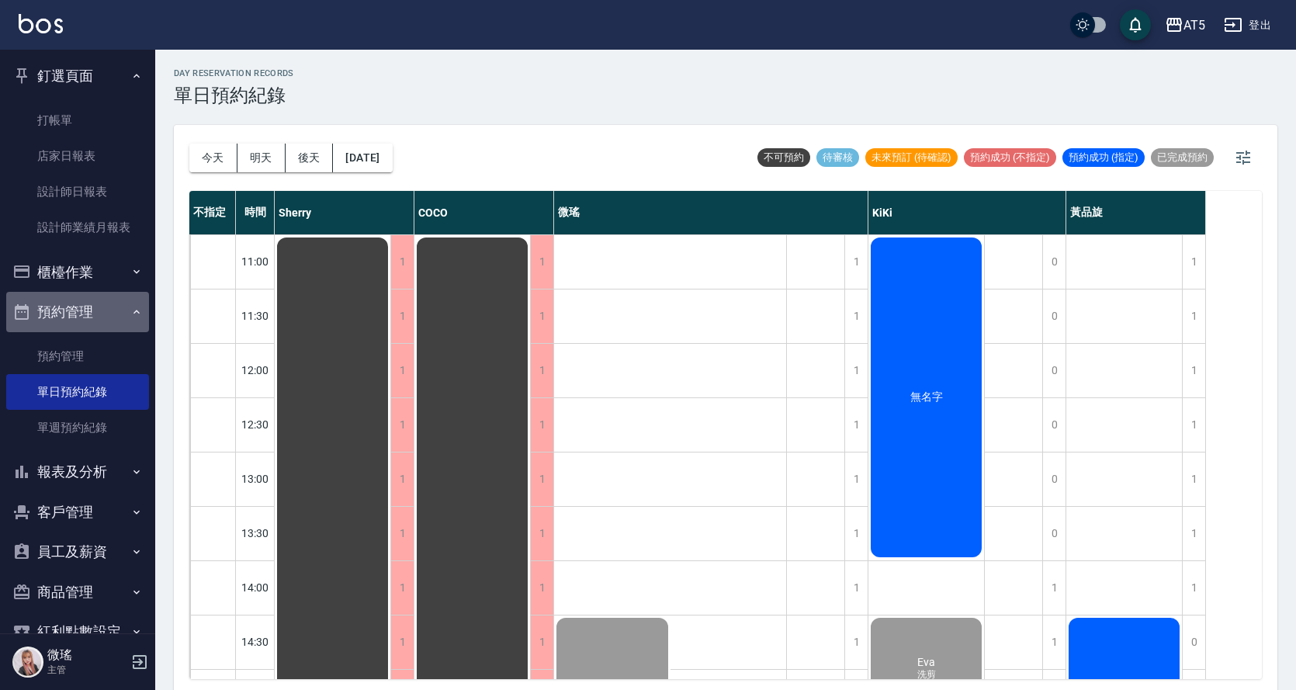
click at [112, 316] on button "預約管理" at bounding box center [77, 312] width 143 height 40
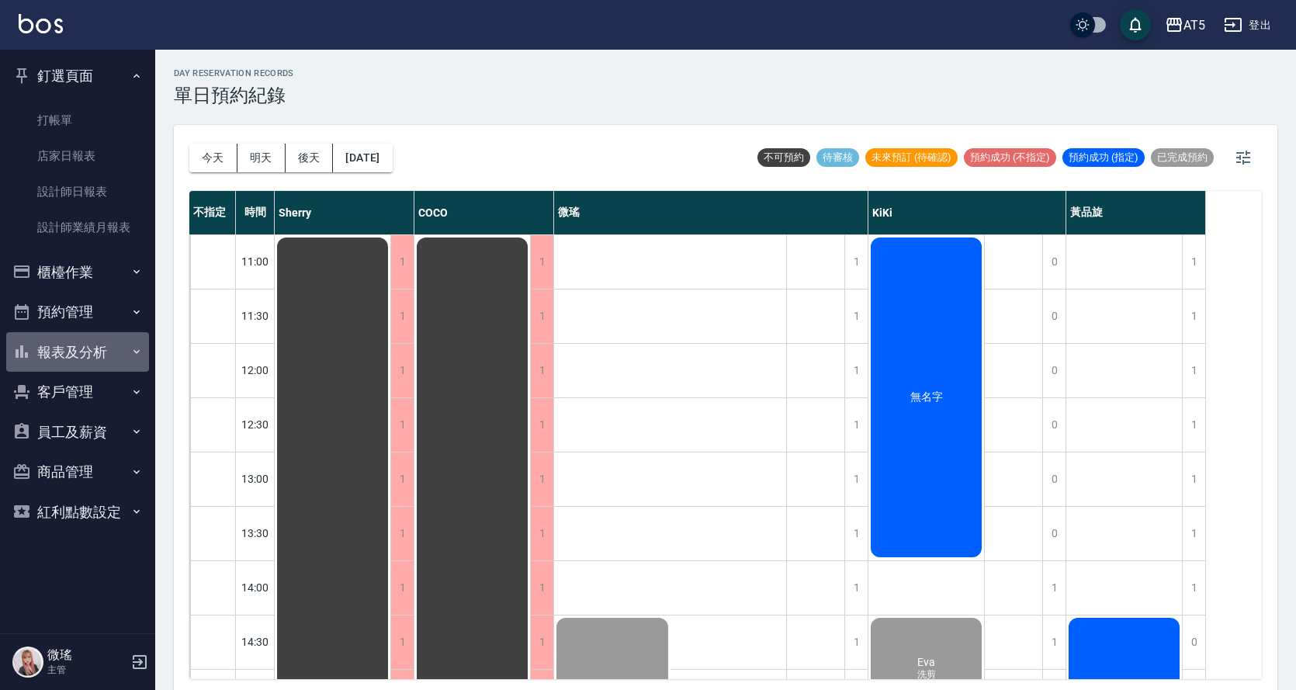
click at [122, 351] on button "報表及分析" at bounding box center [77, 352] width 143 height 40
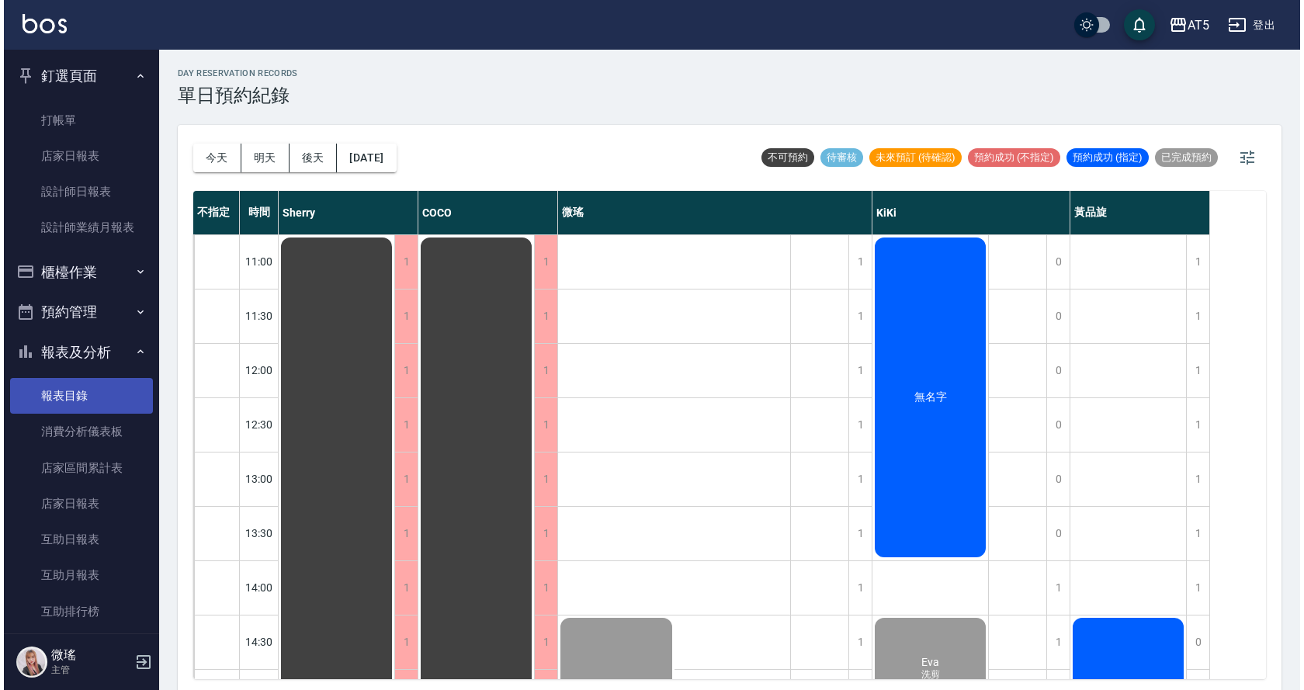
scroll to position [233, 0]
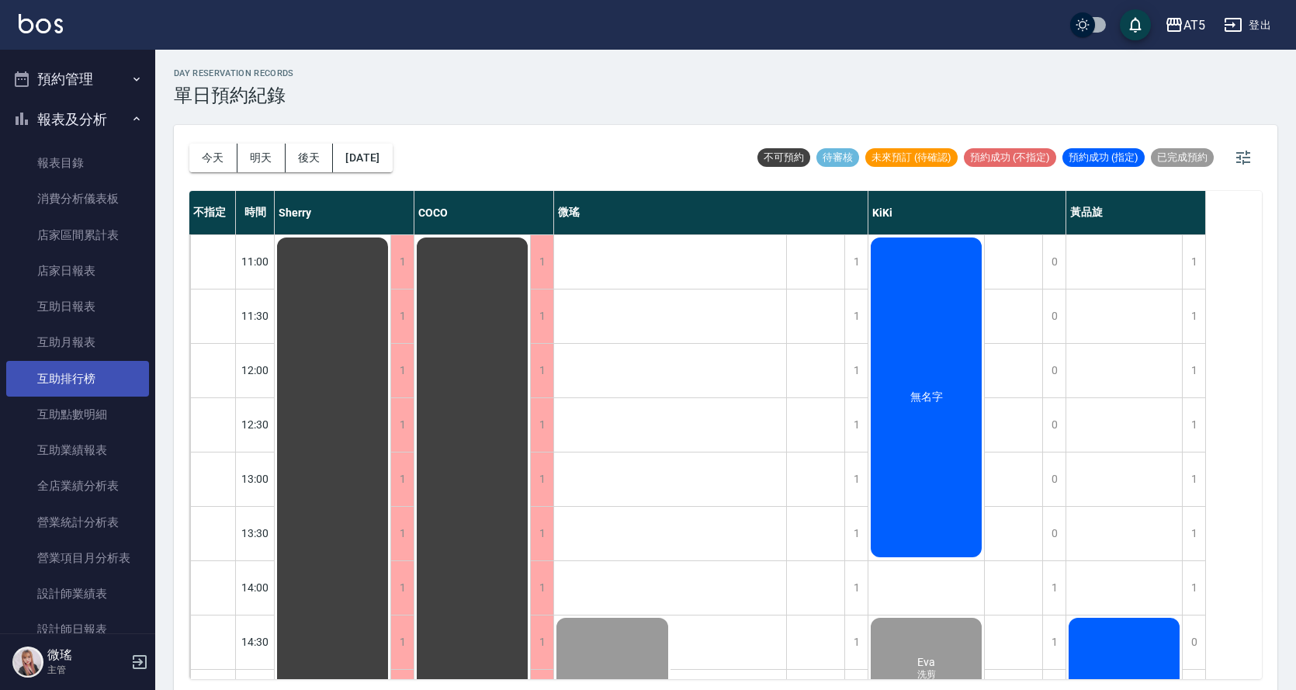
click at [91, 373] on link "互助排行榜" at bounding box center [77, 379] width 143 height 36
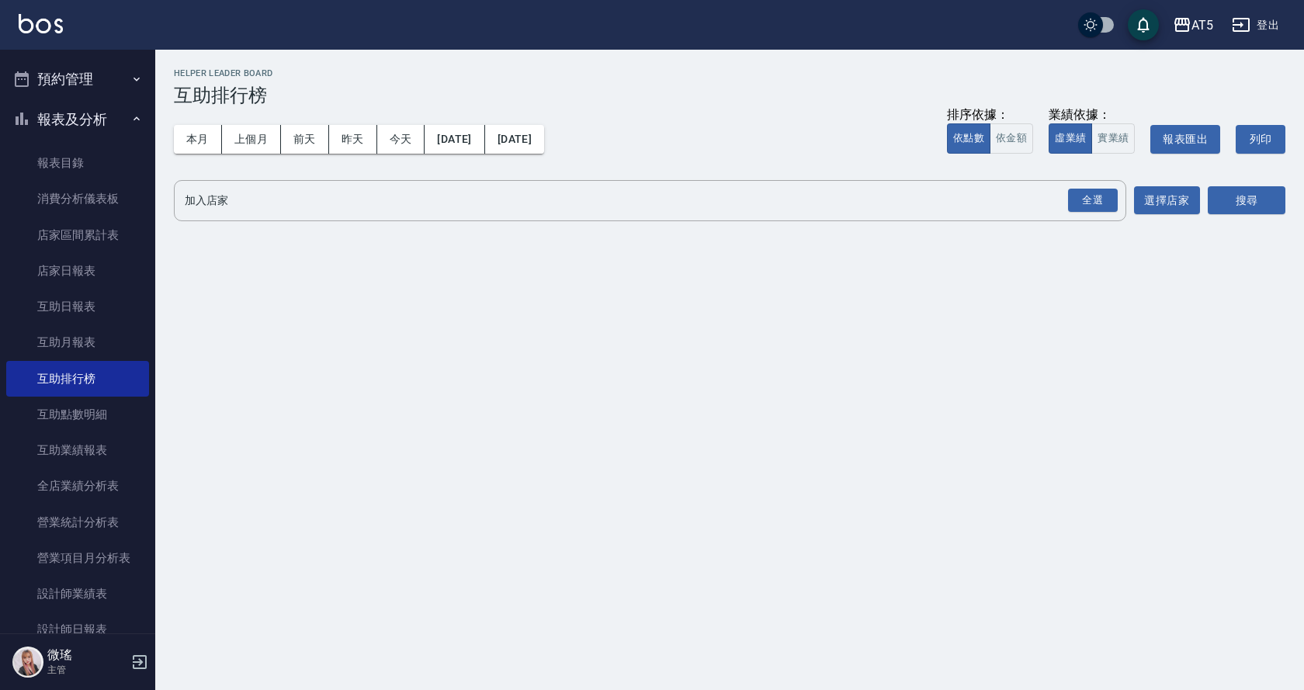
click at [53, 127] on button "報表及分析" at bounding box center [77, 119] width 143 height 40
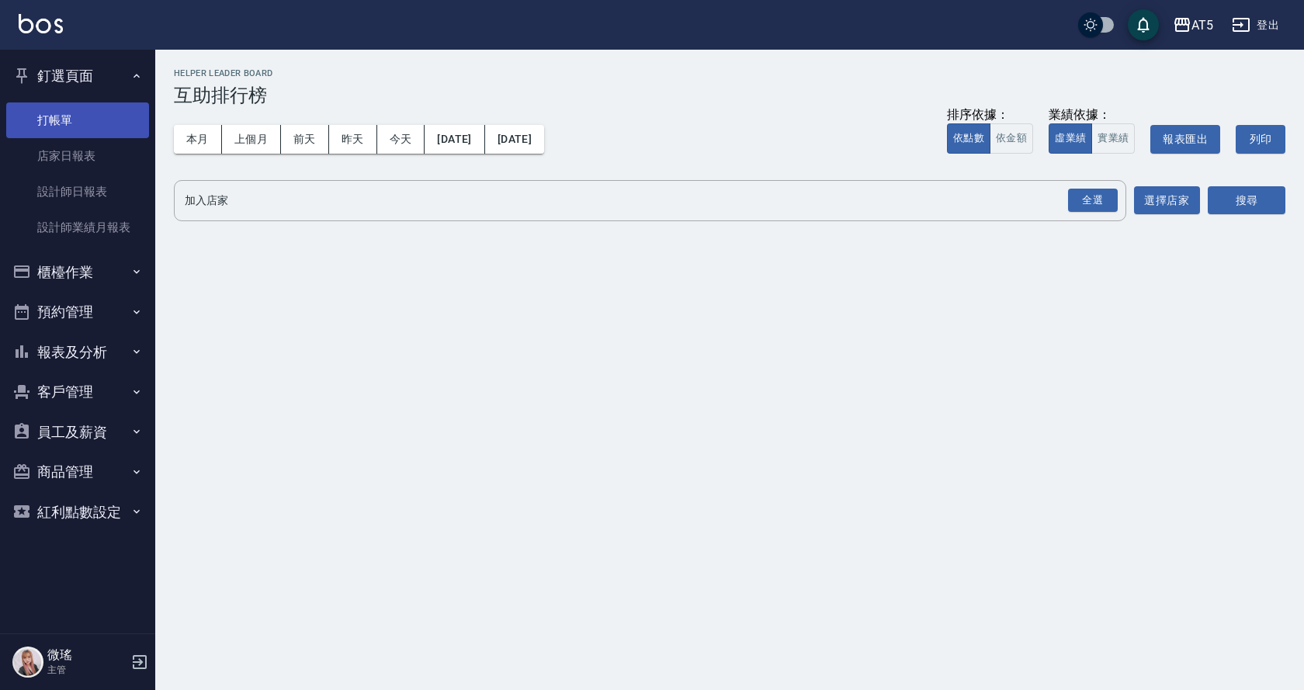
click at [103, 119] on link "打帳單" at bounding box center [77, 120] width 143 height 36
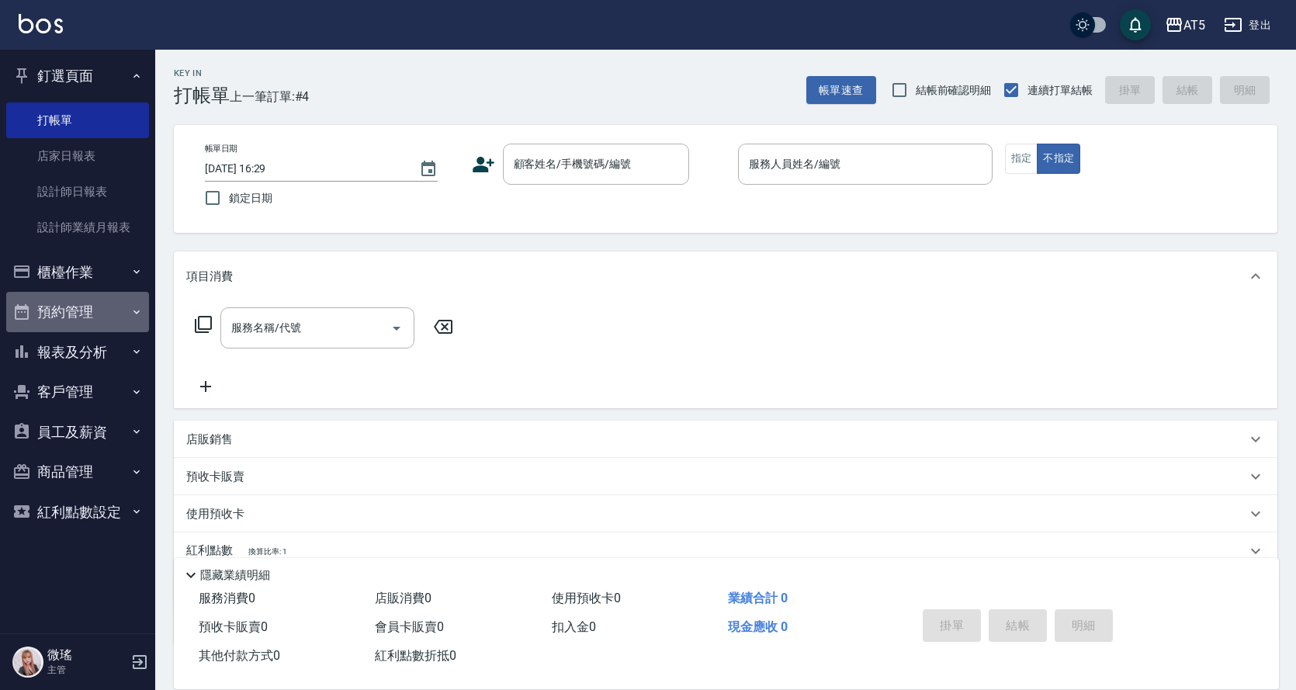
click at [81, 305] on button "預約管理" at bounding box center [77, 312] width 143 height 40
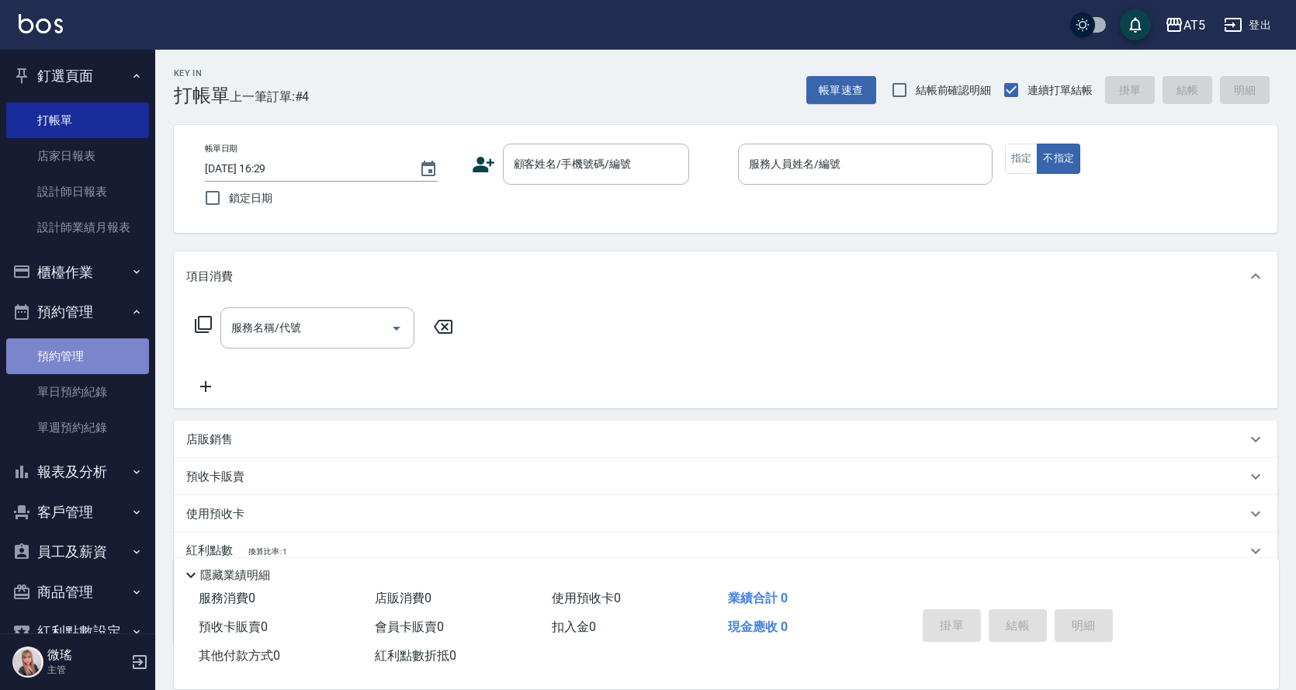
click at [77, 349] on link "預約管理" at bounding box center [77, 356] width 143 height 36
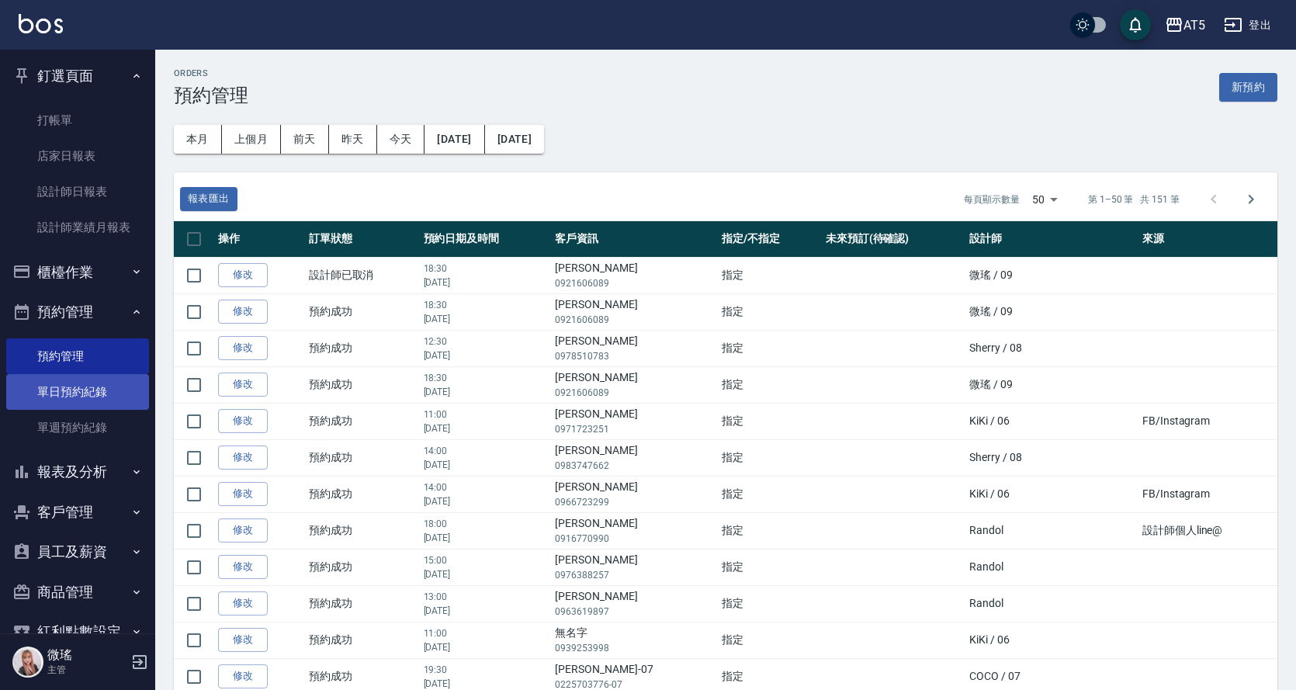
click at [51, 399] on link "單日預約紀錄" at bounding box center [77, 392] width 143 height 36
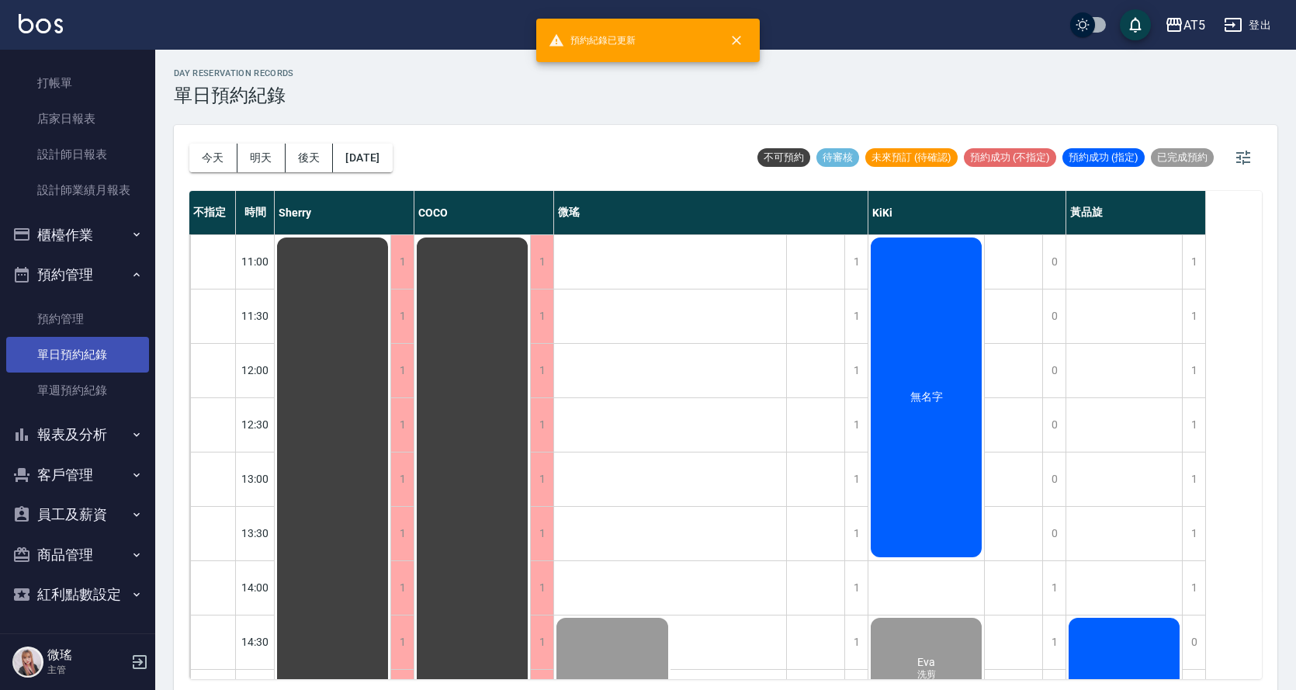
scroll to position [5, 0]
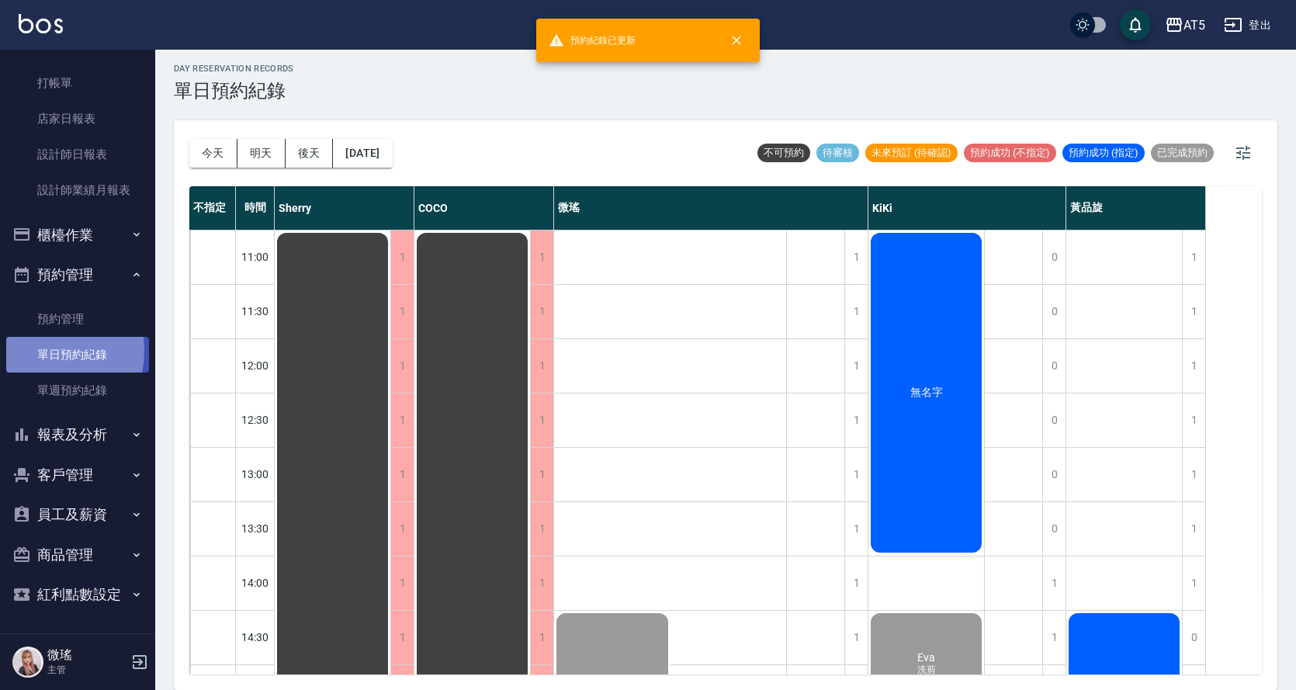
drag, startPoint x: 26, startPoint y: 351, endPoint x: 18, endPoint y: 353, distance: 8.8
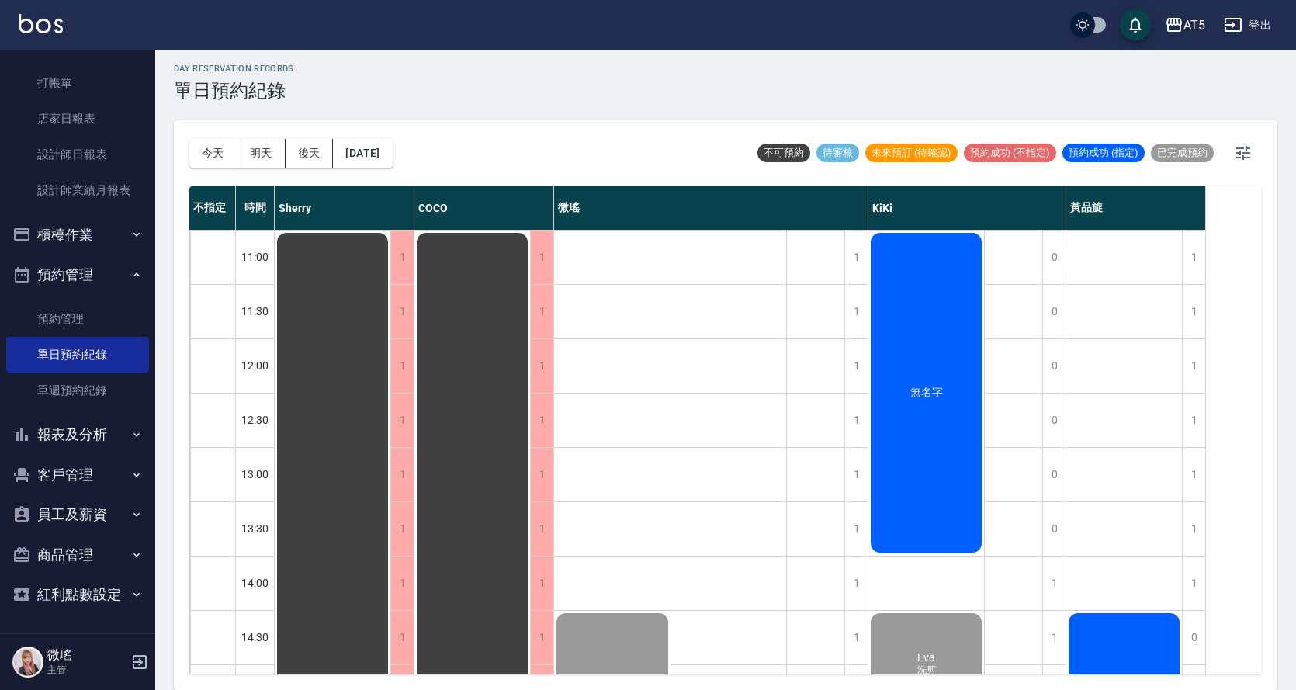
drag, startPoint x: 18, startPoint y: 353, endPoint x: 651, endPoint y: 169, distance: 659.5
click at [651, 169] on div "今天 明天 後天 2025/10/09 不可預約 待審核 未來預訂 (待確認) 預約成功 (不指定) 預約成功 (指定) 已完成預約" at bounding box center [725, 153] width 1073 height 66
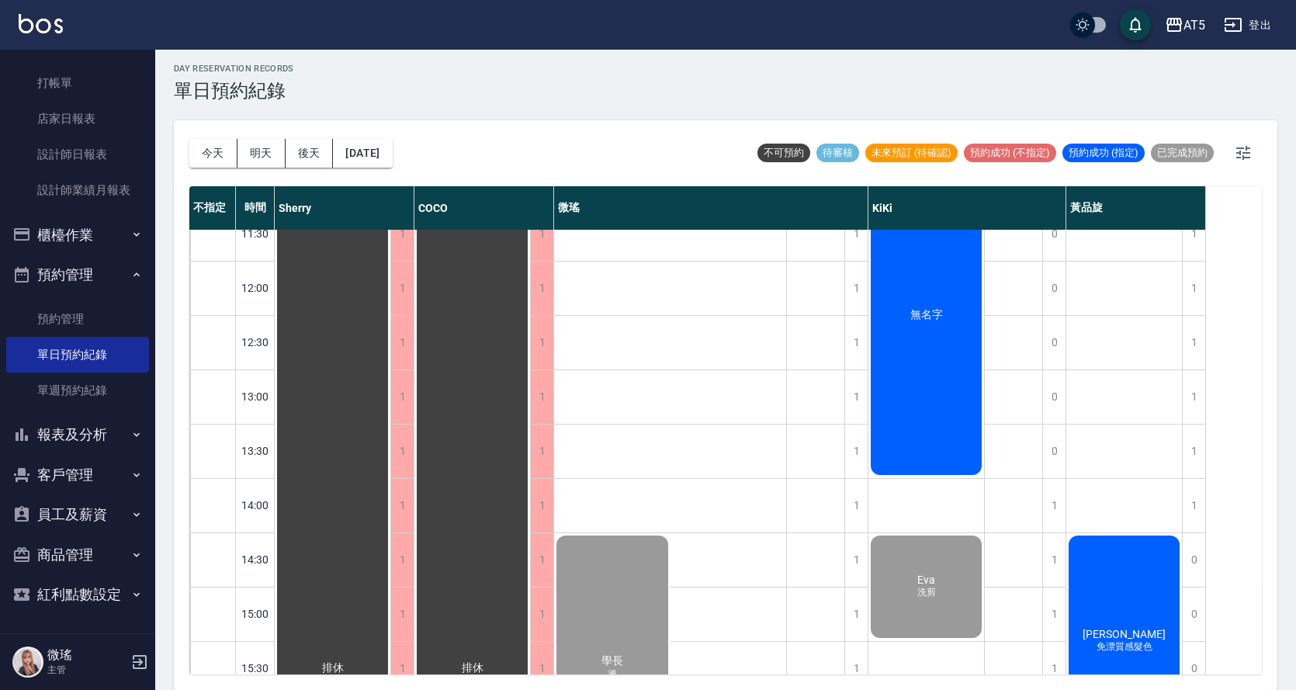
scroll to position [543, 0]
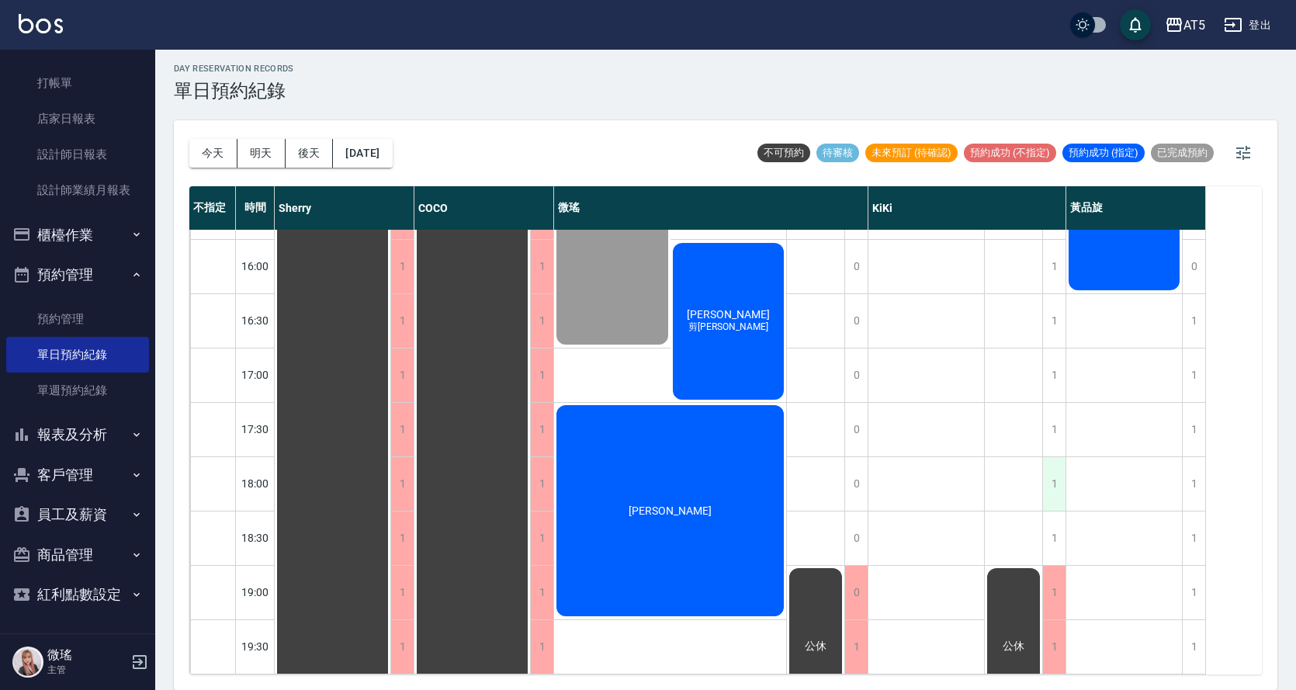
click at [1061, 459] on div "1" at bounding box center [1053, 484] width 23 height 54
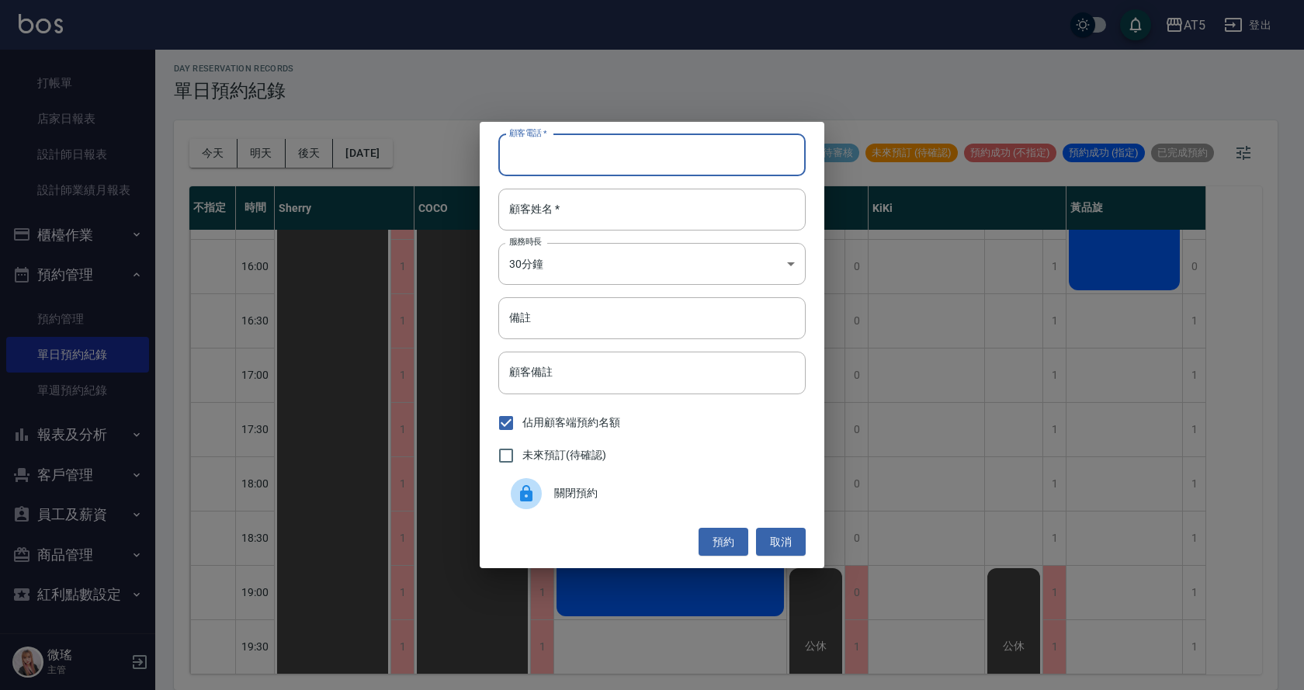
click at [567, 160] on input "顧客電話   *" at bounding box center [651, 155] width 307 height 42
drag, startPoint x: 568, startPoint y: 165, endPoint x: 540, endPoint y: 167, distance: 28.0
click at [540, 166] on input "096662" at bounding box center [651, 155] width 307 height 42
type input "0966682216"
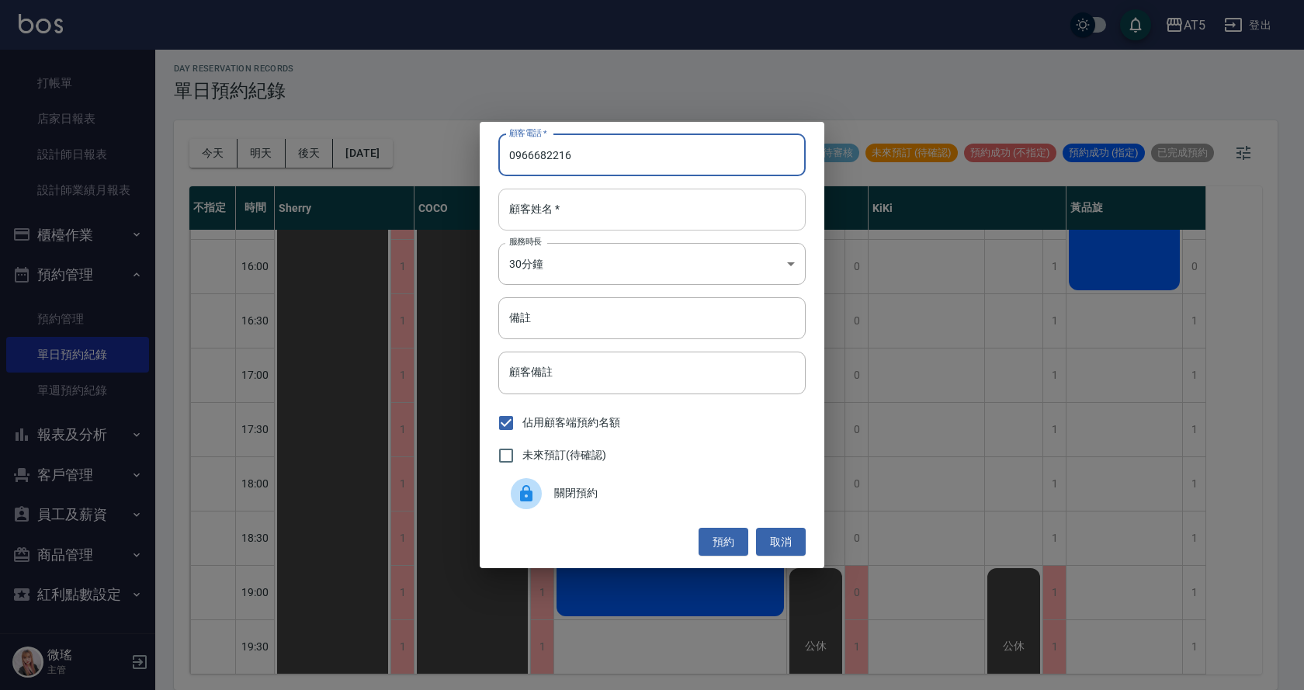
click at [563, 213] on input "顧客姓名   *" at bounding box center [651, 210] width 307 height 42
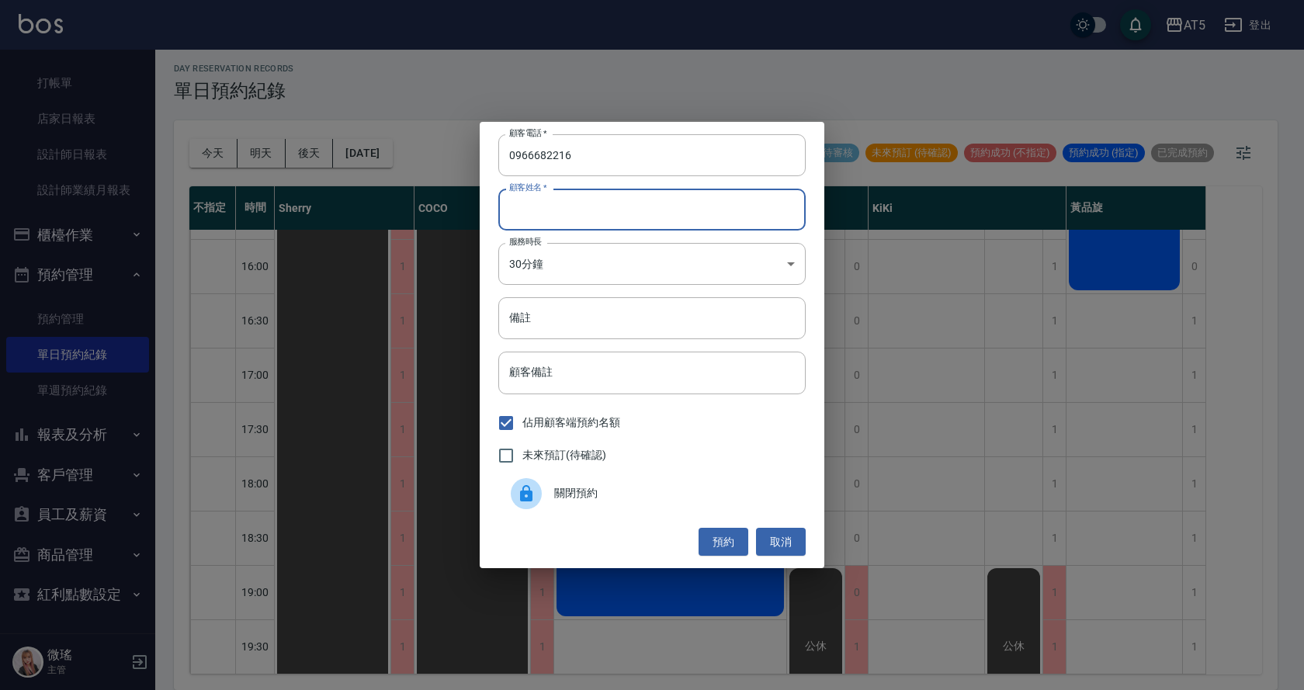
type input "g"
type input "洪先生"
click at [553, 261] on body "AT5 登出 釘選頁面 打帳單 店家日報表 設計師日報表 設計師業績月報表 櫃檯作業 打帳單 帳單列表 現金收支登錄 高階收支登錄 材料自購登錄 每日結帳 排…" at bounding box center [652, 342] width 1304 height 695
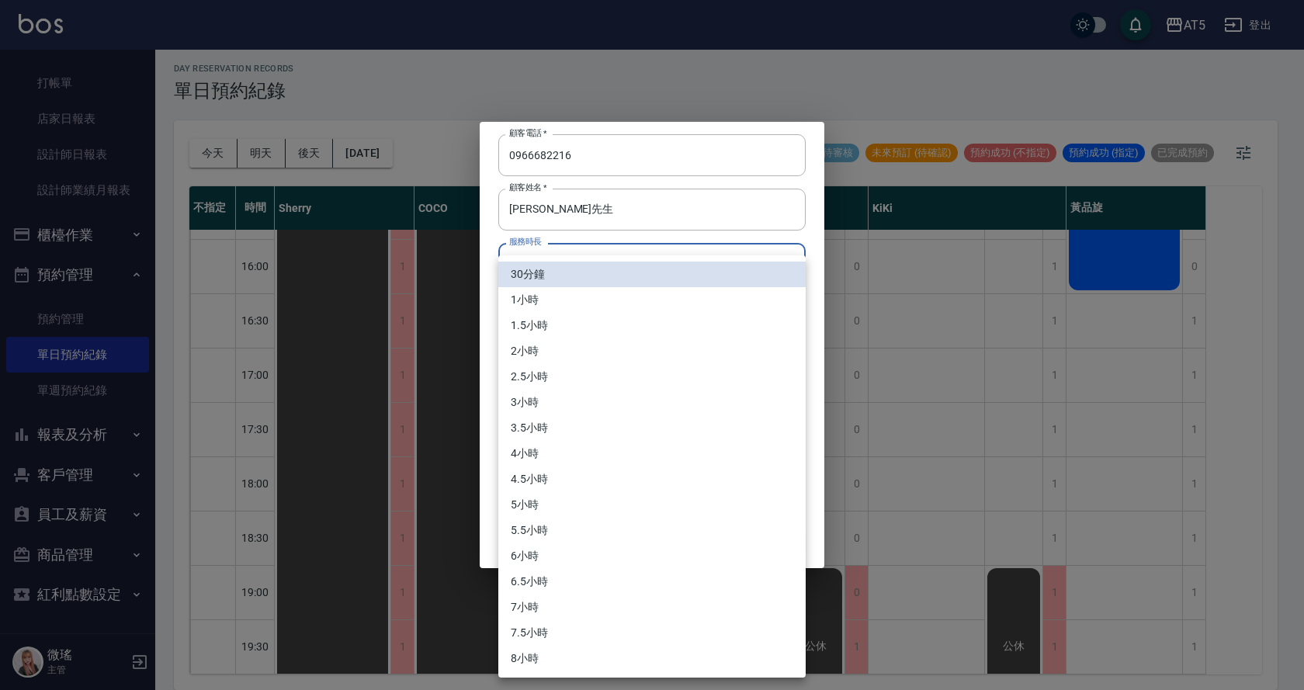
click at [553, 303] on li "1小時" at bounding box center [651, 300] width 307 height 26
type input "2"
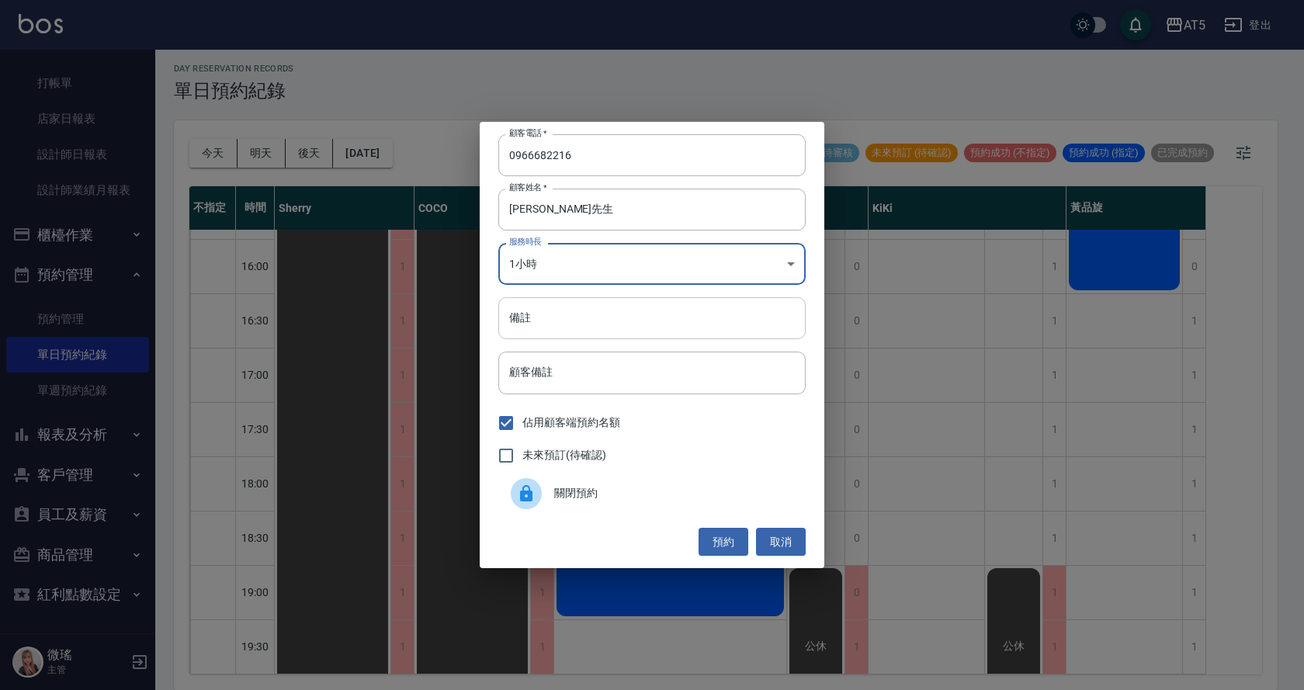
click at [548, 308] on input "備註" at bounding box center [651, 318] width 307 height 42
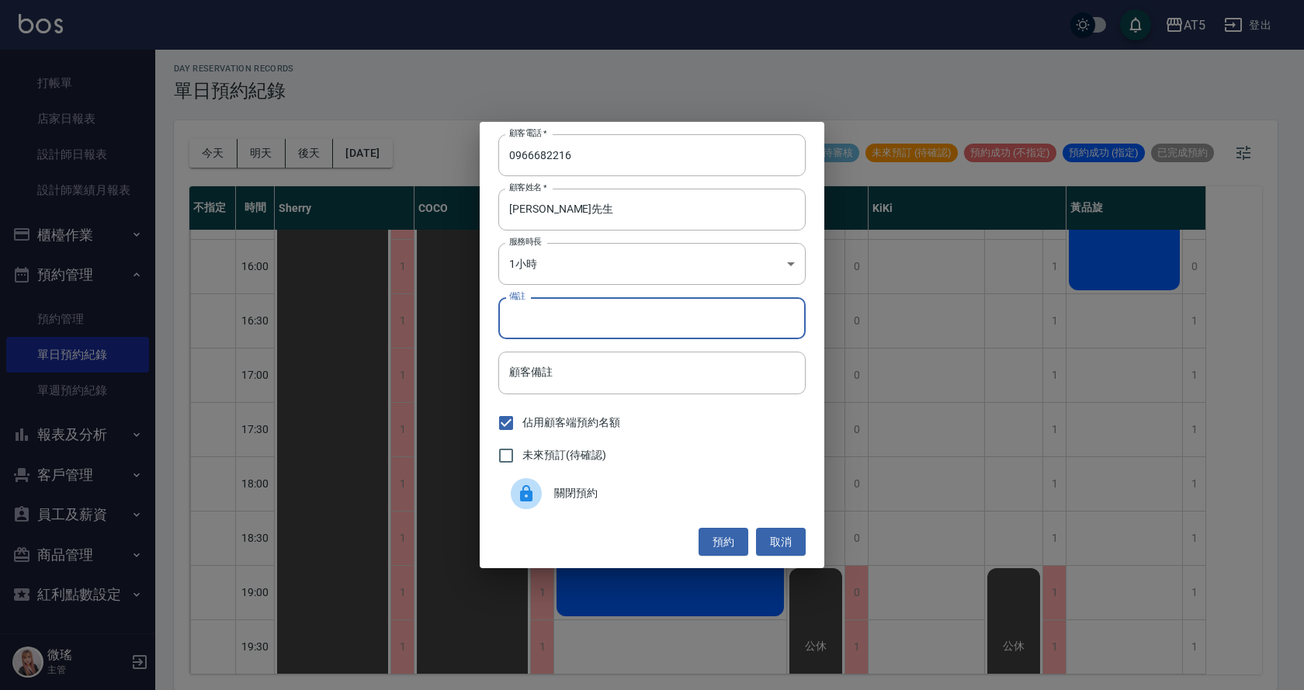
type input "d"
type input "C"
click at [628, 454] on div "未來預訂(待確認)" at bounding box center [651, 455] width 307 height 33
click at [592, 452] on span "未來預訂(待確認)" at bounding box center [564, 455] width 84 height 16
click at [522, 452] on input "未來預訂(待確認)" at bounding box center [506, 455] width 33 height 33
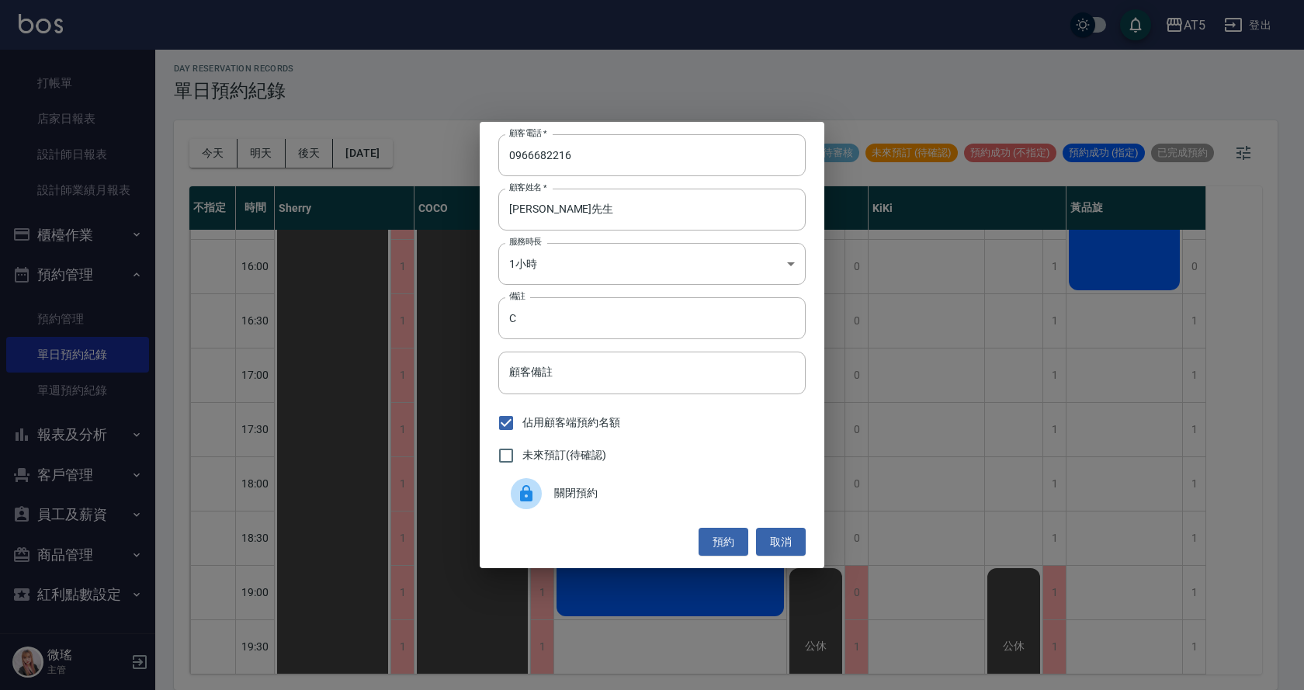
checkbox input "true"
click at [724, 540] on button "預約" at bounding box center [724, 542] width 50 height 29
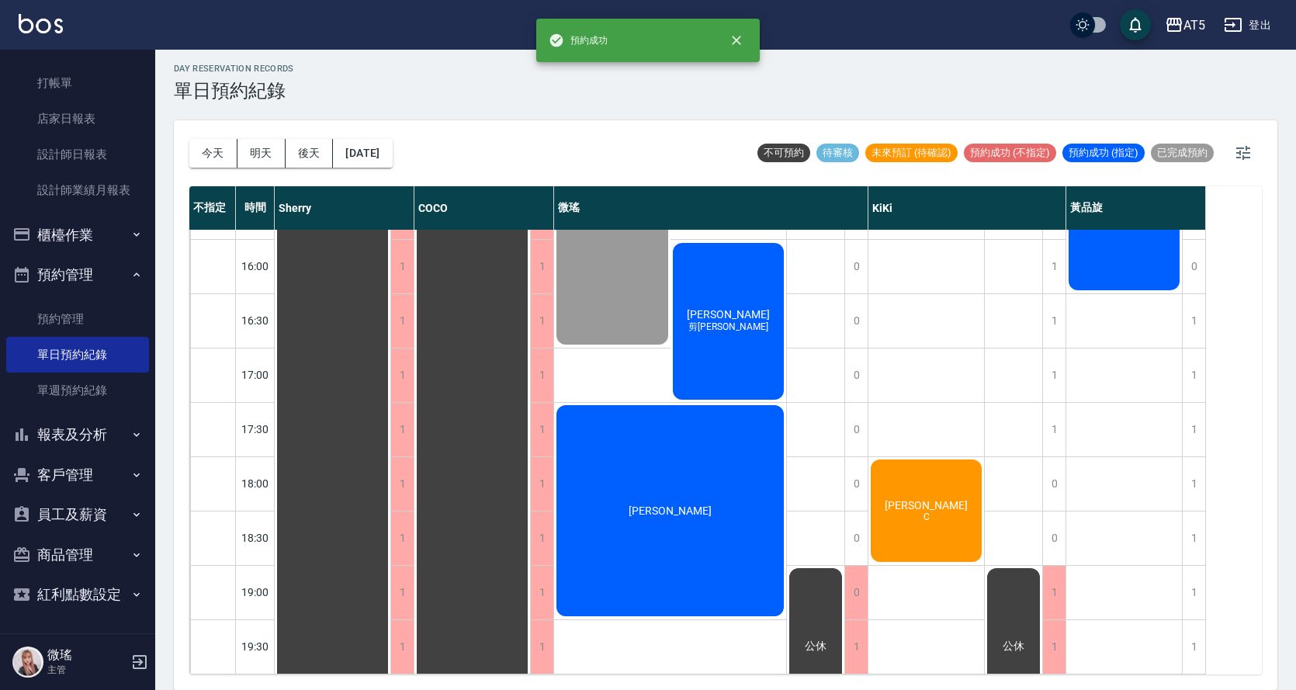
click at [975, 470] on div "洪 C" at bounding box center [926, 510] width 116 height 107
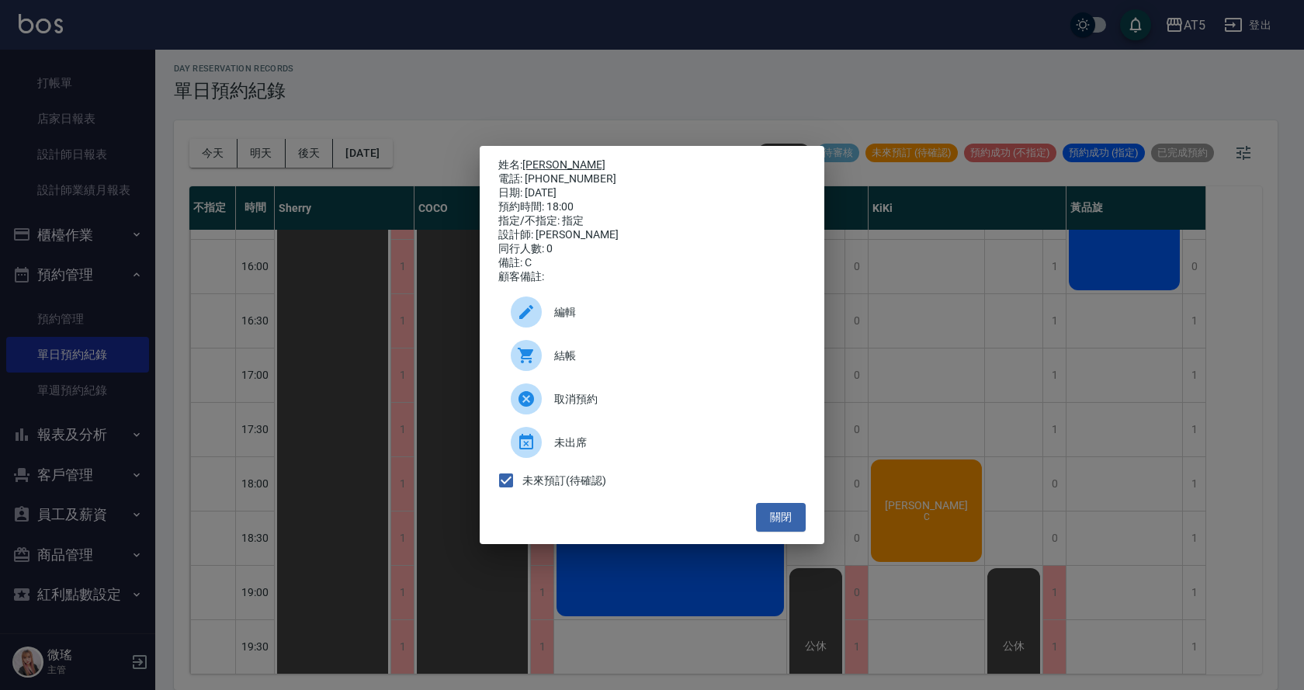
click at [529, 159] on link "[PERSON_NAME]" at bounding box center [563, 164] width 83 height 12
click at [792, 511] on button "關閉" at bounding box center [781, 517] width 50 height 29
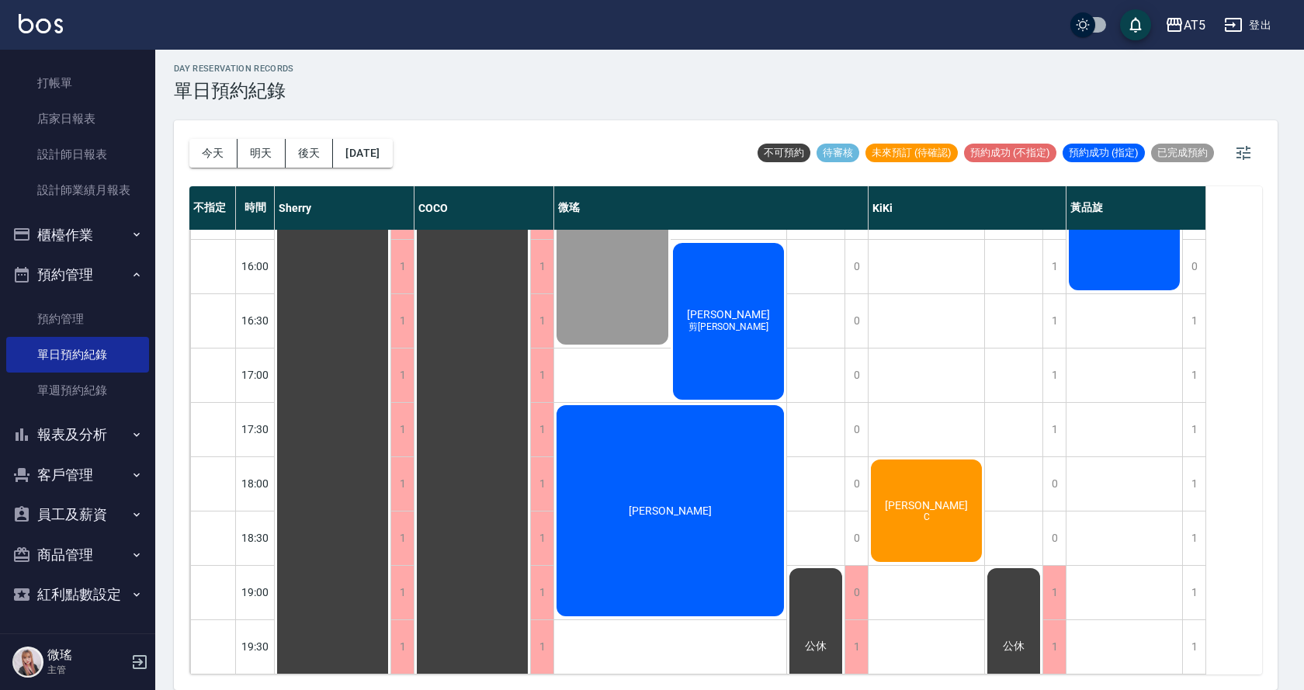
click at [792, 511] on button "關閉" at bounding box center [781, 517] width 50 height 29
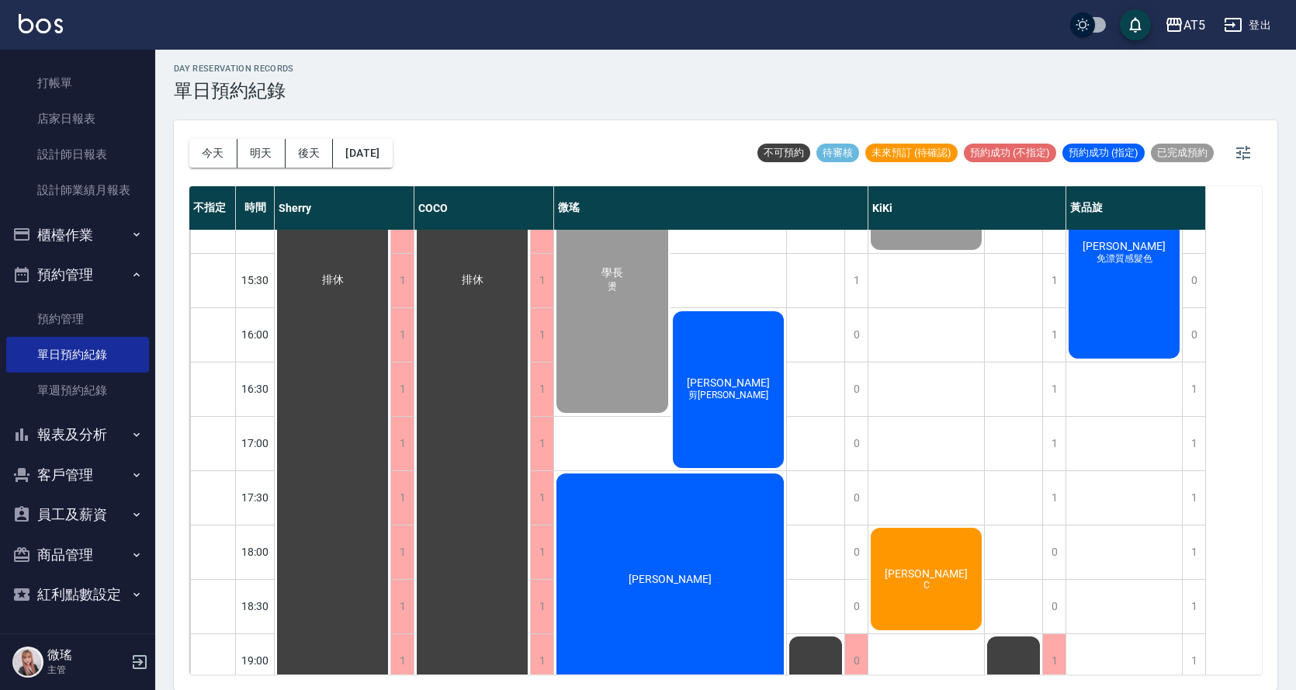
scroll to position [546, 0]
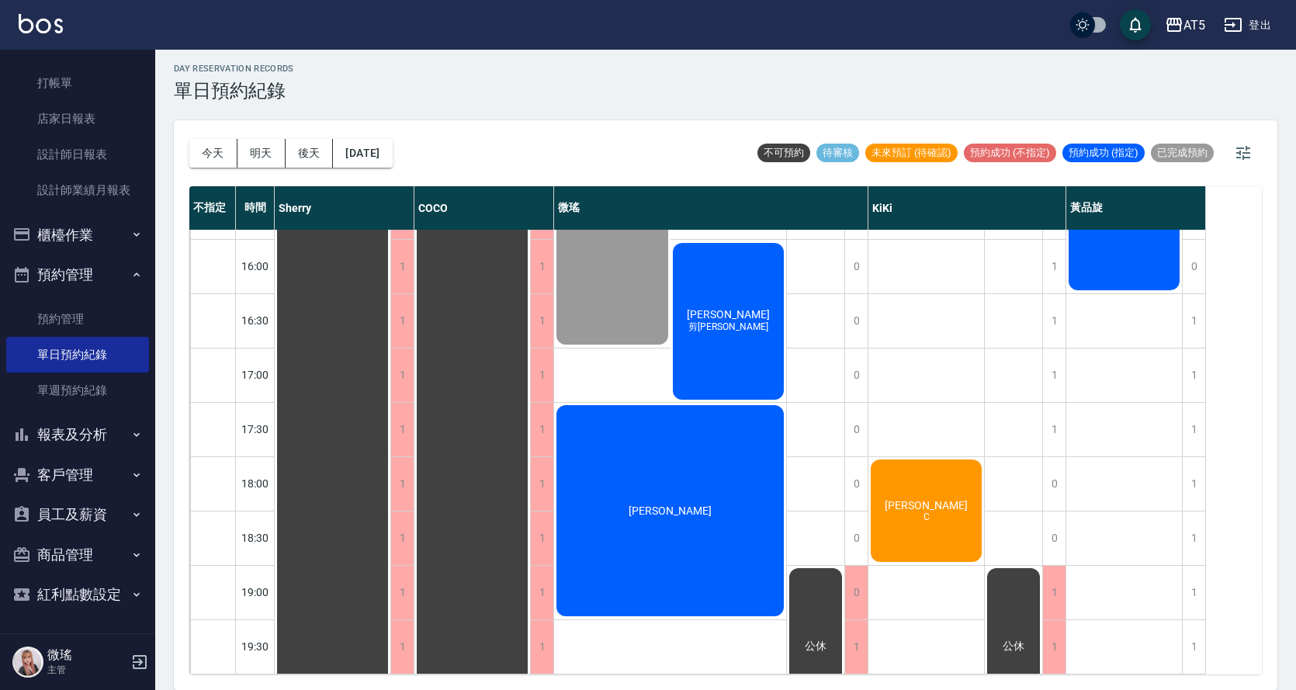
click at [95, 270] on button "預約管理" at bounding box center [77, 275] width 143 height 40
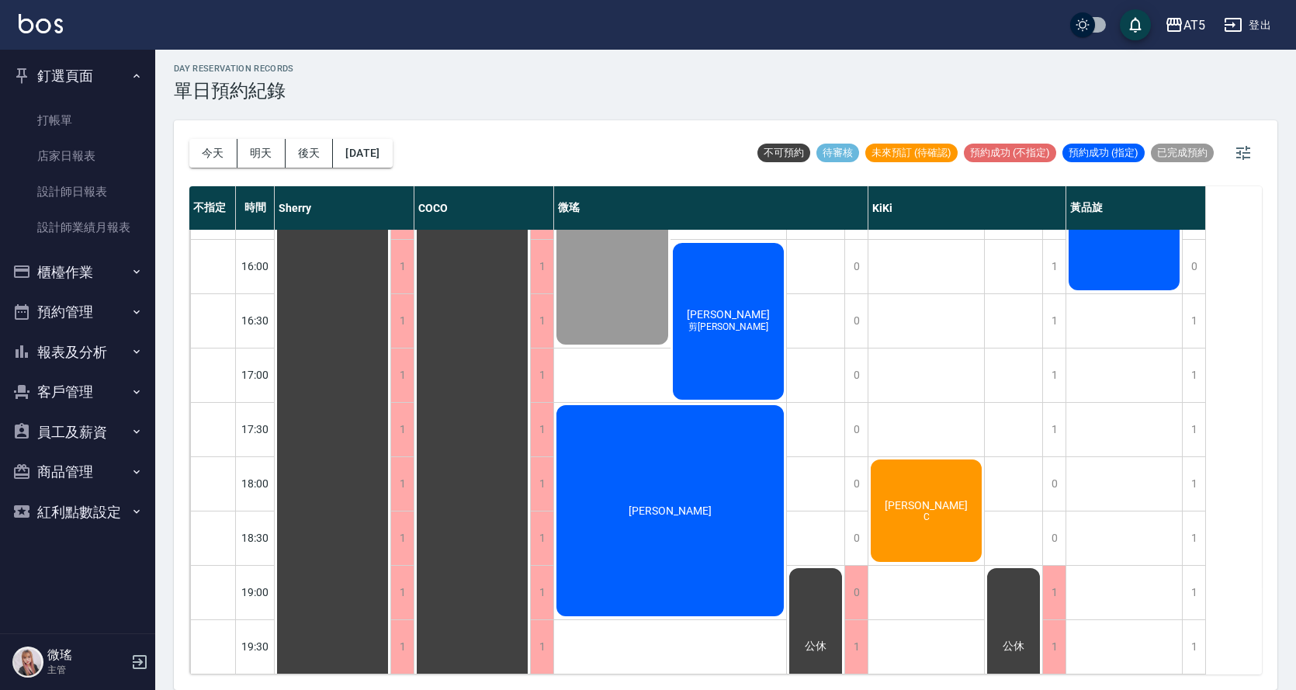
scroll to position [0, 0]
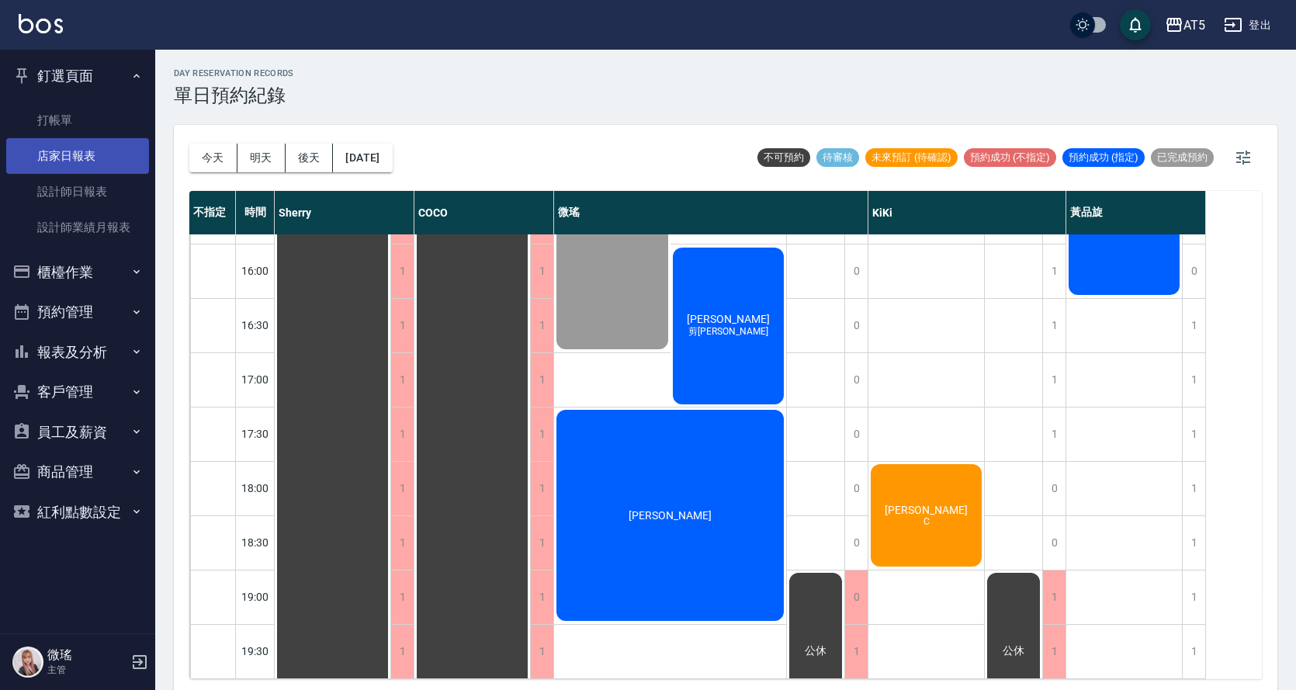
click at [94, 160] on link "店家日報表" at bounding box center [77, 156] width 143 height 36
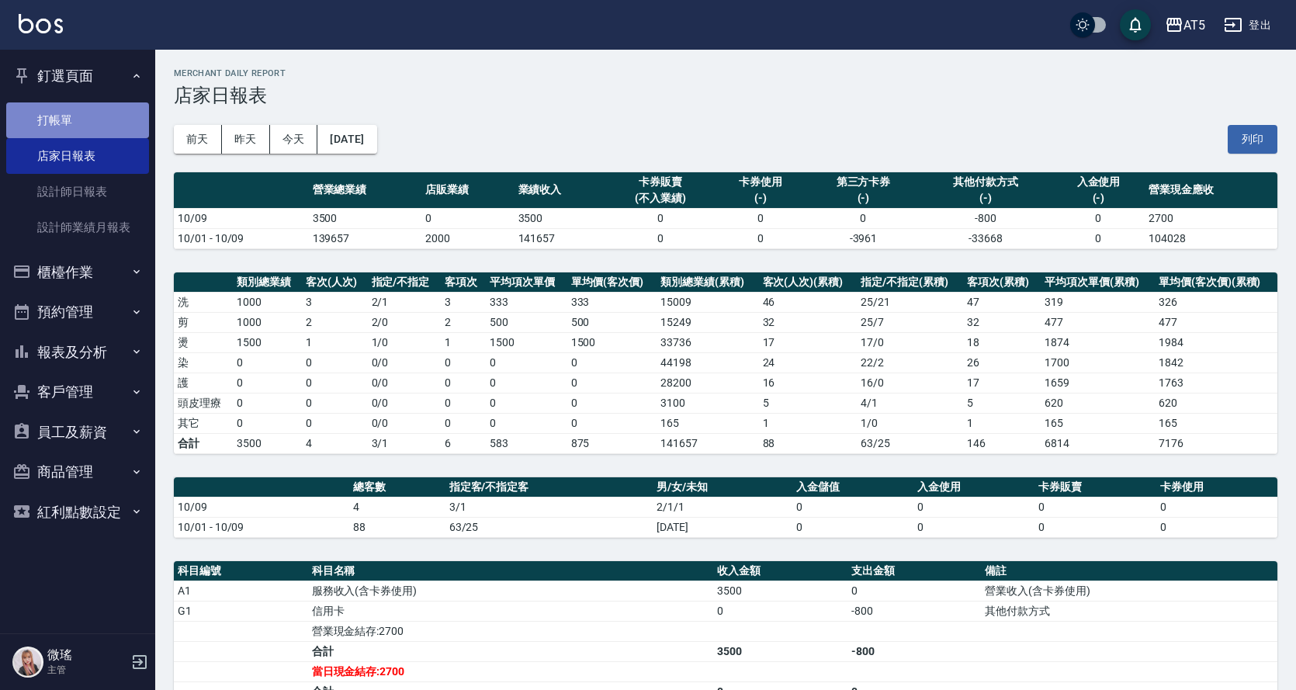
click at [88, 123] on link "打帳單" at bounding box center [77, 120] width 143 height 36
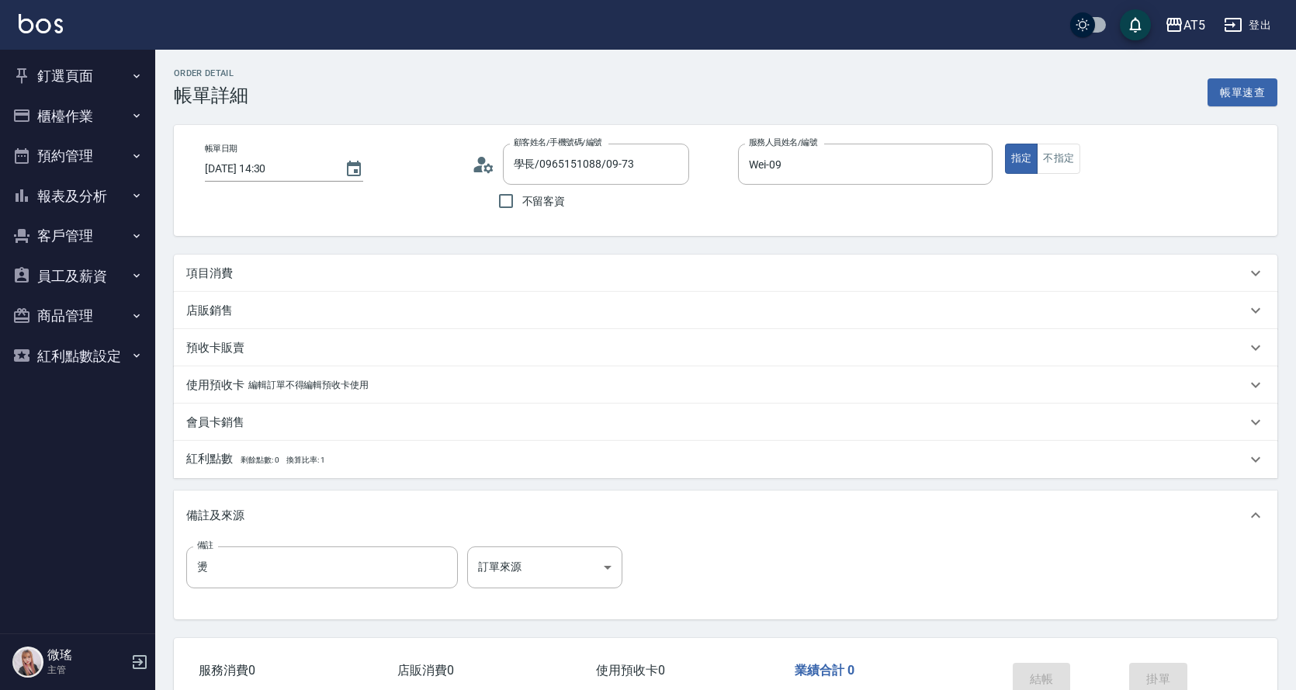
type input "學長/0965151088/09-73"
click at [235, 268] on div "項目消費" at bounding box center [716, 273] width 1060 height 16
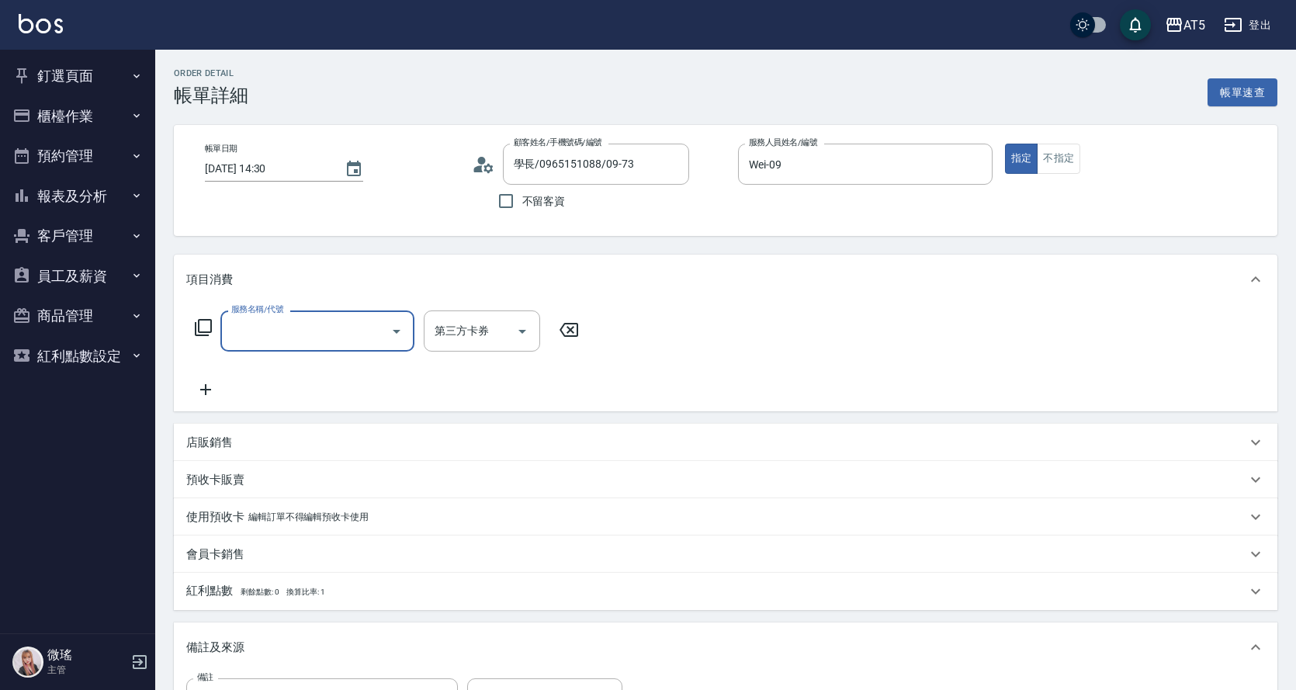
click at [265, 348] on div "服務名稱/代號" at bounding box center [317, 330] width 194 height 41
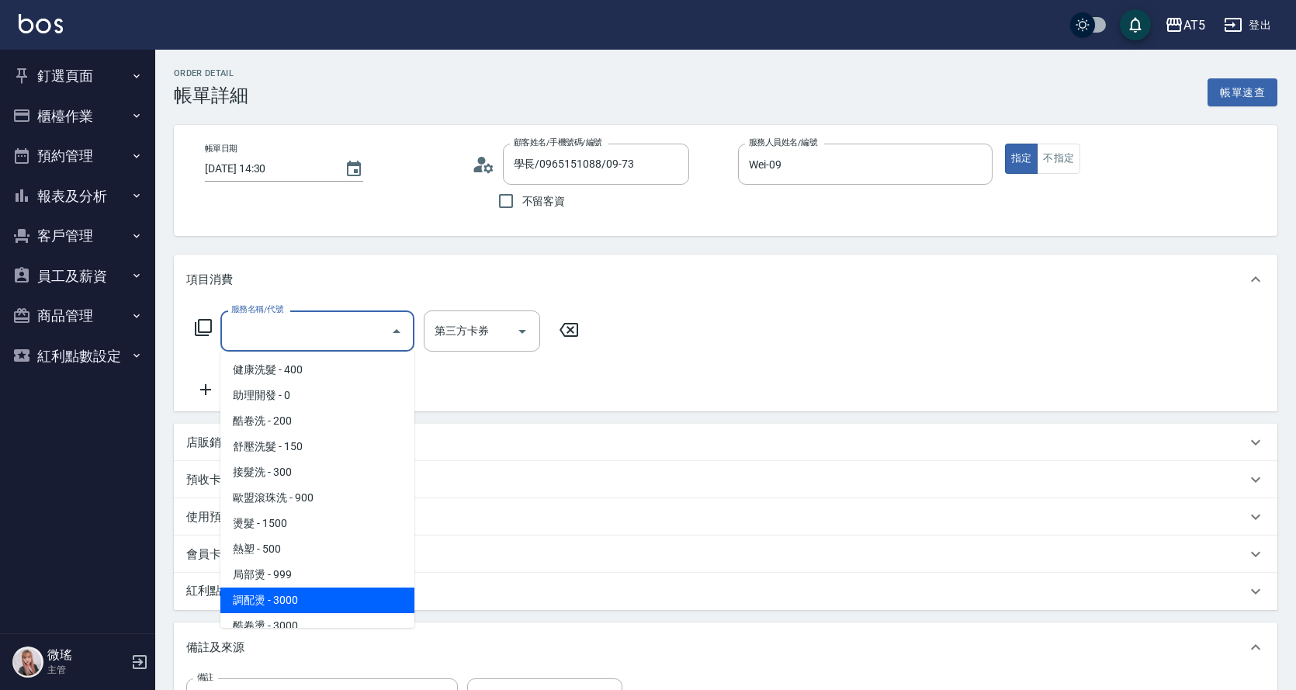
scroll to position [233, 0]
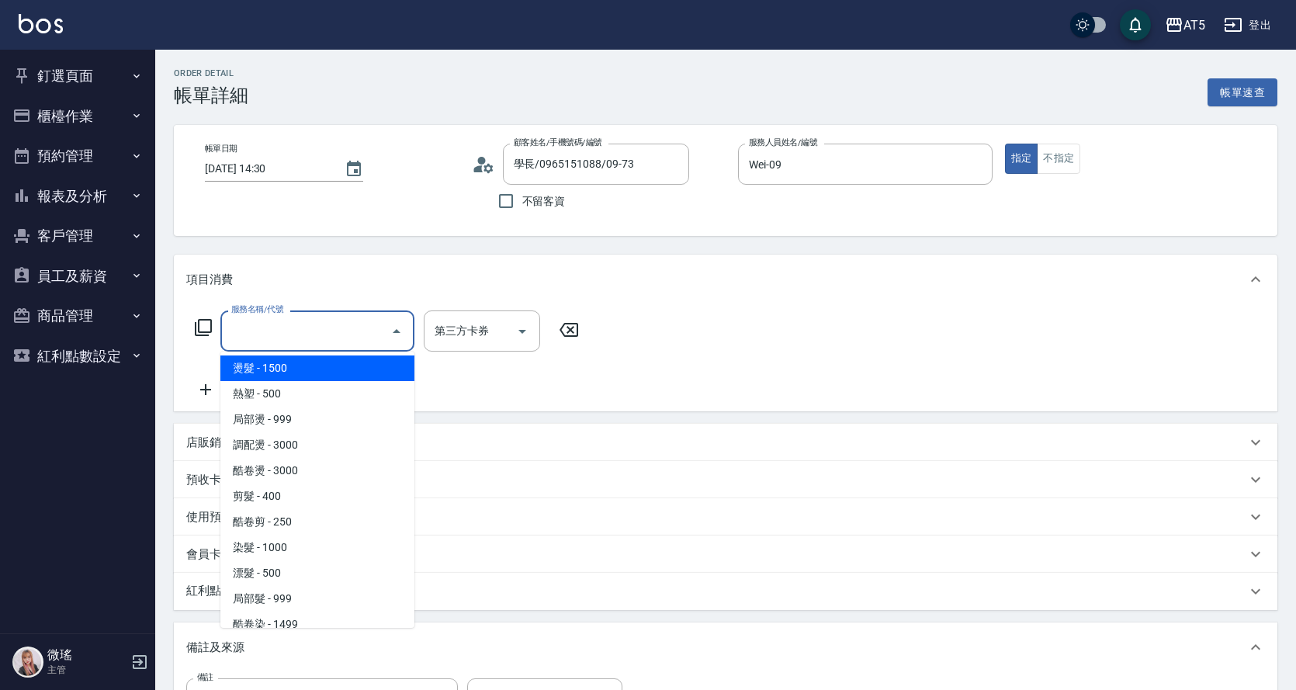
click at [284, 376] on span "燙髮 - 1500" at bounding box center [317, 368] width 194 height 26
type input "燙髮(301)"
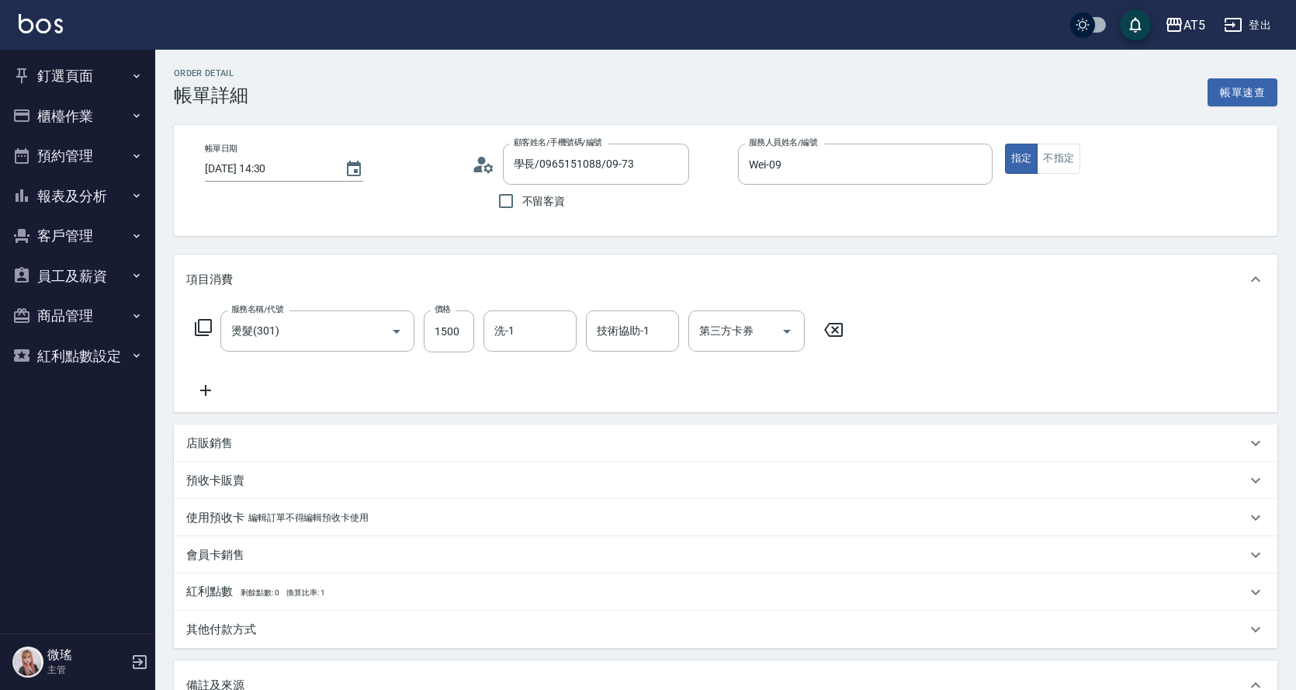
click at [230, 383] on div "服務名稱/代號 燙髮(301) 服務名稱/代號 價格 1500 價格 洗-1 洗-1 技術協助-1 技術協助-1 第三方卡券 第三方卡券" at bounding box center [519, 354] width 667 height 89
click at [205, 394] on icon at bounding box center [205, 390] width 11 height 11
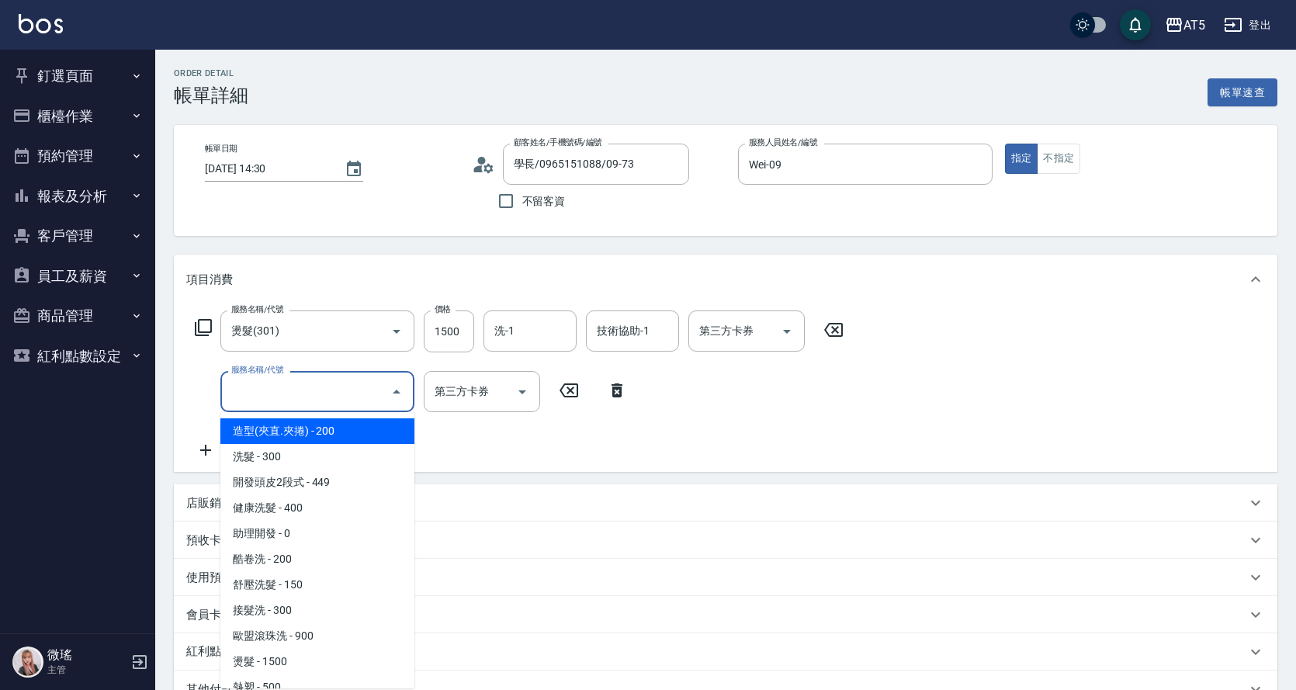
click at [256, 389] on input "服務名稱/代號" at bounding box center [305, 391] width 157 height 27
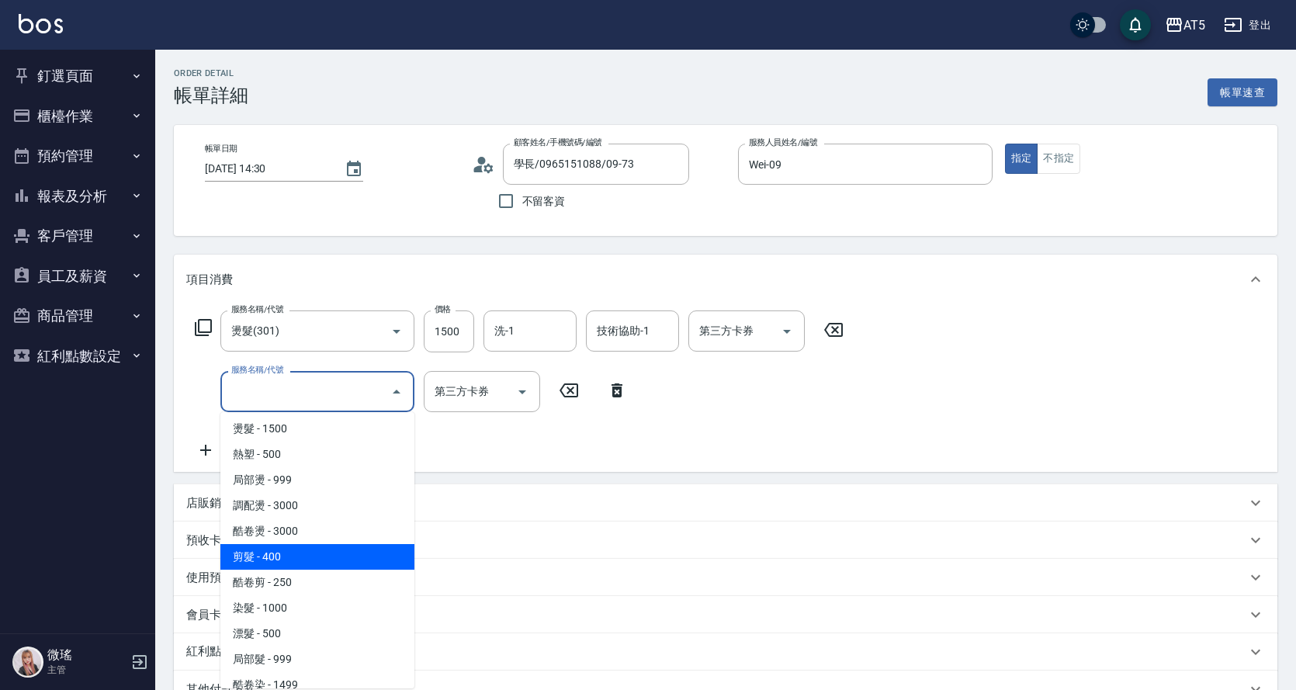
click at [352, 555] on span "剪髮 - 400" at bounding box center [317, 557] width 194 height 26
type input "190"
type input "剪髮(401)"
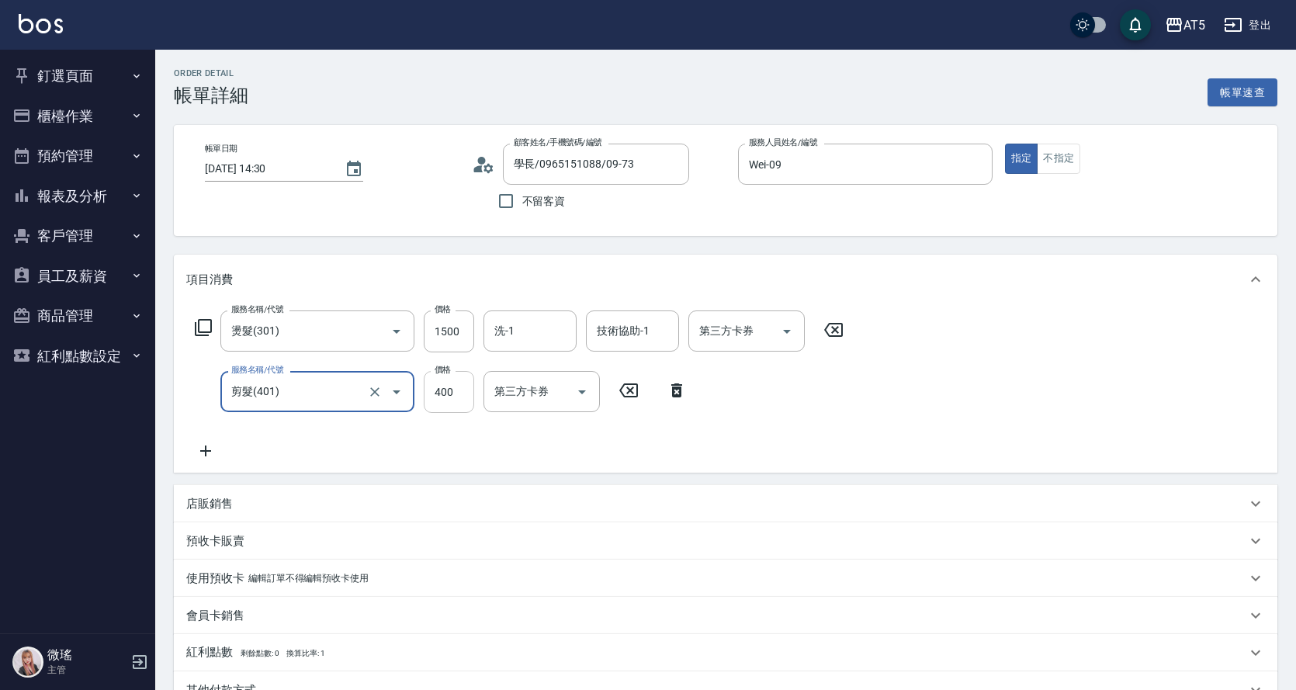
click at [448, 402] on input "400" at bounding box center [449, 392] width 50 height 42
type input "5"
type input "150"
type input "500"
type input "200"
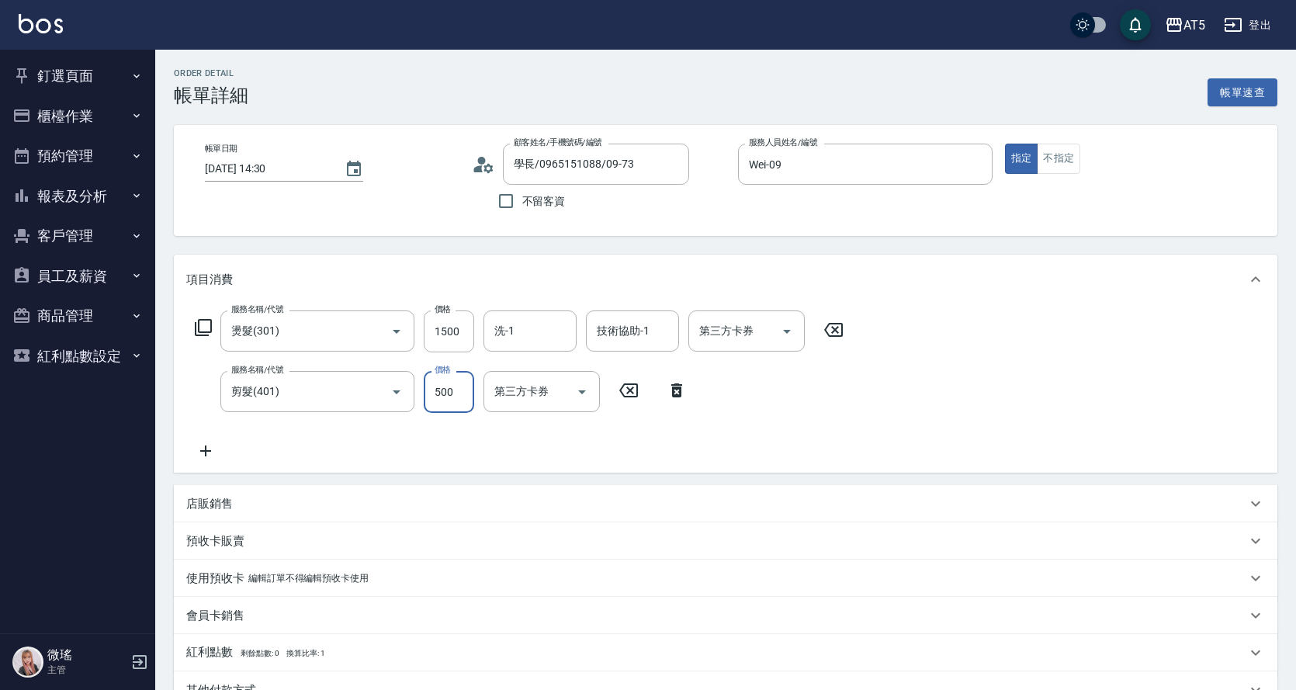
type input "500"
click at [880, 413] on div "服務名稱/代號 燙髮(301) 服務名稱/代號 價格 1500 價格 洗-1 洗-1 技術協助-1 技術協助-1 第三方卡券 第三方卡券 服務名稱/代號 剪髮…" at bounding box center [726, 388] width 1104 height 168
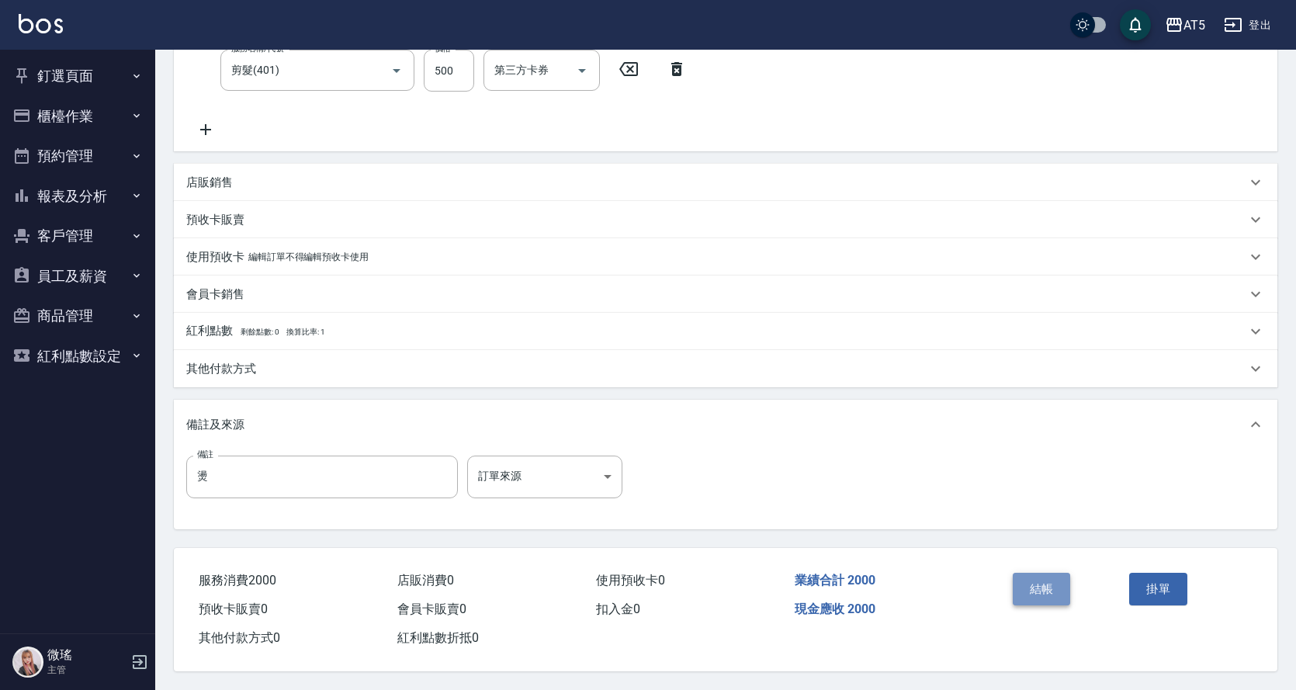
click at [1049, 587] on button "結帳" at bounding box center [1042, 589] width 58 height 33
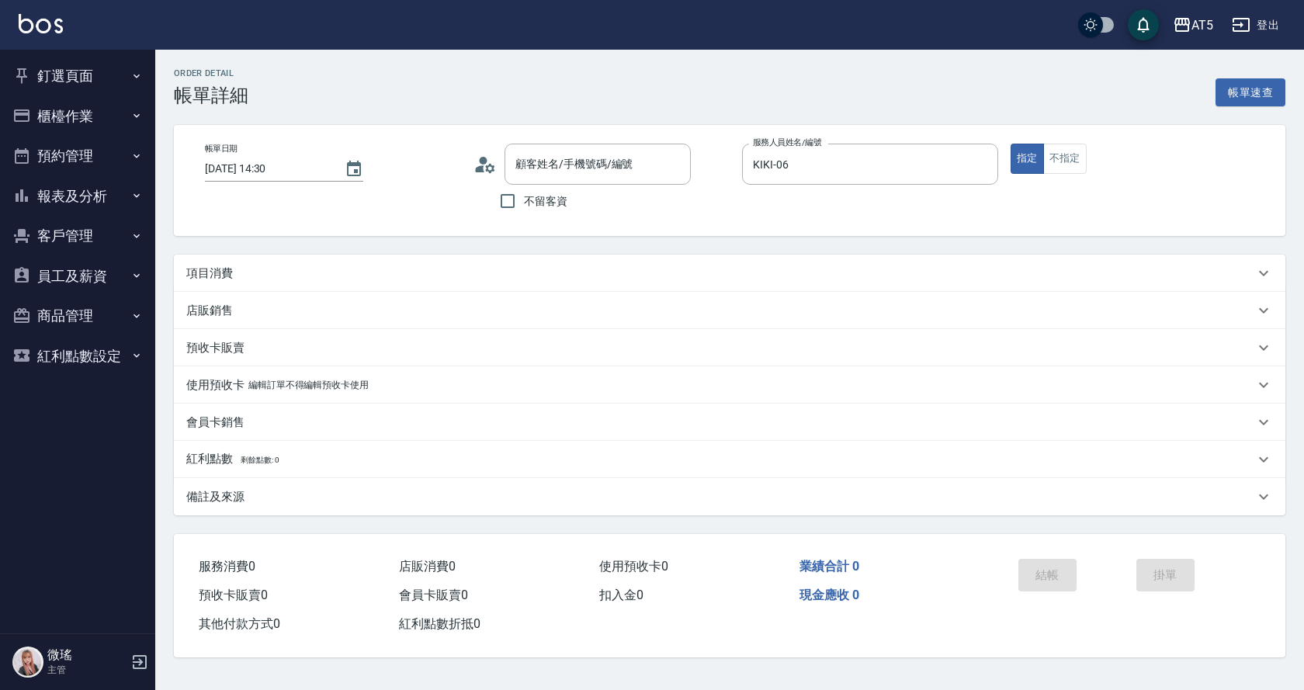
type input "[DATE] 14:30"
type input "KIKI-06"
type input "[PERSON_NAME]/0920776757/null"
click at [418, 265] on div "項目消費" at bounding box center [720, 273] width 1068 height 16
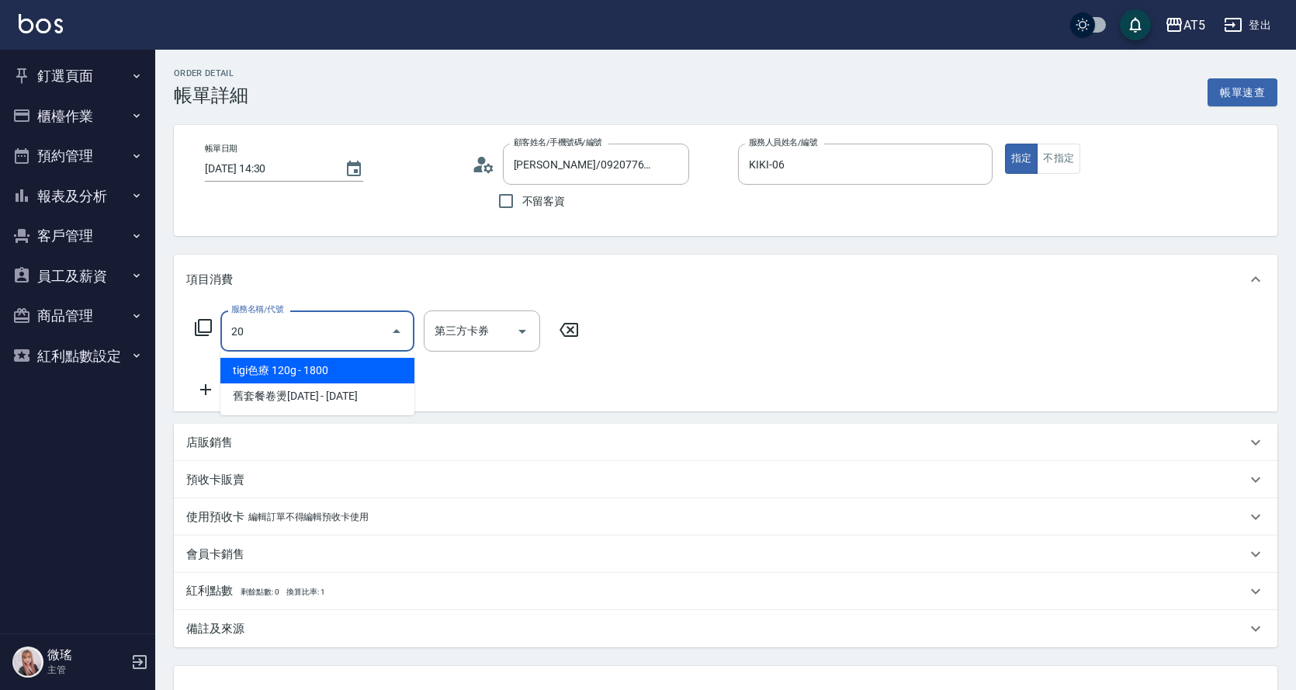
type input "201"
type input "30"
type input "洗髮(201)"
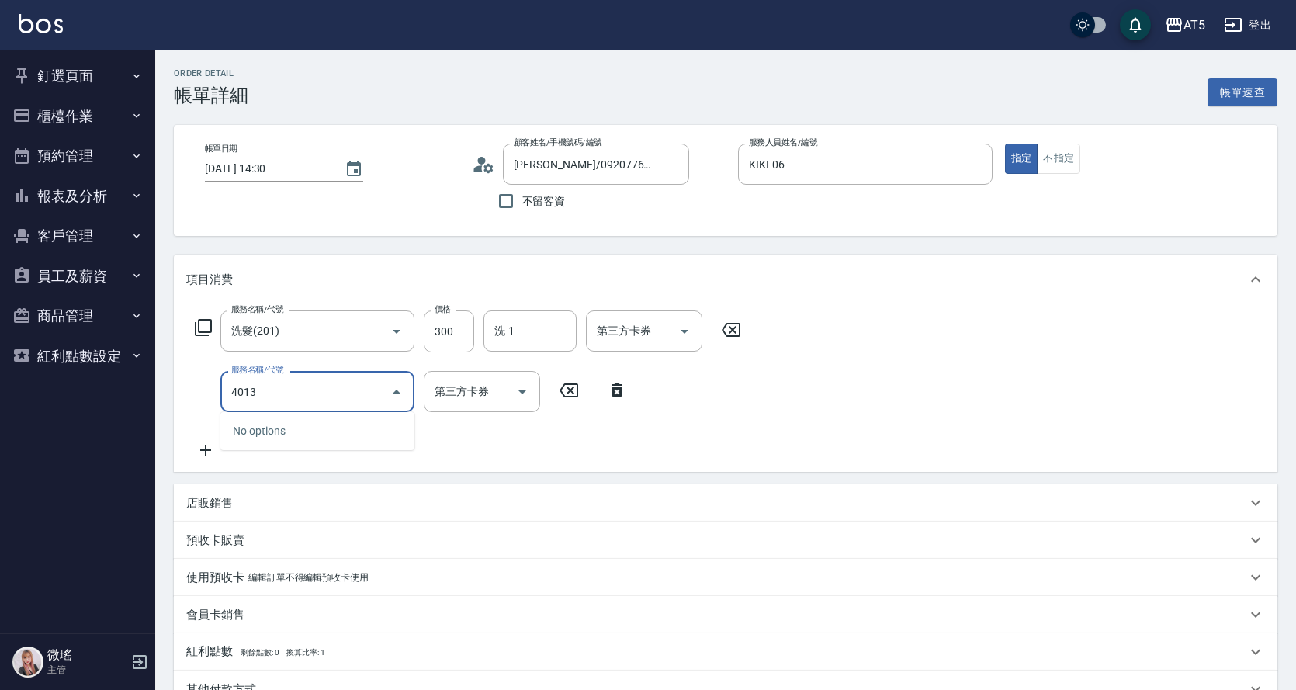
type input "401"
type input "70"
type input "剪髮(401)"
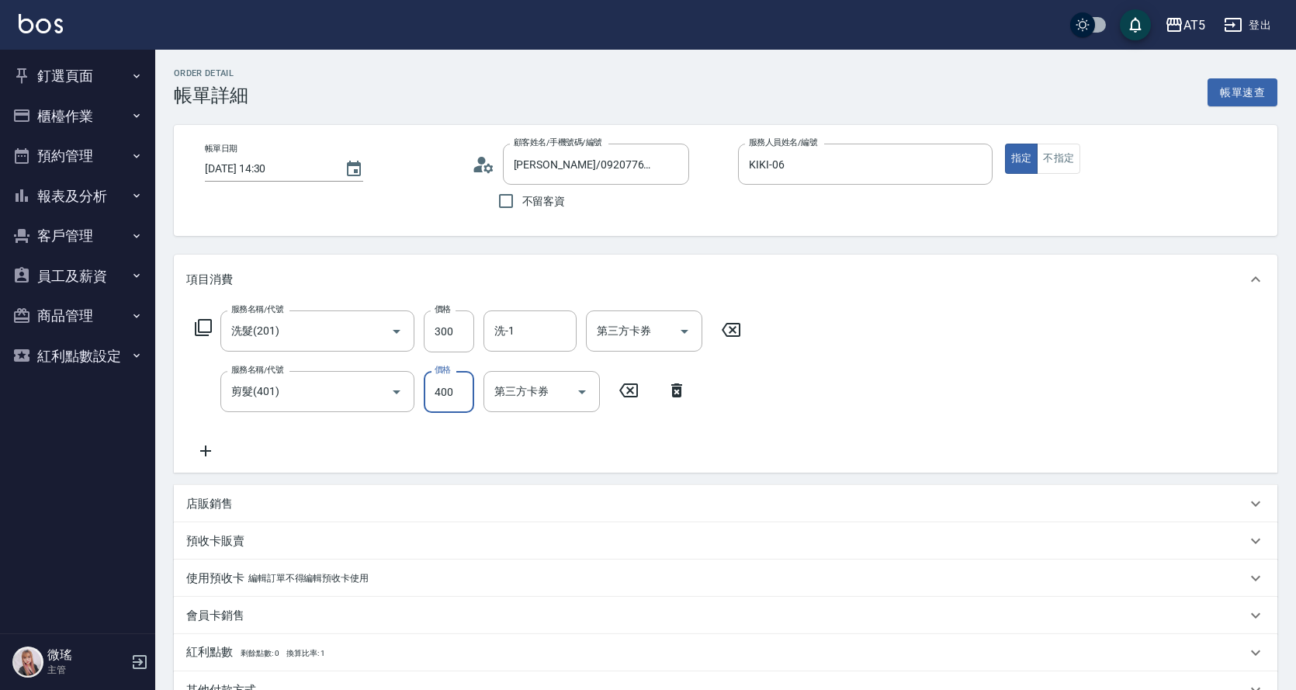
type input "5"
type input "30"
type input "520"
type input "30"
type input "500"
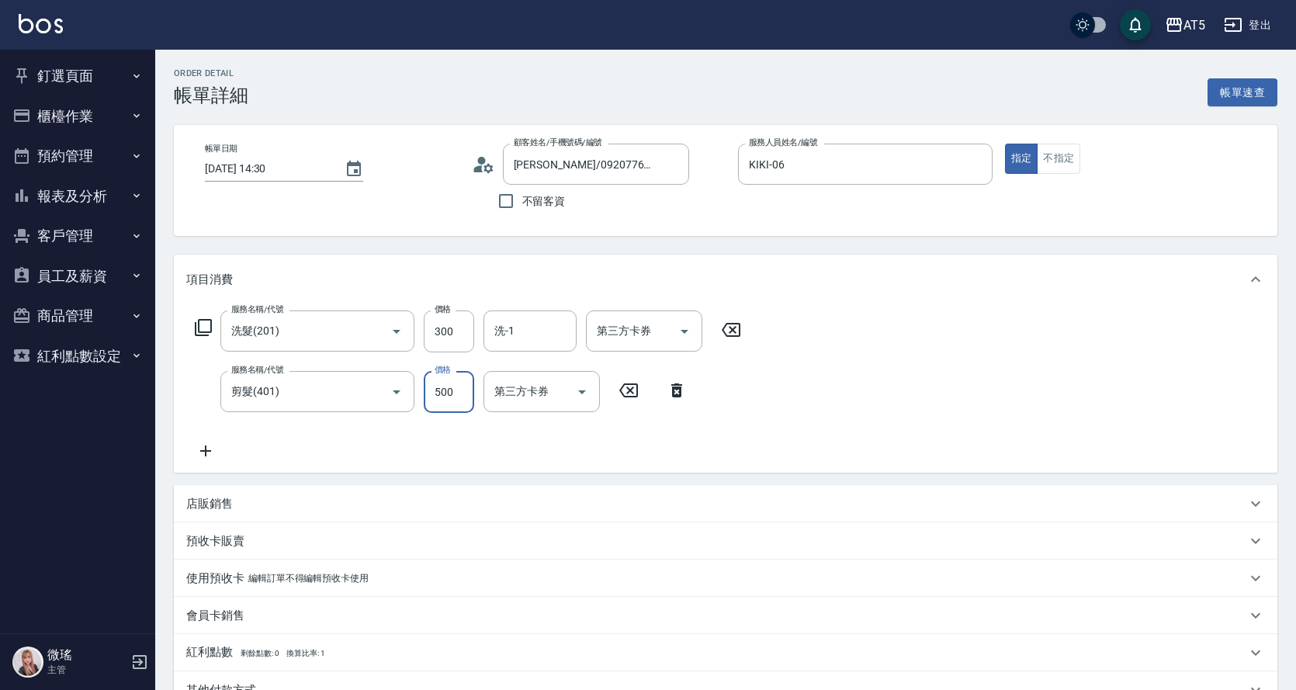
type input "80"
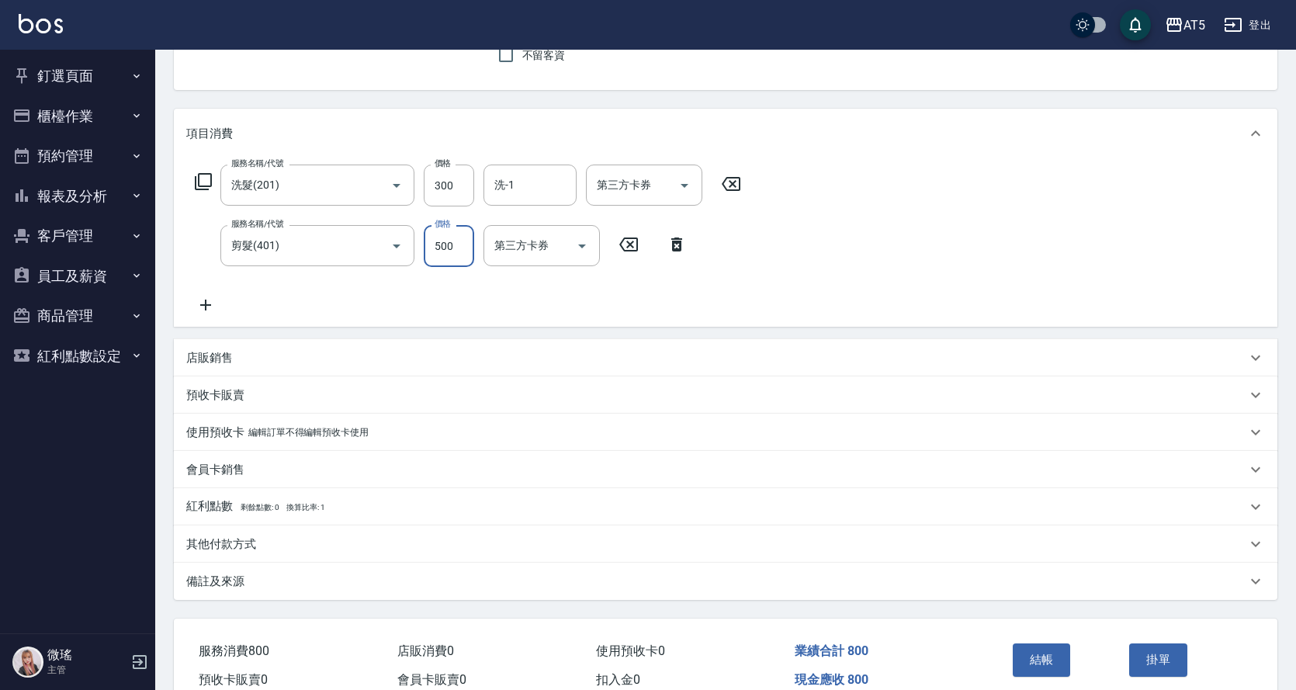
type input "500"
click at [217, 540] on p "其他付款方式" at bounding box center [221, 544] width 70 height 16
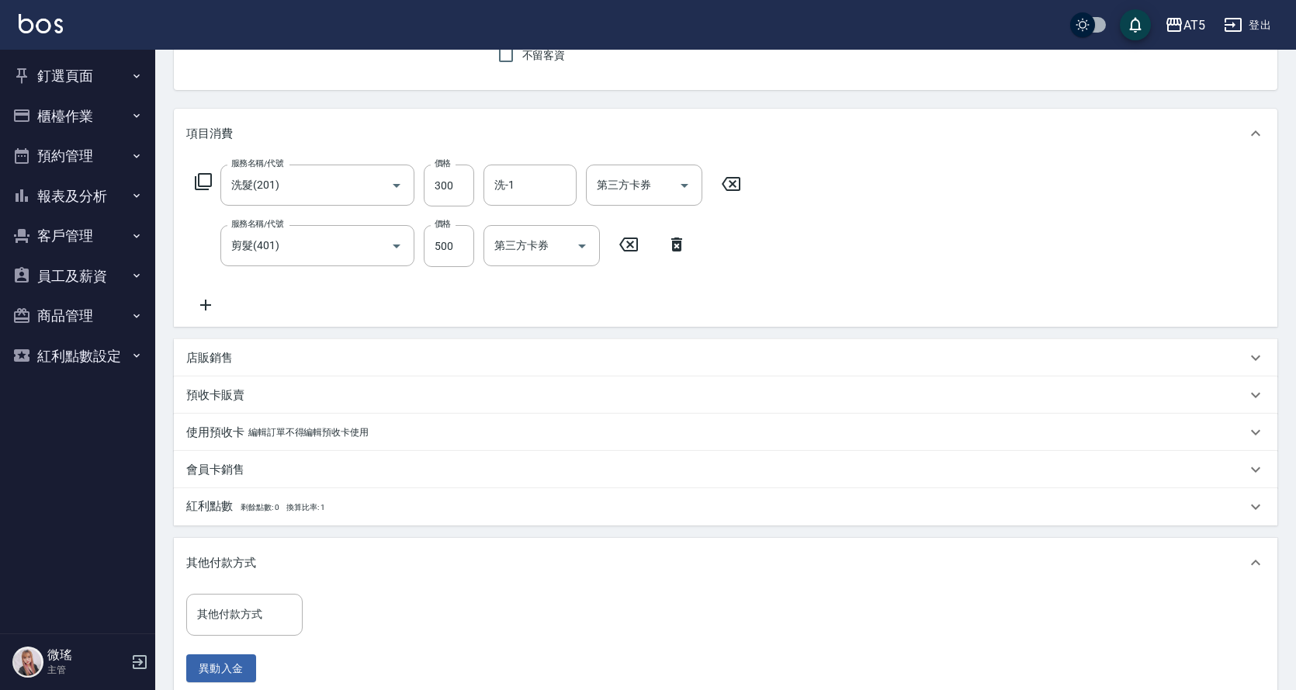
scroll to position [301, 0]
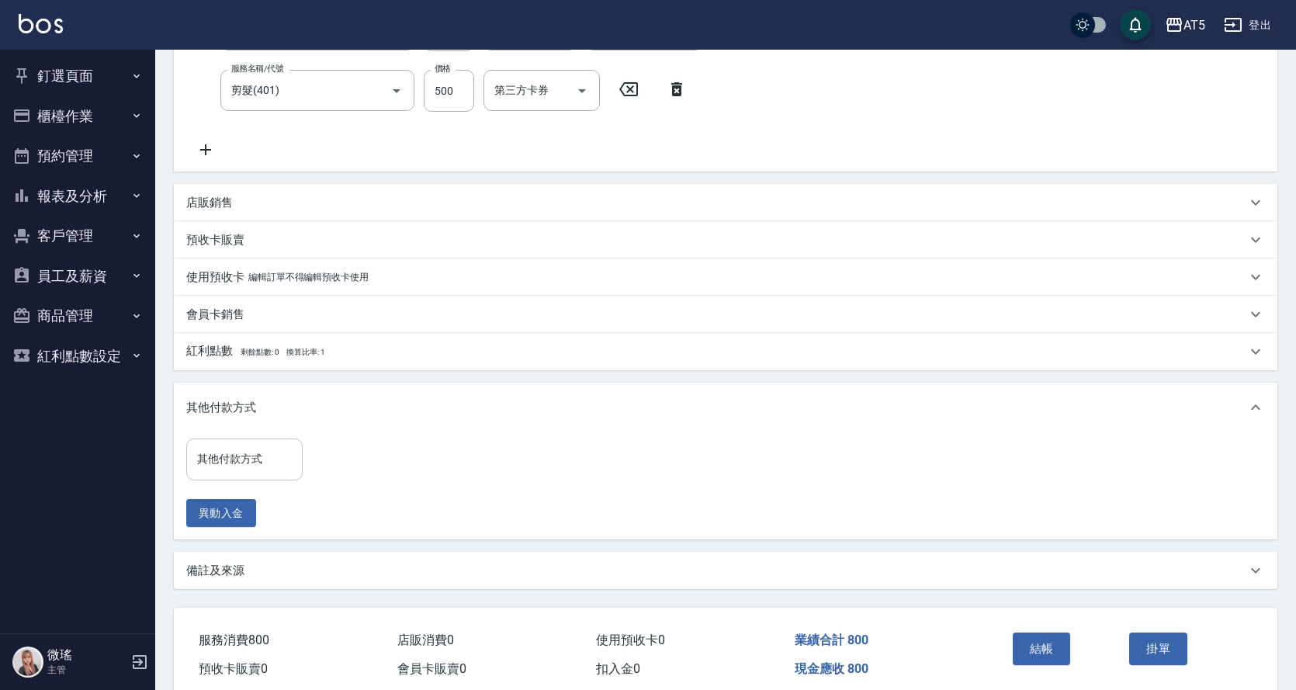
click at [239, 450] on div "其他付款方式 其他付款方式" at bounding box center [244, 459] width 116 height 41
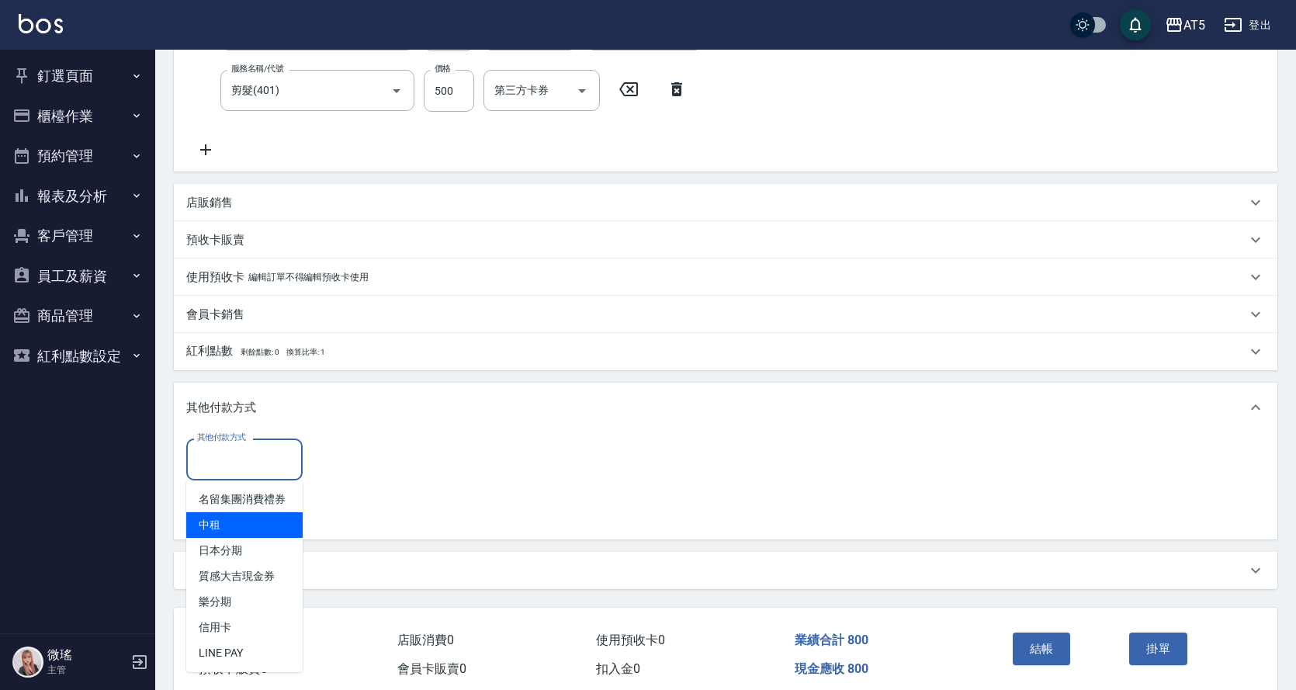
click at [241, 529] on span "中租" at bounding box center [244, 525] width 116 height 26
type input "中租"
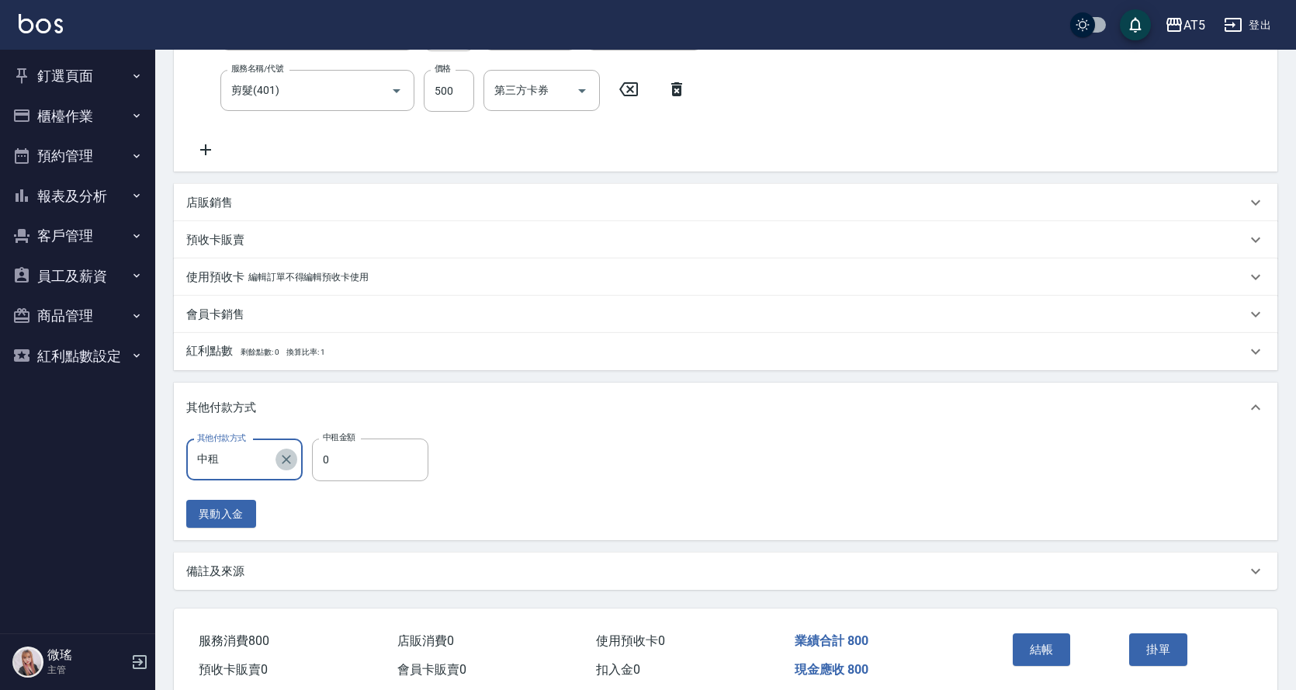
click at [276, 456] on button "Clear" at bounding box center [287, 460] width 22 height 22
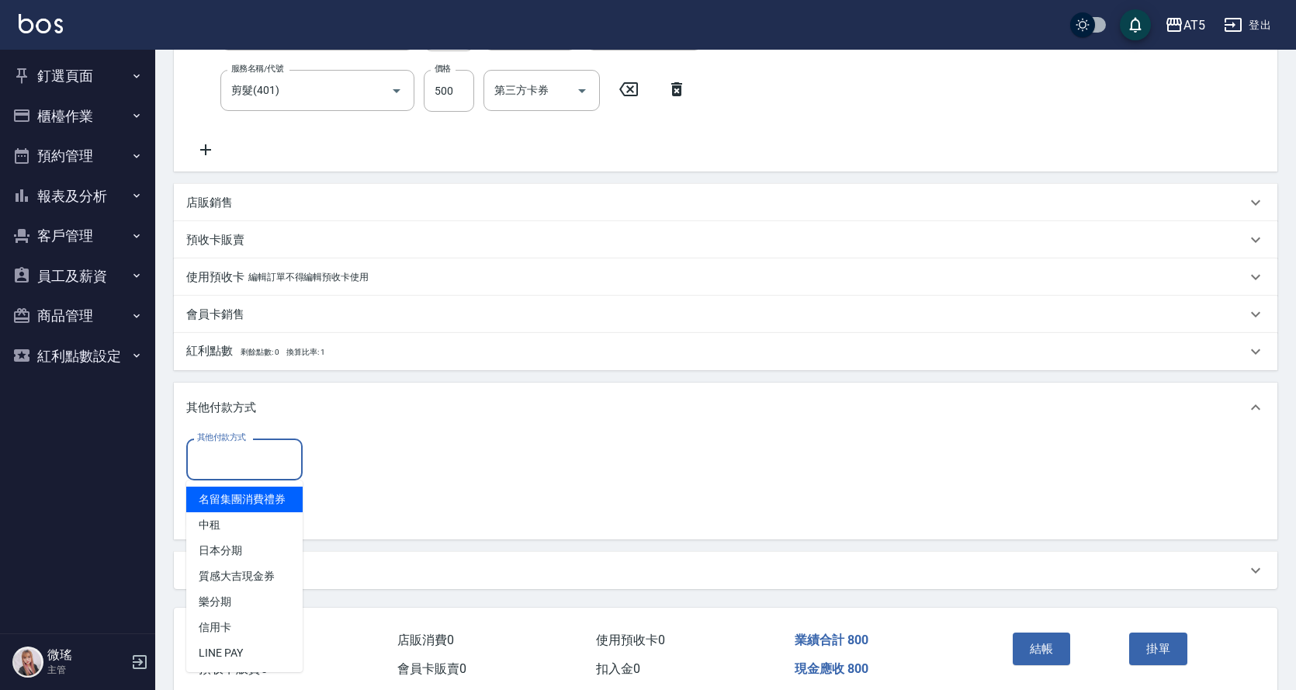
click at [231, 464] on input "其他付款方式" at bounding box center [244, 458] width 102 height 27
click at [231, 612] on span "樂分期" at bounding box center [244, 602] width 116 height 26
type input "樂分期"
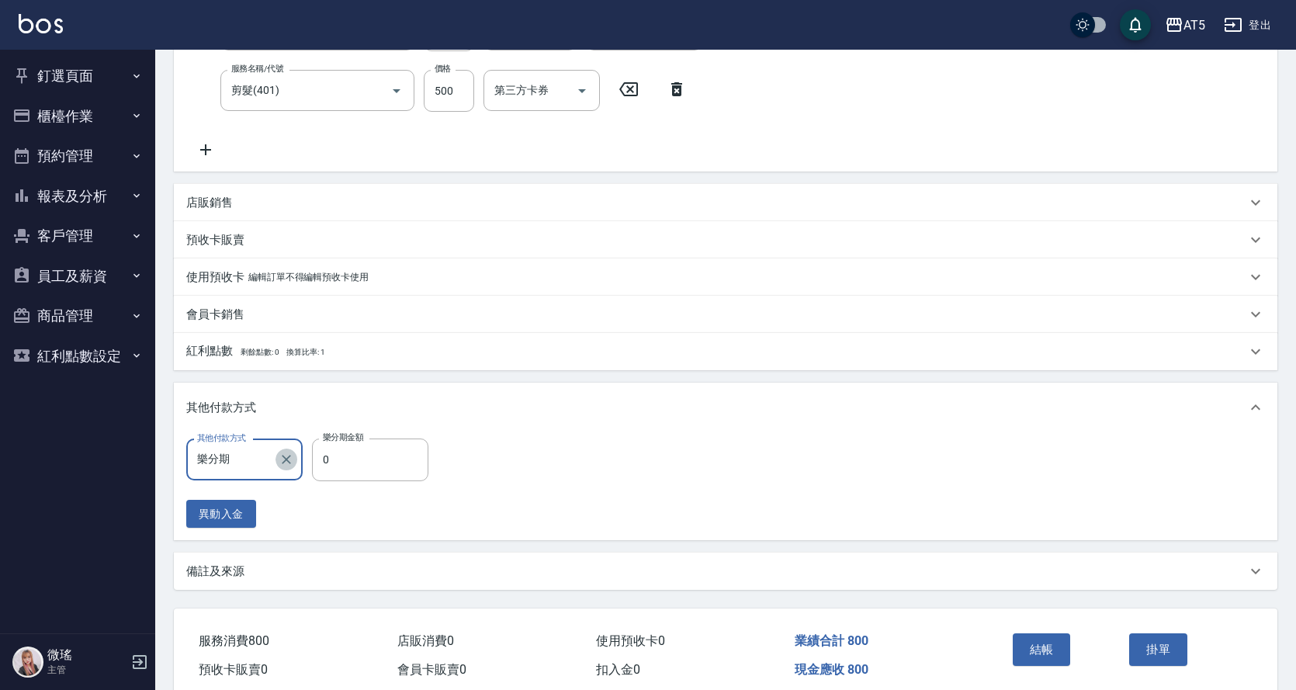
click at [290, 454] on icon "Clear" at bounding box center [287, 460] width 16 height 16
click at [259, 466] on input "其他付款方式" at bounding box center [244, 458] width 102 height 27
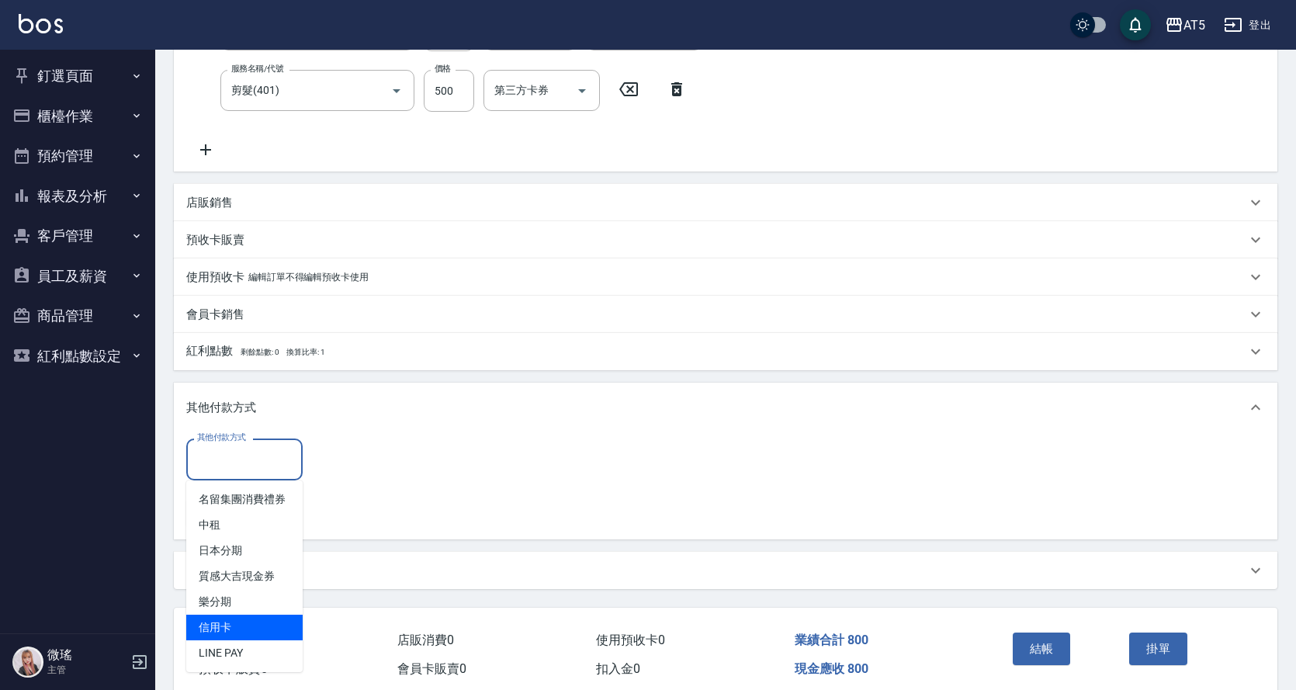
click at [223, 631] on span "信用卡" at bounding box center [244, 628] width 116 height 26
type input "信用卡"
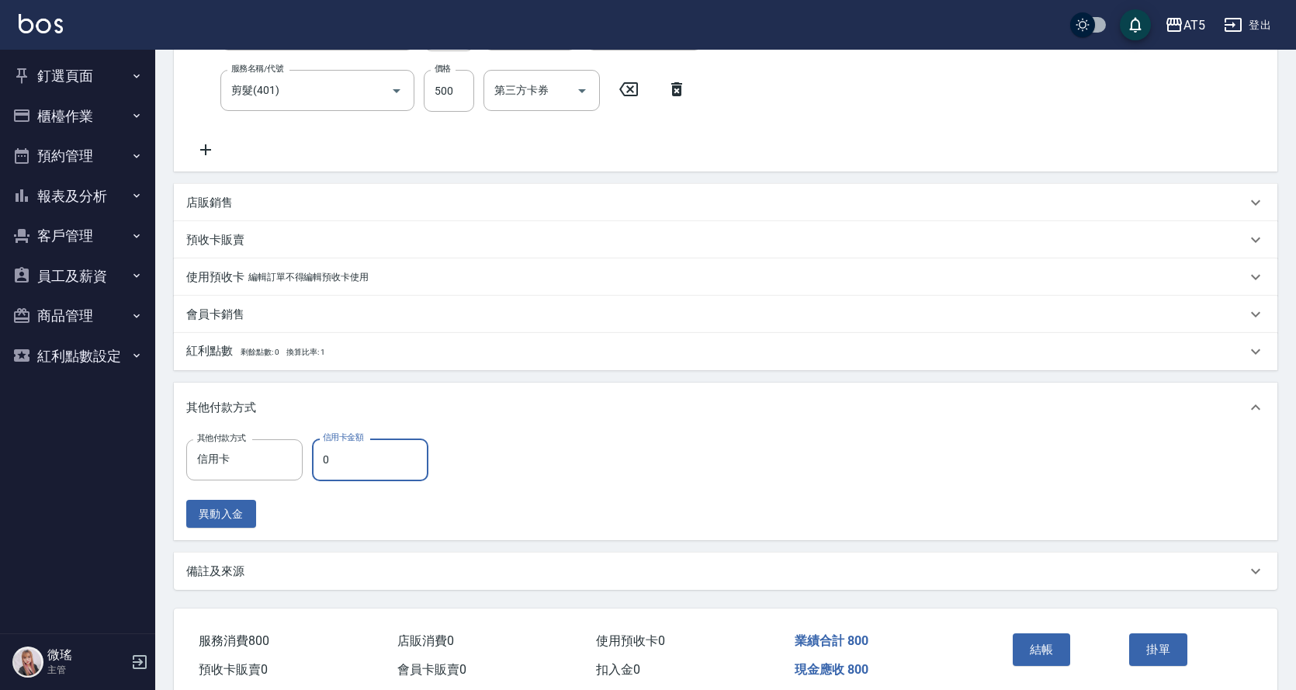
click at [371, 472] on input "0" at bounding box center [370, 460] width 116 height 42
type input "70"
type input "800"
type input "0"
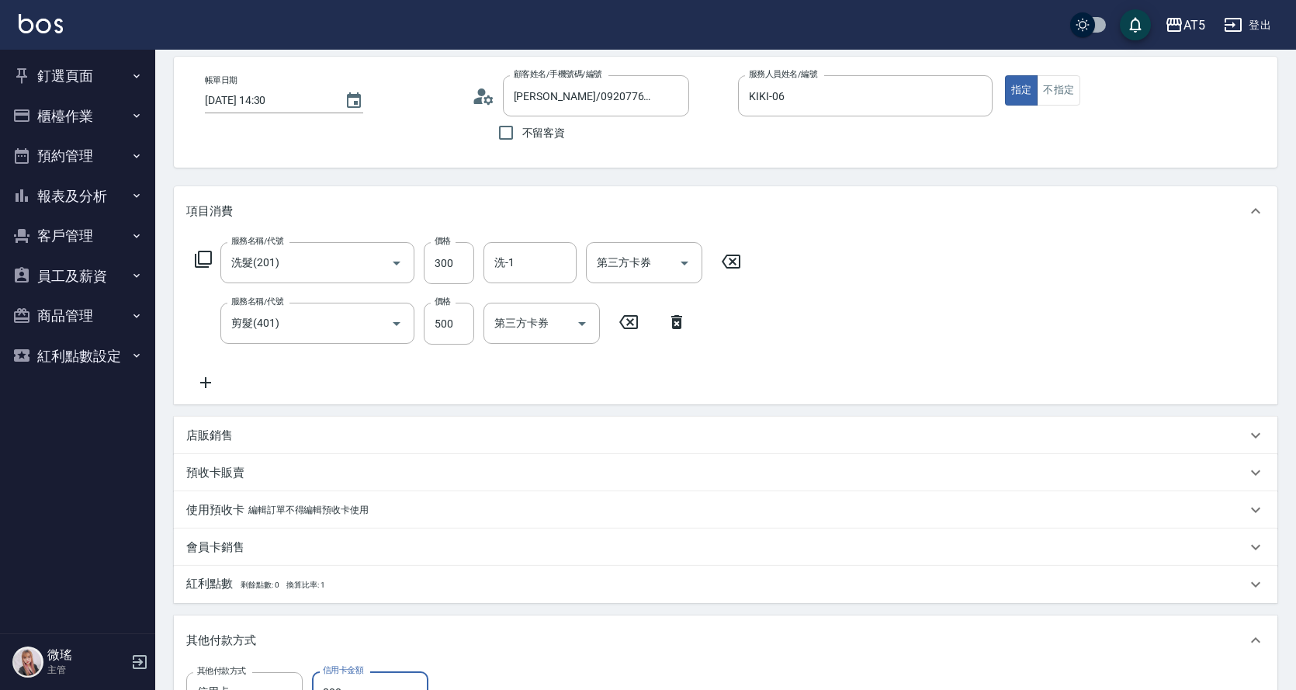
scroll to position [369, 0]
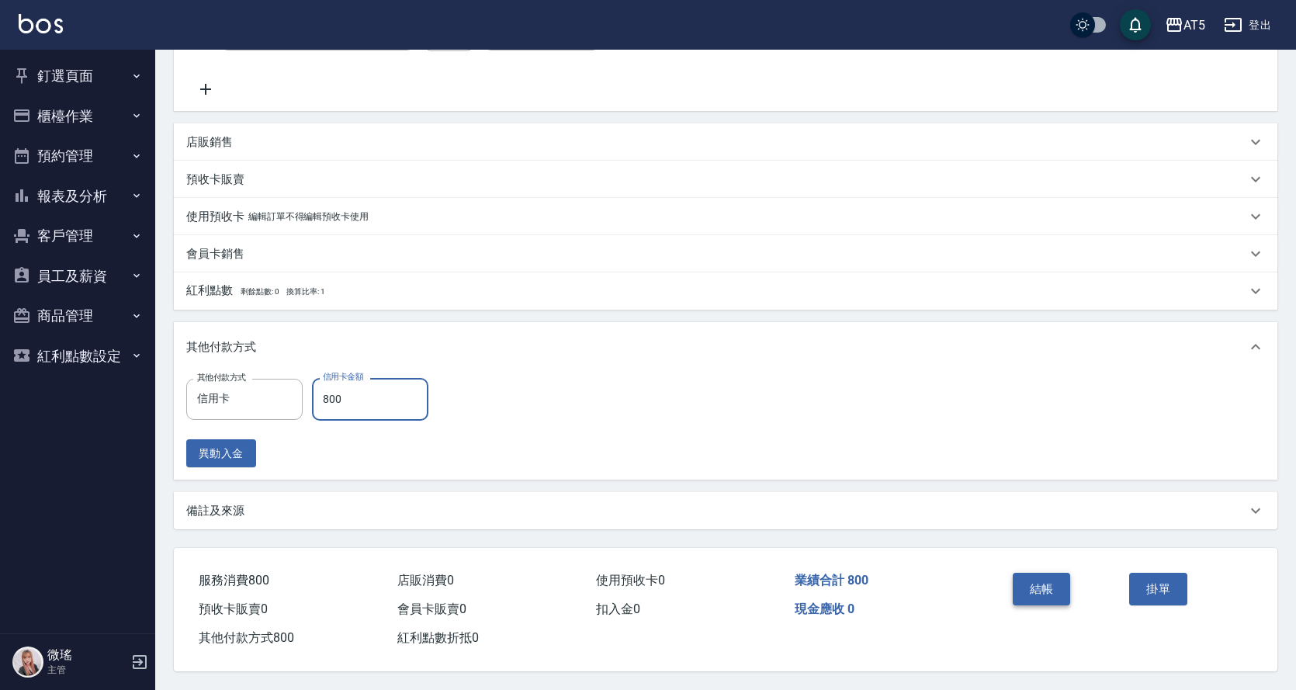
type input "800"
click at [1046, 573] on button "結帳" at bounding box center [1042, 589] width 58 height 33
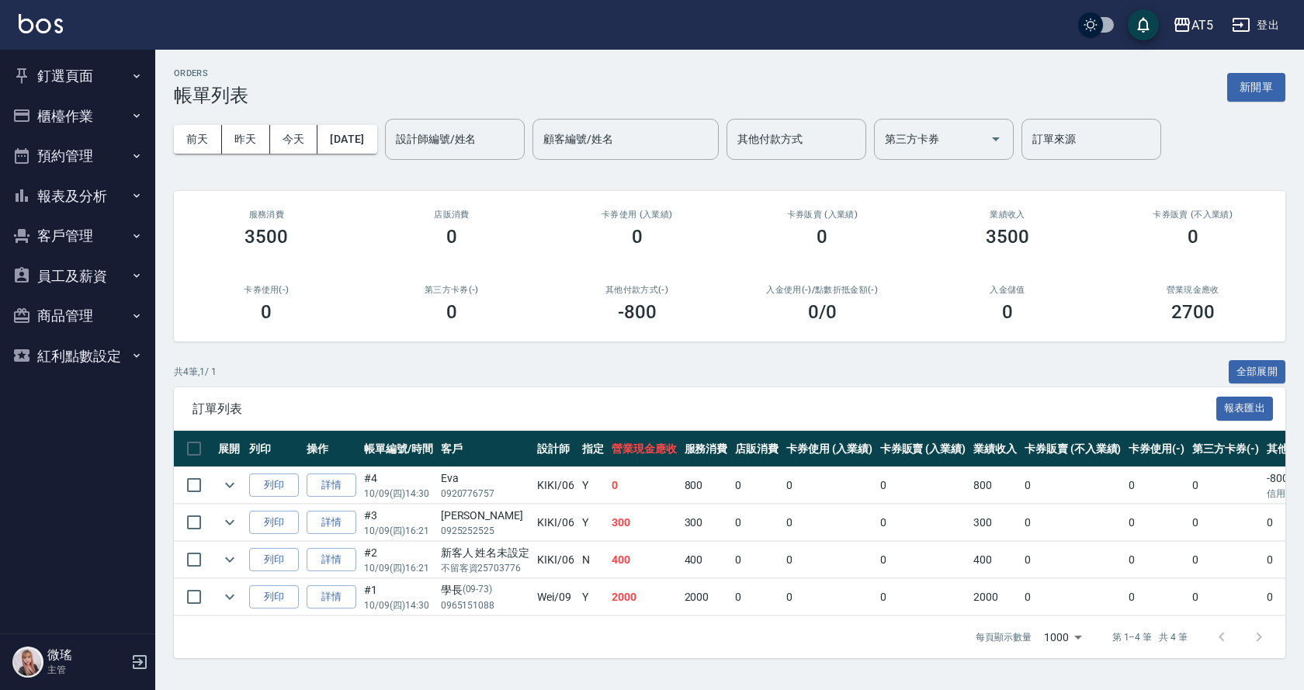
click at [102, 75] on button "釘選頁面" at bounding box center [77, 76] width 143 height 40
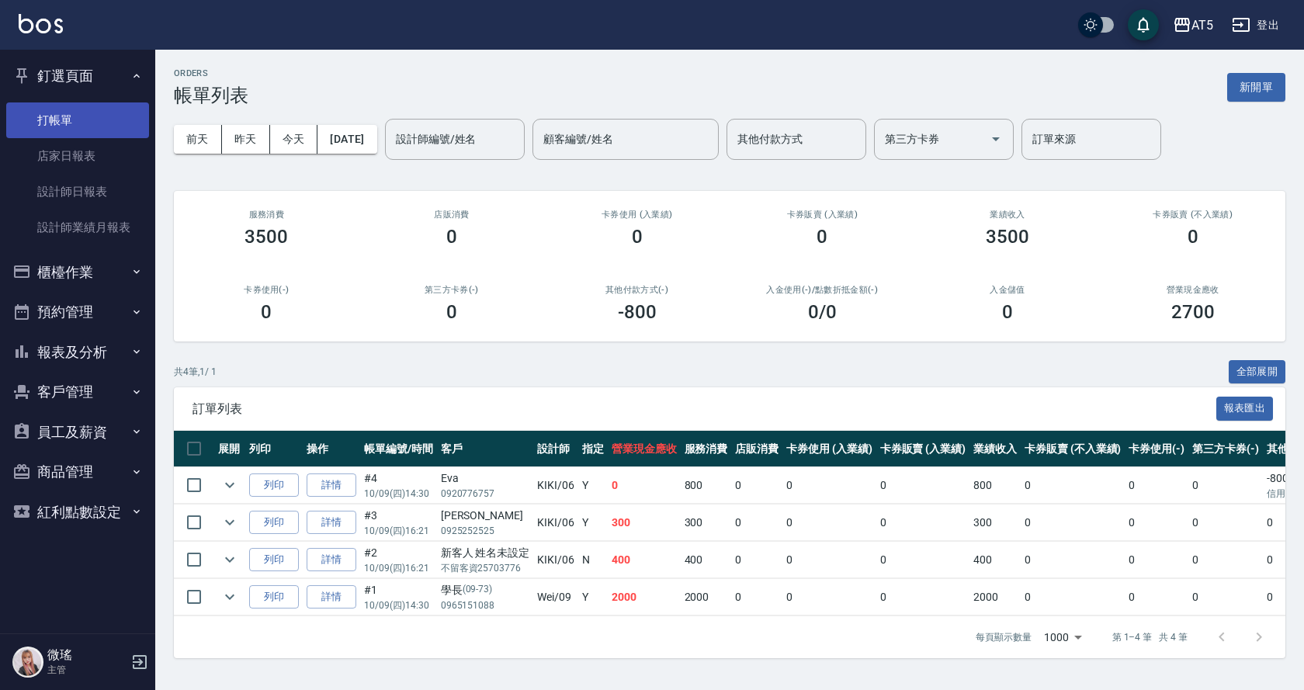
click at [97, 111] on link "打帳單" at bounding box center [77, 120] width 143 height 36
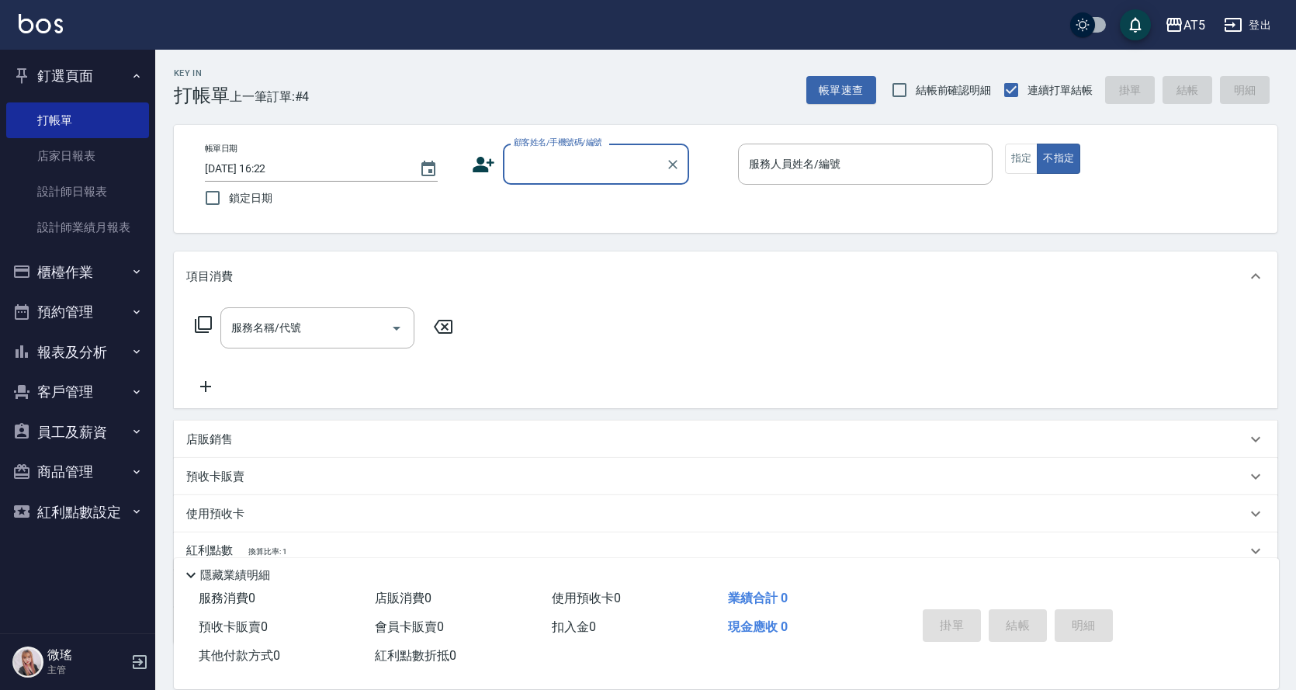
click at [74, 664] on p "主管" at bounding box center [86, 670] width 79 height 14
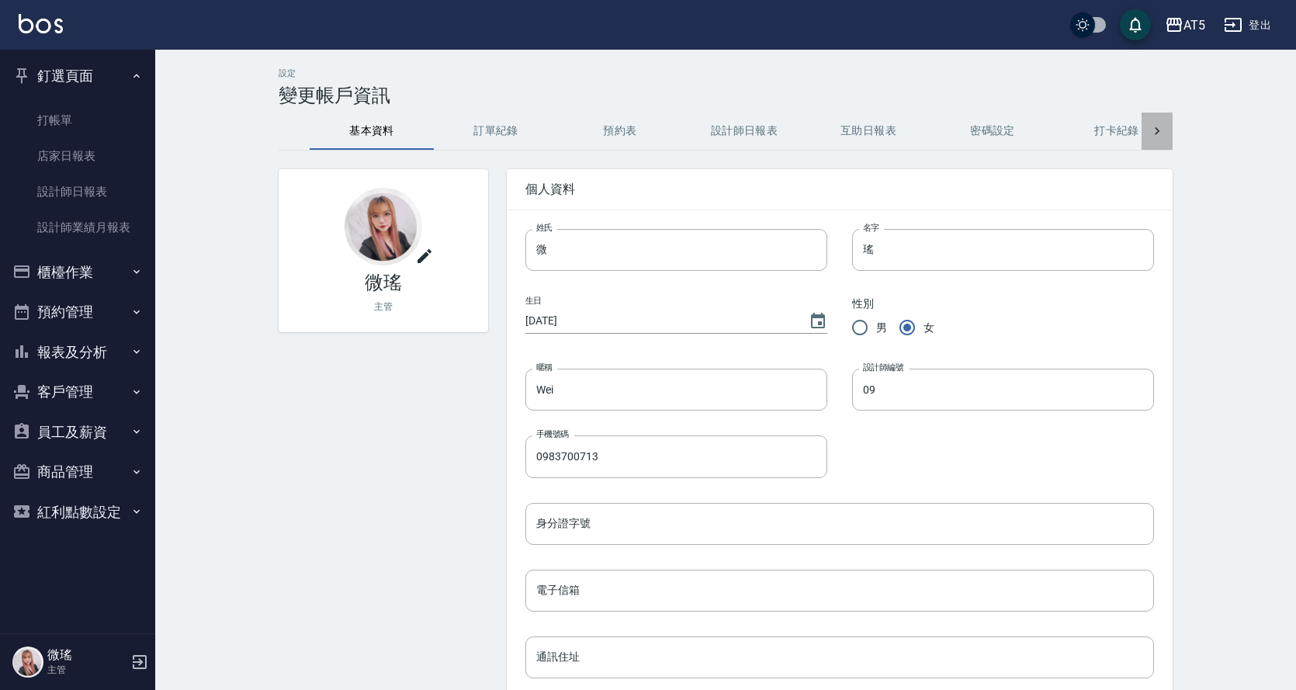
click at [1159, 129] on icon at bounding box center [1157, 131] width 16 height 16
click at [1159, 129] on div "基本資料 訂單紀錄 預約表 設計師日報表 互助日報表 密碼設定 打卡紀錄 功能釘選" at bounding box center [726, 131] width 894 height 37
click at [295, 128] on icon at bounding box center [294, 131] width 5 height 8
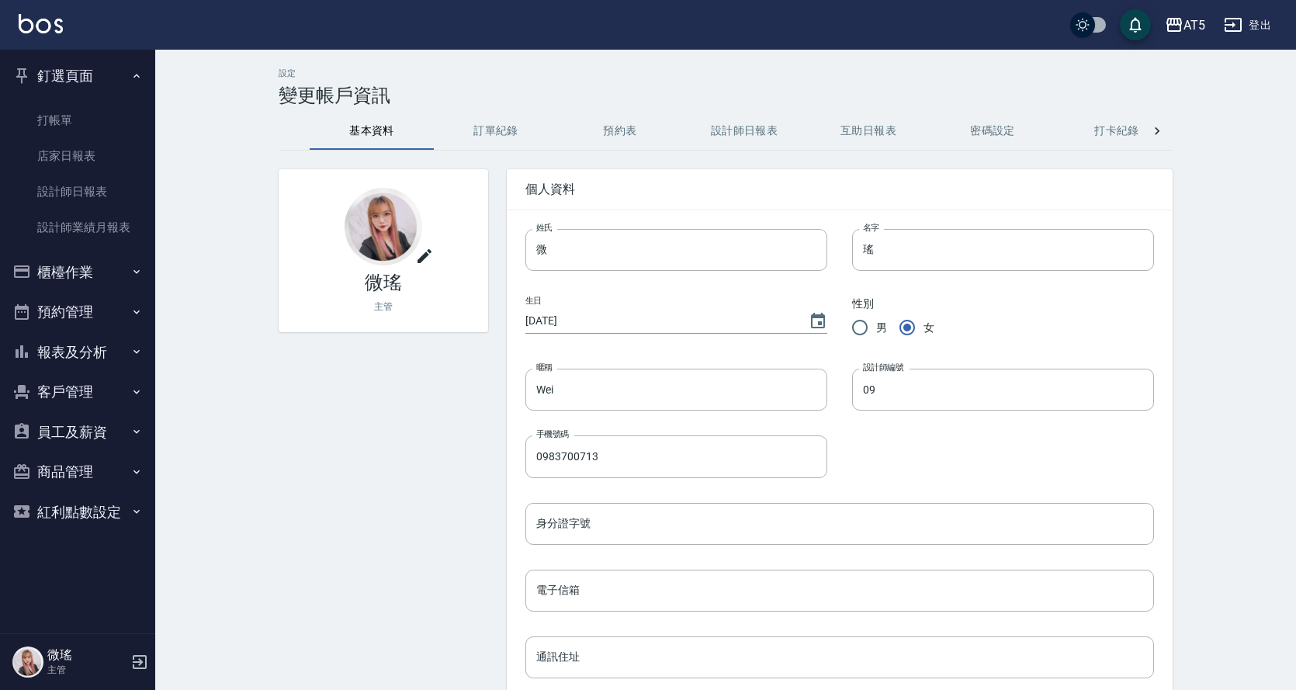
click at [295, 128] on div "基本資料 訂單紀錄 預約表 設計師日報表 互助日報表 密碼設定 打卡紀錄 功能釘選" at bounding box center [726, 131] width 894 height 37
click at [634, 137] on button "預約表" at bounding box center [620, 131] width 124 height 37
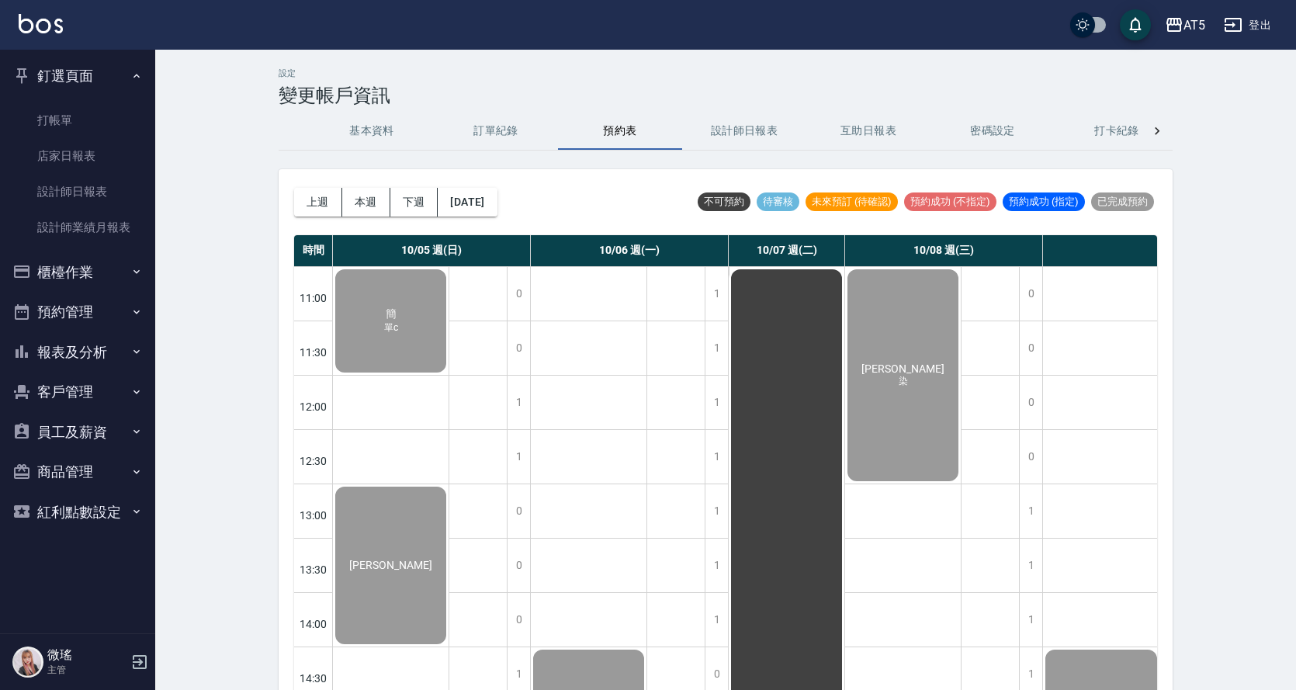
click at [739, 140] on button "設計師日報表" at bounding box center [744, 131] width 124 height 37
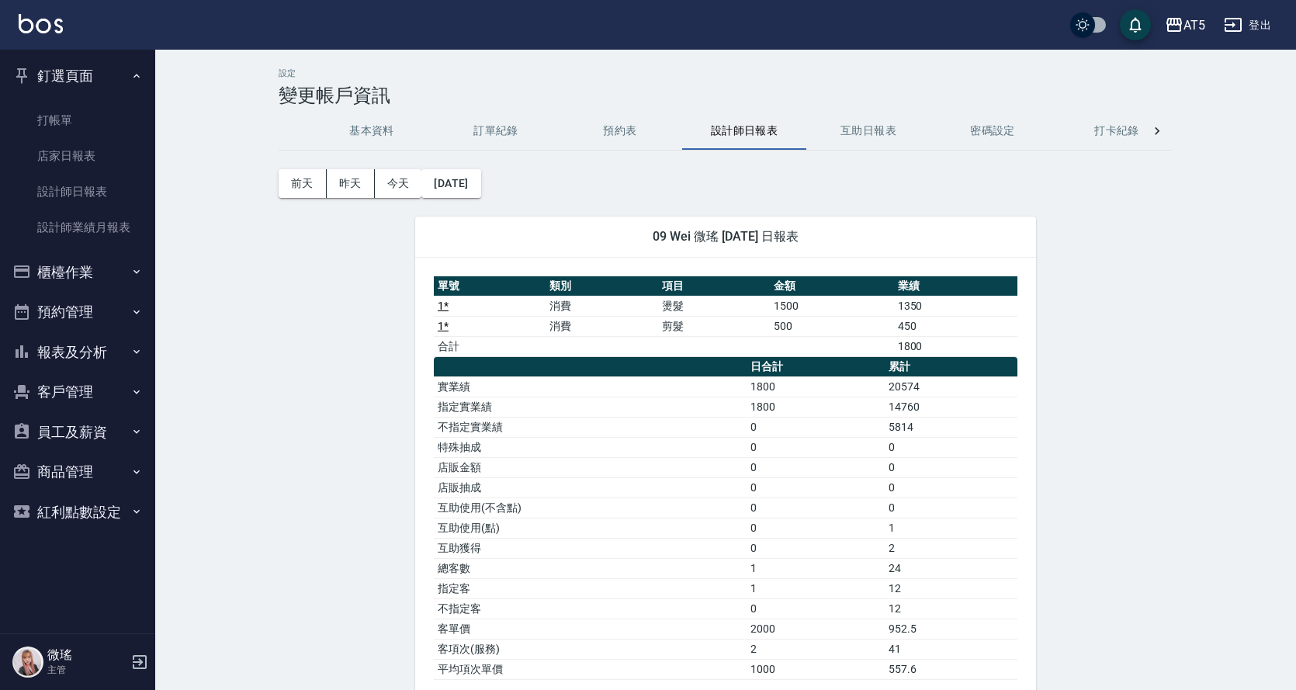
click at [976, 127] on button "密碼設定" at bounding box center [993, 131] width 124 height 37
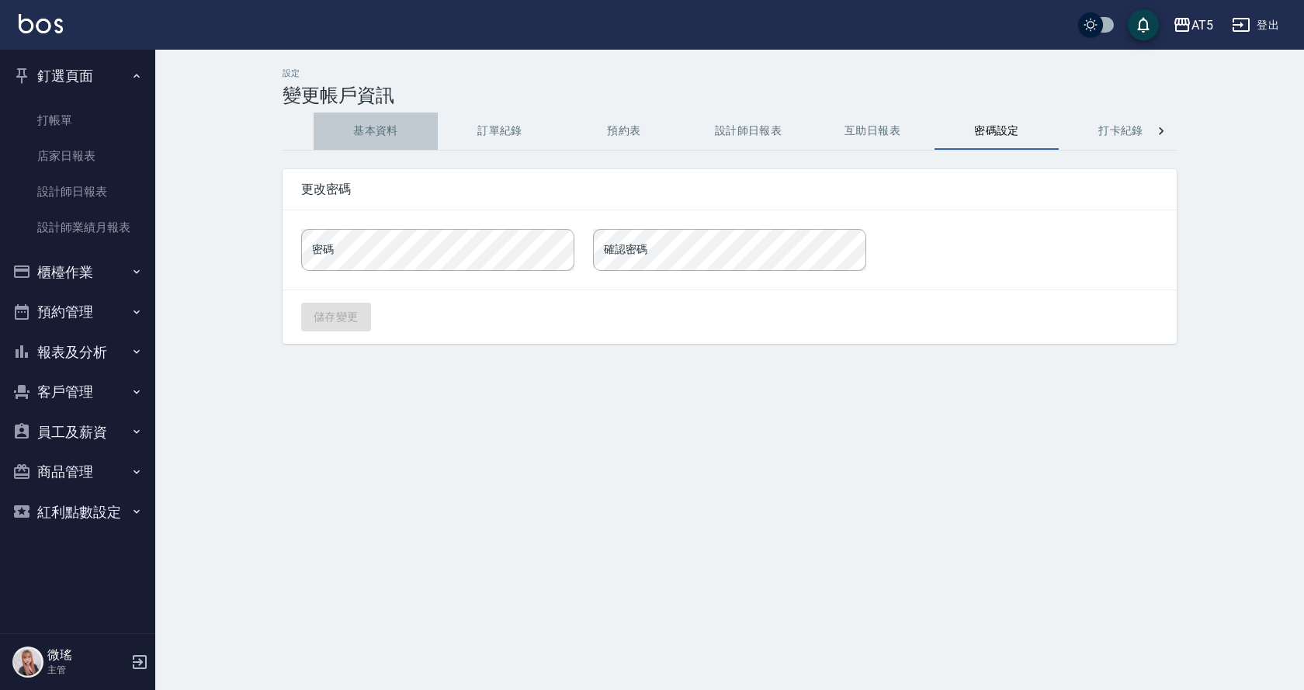
click at [390, 141] on button "基本資料" at bounding box center [376, 131] width 124 height 37
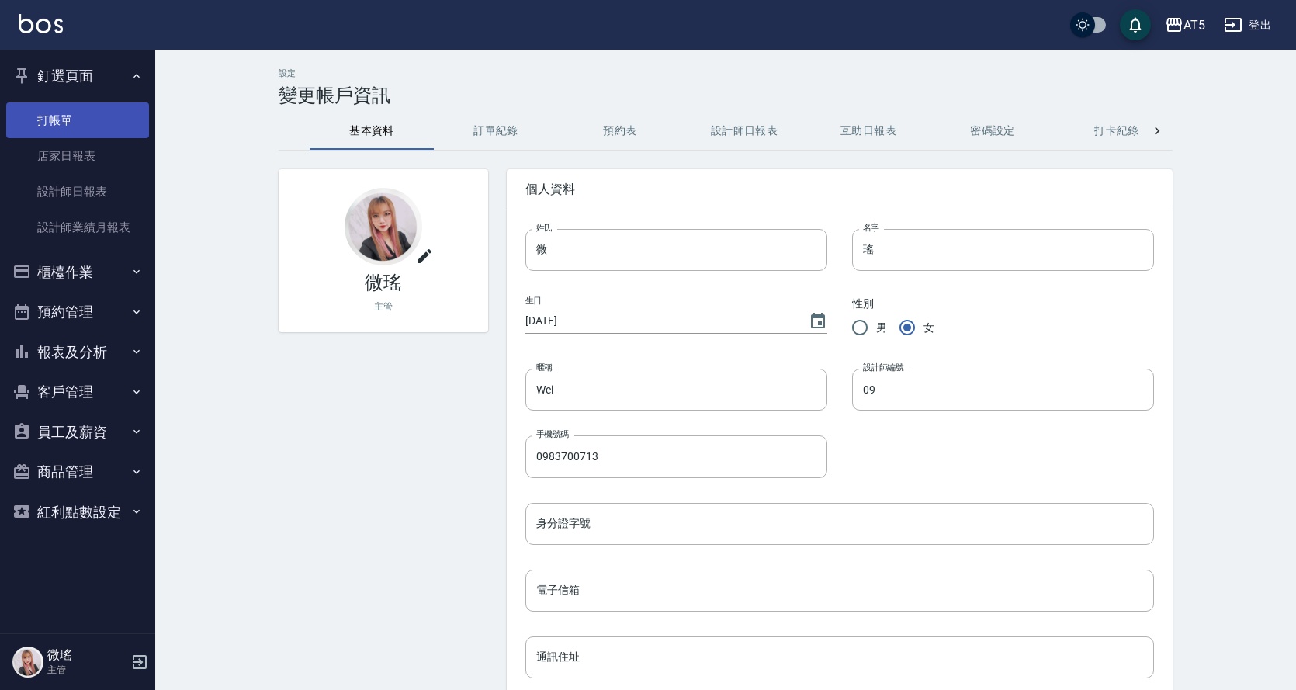
click at [66, 115] on link "打帳單" at bounding box center [77, 120] width 143 height 36
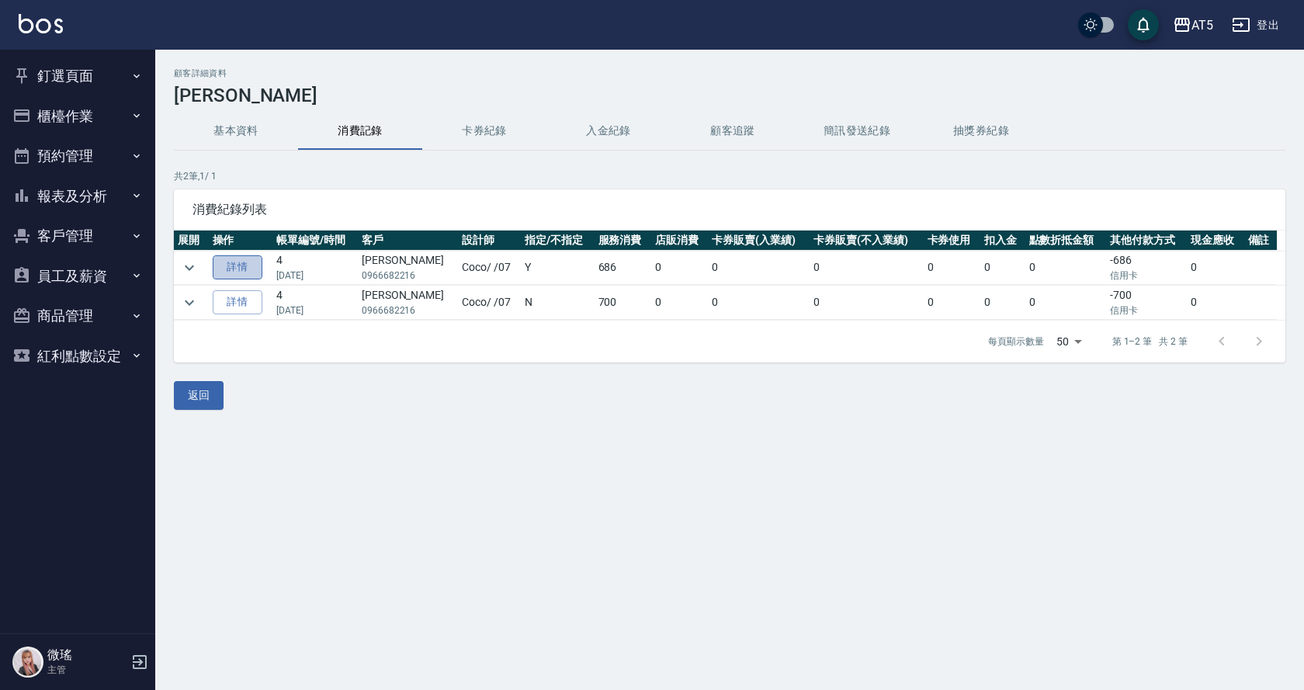
click at [255, 265] on link "詳情" at bounding box center [238, 267] width 50 height 24
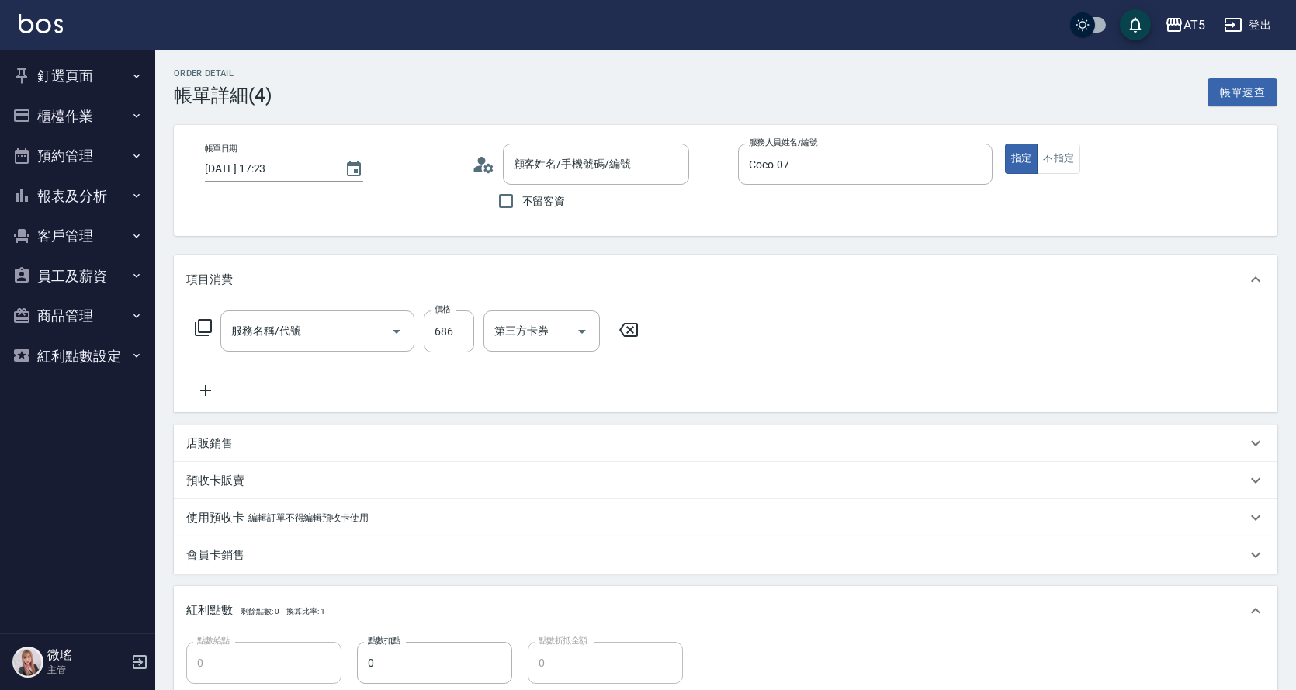
type input "[DATE] 17:23"
type input "Coco-07"
type input "0"
type input "洪/0966682216/null"
type input "剪髮(401)"
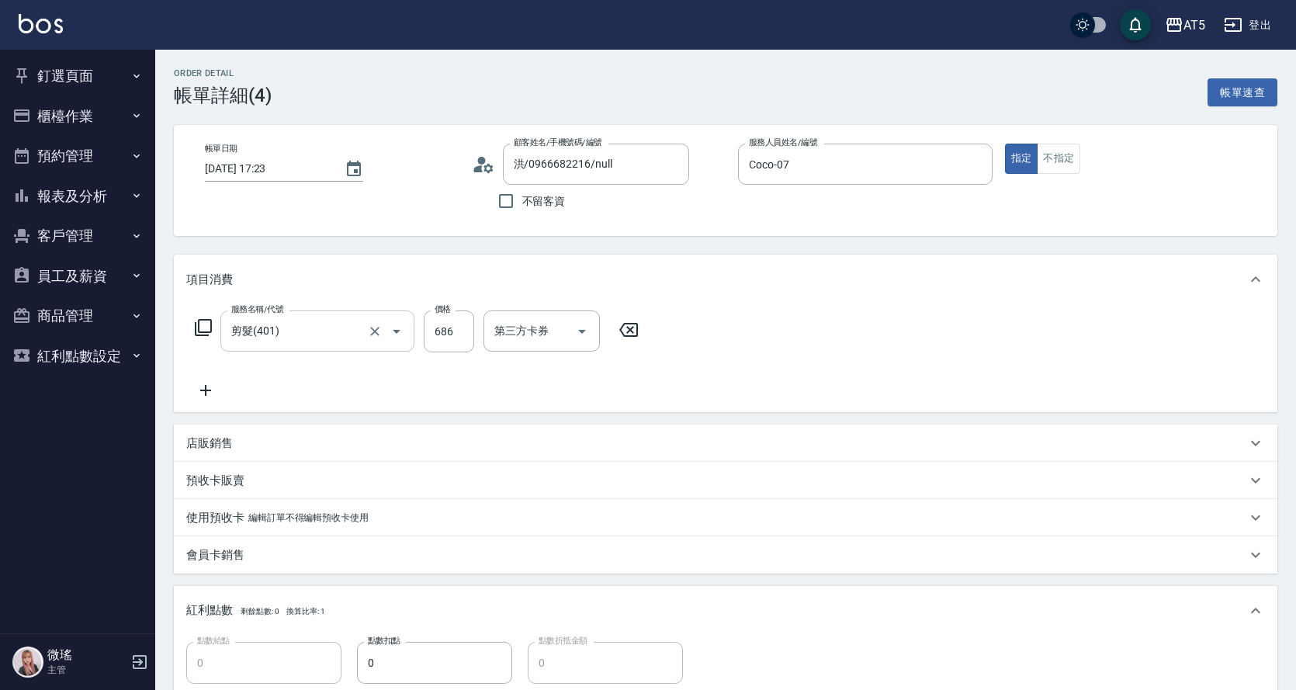
type input "信用卡"
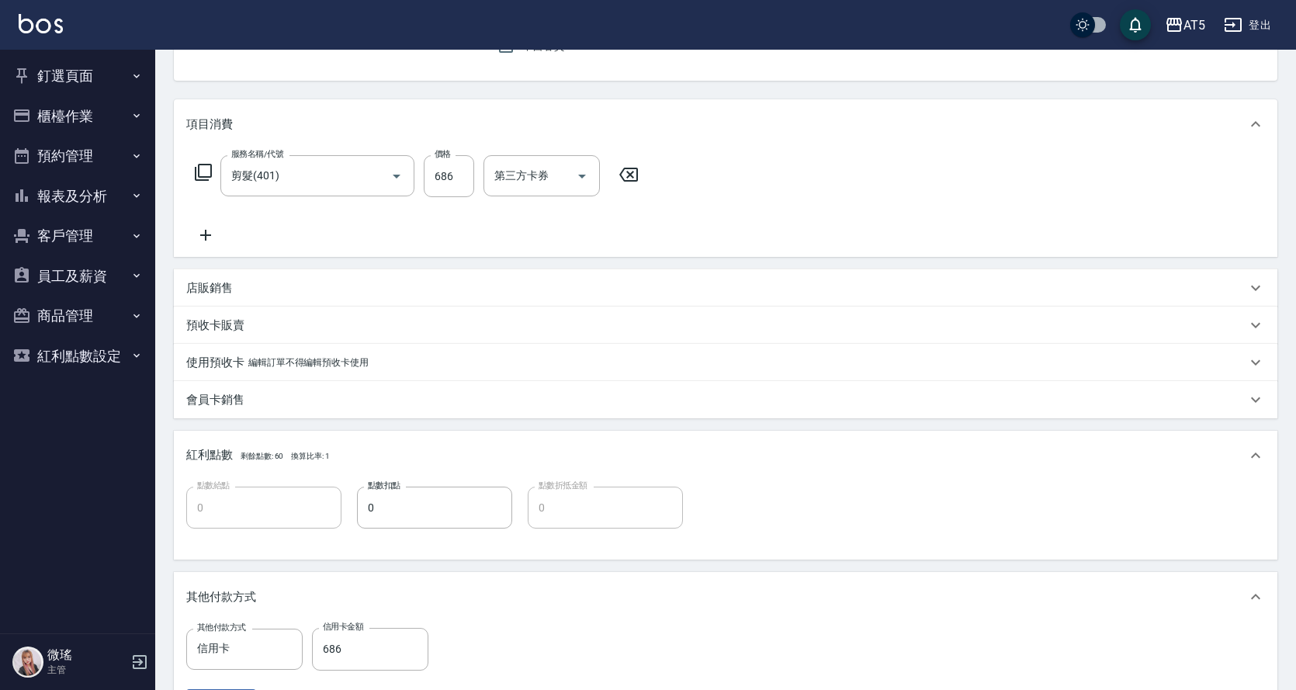
scroll to position [233, 0]
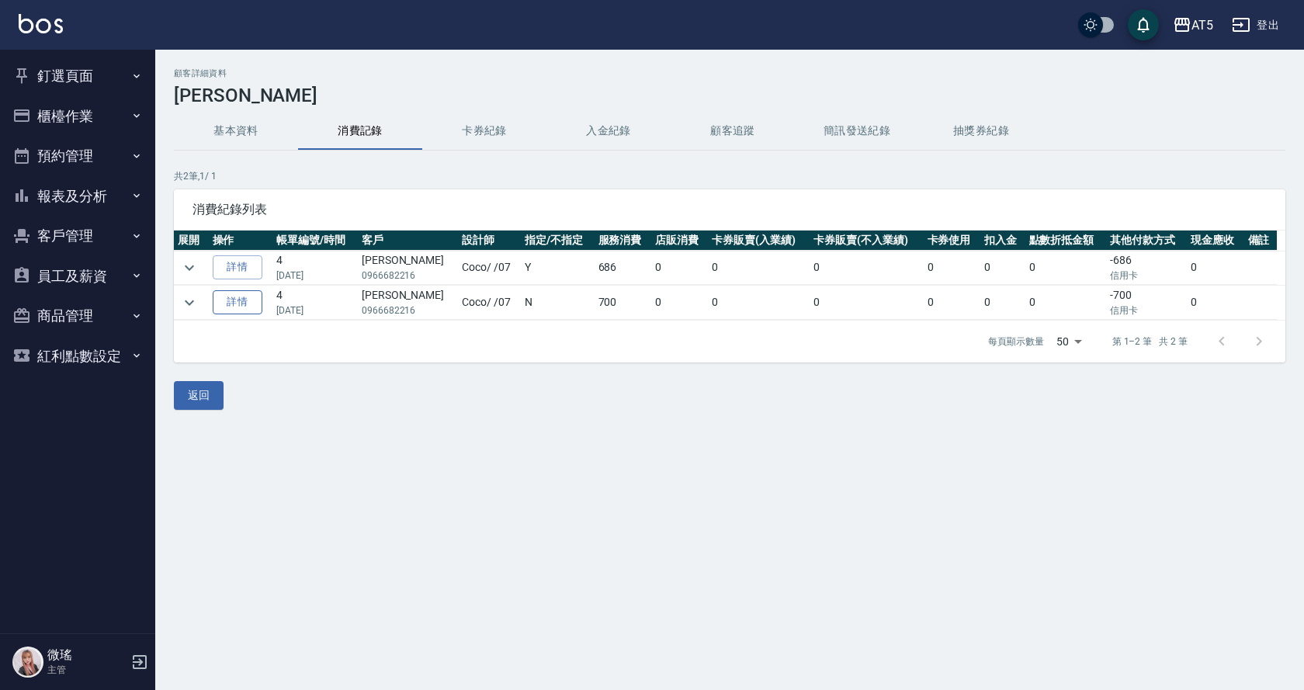
click at [248, 308] on link "詳情" at bounding box center [238, 302] width 50 height 24
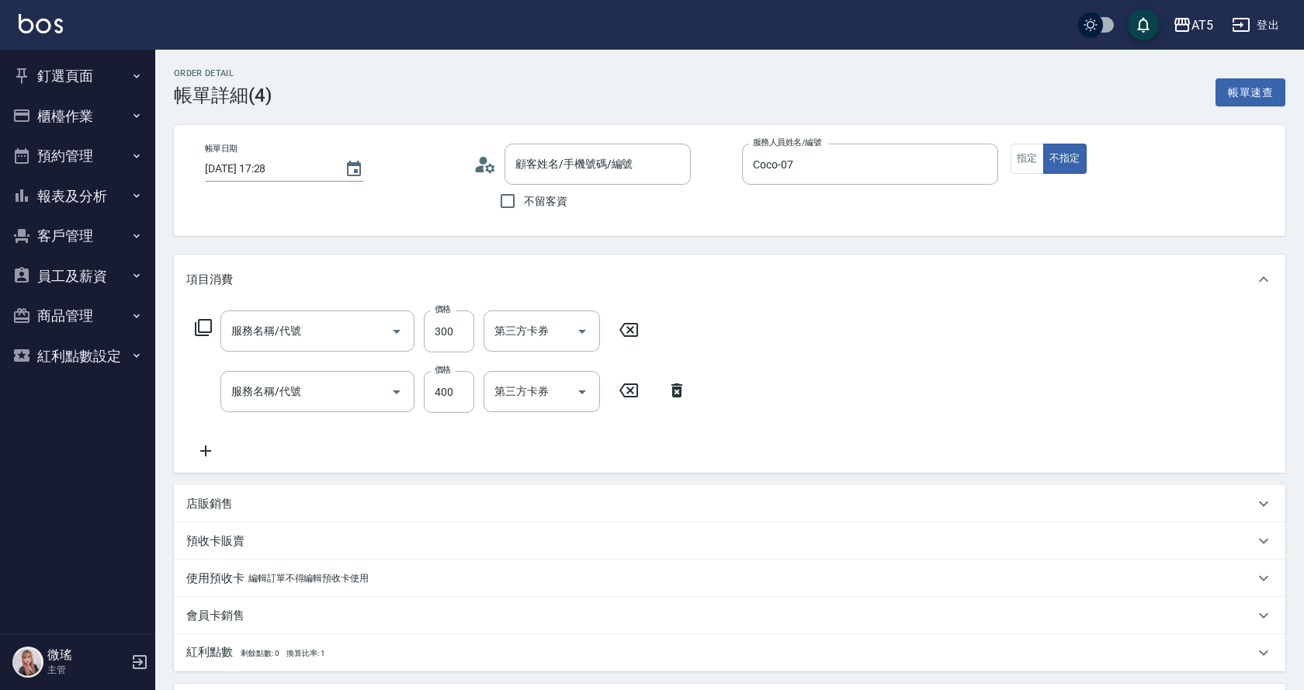
type input "[DATE] 17:28"
type input "Coco-07"
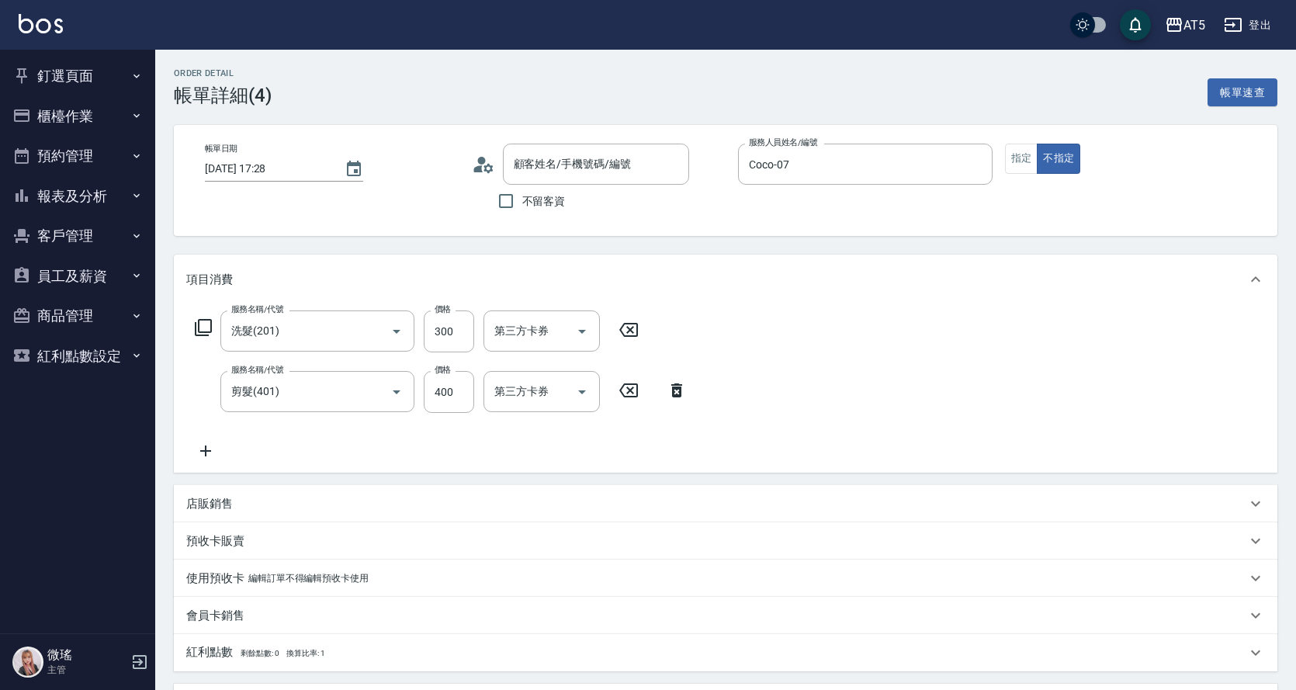
type input "洪/0966682216/null"
type input "洗髮(201)"
type input "剪髮(401)"
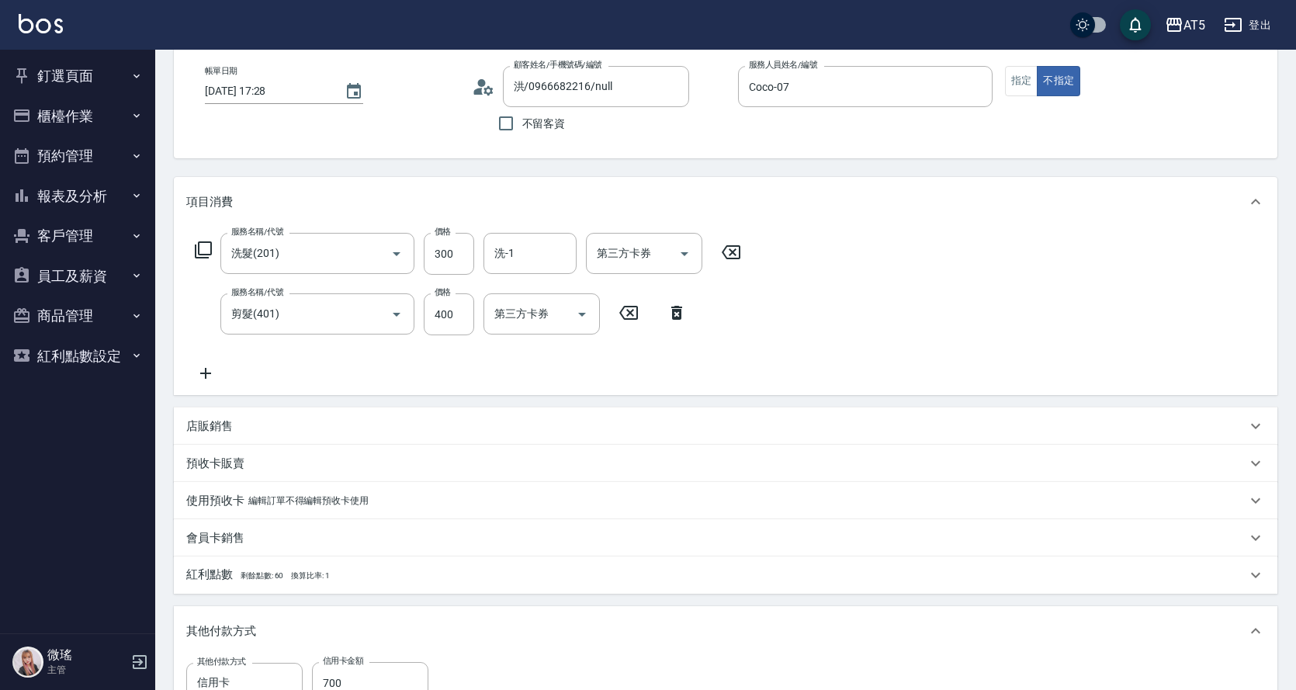
scroll to position [155, 0]
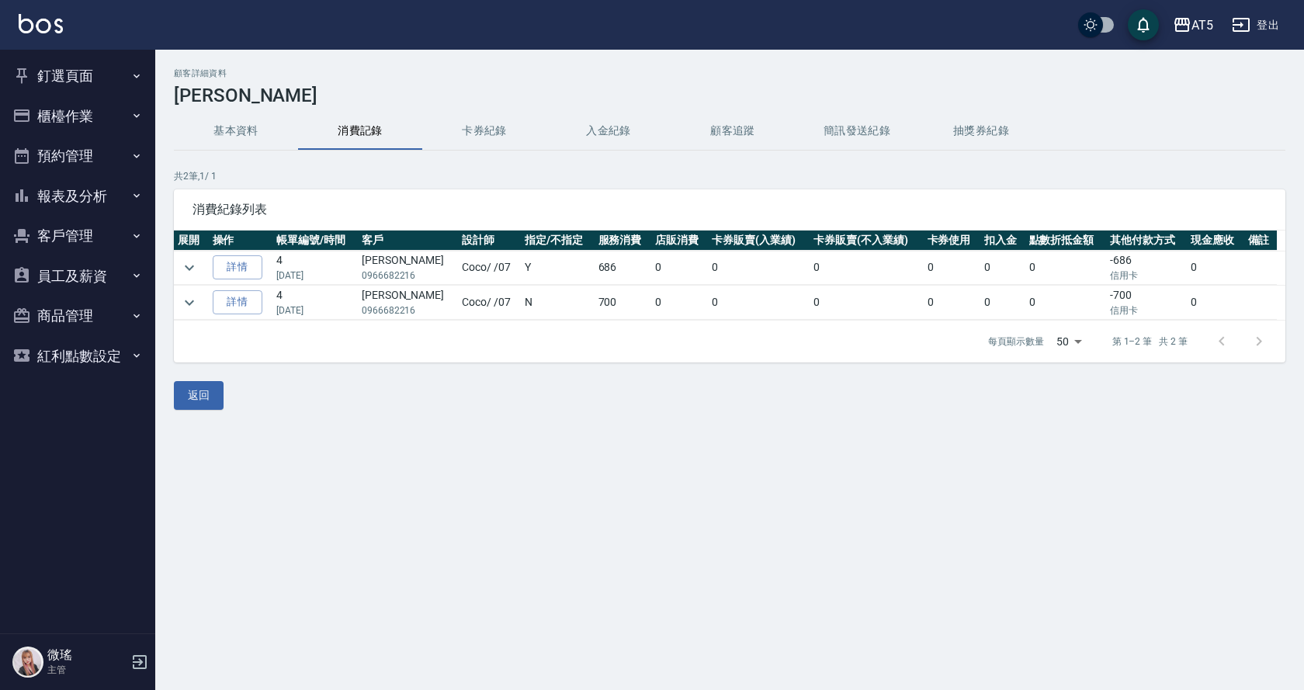
click at [248, 133] on button "基本資料" at bounding box center [236, 131] width 124 height 37
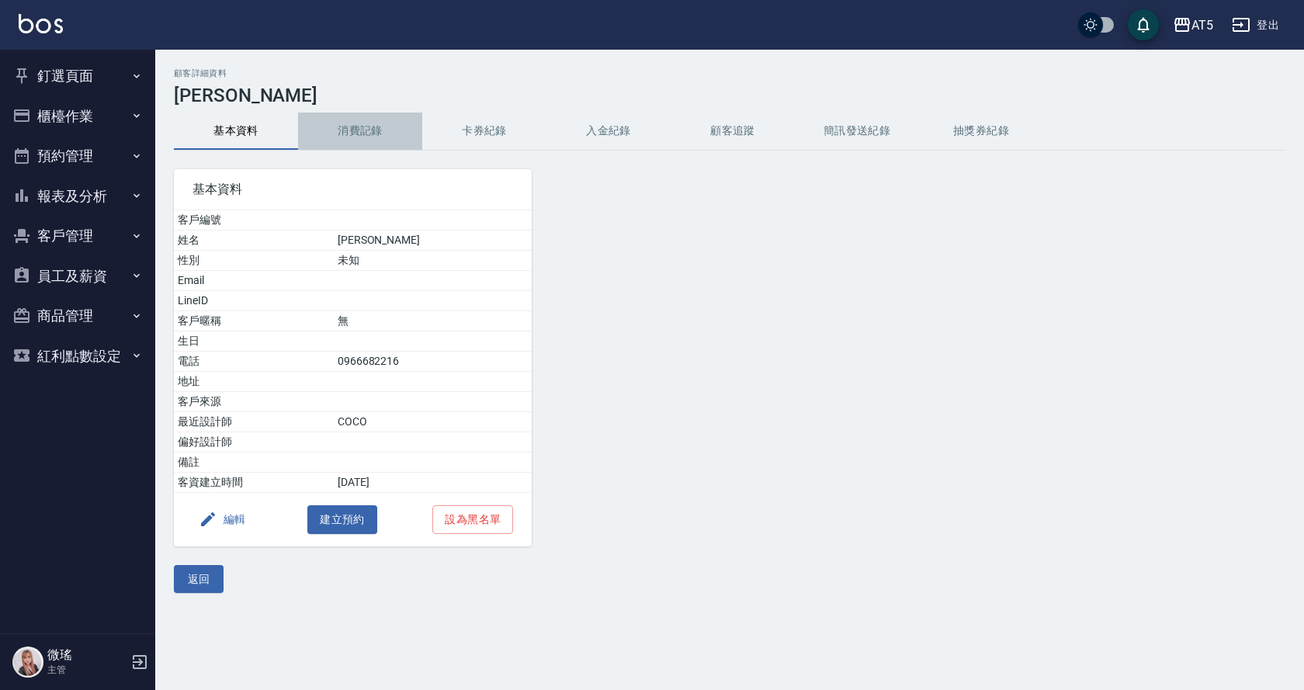
click at [323, 138] on button "消費記錄" at bounding box center [360, 131] width 124 height 37
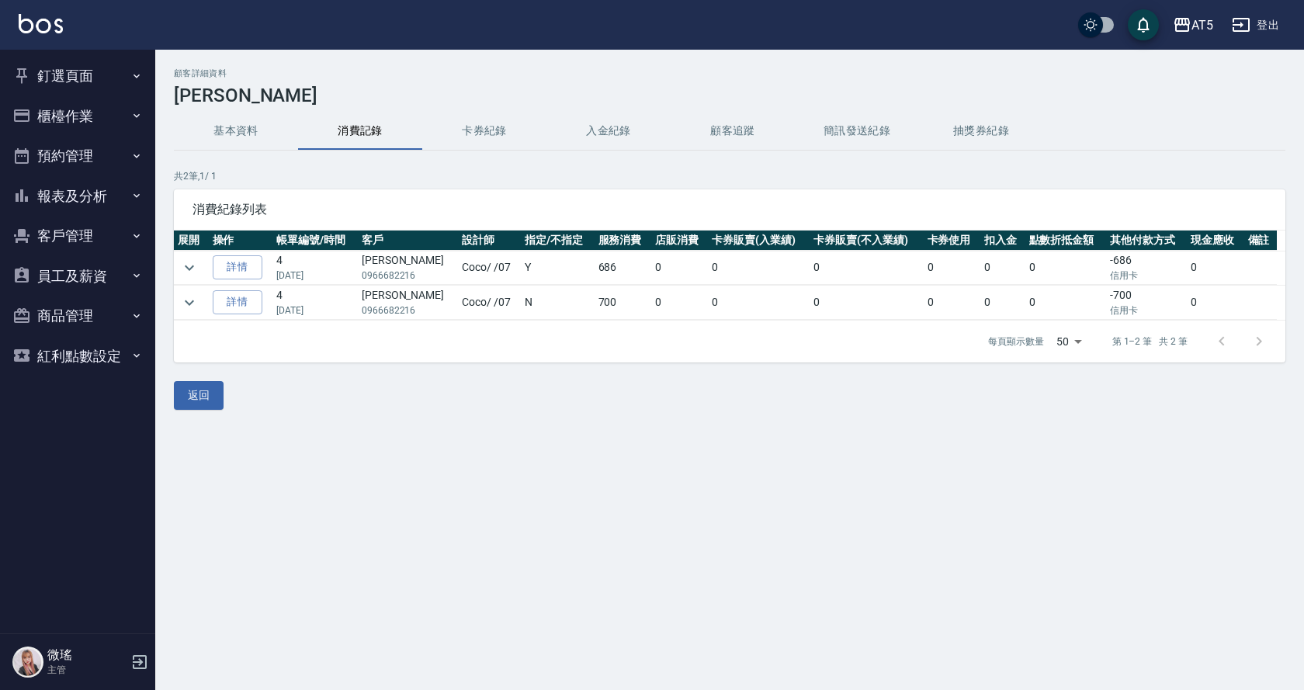
click at [109, 92] on button "釘選頁面" at bounding box center [77, 76] width 143 height 40
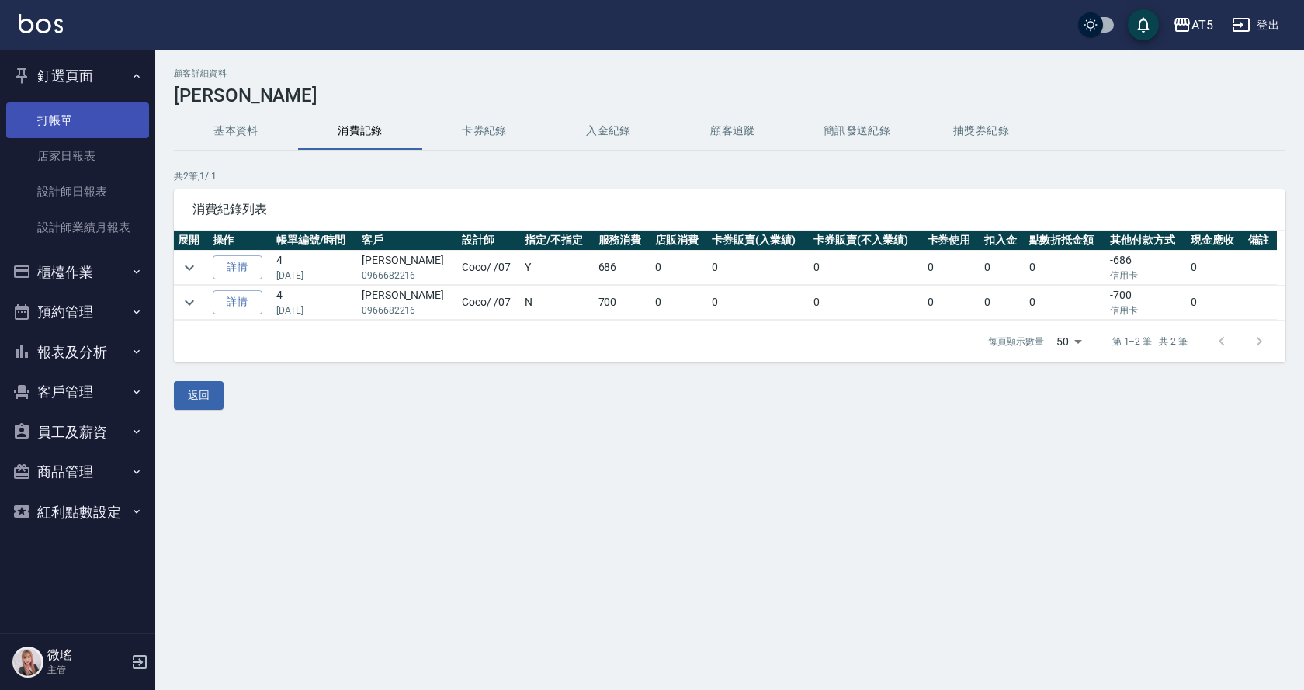
click at [68, 122] on link "打帳單" at bounding box center [77, 120] width 143 height 36
